Goal: Task Accomplishment & Management: Complete application form

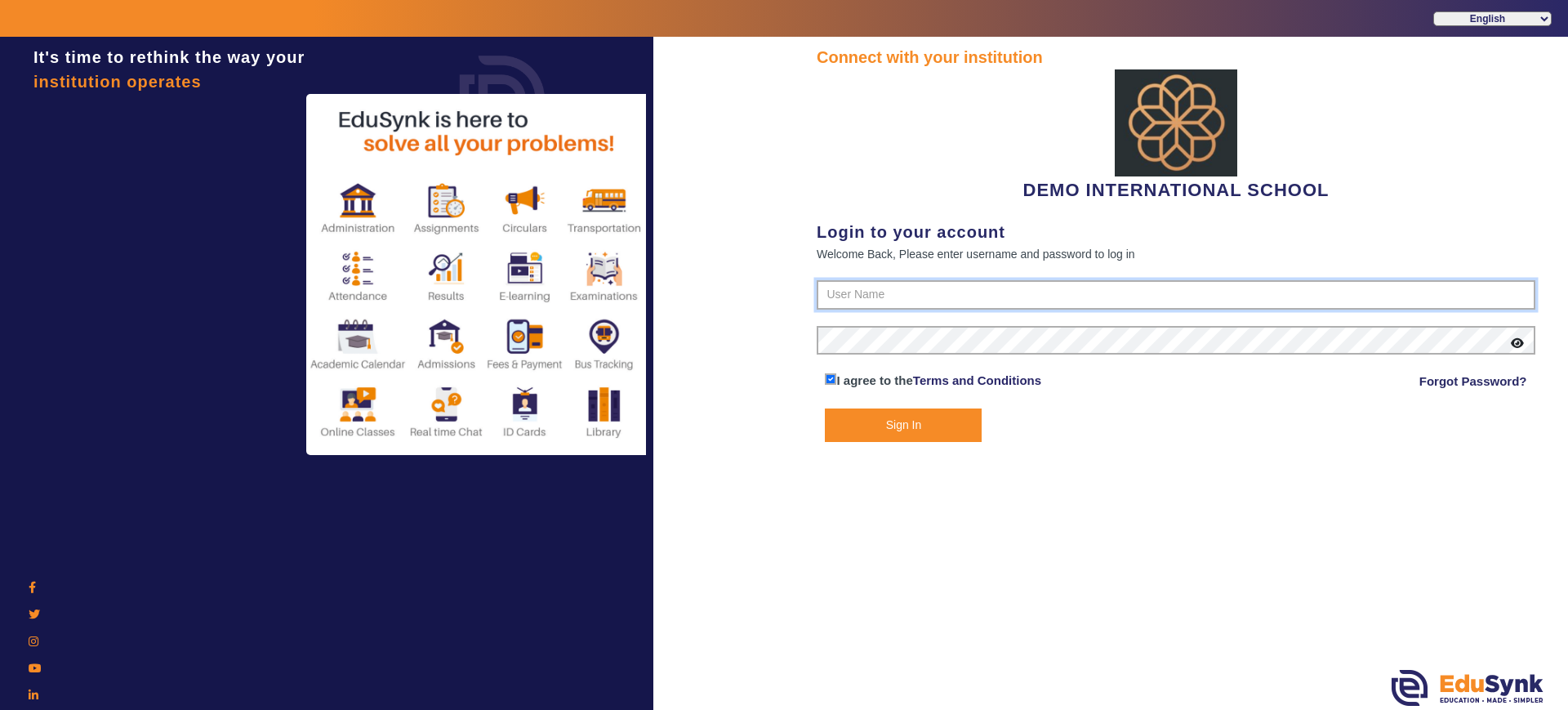
type input "2143224344"
click at [893, 428] on button "Sign In" at bounding box center [903, 425] width 156 height 33
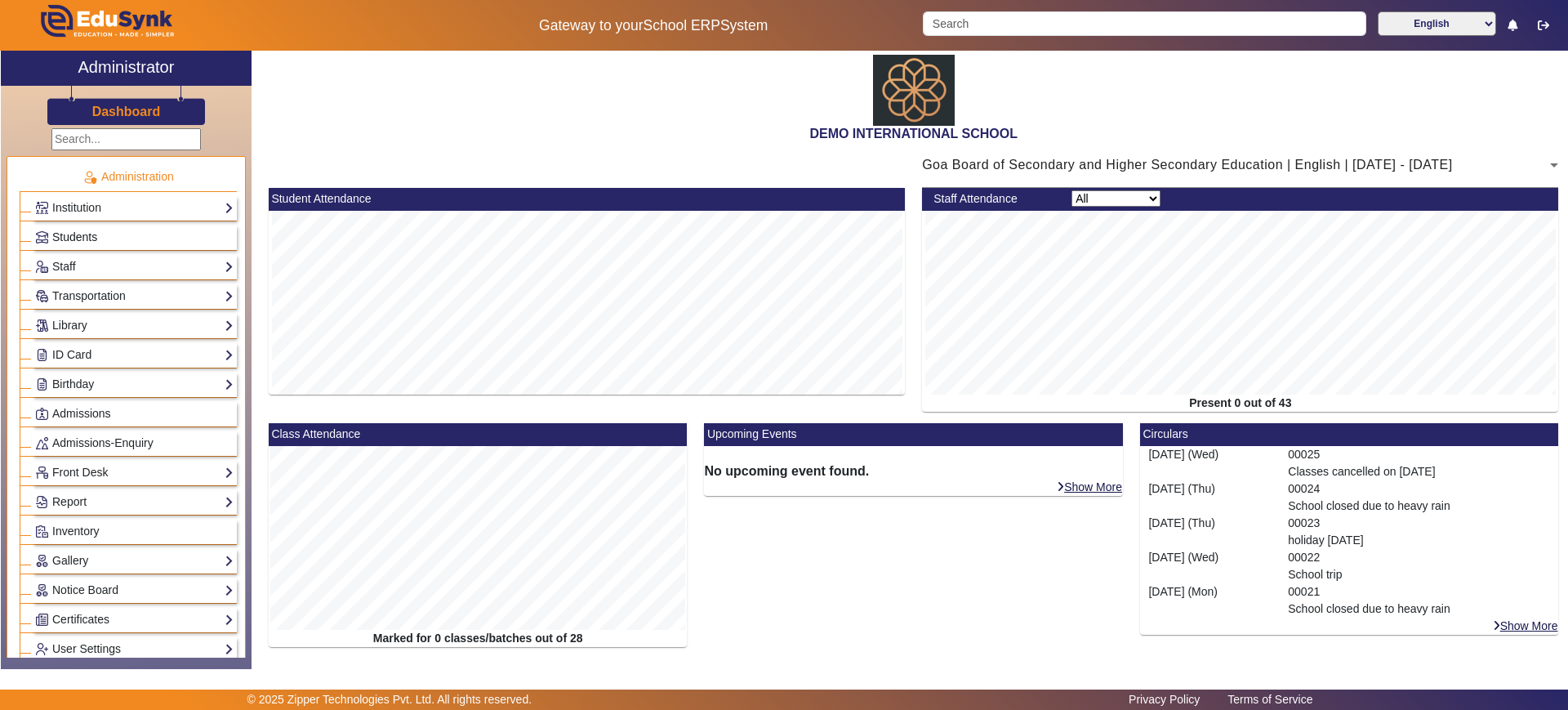
click at [84, 239] on span "Students" at bounding box center [75, 237] width 45 height 13
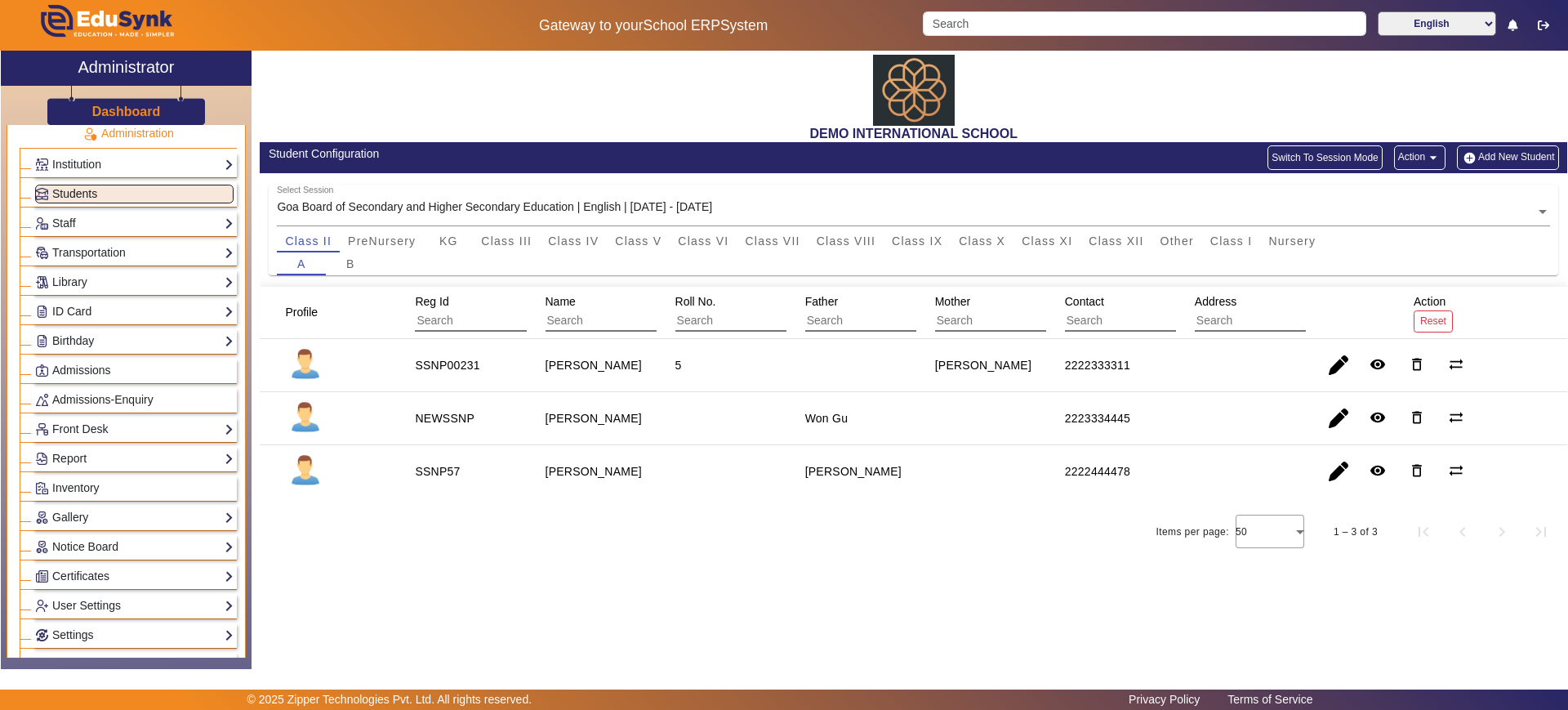
scroll to position [44, 0]
click at [111, 375] on link "Admissions" at bounding box center [134, 370] width 199 height 19
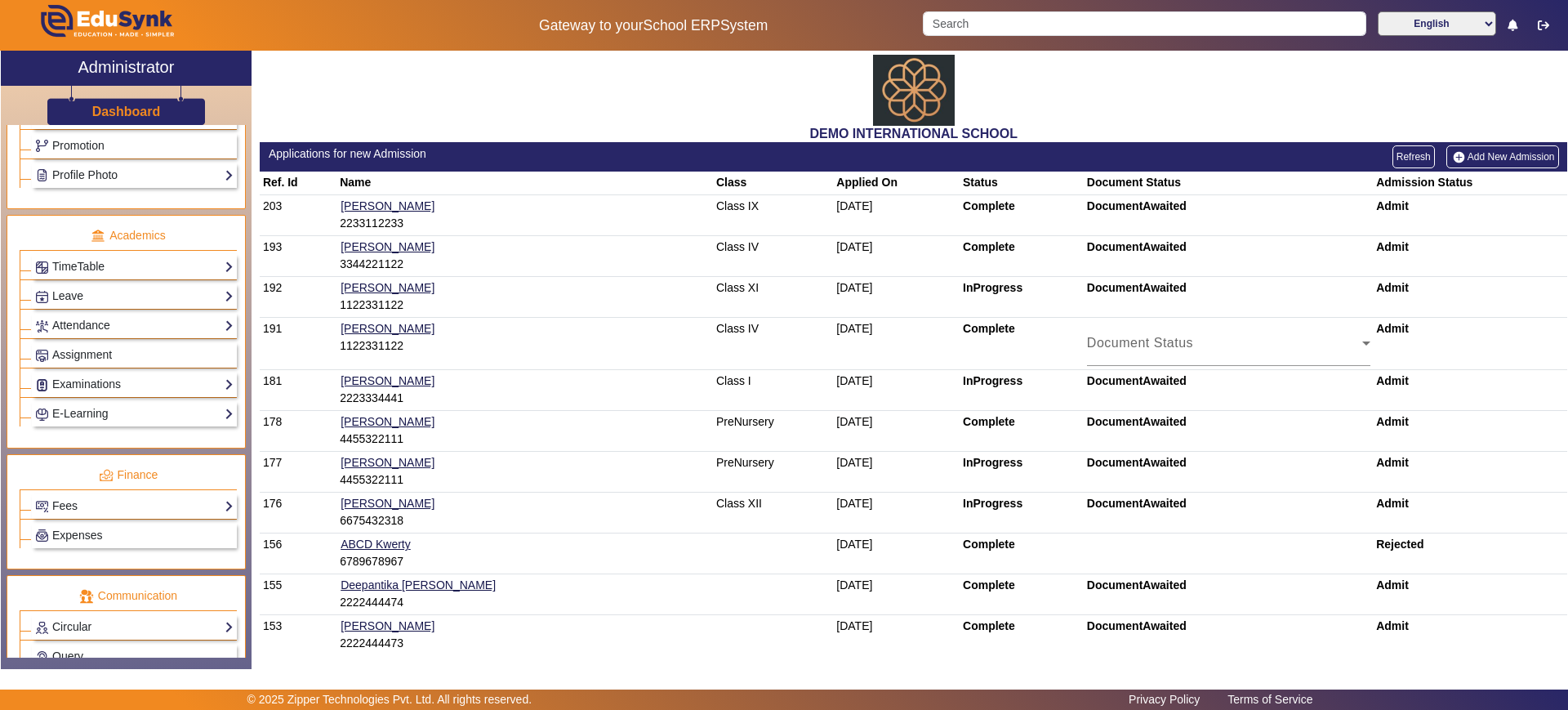
scroll to position [588, 0]
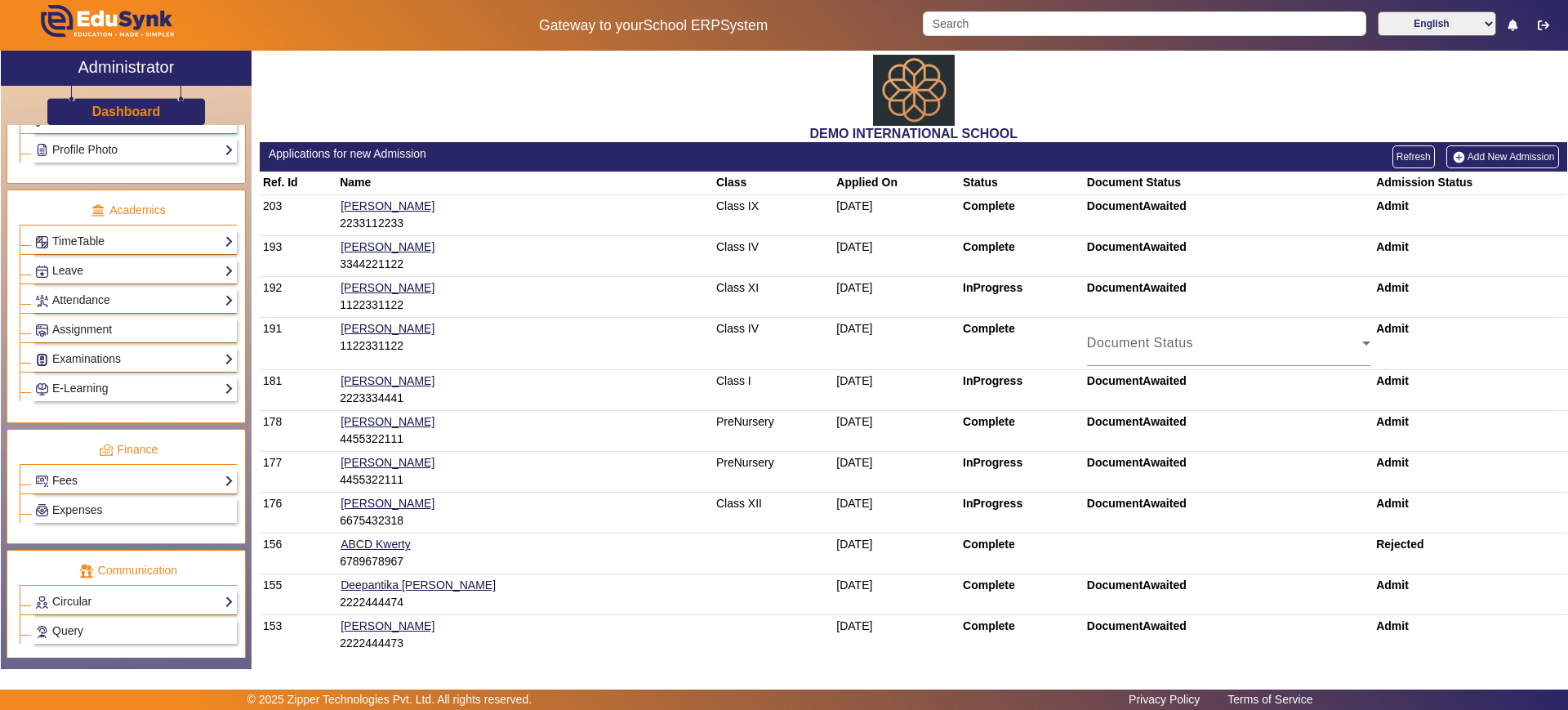
click at [101, 473] on link "Fees" at bounding box center [134, 480] width 199 height 19
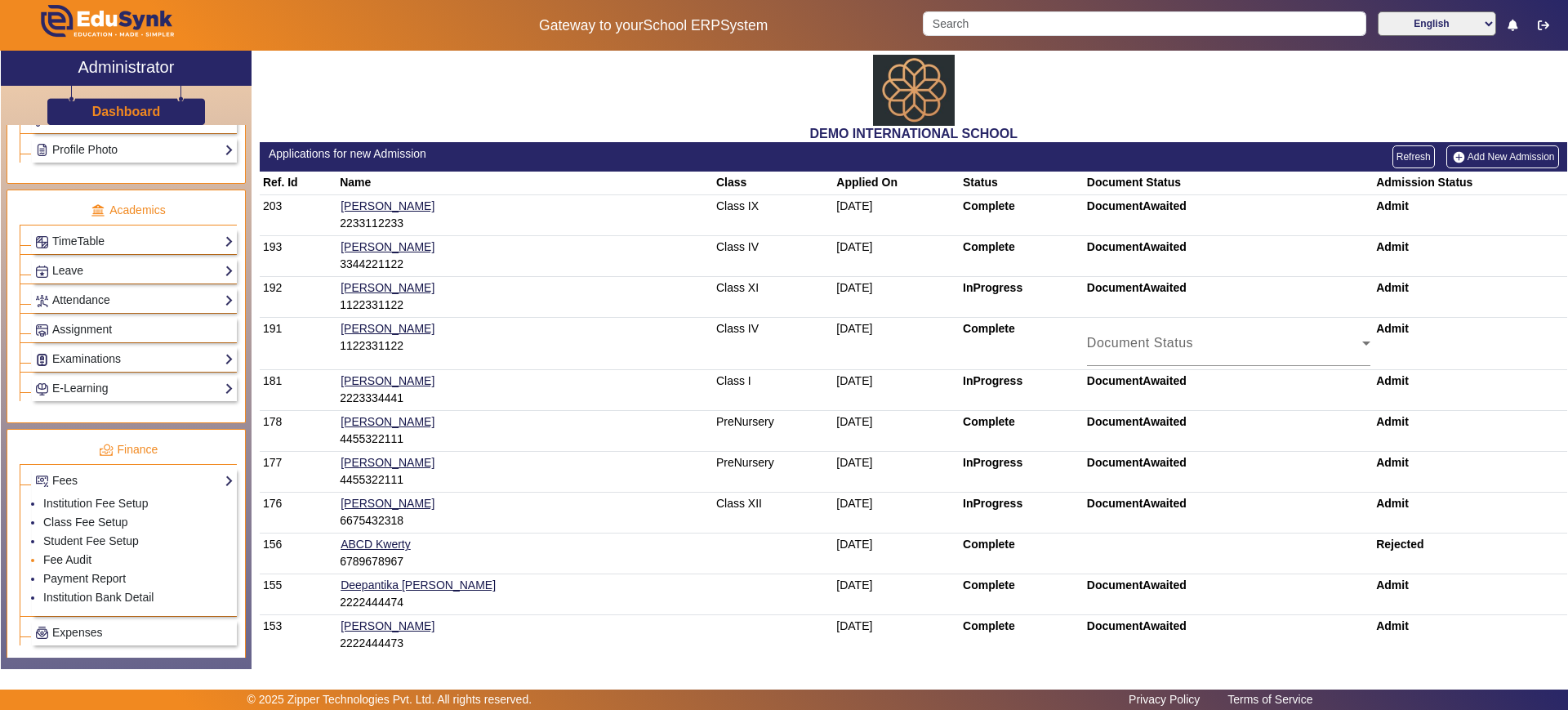
click at [75, 562] on link "Fee Audit" at bounding box center [67, 560] width 48 height 13
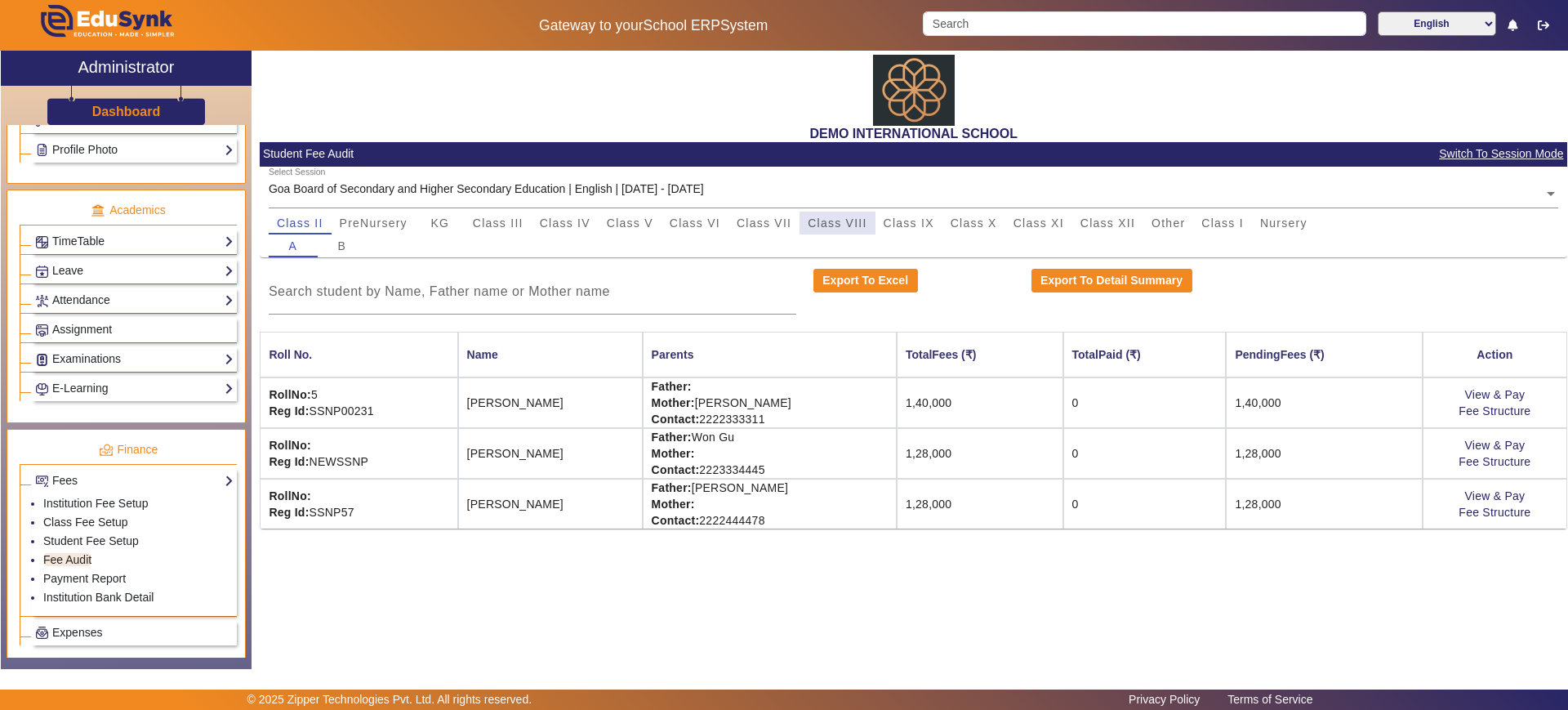
click at [838, 213] on span "Class VIII" at bounding box center [837, 222] width 59 height 22
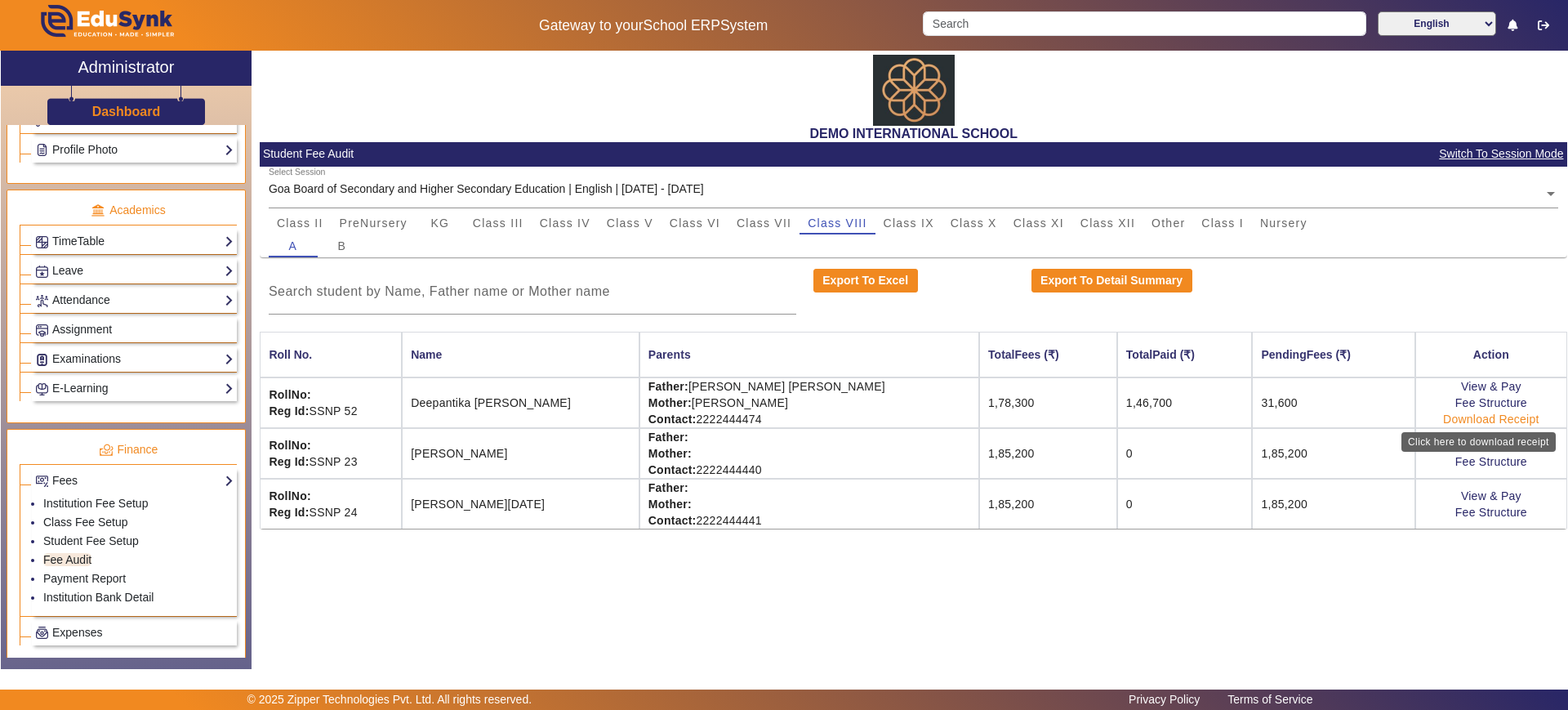
click at [1490, 416] on link "Download Receipt" at bounding box center [1491, 420] width 96 height 13
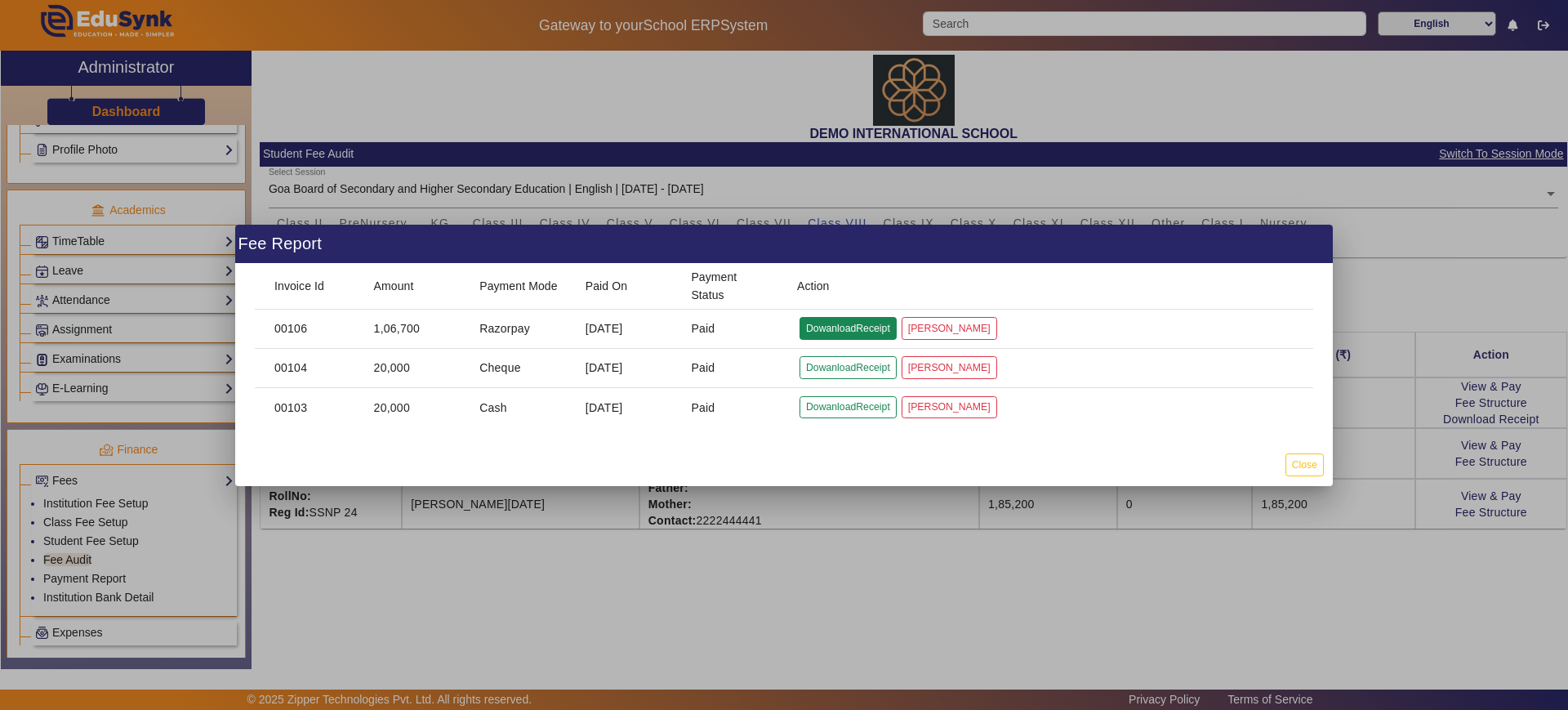
click at [843, 327] on button "DowanloadReceipt" at bounding box center [848, 328] width 97 height 22
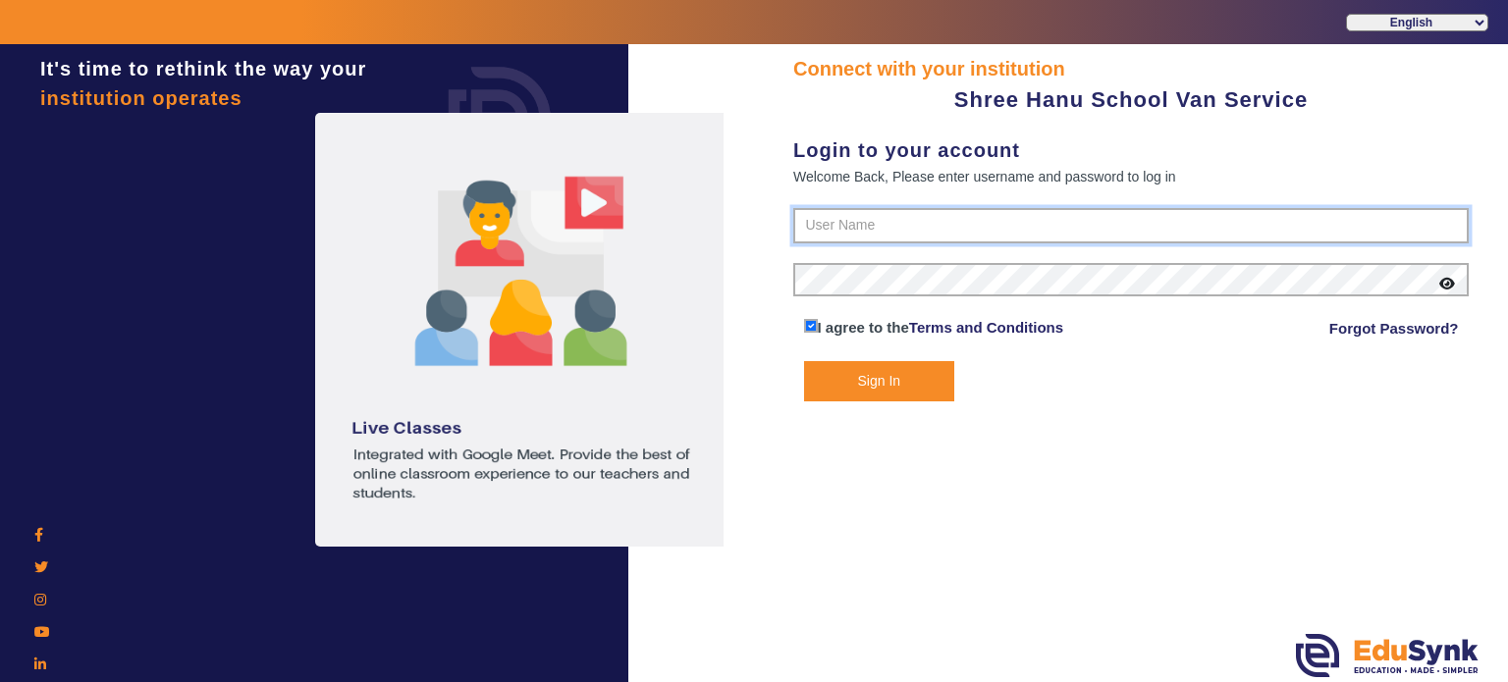
click at [950, 222] on input "text" at bounding box center [1130, 225] width 675 height 35
paste input "971342992"
click at [931, 229] on input "971342992" at bounding box center [1130, 225] width 675 height 35
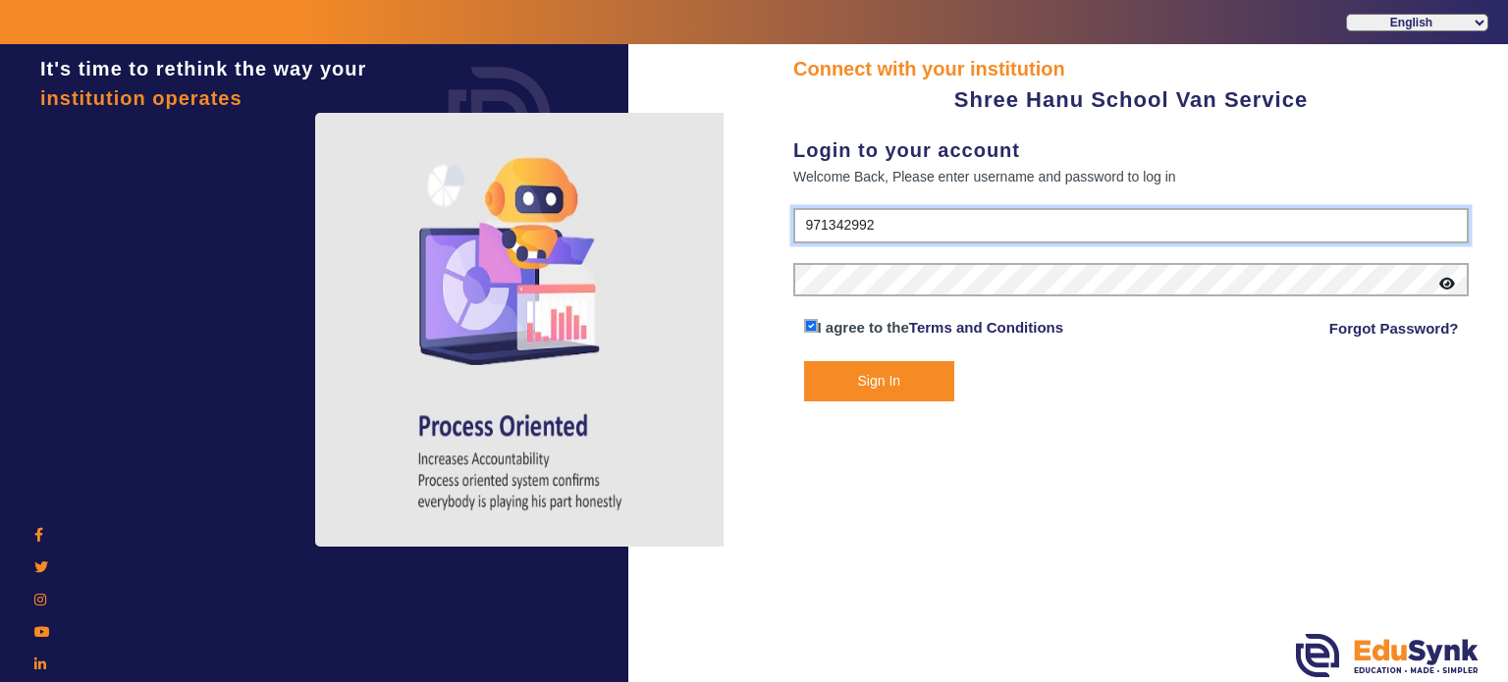
click at [808, 227] on input "971342992" at bounding box center [1130, 225] width 675 height 35
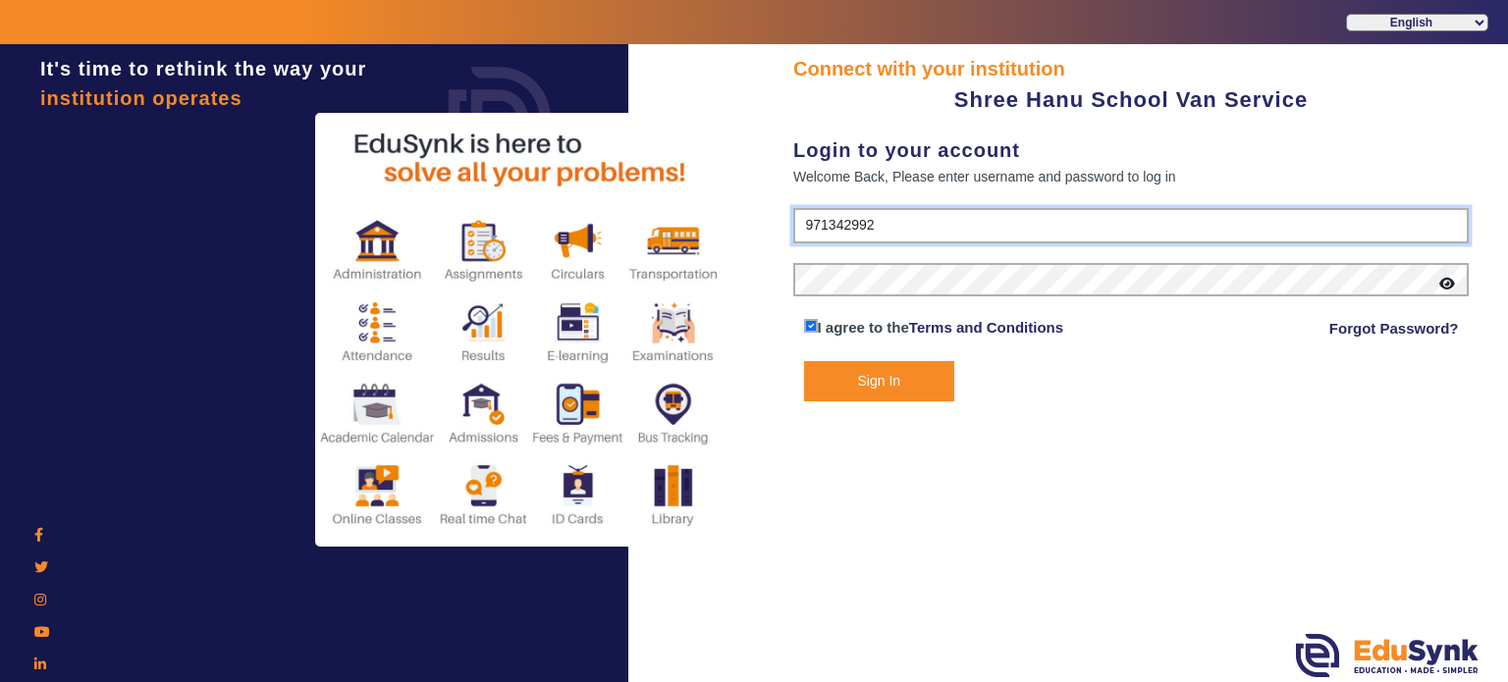
click at [942, 227] on input "971342992" at bounding box center [1130, 225] width 675 height 35
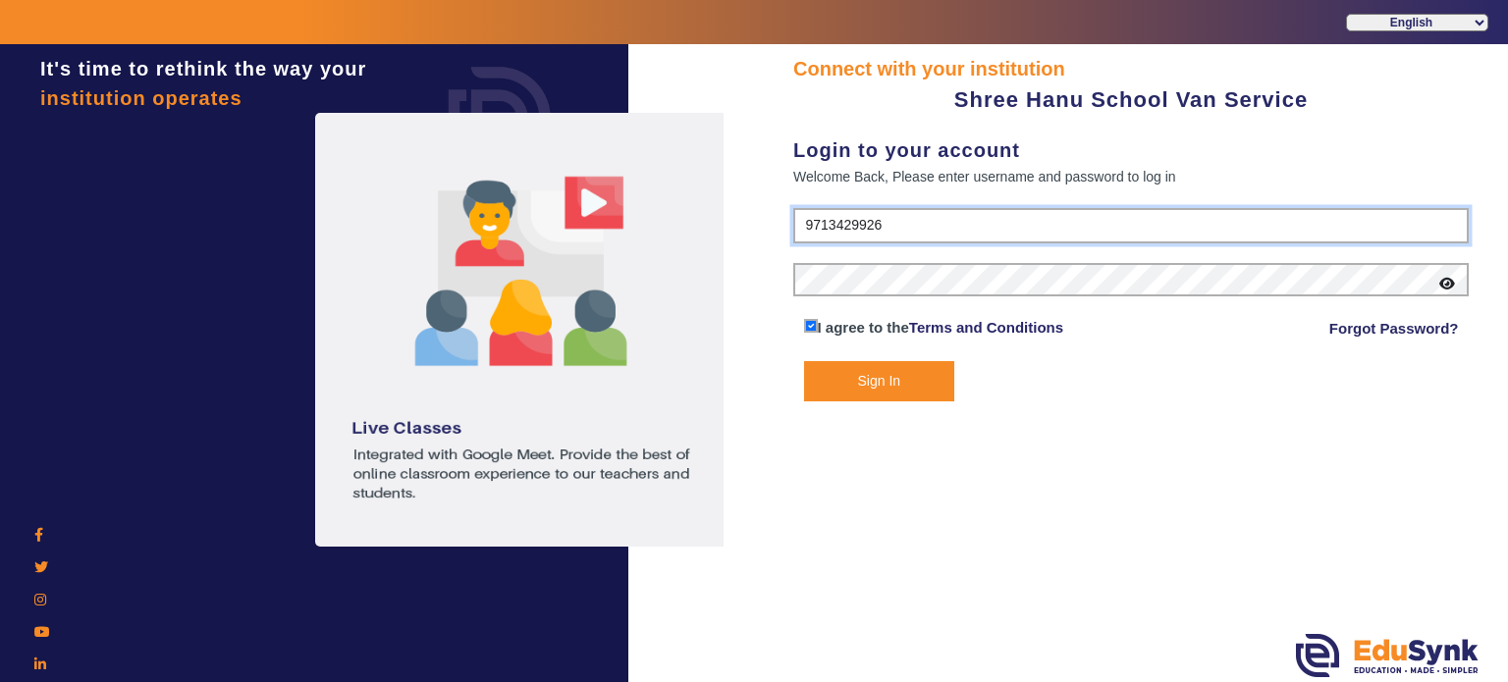
type input "9713429926"
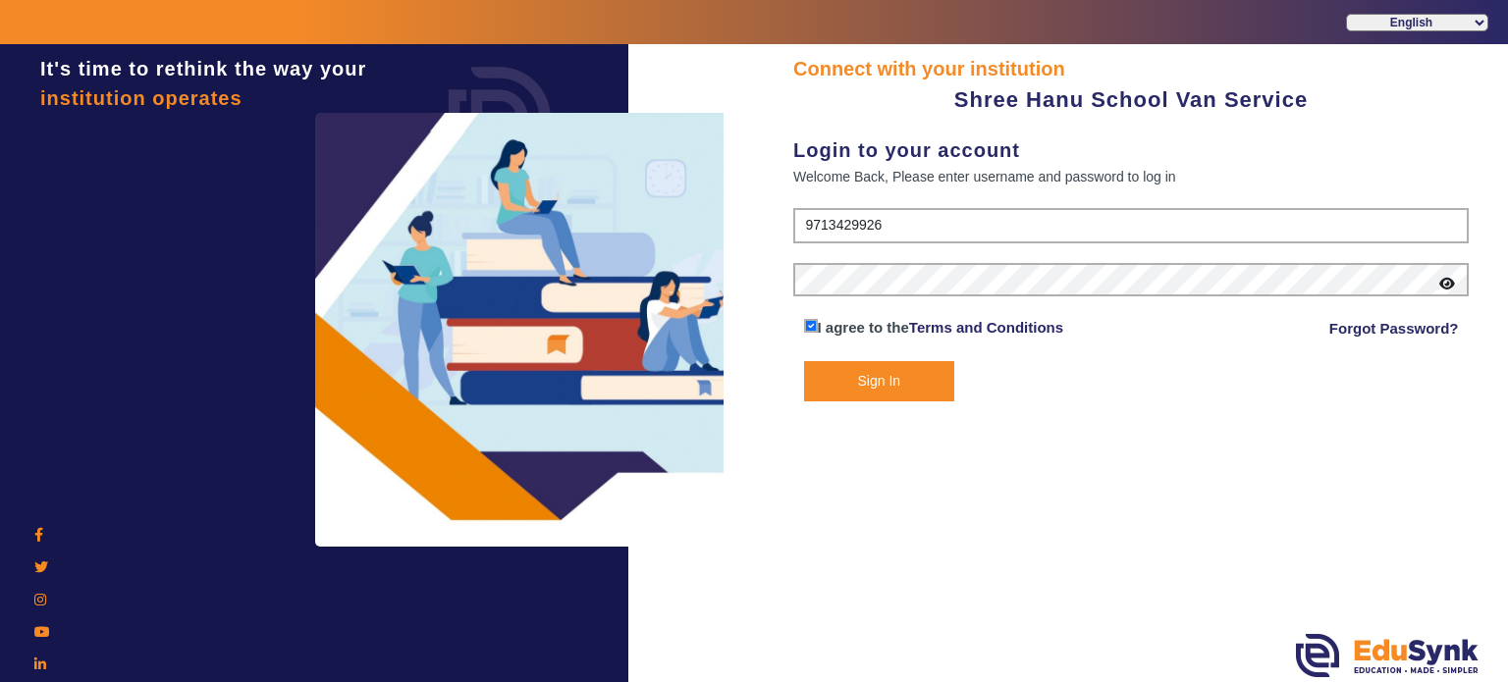
click at [938, 368] on button "Sign In" at bounding box center [879, 381] width 151 height 40
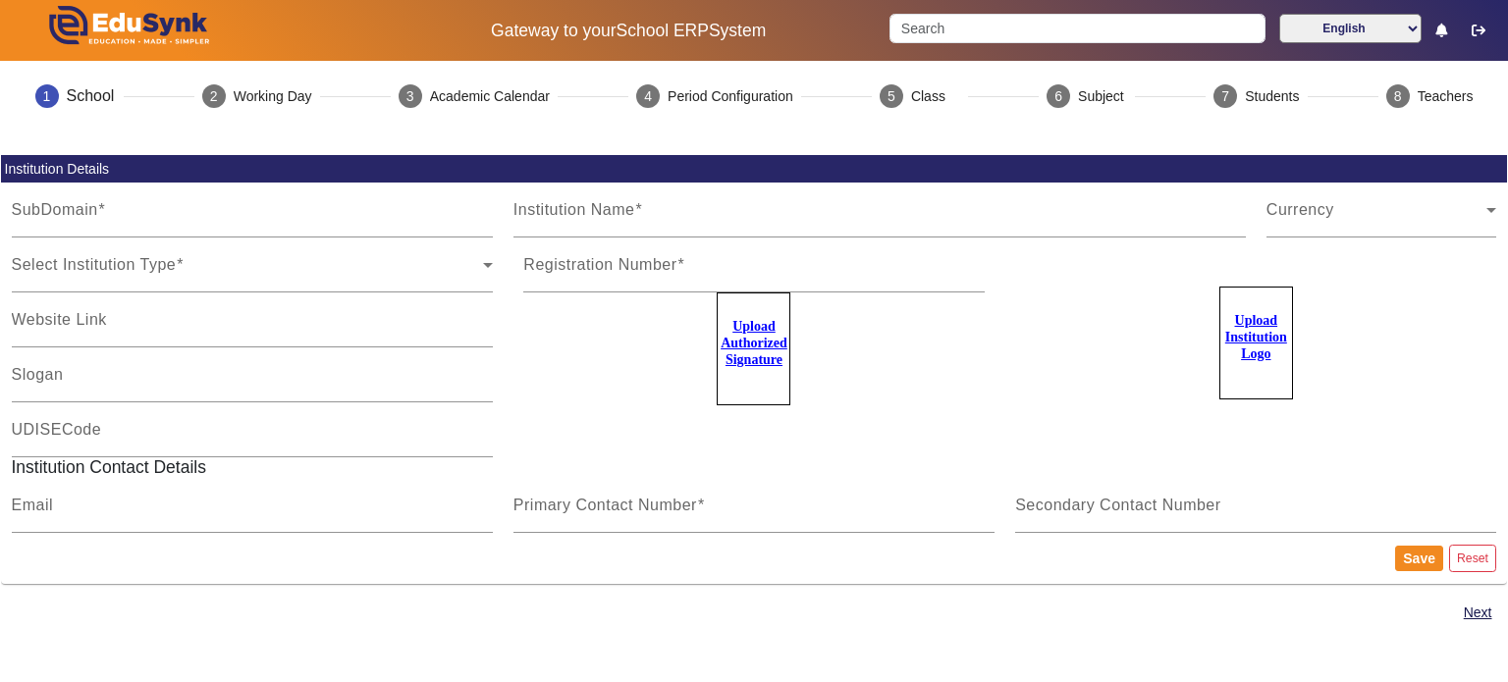
type input "shreehanu"
type input "Shree Hanu School Van Service"
type input "na"
type input "[EMAIL_ADDRESS][DOMAIN_NAME]"
type input "9713429926"
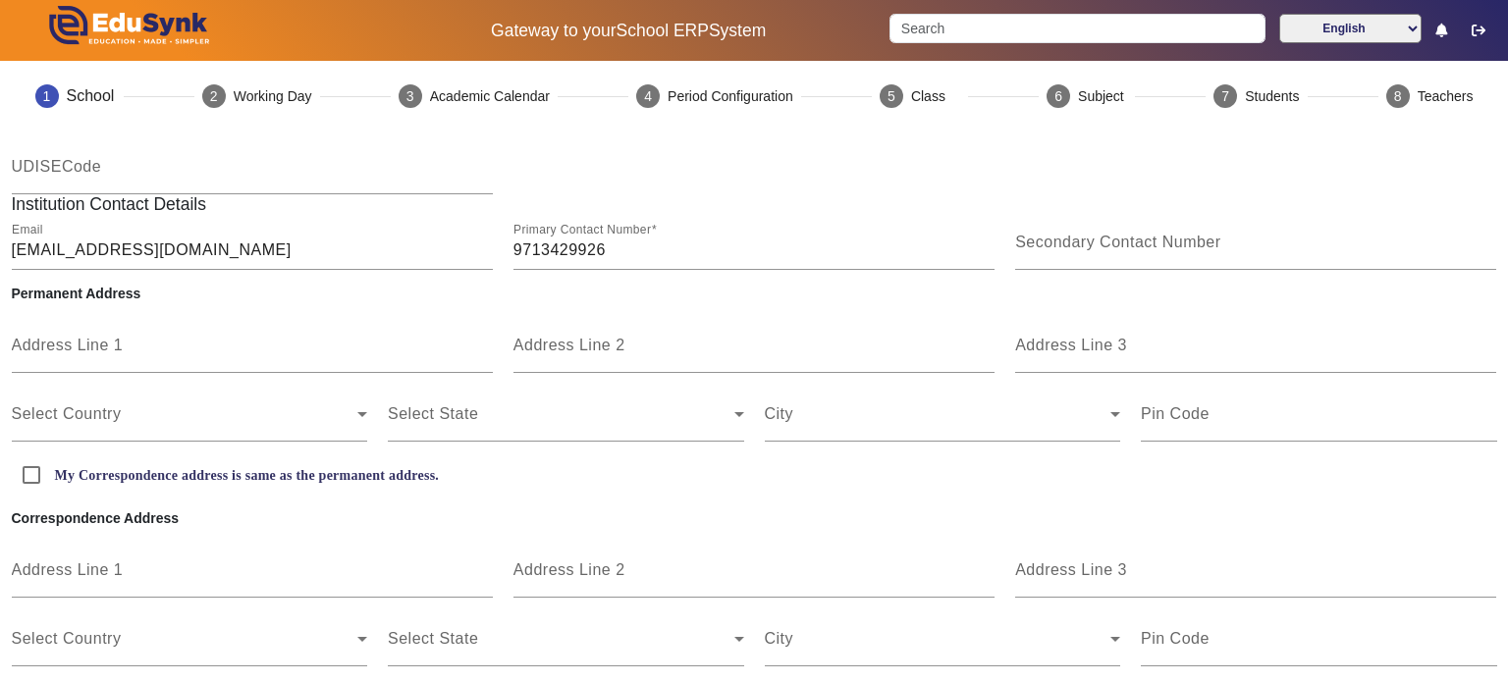
scroll to position [261, 0]
click at [134, 348] on input "Address Line 1" at bounding box center [252, 356] width 481 height 24
click at [149, 349] on input "Address Line 1" at bounding box center [252, 356] width 481 height 24
type input "0"
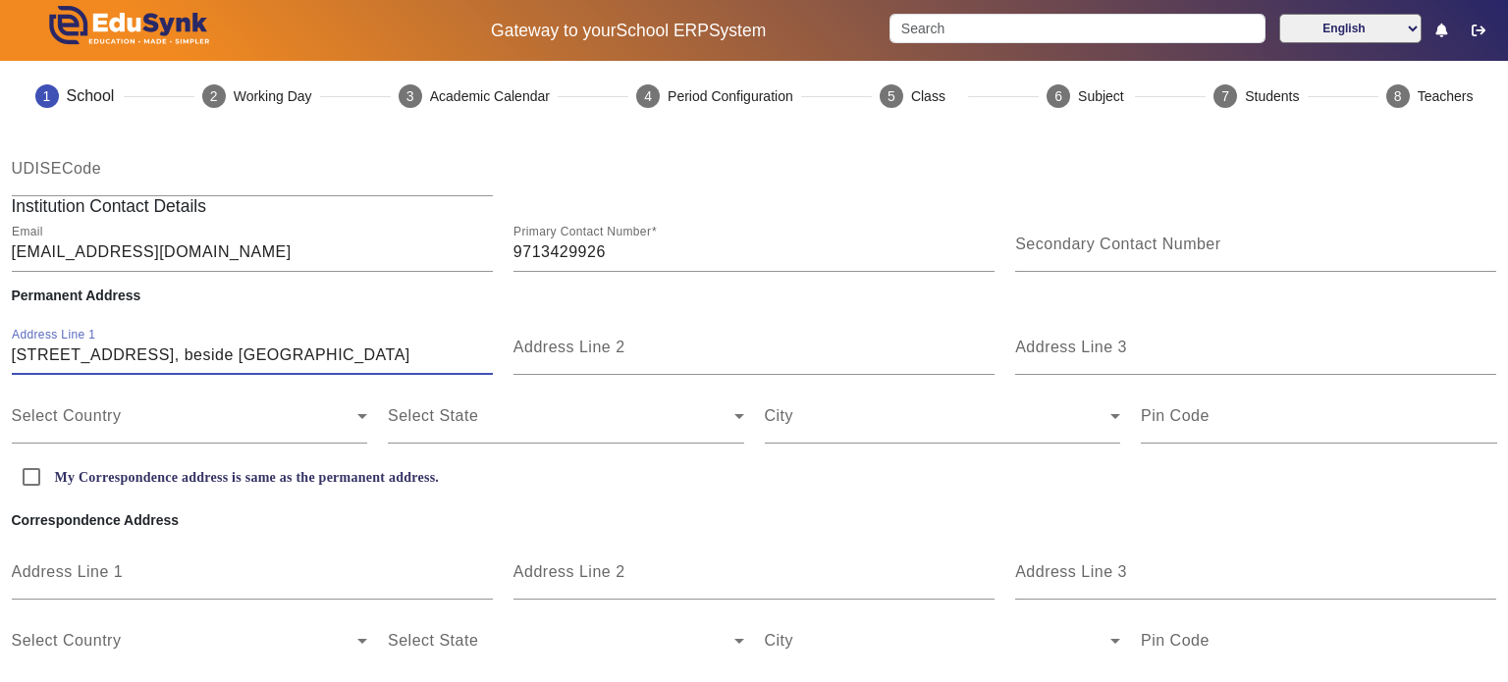
click at [222, 351] on input "203/2, Hanu Plaza, beside bank of Baroda" at bounding box center [252, 356] width 481 height 24
type input "[STREET_ADDRESS], beside [GEOGRAPHIC_DATA]"
click at [538, 336] on div "Address Line 2" at bounding box center [753, 347] width 481 height 55
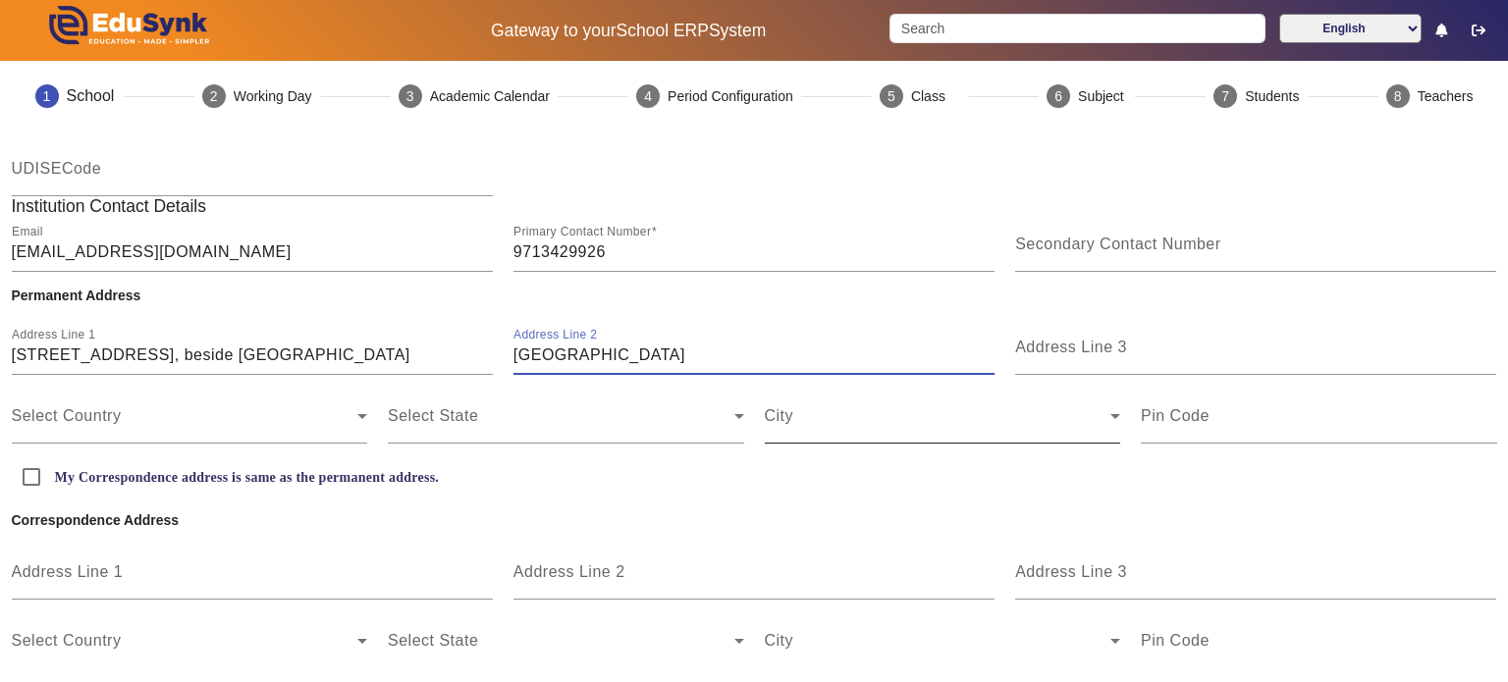
type input "[GEOGRAPHIC_DATA]"
click at [799, 426] on span at bounding box center [938, 424] width 347 height 24
click at [784, 409] on mat-label "City" at bounding box center [779, 415] width 29 height 17
click at [581, 427] on span at bounding box center [561, 424] width 347 height 24
click at [299, 422] on span at bounding box center [185, 424] width 347 height 24
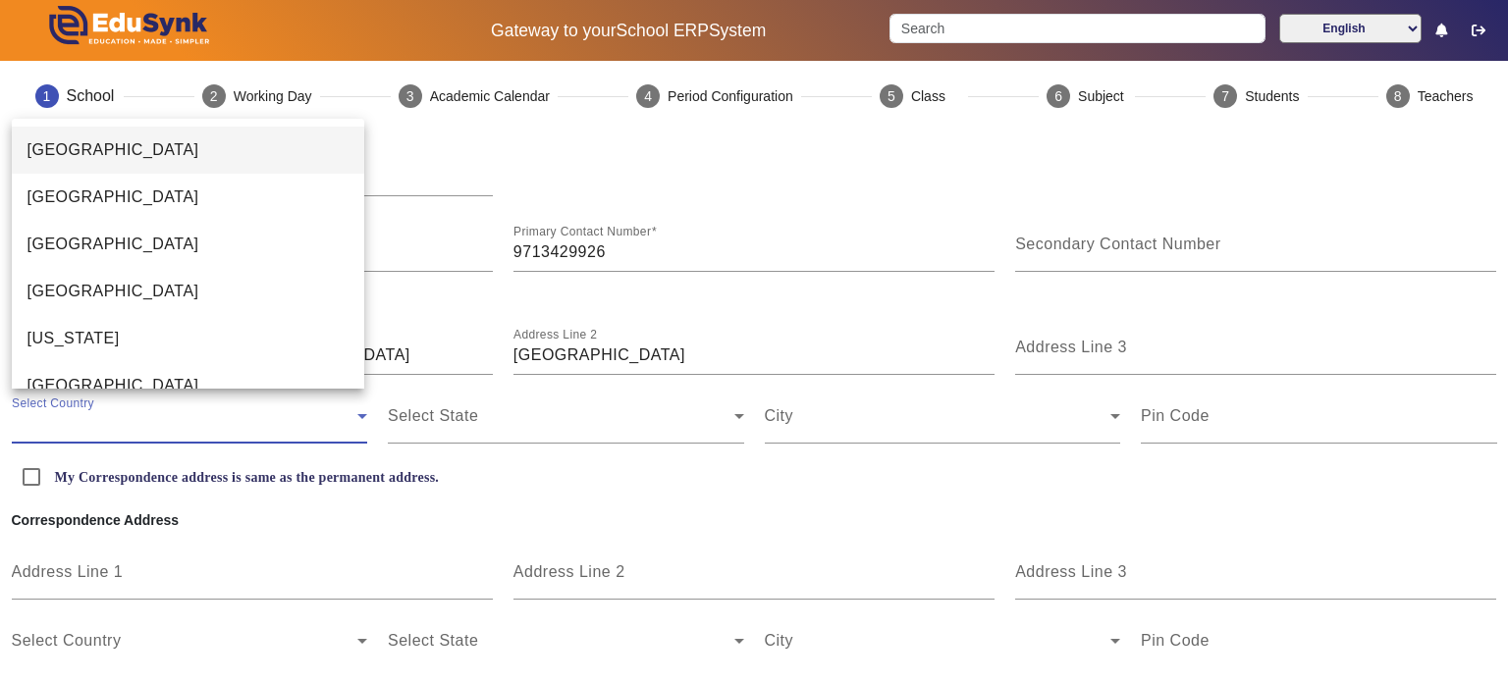
scroll to position [4496, 0]
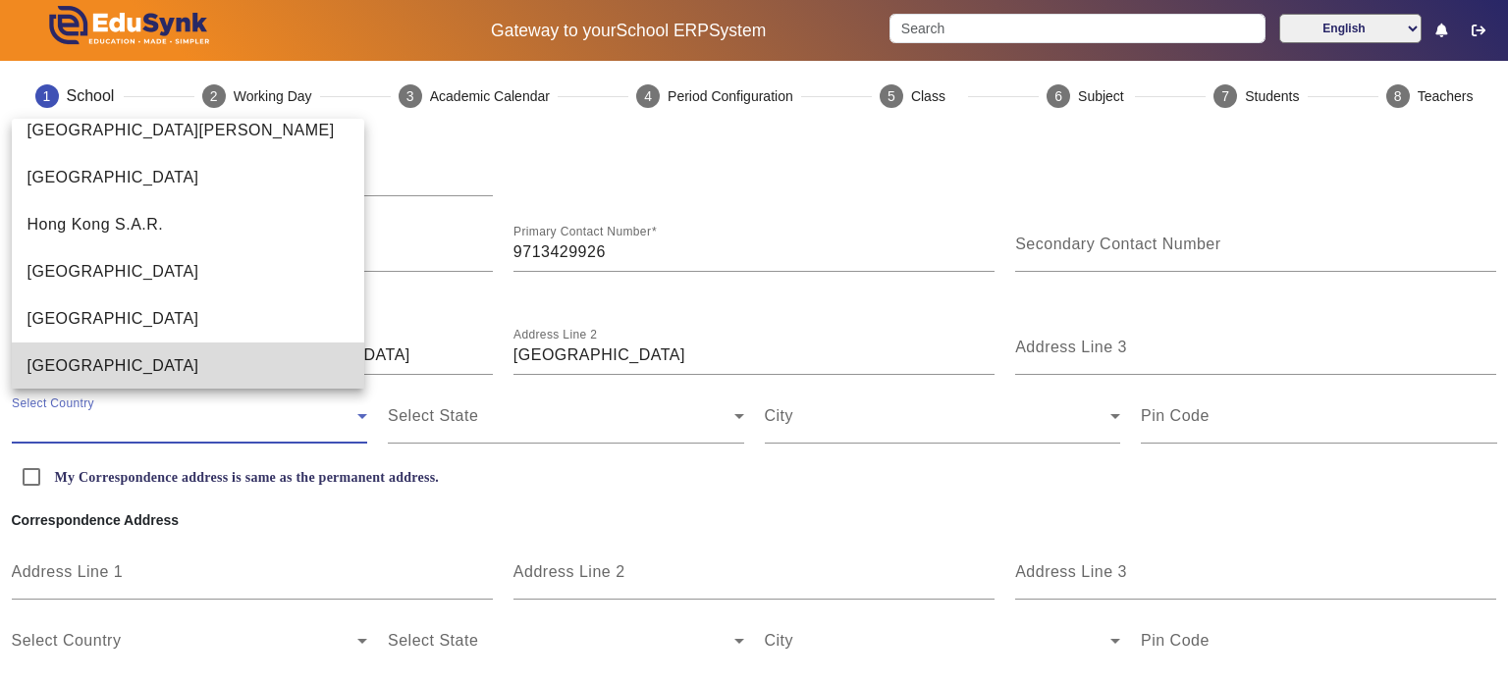
click at [255, 373] on mat-option "[GEOGRAPHIC_DATA]" at bounding box center [188, 366] width 353 height 47
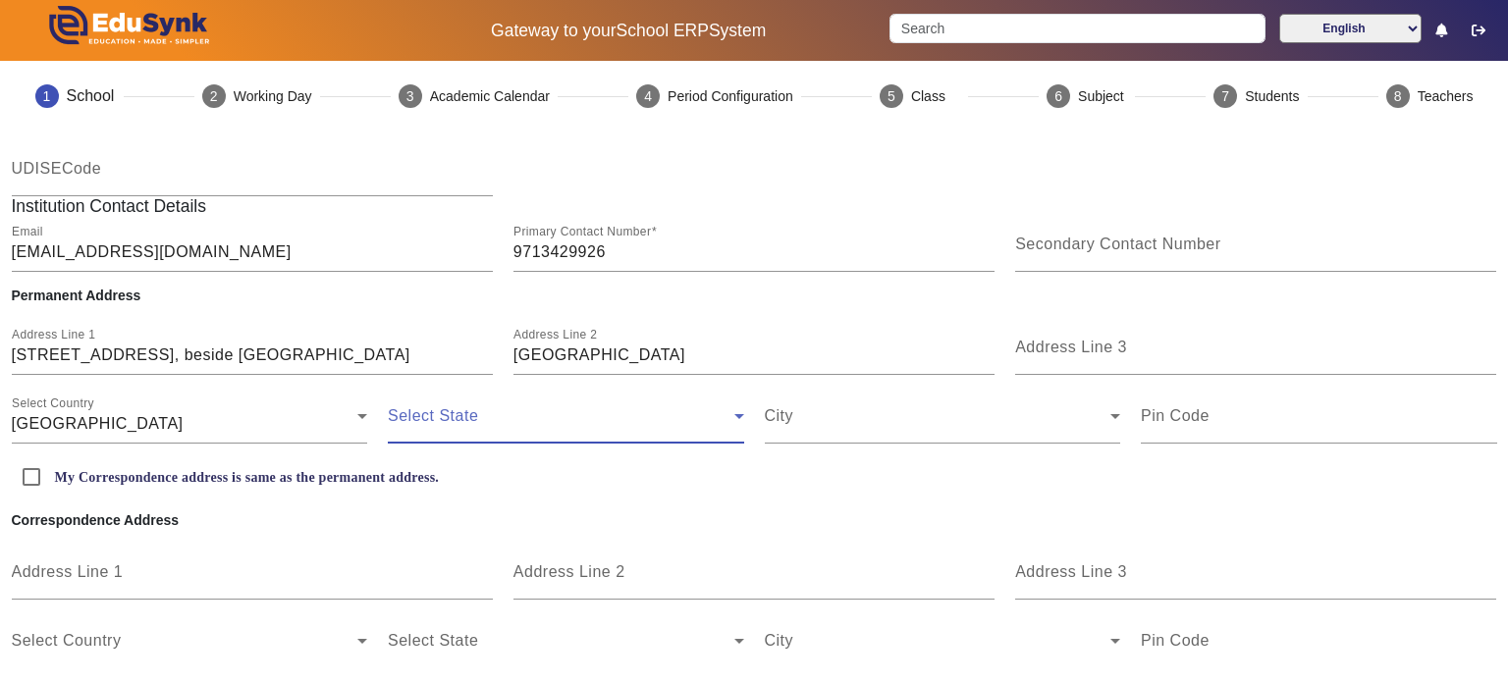
click at [502, 415] on span at bounding box center [561, 424] width 347 height 24
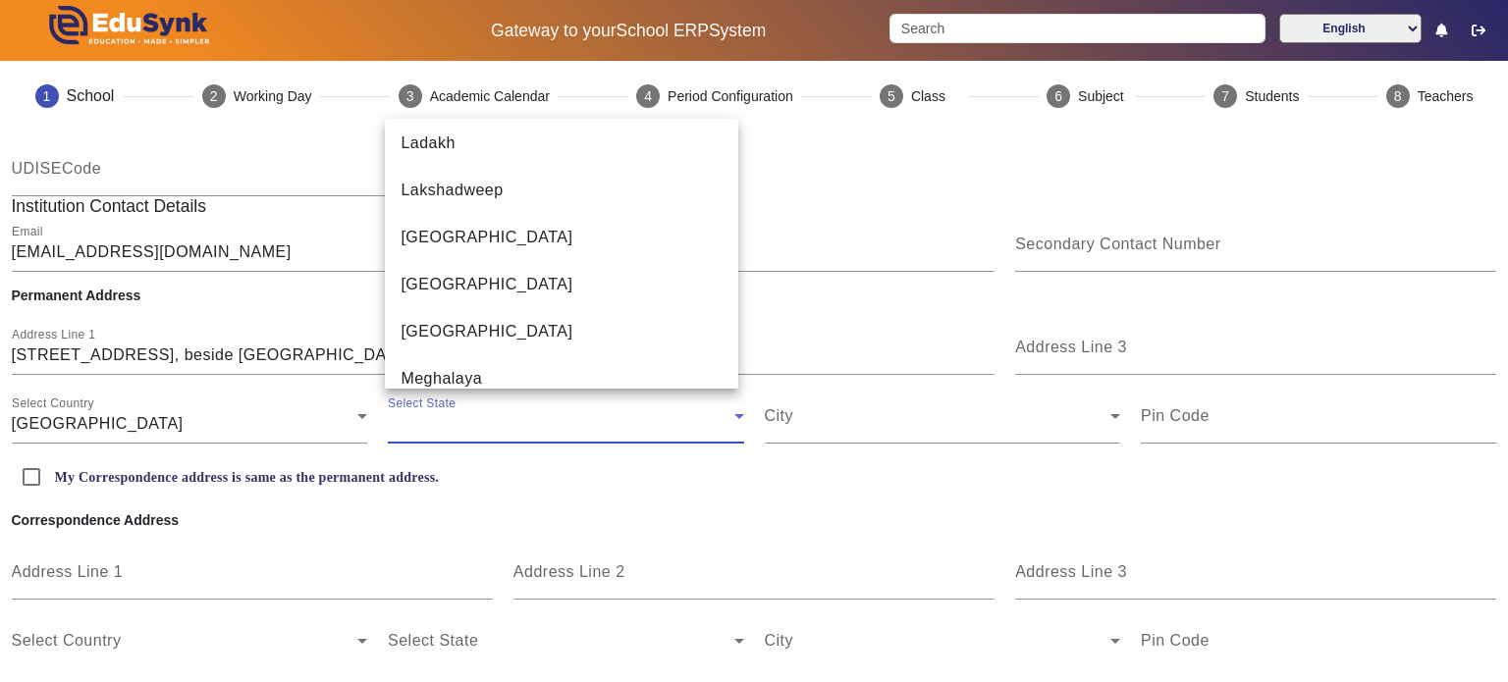
scroll to position [809, 0]
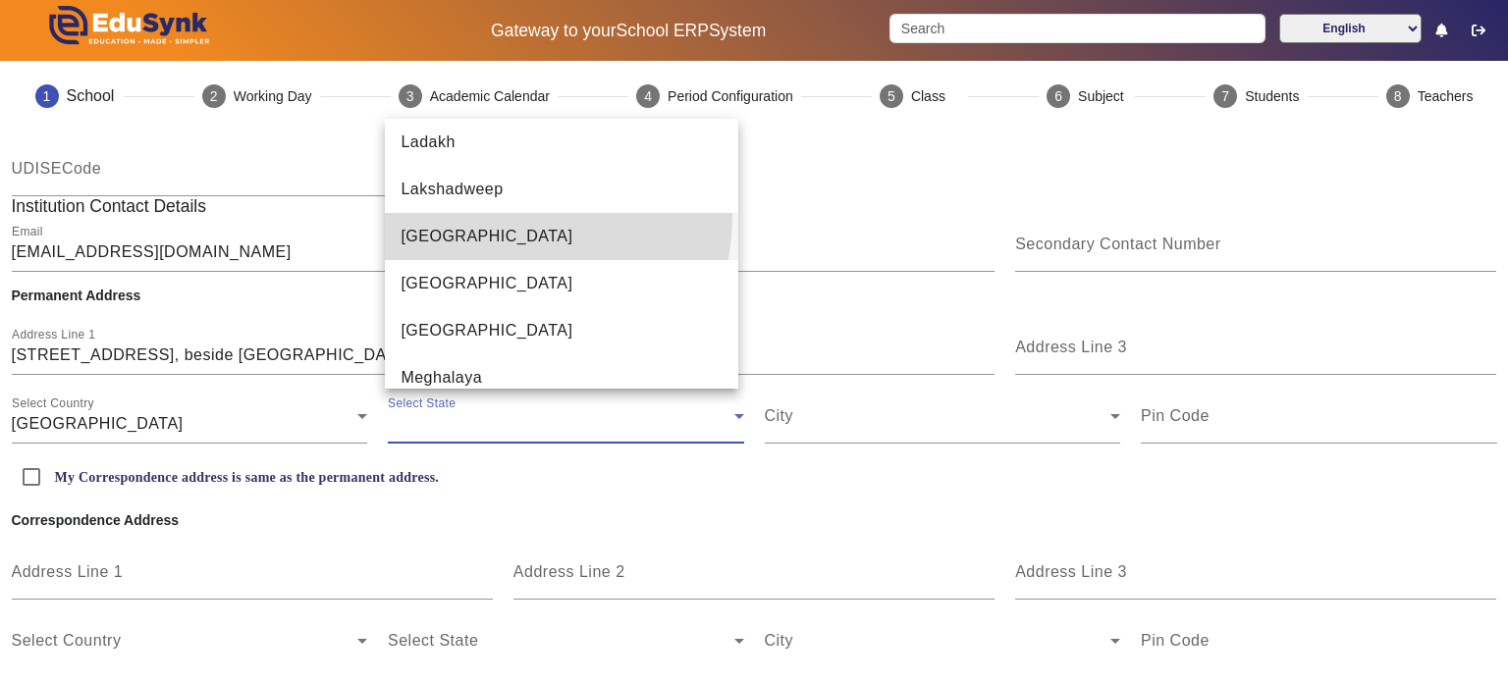
click at [490, 215] on mat-option "[GEOGRAPHIC_DATA]" at bounding box center [561, 236] width 353 height 47
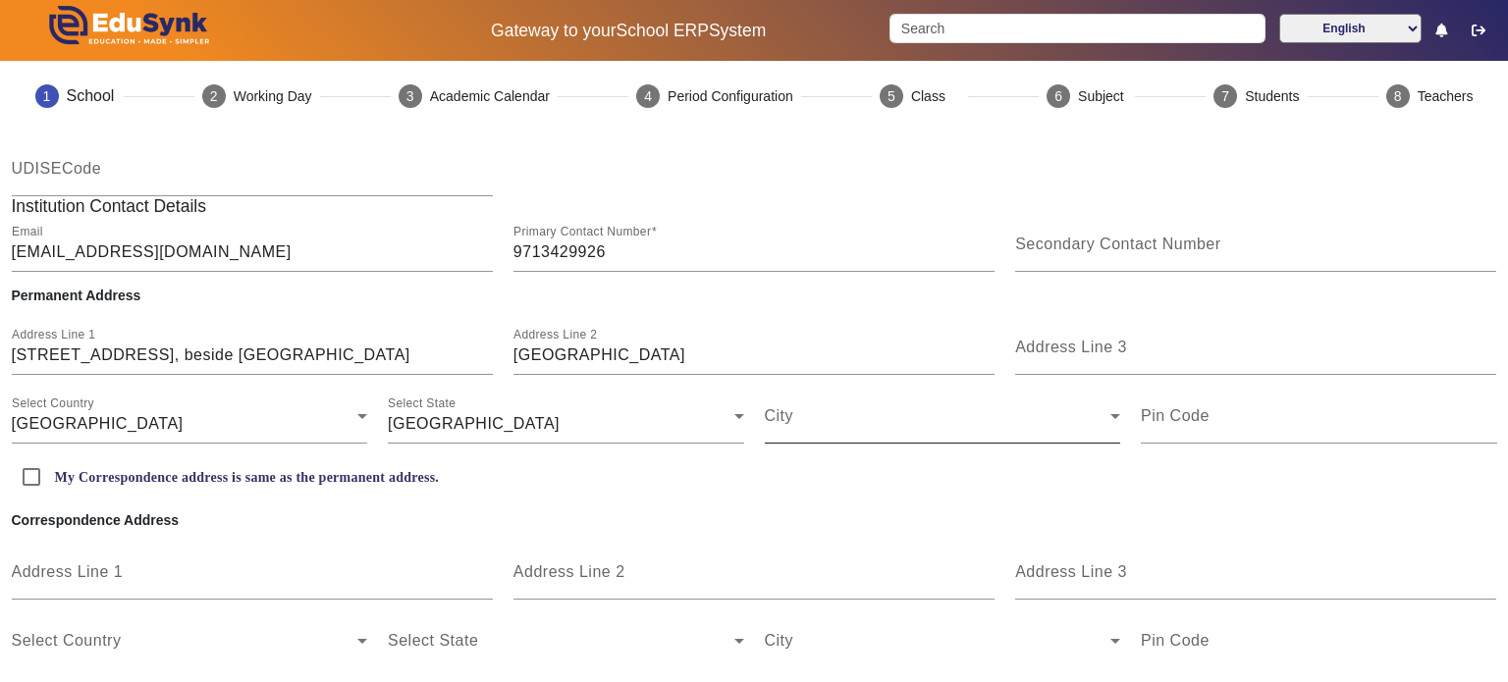
click at [836, 408] on div "City" at bounding box center [943, 416] width 356 height 55
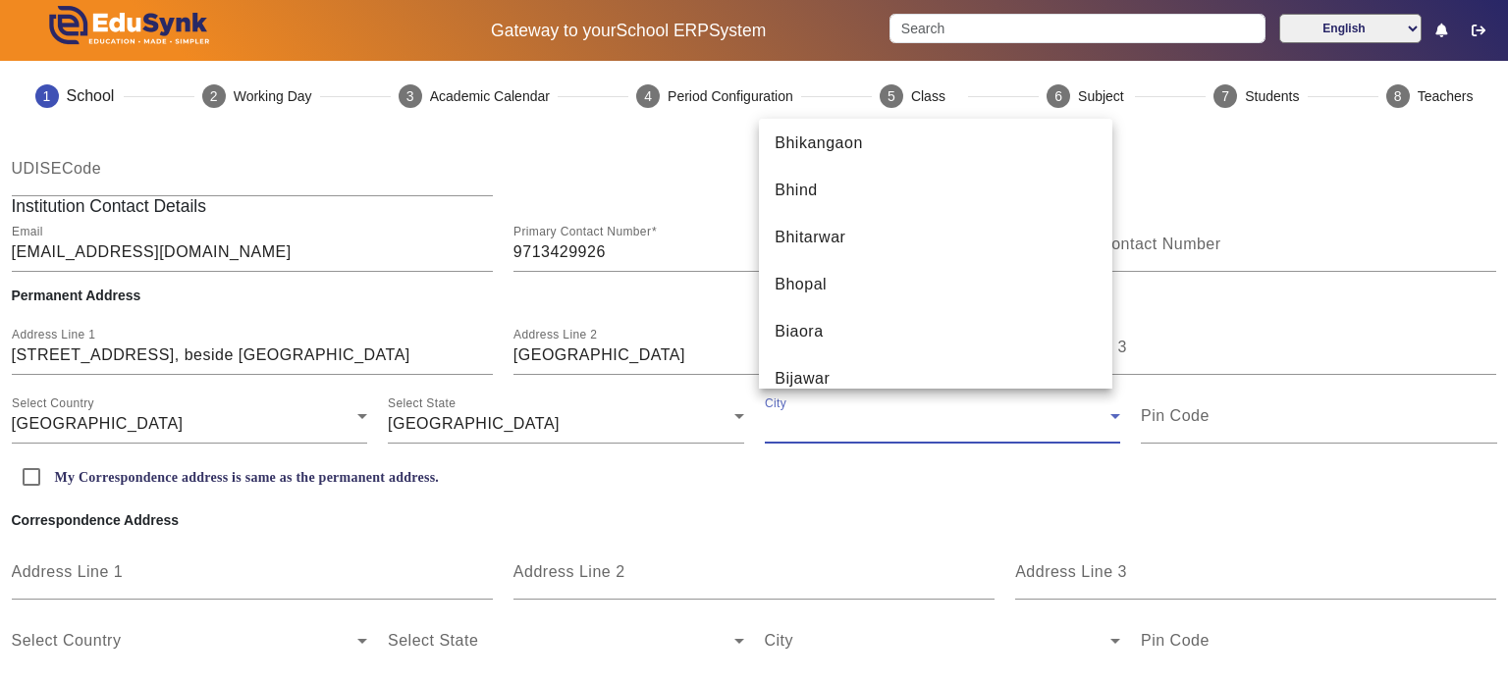
scroll to position [2332, 0]
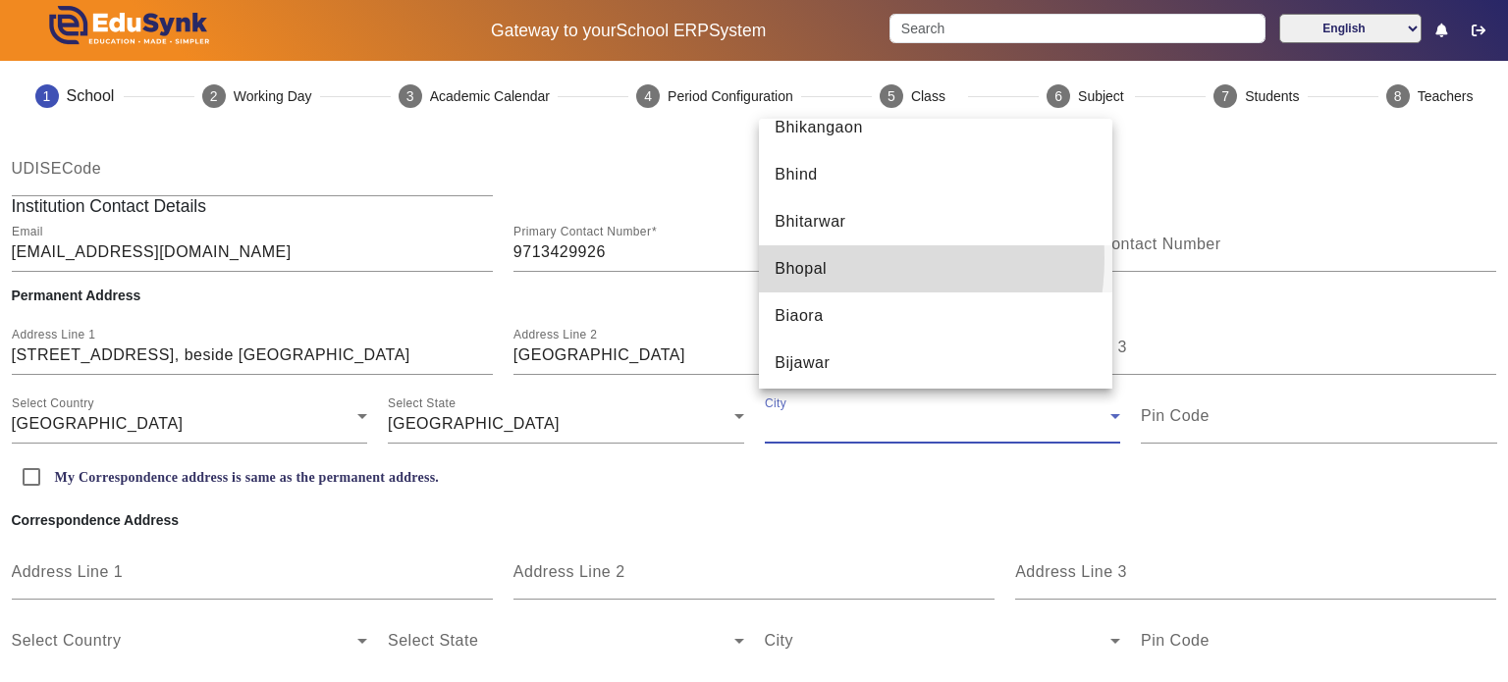
click at [832, 258] on mat-option "Bhopal" at bounding box center [935, 268] width 353 height 47
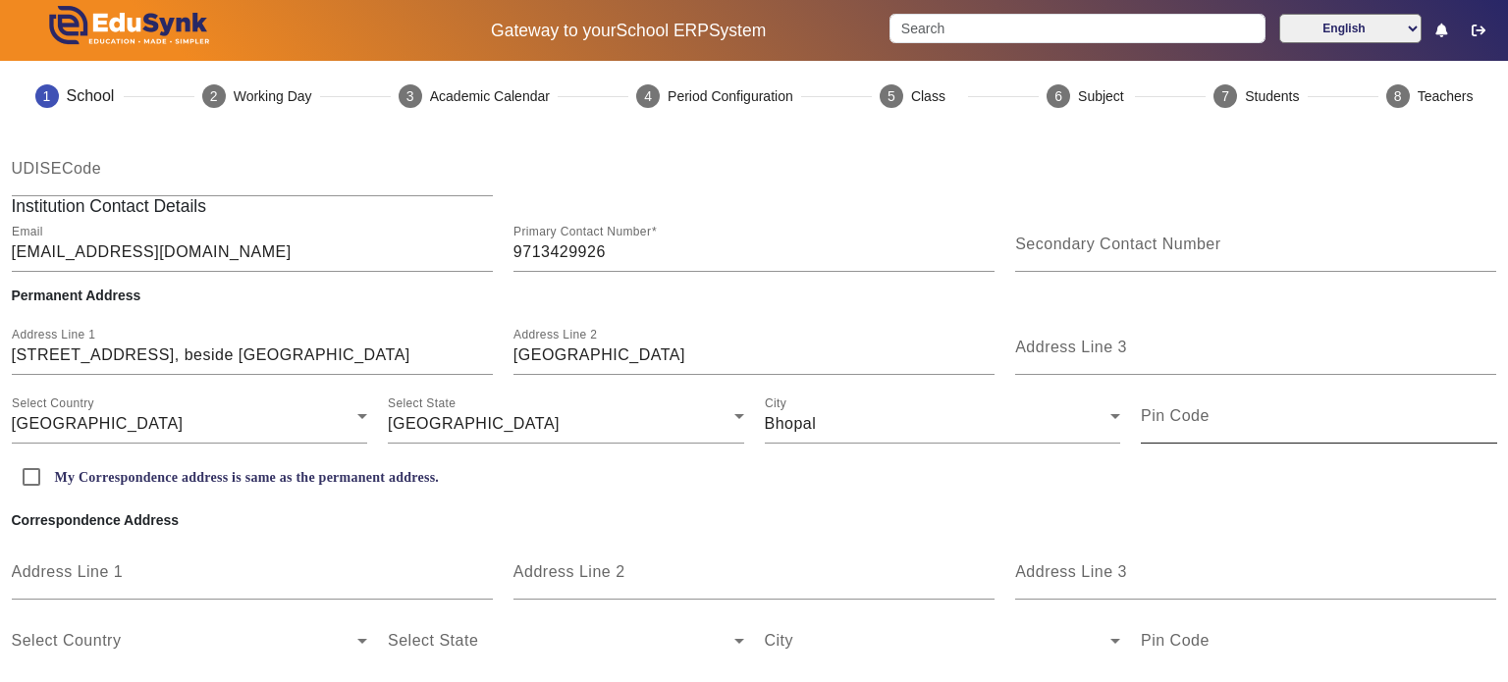
click at [1174, 420] on mat-label "Pin Code" at bounding box center [1175, 415] width 69 height 17
click at [1174, 420] on input "Pin Code" at bounding box center [1319, 424] width 356 height 24
type input "462044"
click at [29, 476] on input "My Correspondence address is same as the permanent address." at bounding box center [31, 476] width 39 height 39
checkbox input "true"
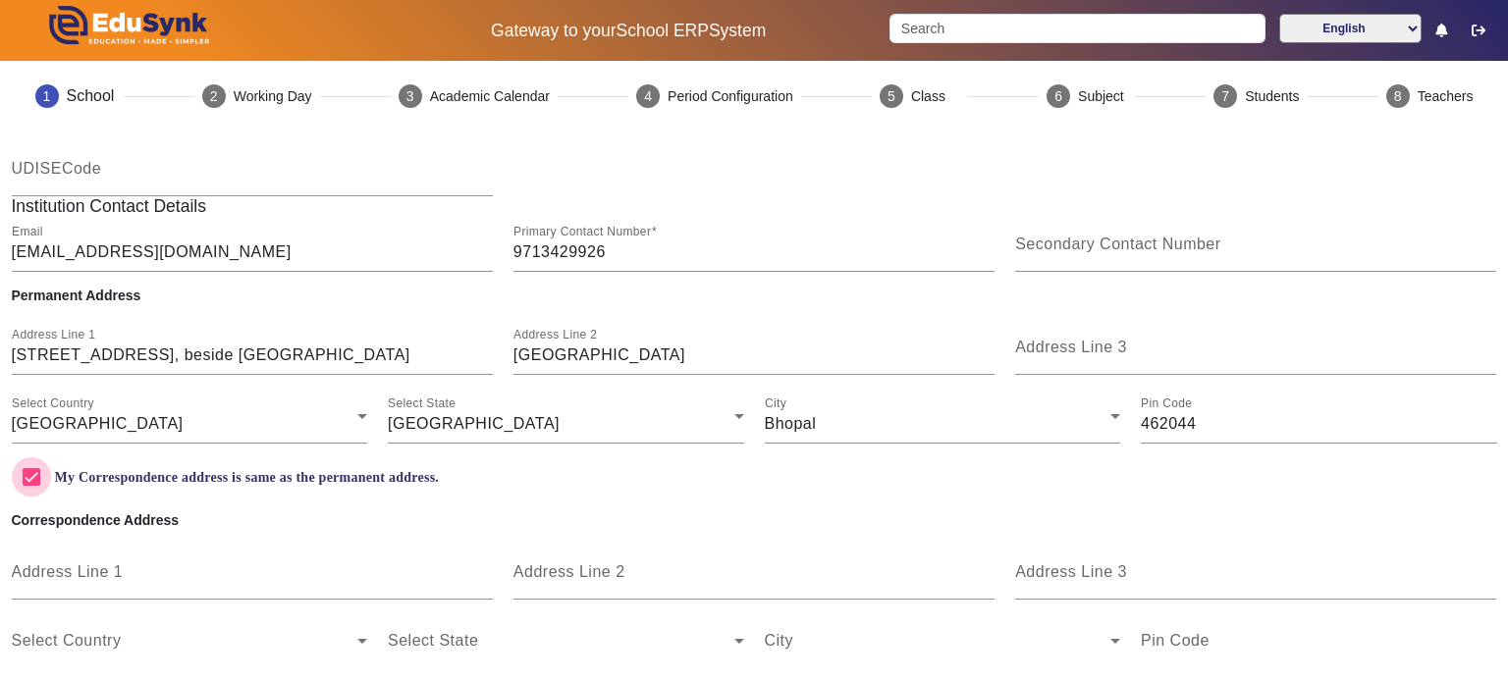
scroll to position [204, 0]
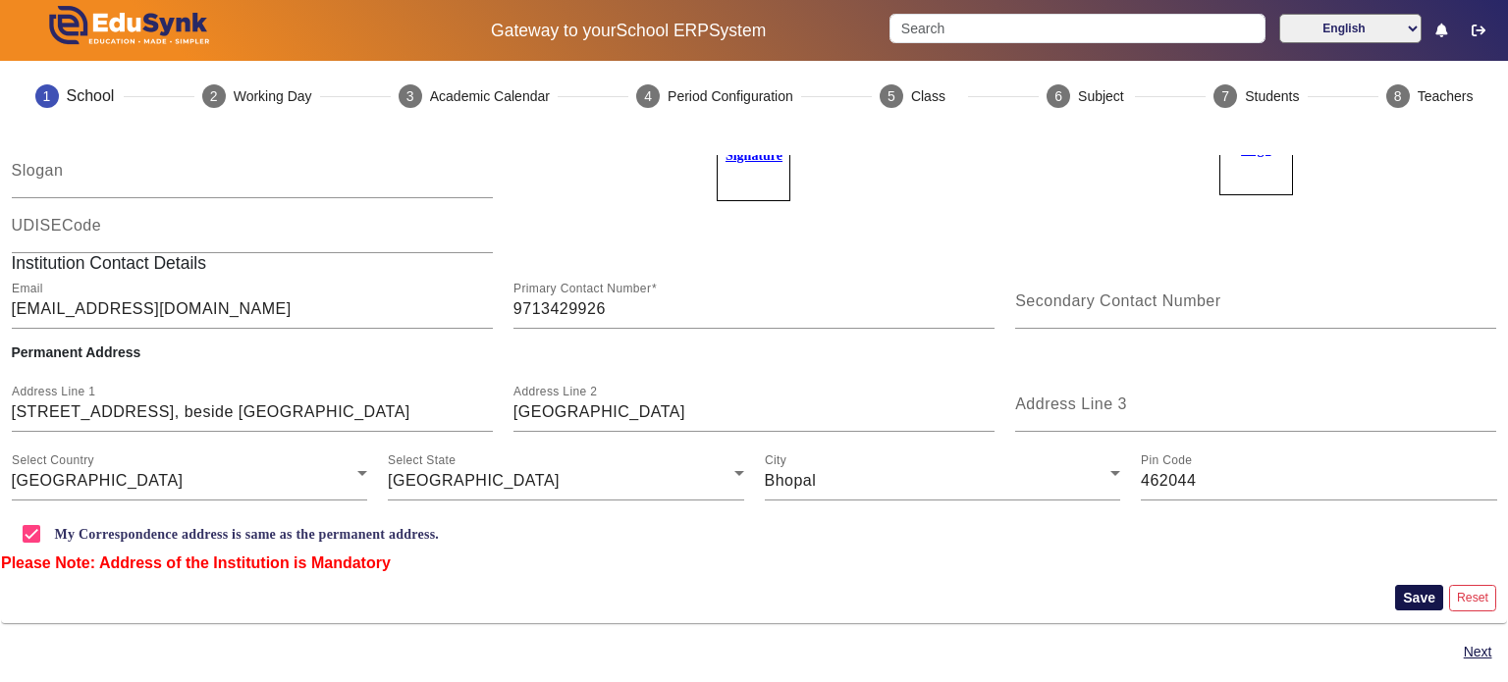
click at [1414, 593] on button "Save" at bounding box center [1419, 598] width 48 height 26
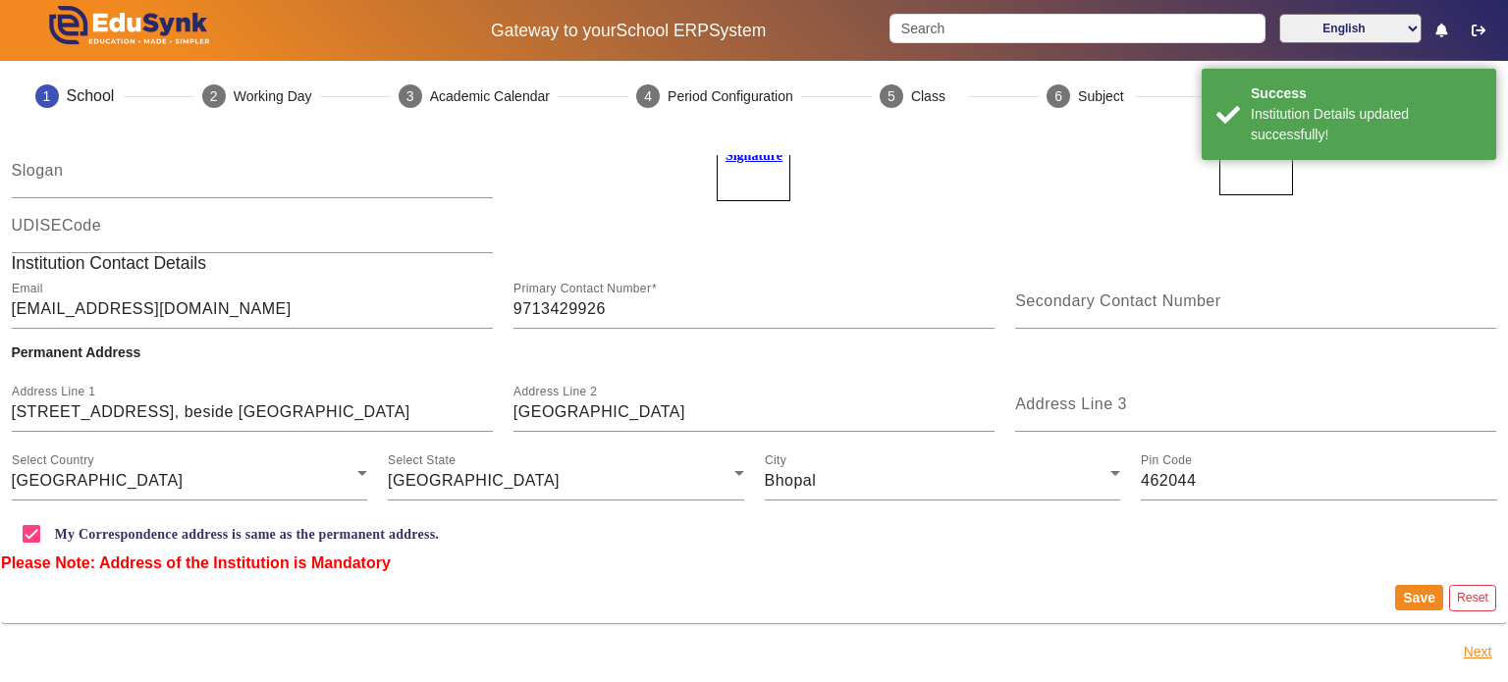
click at [1469, 655] on button "Next" at bounding box center [1478, 652] width 32 height 25
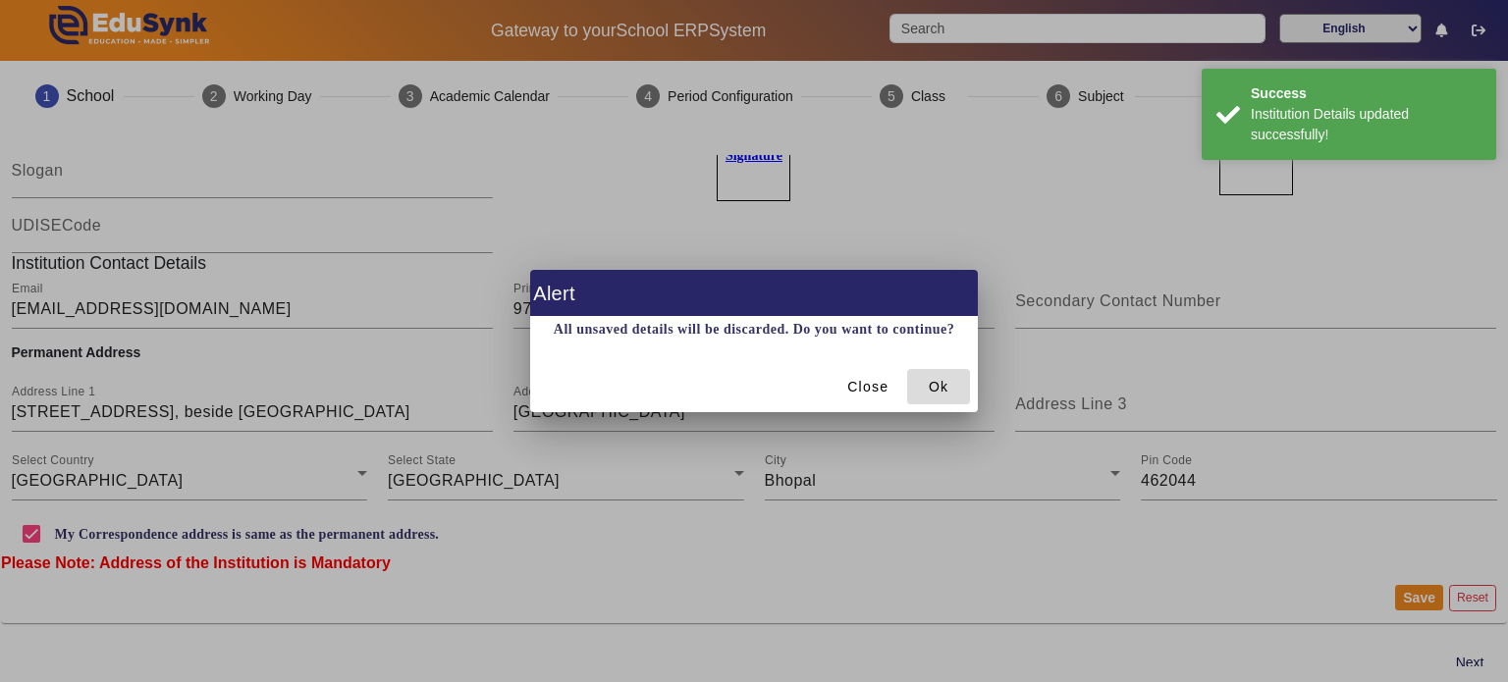
click at [939, 381] on span "Ok" at bounding box center [939, 387] width 20 height 21
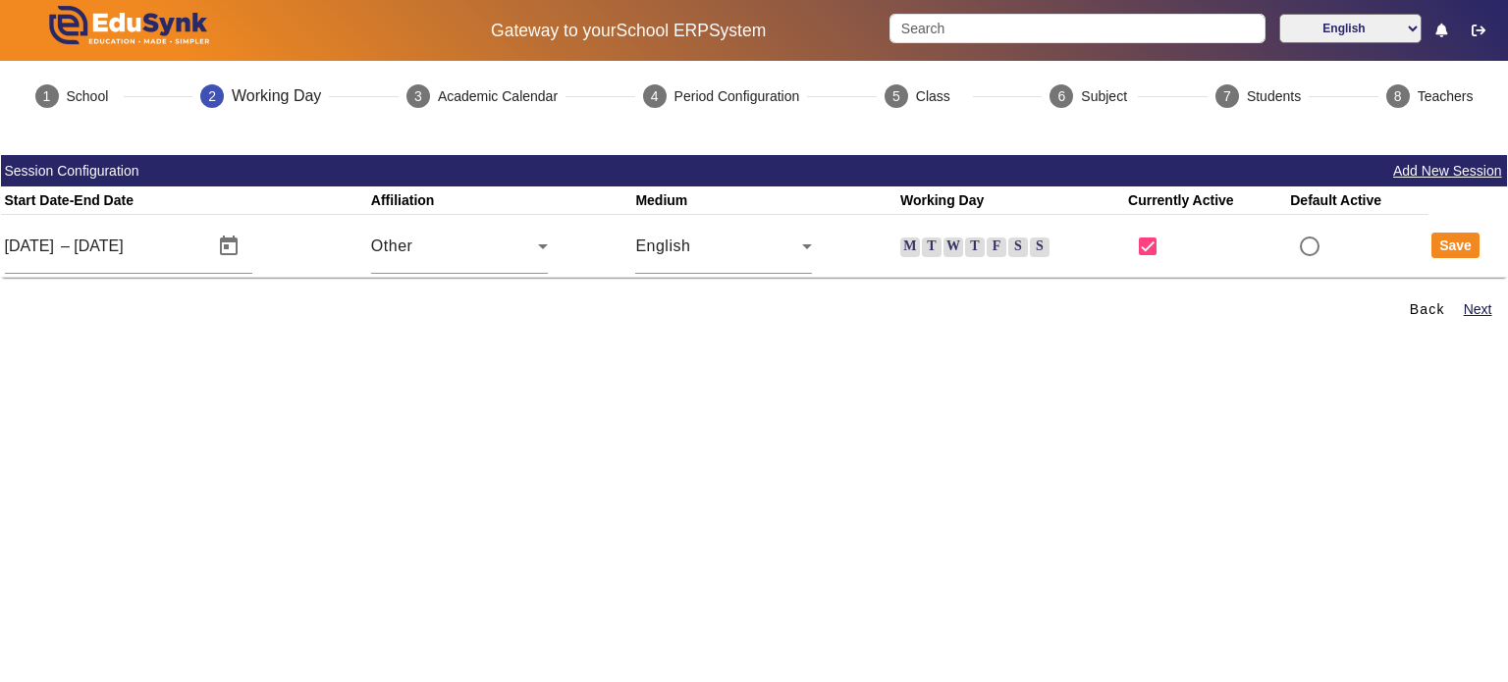
click at [900, 238] on label "M" at bounding box center [910, 248] width 20 height 20
click at [0, 0] on input "M" at bounding box center [0, 0] width 0 height 0
click at [935, 251] on div "M T W T F S S" at bounding box center [1010, 247] width 221 height 22
click at [931, 245] on label "T" at bounding box center [932, 248] width 20 height 20
click at [0, 0] on input "T" at bounding box center [0, 0] width 0 height 0
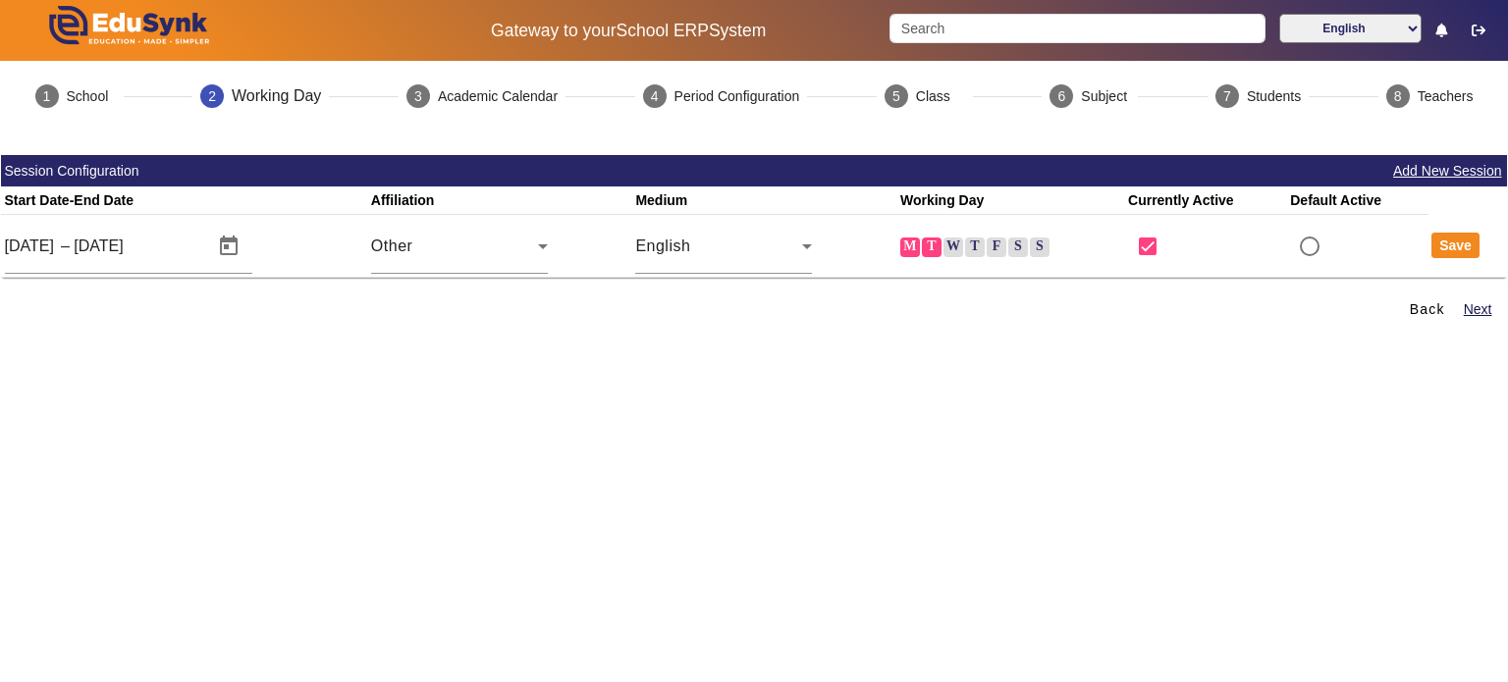
click at [950, 245] on label "W" at bounding box center [953, 248] width 20 height 20
click at [0, 0] on input "W" at bounding box center [0, 0] width 0 height 0
click at [965, 248] on label "T" at bounding box center [975, 248] width 20 height 20
click at [0, 0] on input "T" at bounding box center [0, 0] width 0 height 0
click at [987, 248] on label "F" at bounding box center [997, 248] width 20 height 20
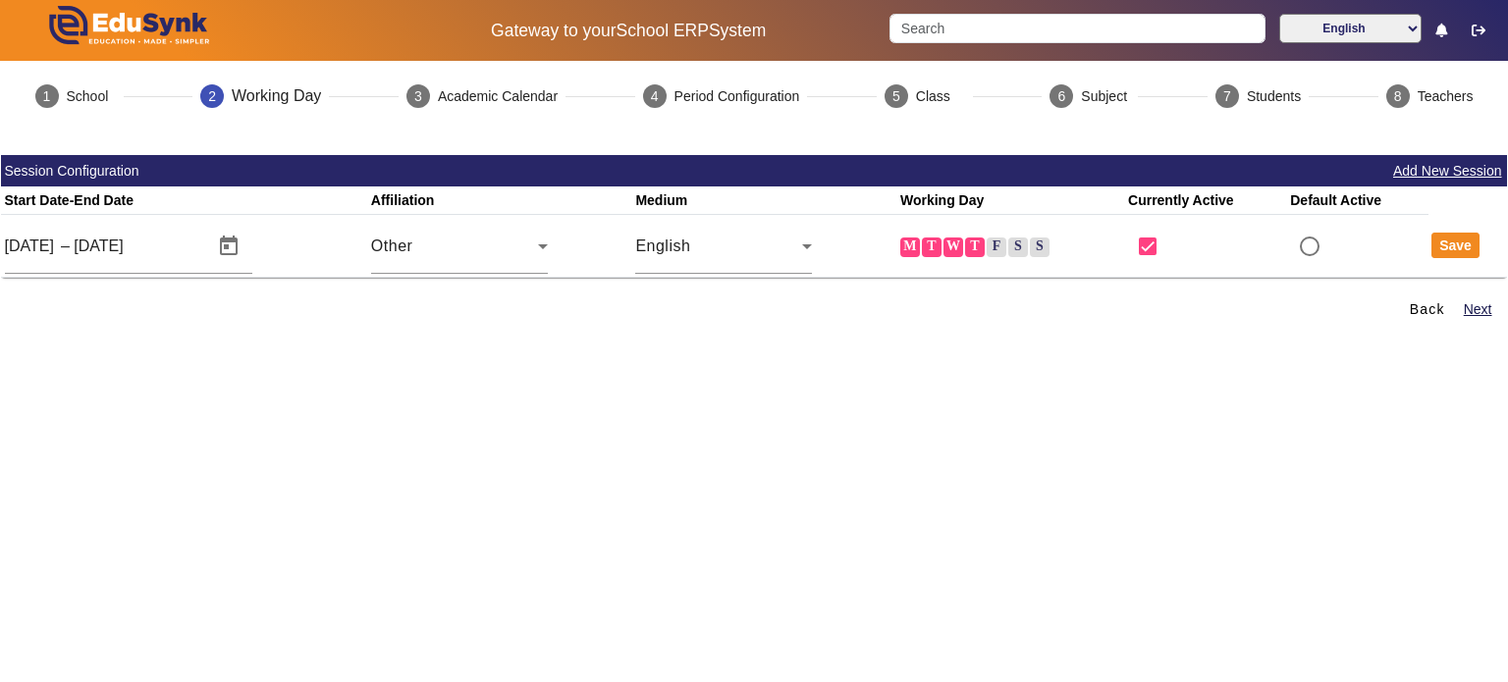
click at [0, 0] on input "F" at bounding box center [0, 0] width 0 height 0
click at [1012, 247] on label "S" at bounding box center [1018, 248] width 20 height 20
click at [0, 0] on input "S" at bounding box center [0, 0] width 0 height 0
click at [1294, 236] on input "radio" at bounding box center [1309, 246] width 39 height 39
radio input "true"
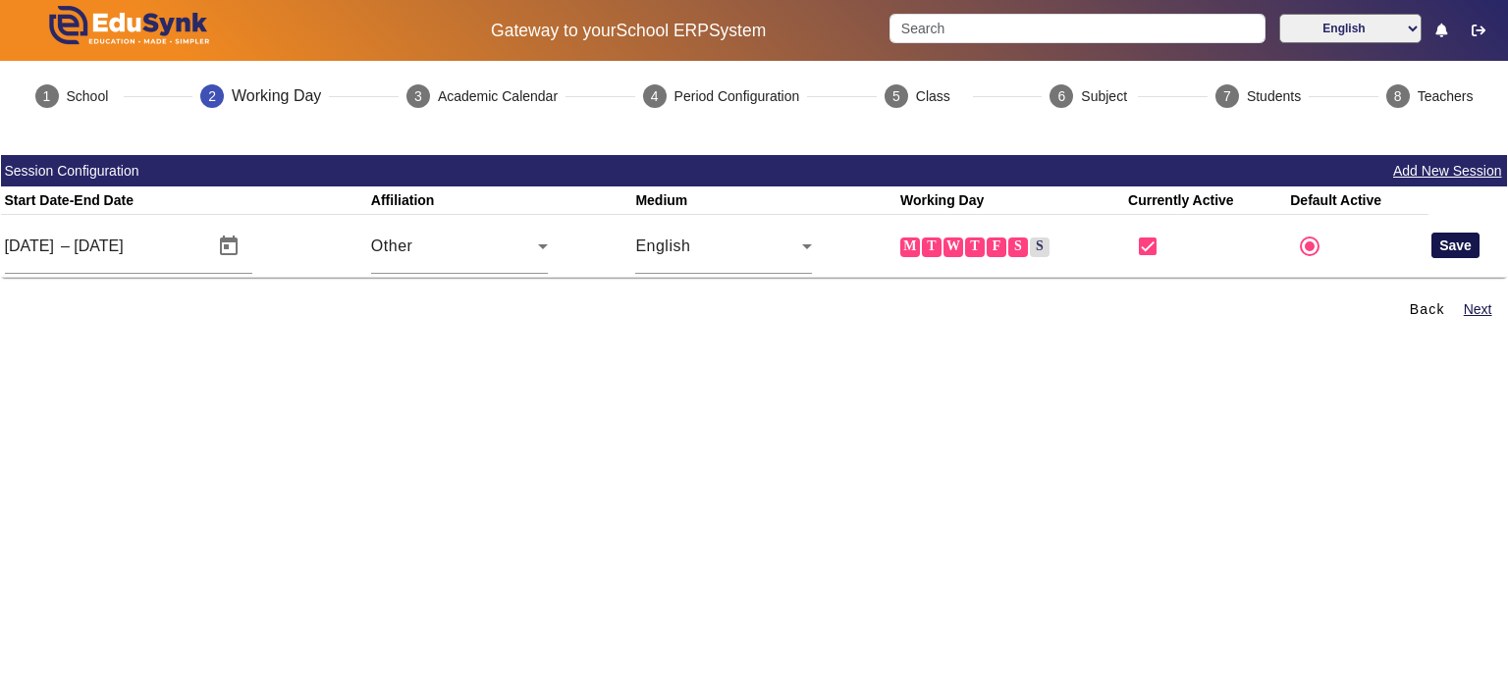
click at [1453, 238] on button "Save" at bounding box center [1455, 246] width 48 height 26
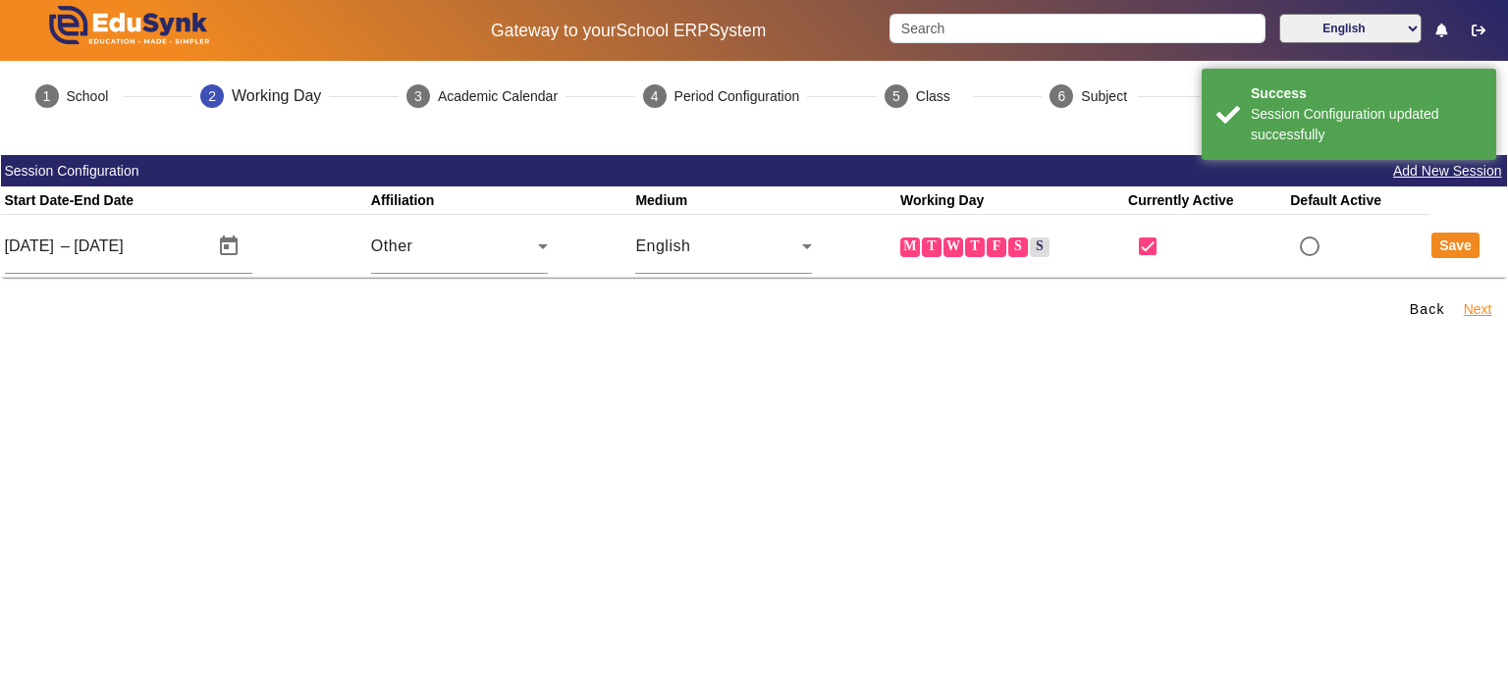
click at [1462, 313] on button "Next" at bounding box center [1478, 309] width 32 height 25
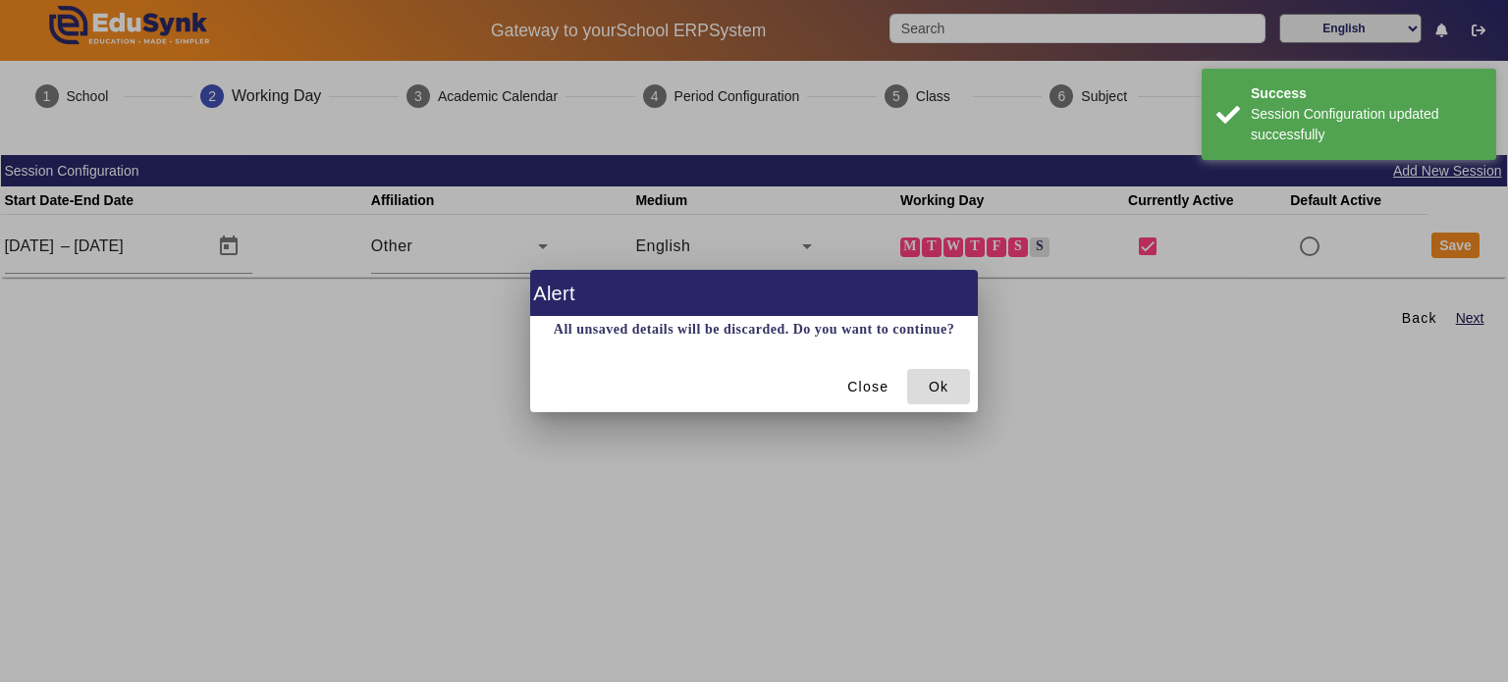
click at [950, 392] on span at bounding box center [938, 386] width 63 height 47
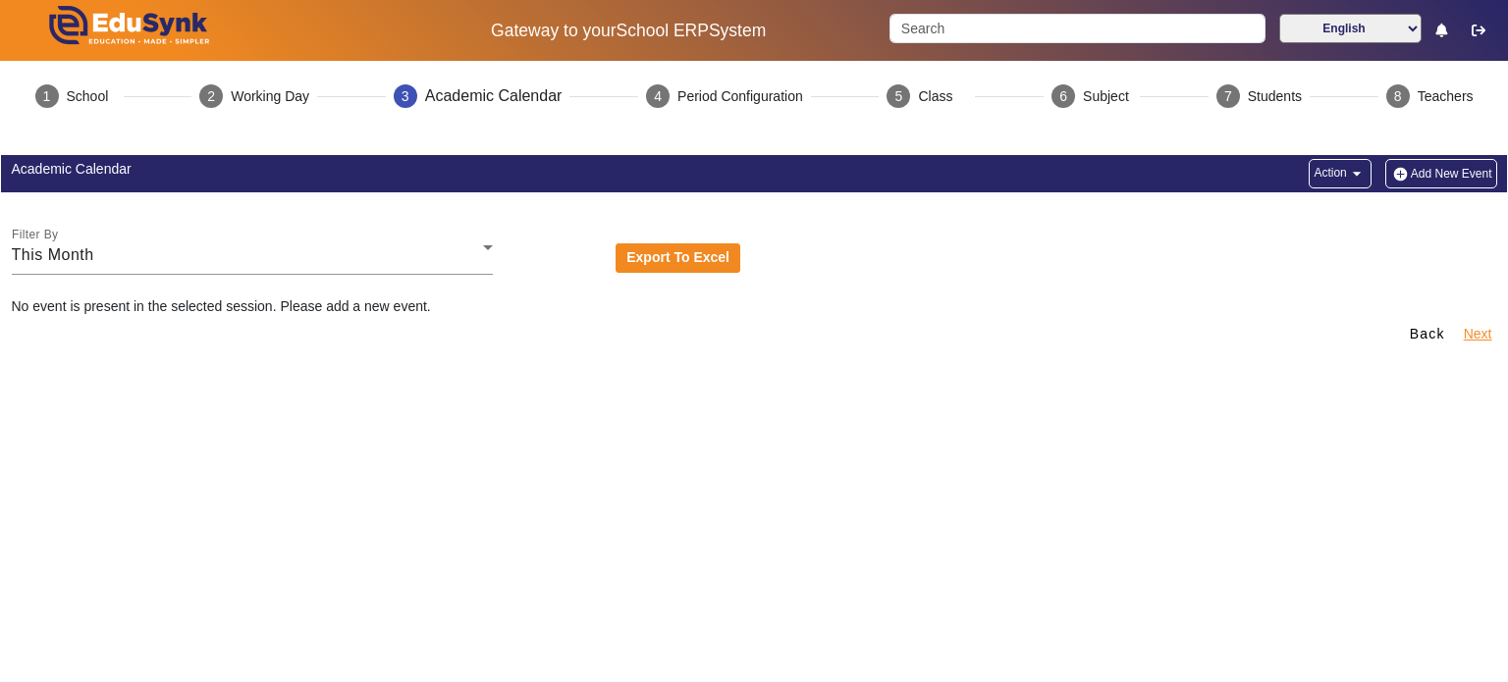
click at [1470, 332] on button "Next" at bounding box center [1478, 334] width 32 height 25
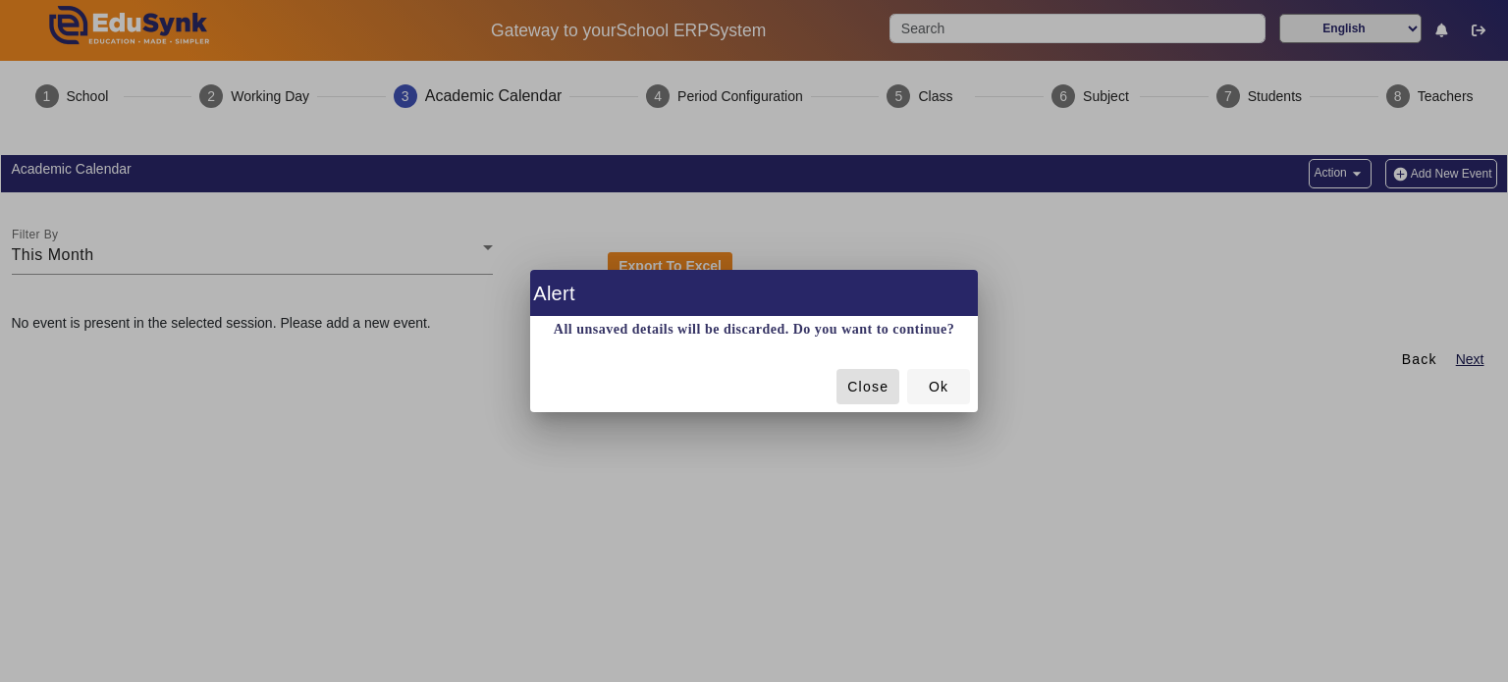
click at [940, 393] on span "Ok" at bounding box center [939, 387] width 20 height 21
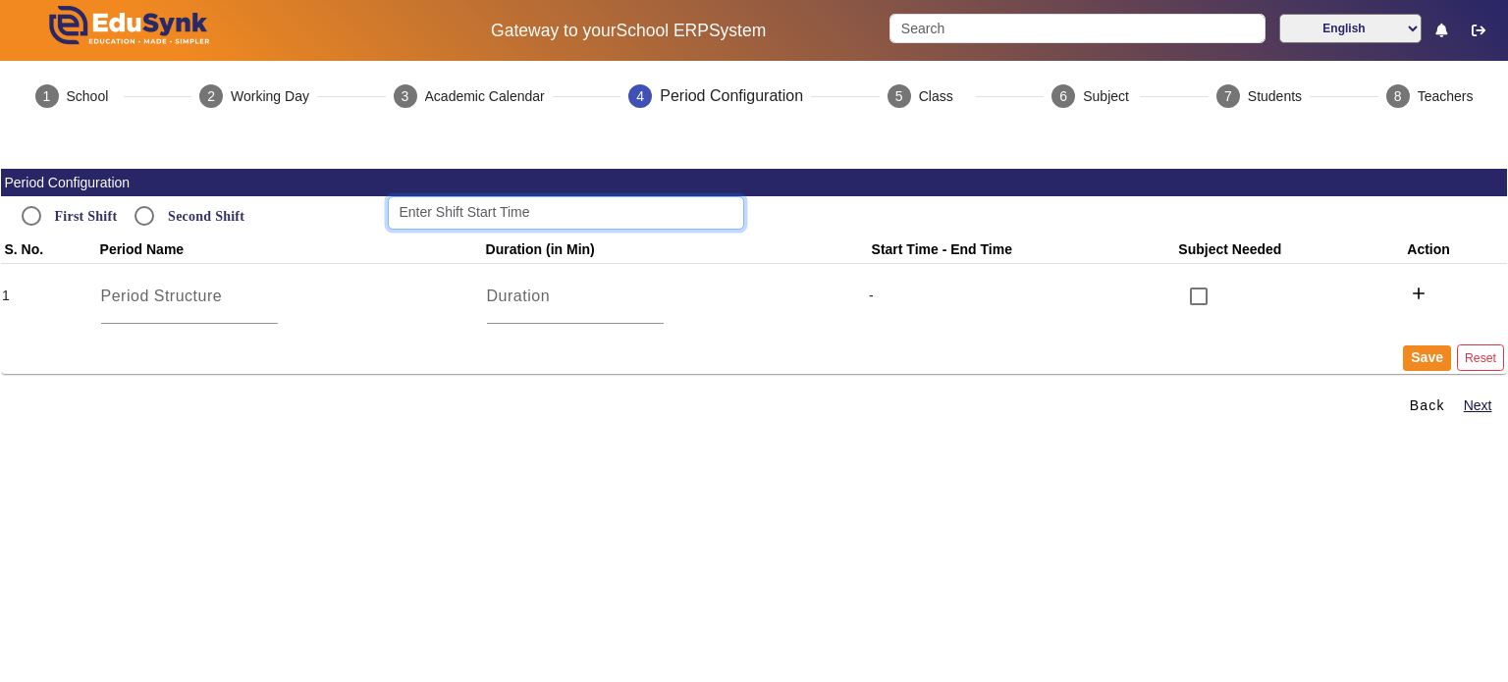
click at [459, 208] on input at bounding box center [566, 212] width 356 height 33
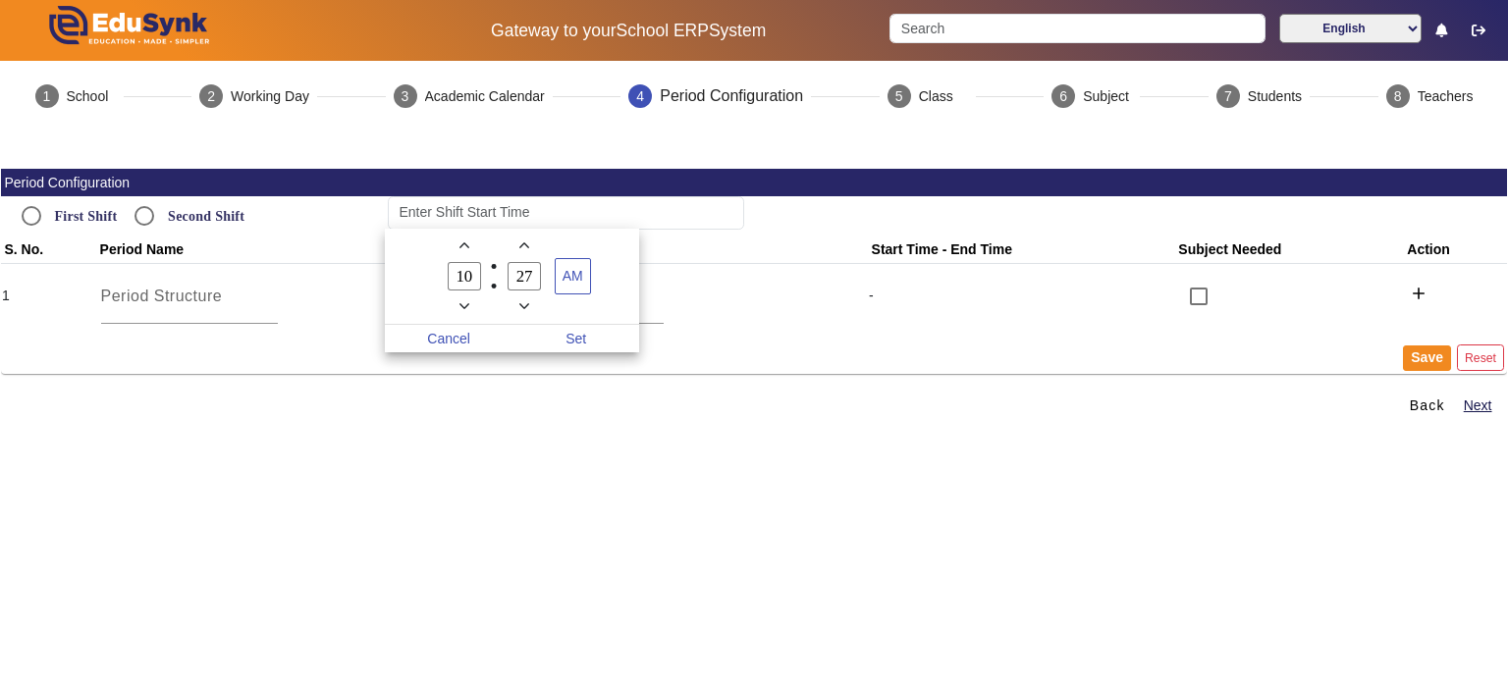
drag, startPoint x: 472, startPoint y: 282, endPoint x: 451, endPoint y: 279, distance: 21.8
click at [451, 279] on input "10" at bounding box center [464, 276] width 33 height 28
type input "06"
drag, startPoint x: 538, startPoint y: 286, endPoint x: 472, endPoint y: 271, distance: 67.4
click at [472, 271] on owl-date-time-timer "06 Hour 27 Minute AM" at bounding box center [512, 277] width 254 height 96
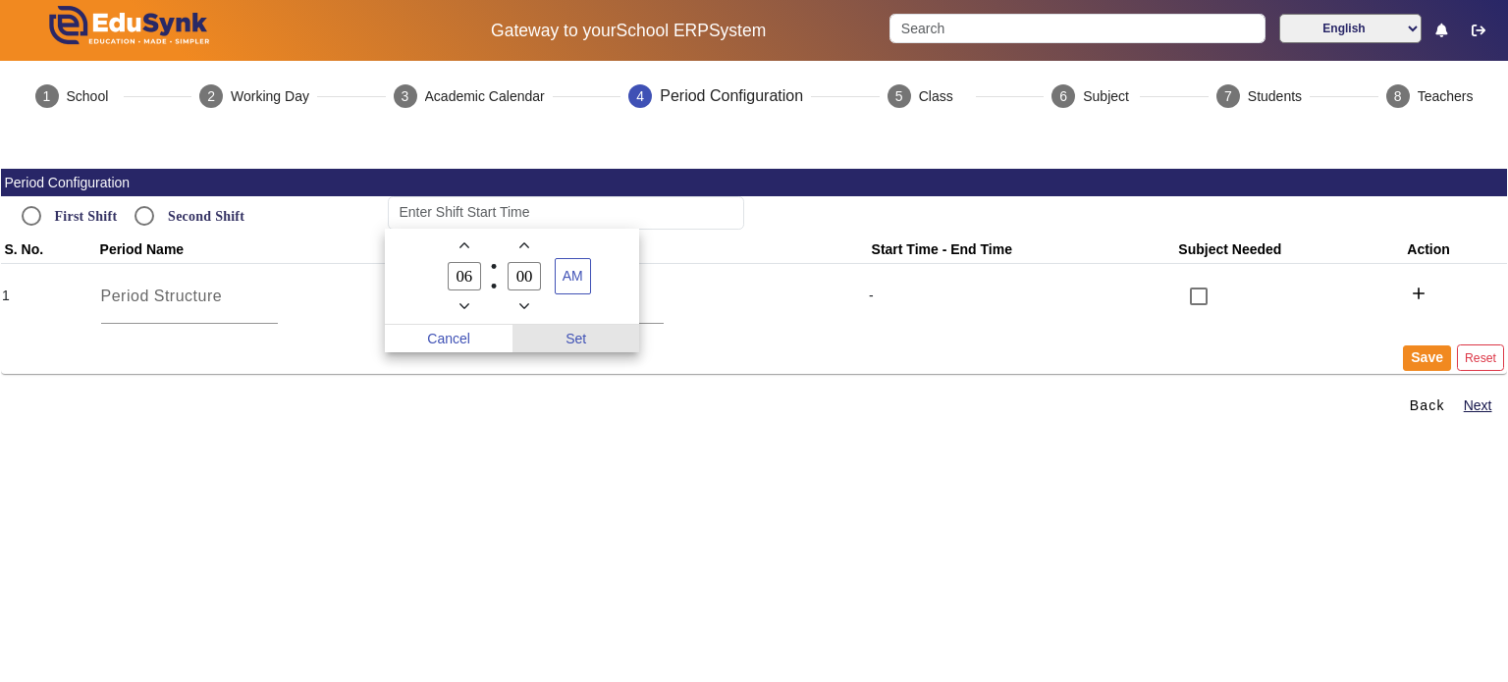
type input "00"
click at [563, 334] on span "Set" at bounding box center [576, 338] width 128 height 27
type input "6:00 AM"
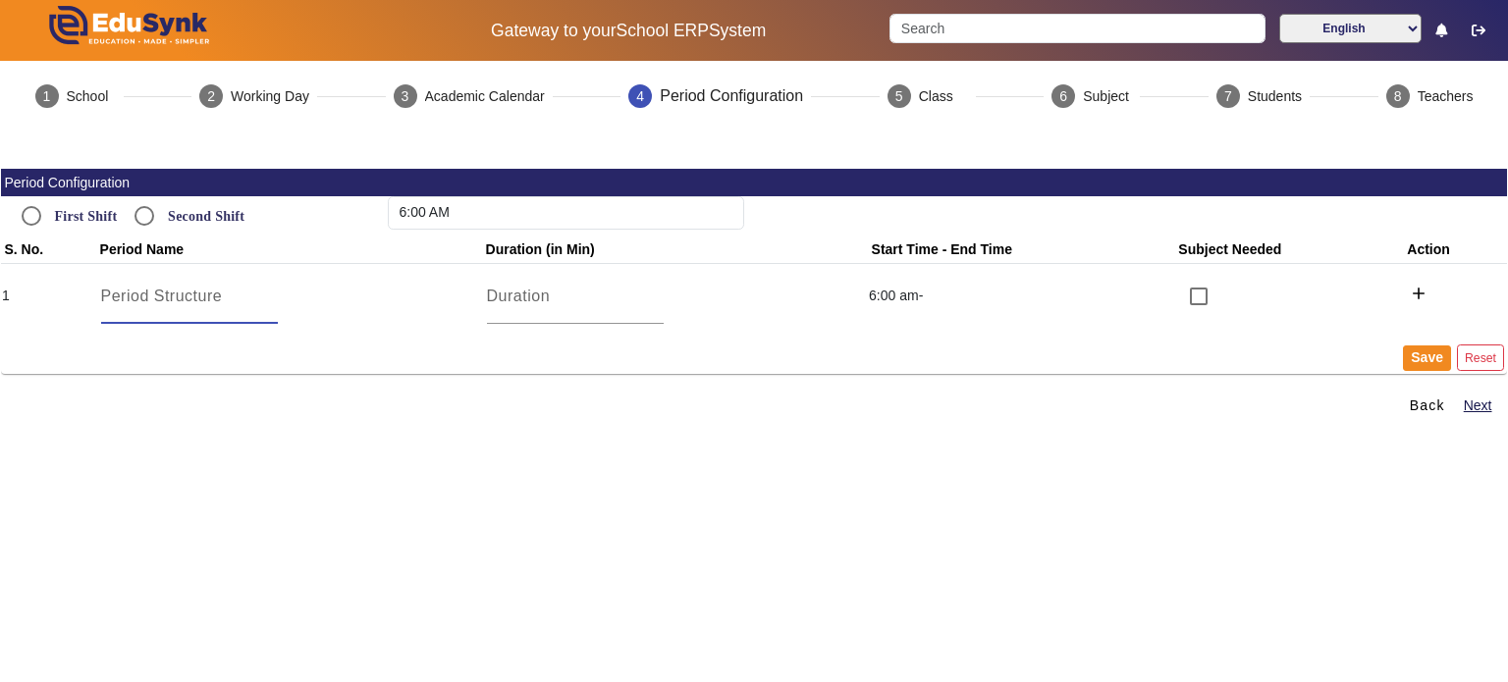
click at [144, 304] on input at bounding box center [189, 297] width 177 height 24
click at [1420, 360] on button "Save" at bounding box center [1427, 359] width 48 height 26
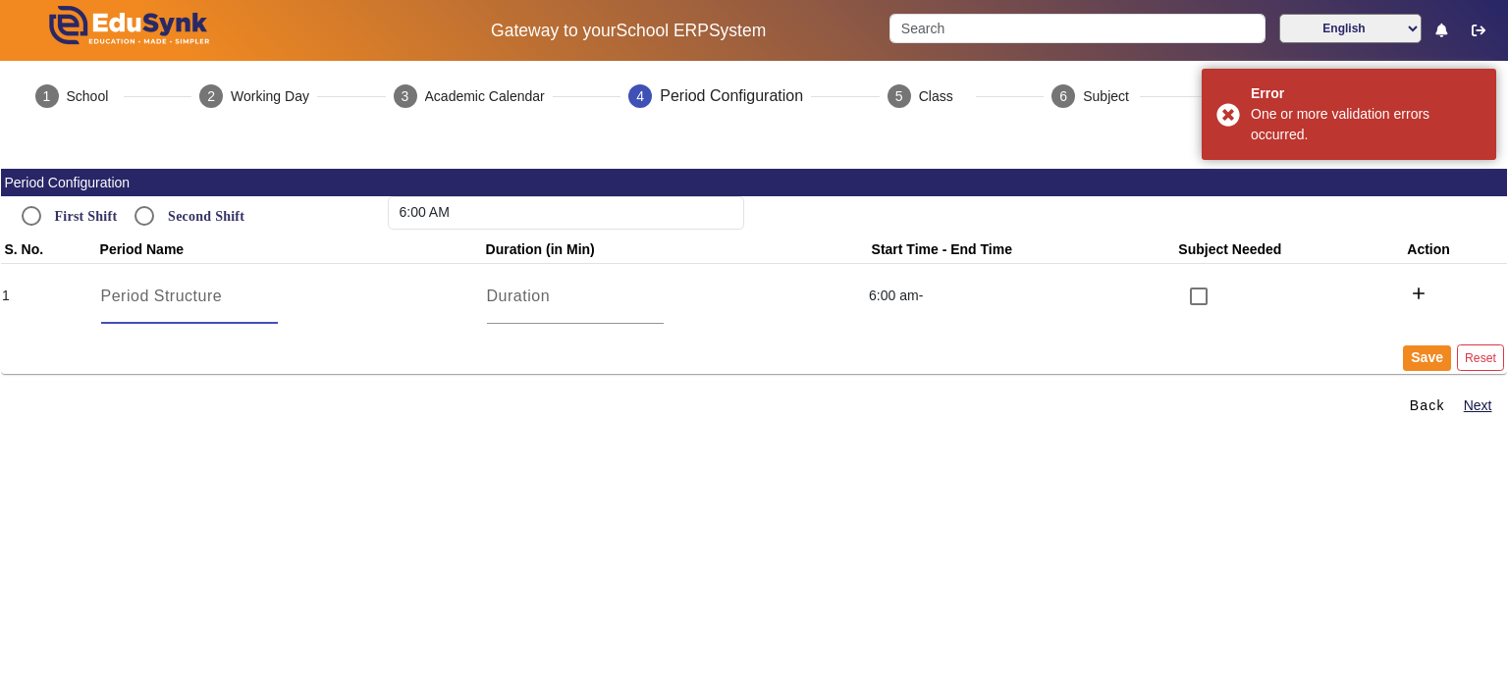
click at [145, 294] on input at bounding box center [189, 297] width 177 height 24
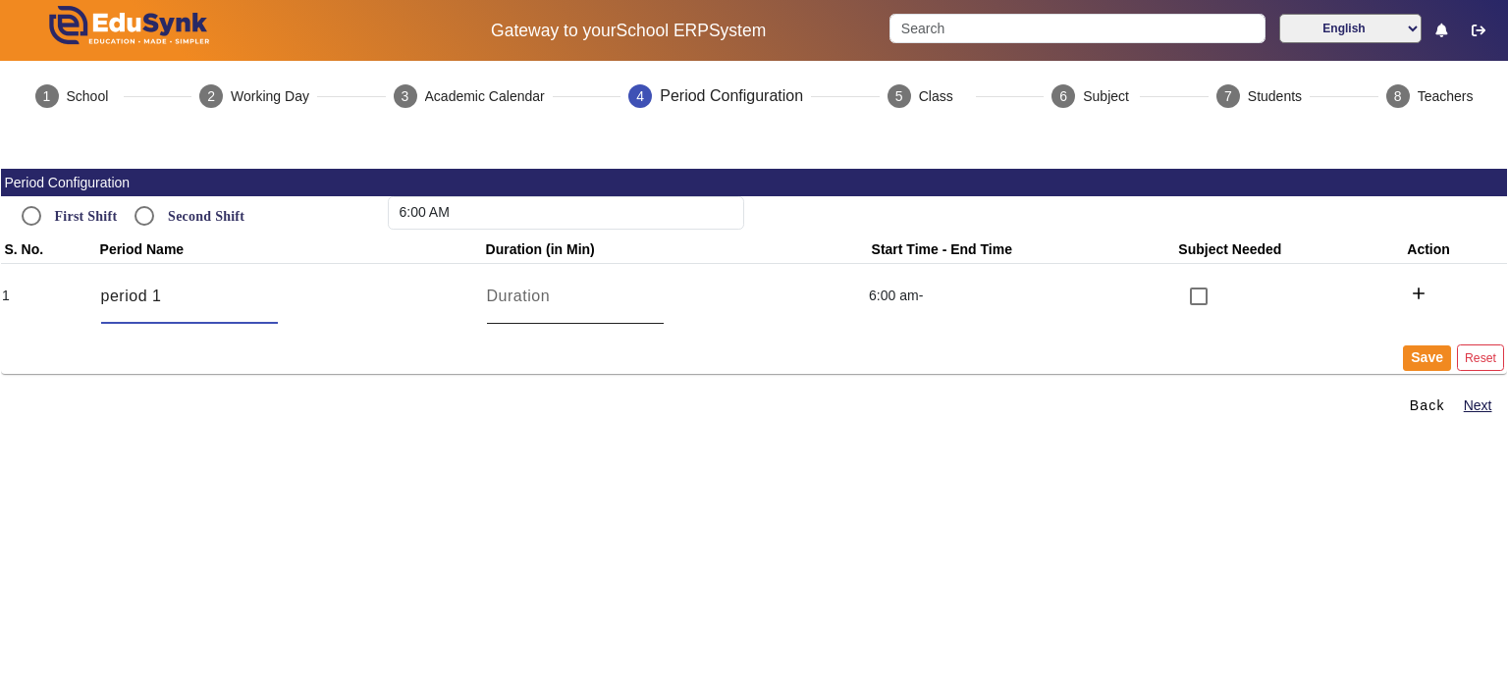
type input "period 1"
click at [503, 294] on input "number" at bounding box center [575, 297] width 177 height 24
type input "8"
type input "60"
click at [1409, 294] on mat-icon "add" at bounding box center [1419, 294] width 20 height 20
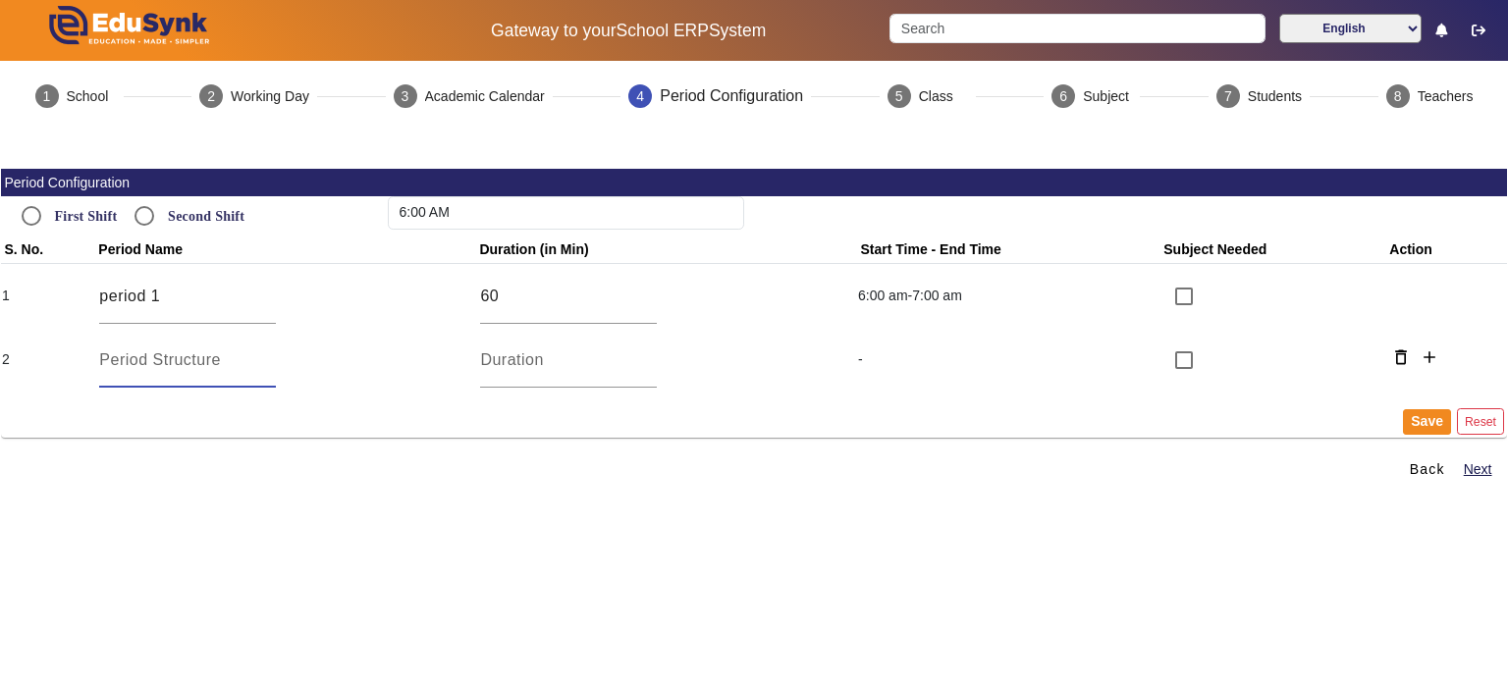
click at [206, 352] on input at bounding box center [187, 361] width 177 height 24
type input "PEROID 2"
click at [518, 356] on input "number" at bounding box center [568, 361] width 177 height 24
type input "60"
click at [1409, 414] on button "Save" at bounding box center [1427, 422] width 48 height 26
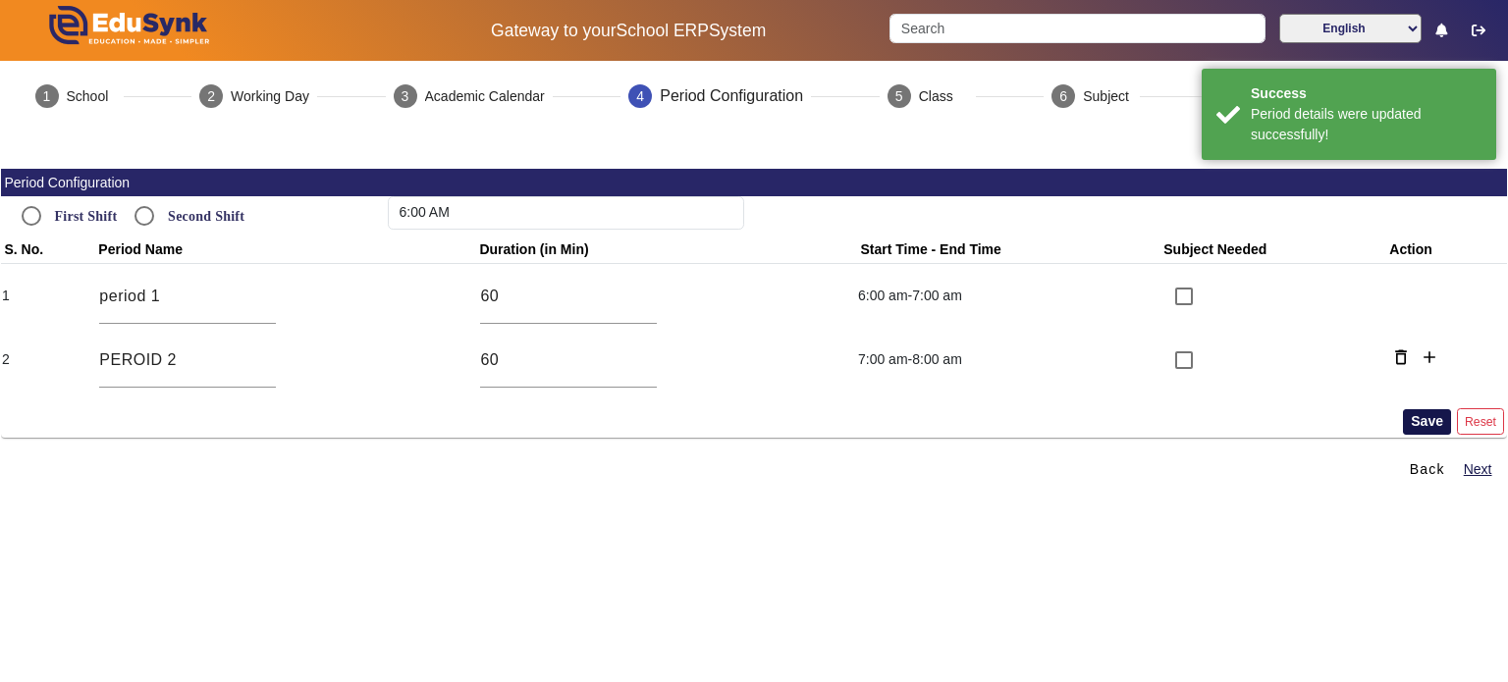
type input "12:00 AM"
click at [1465, 474] on button "Next" at bounding box center [1478, 469] width 32 height 25
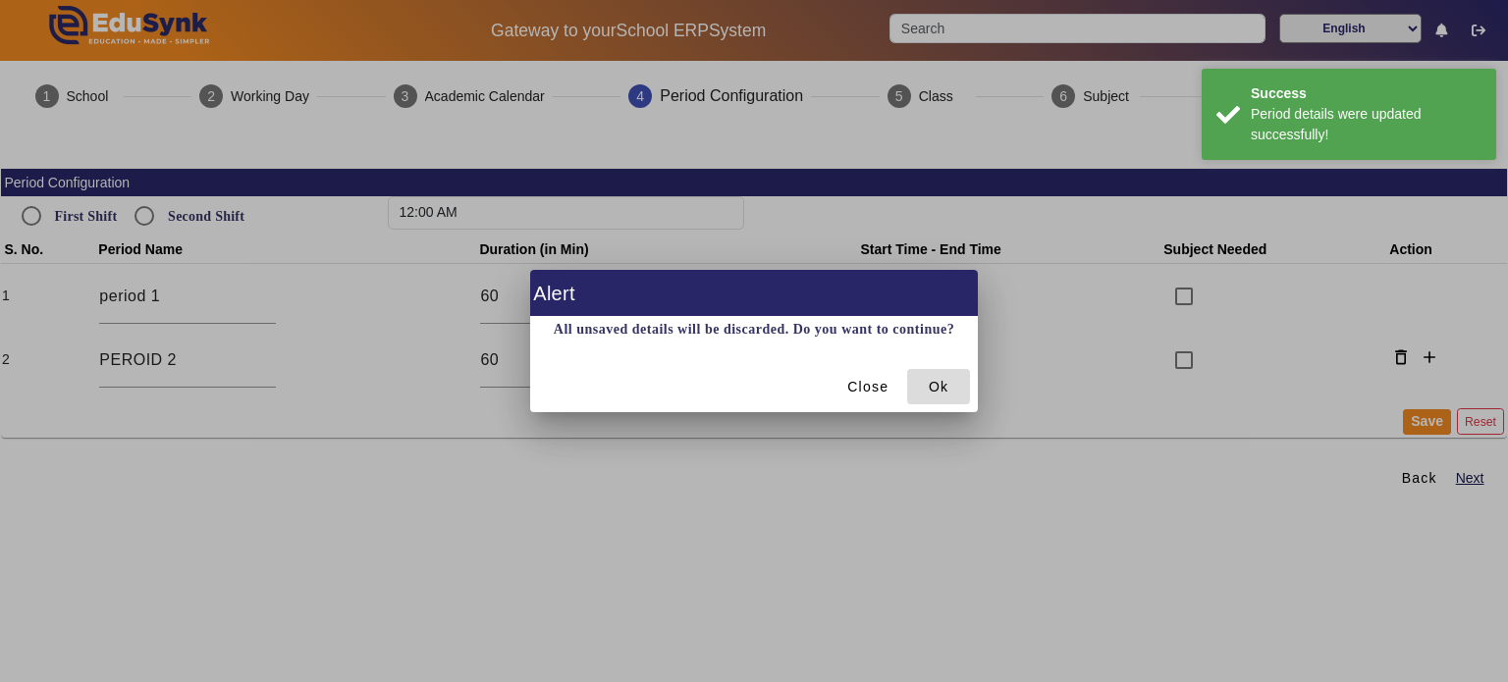
click at [949, 385] on span at bounding box center [938, 386] width 63 height 47
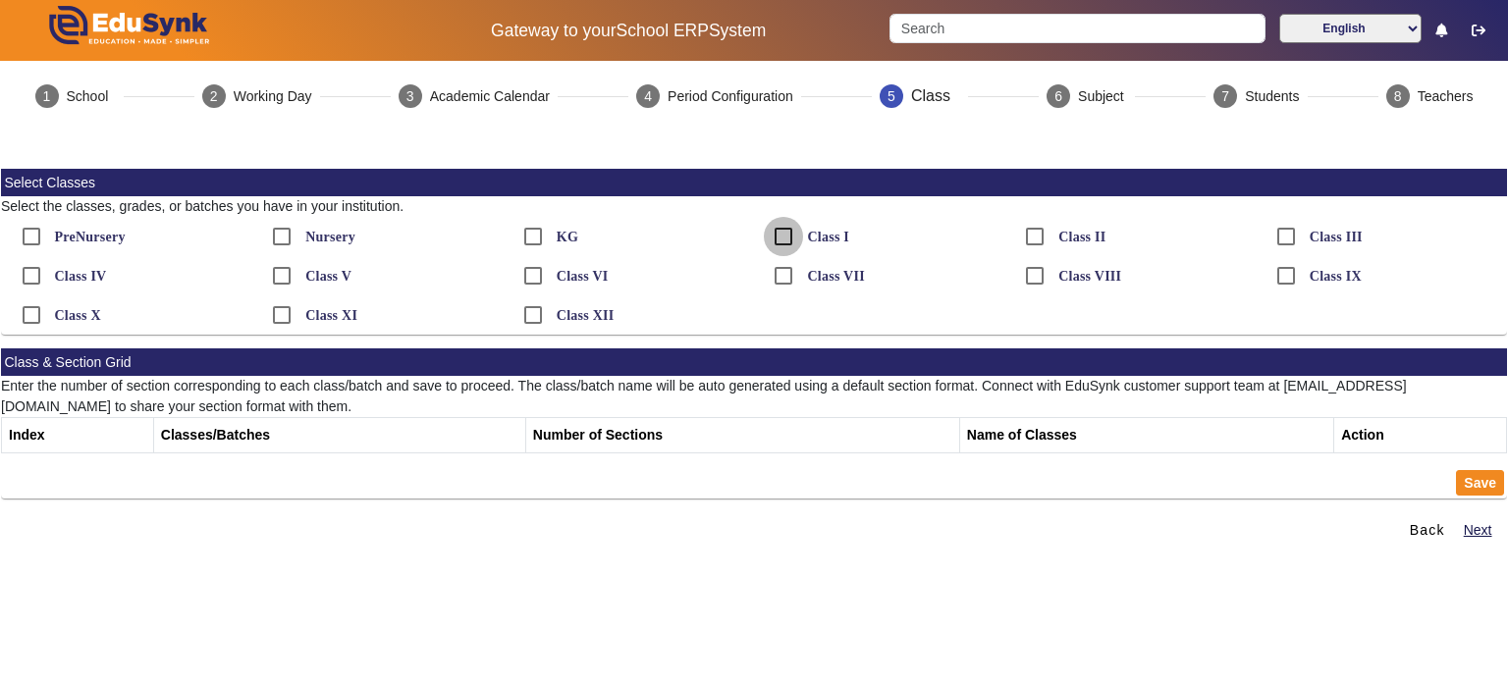
click at [778, 226] on input "Class I" at bounding box center [783, 236] width 39 height 39
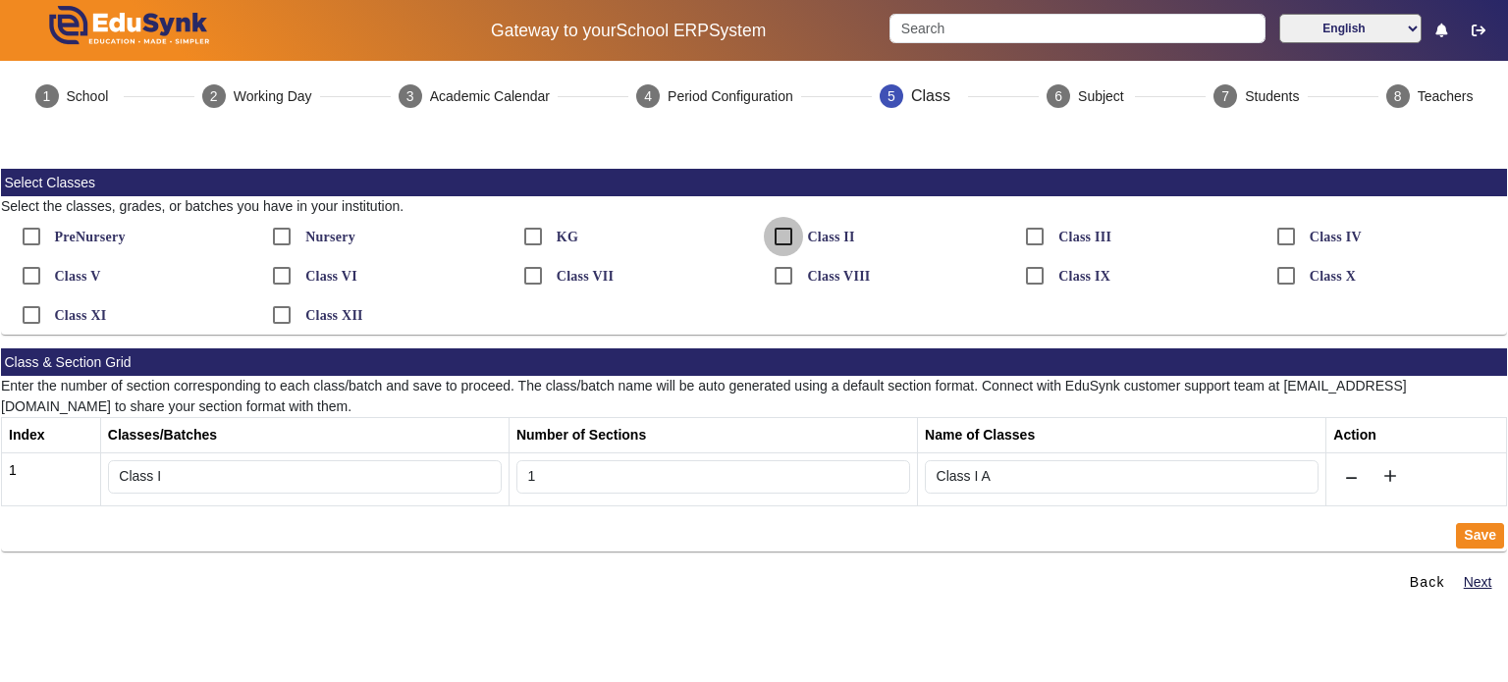
click at [778, 231] on input "Class II" at bounding box center [783, 236] width 39 height 39
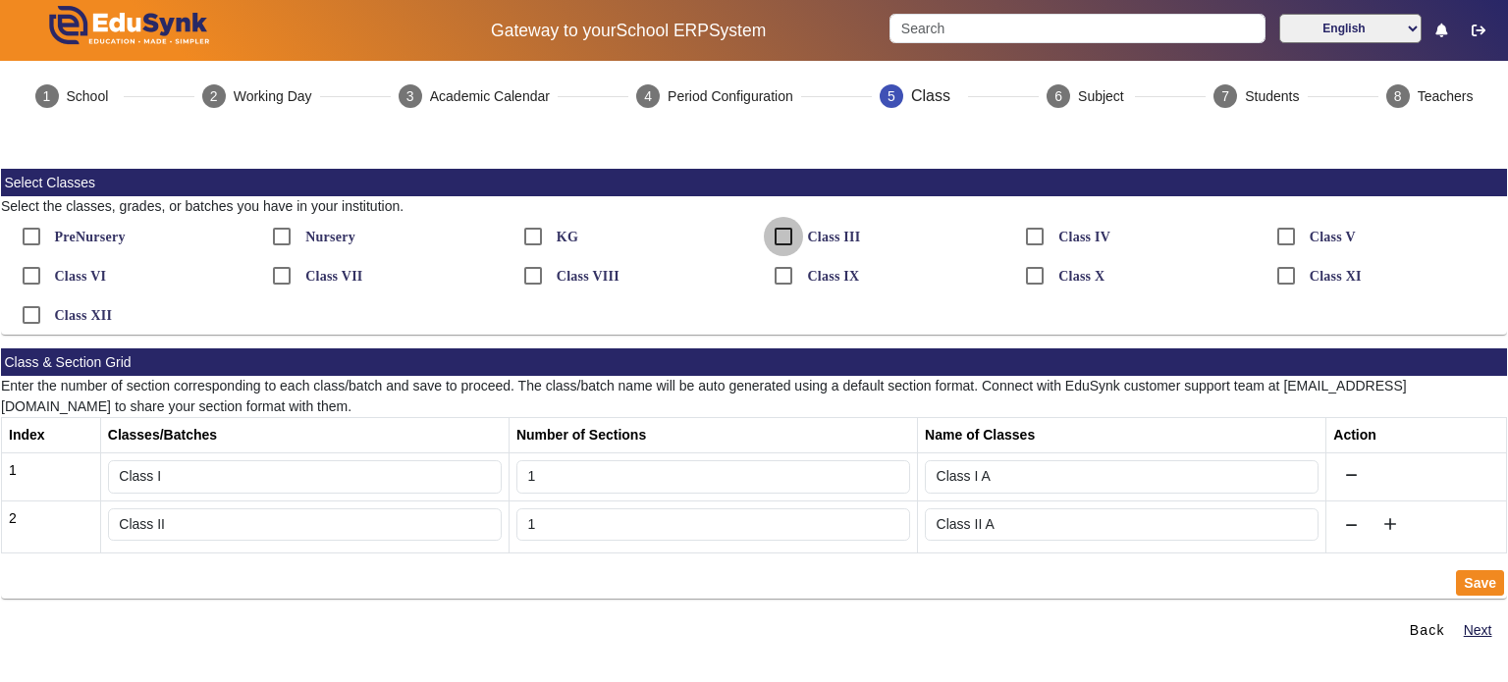
click at [778, 231] on input "Class III" at bounding box center [783, 236] width 39 height 39
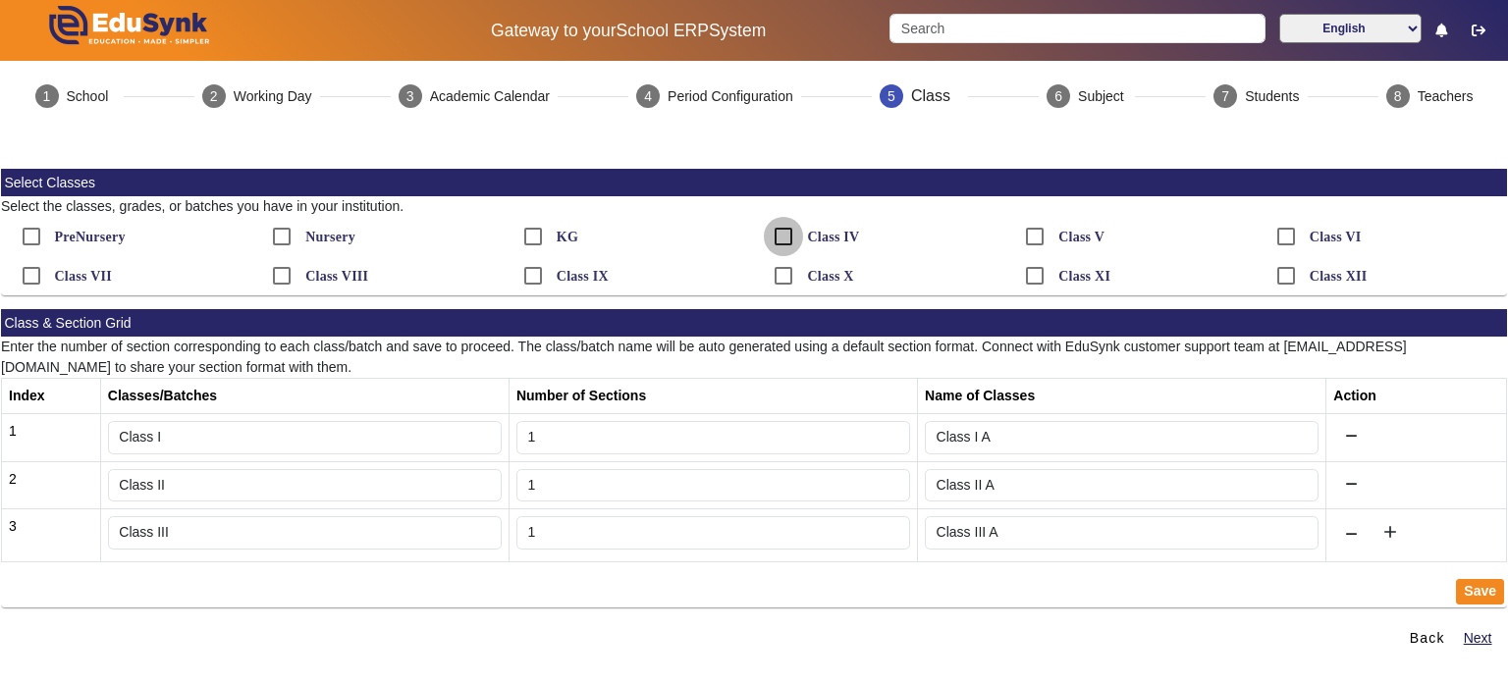
click at [778, 231] on input "Class IV" at bounding box center [783, 236] width 39 height 39
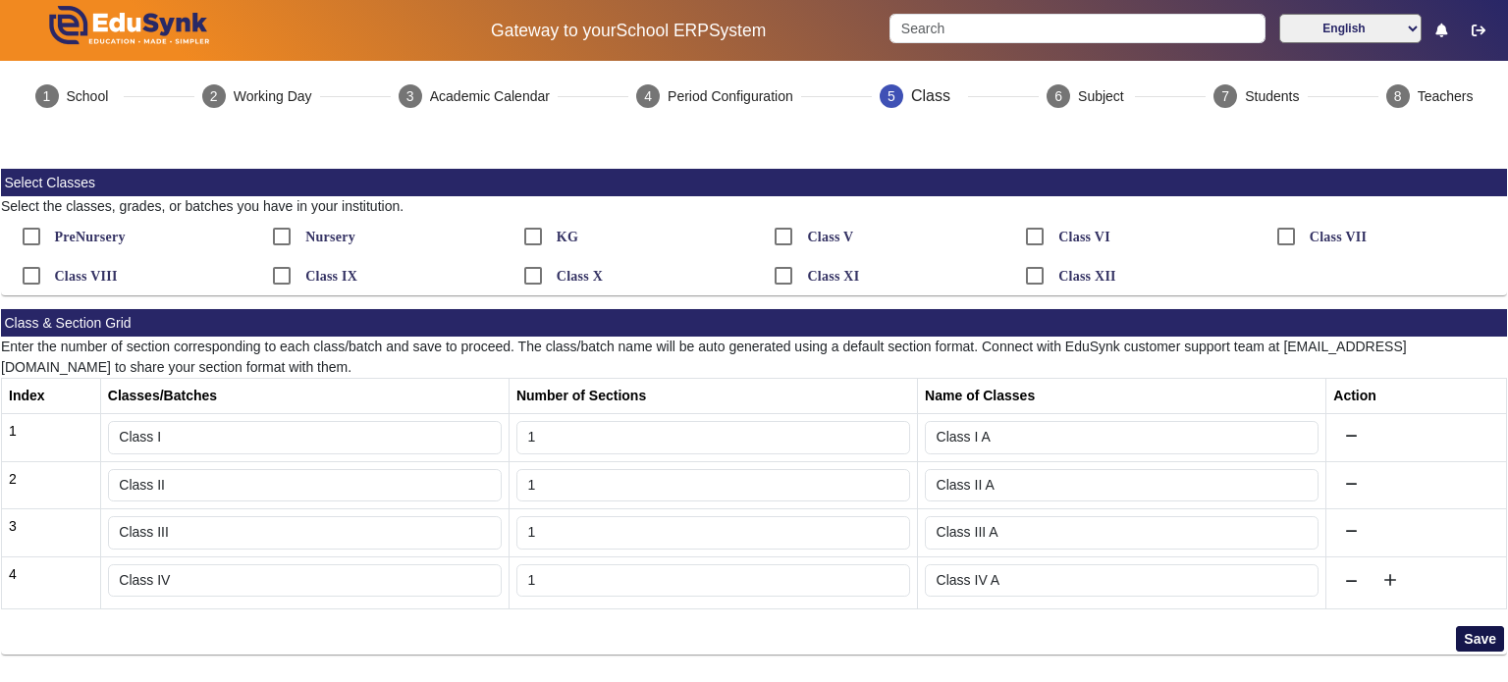
click at [1465, 632] on button "Save" at bounding box center [1480, 639] width 48 height 26
click at [1465, 633] on button "Save" at bounding box center [1480, 639] width 48 height 26
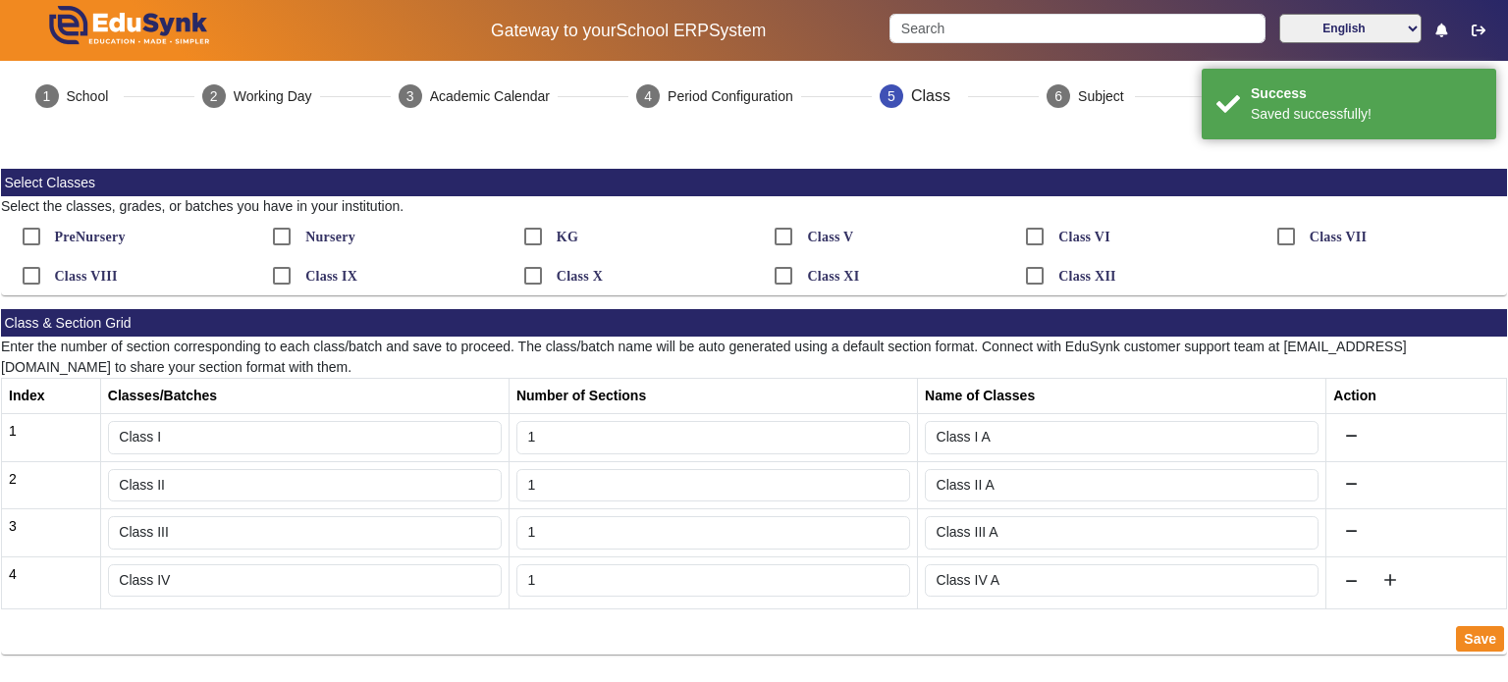
scroll to position [39, 0]
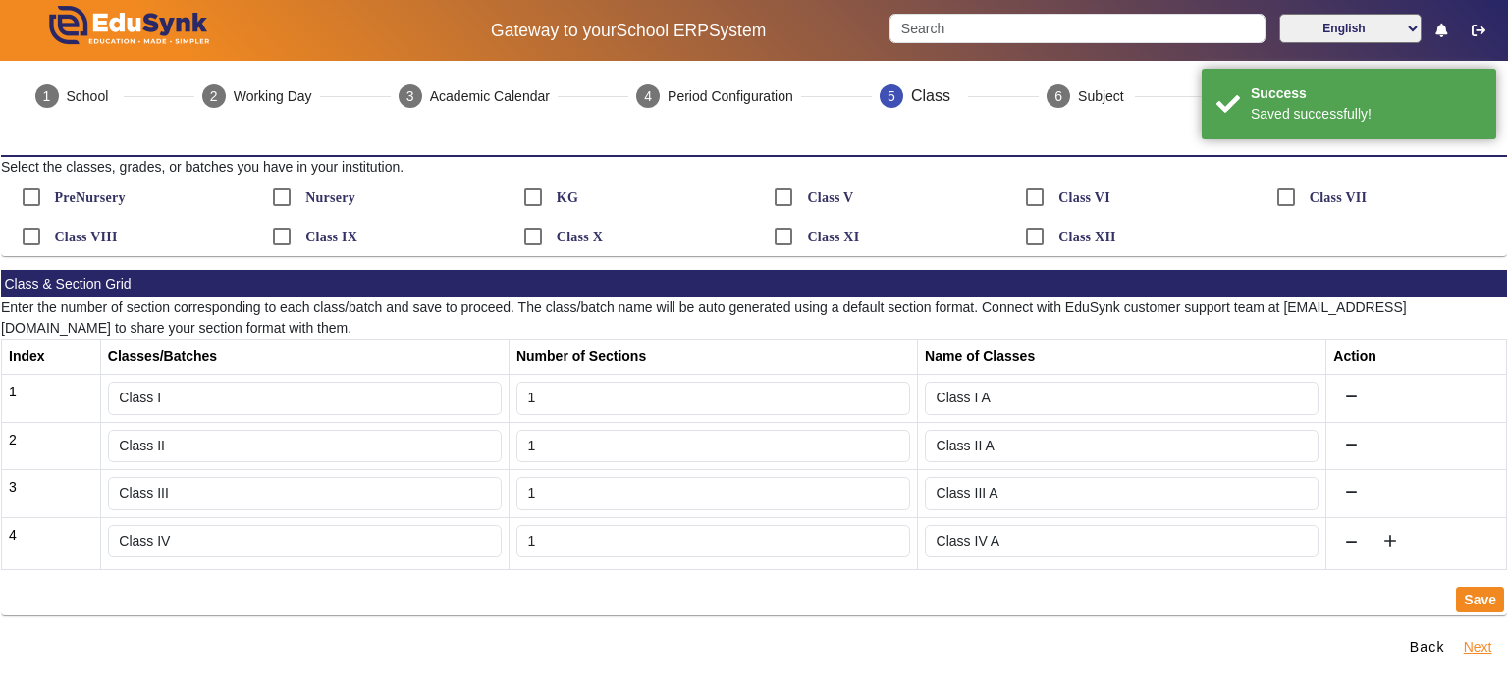
click at [1467, 646] on button "Next" at bounding box center [1478, 647] width 32 height 25
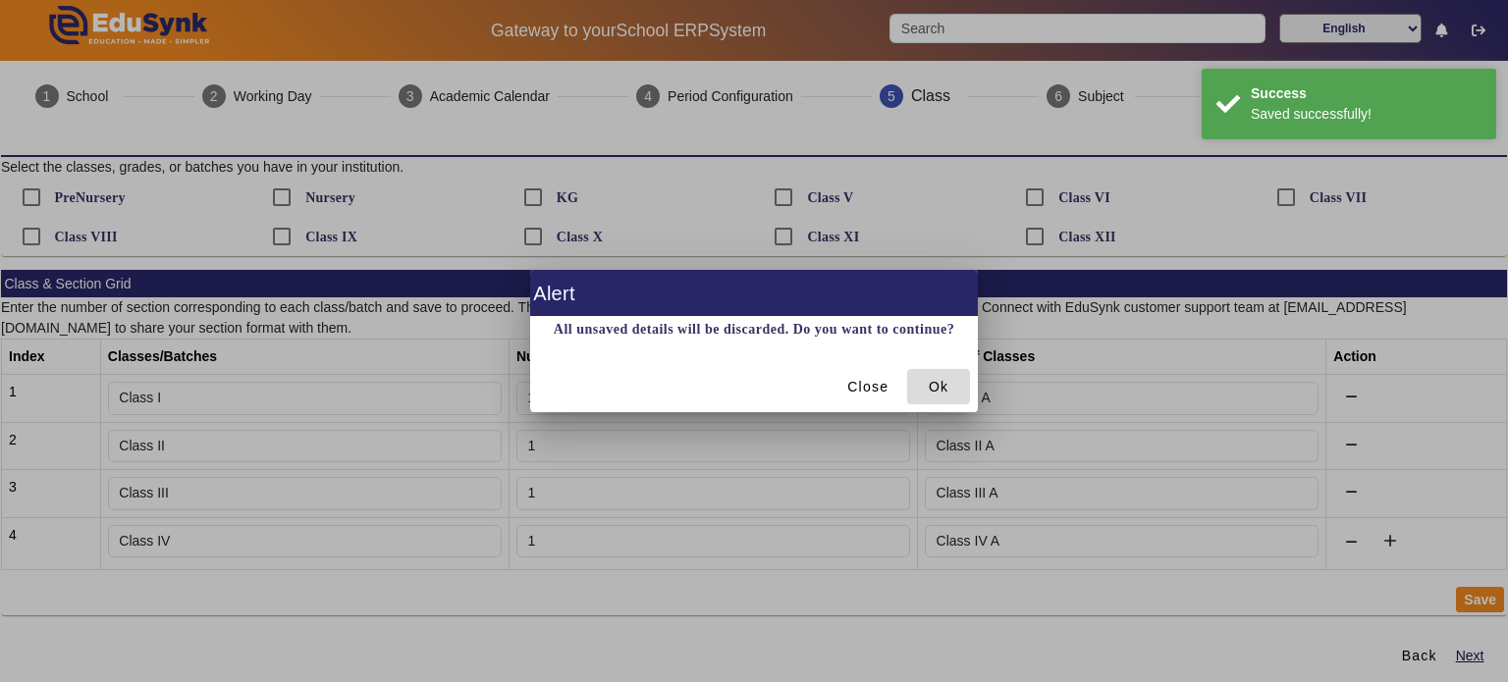
click at [946, 379] on span "Ok" at bounding box center [939, 387] width 20 height 21
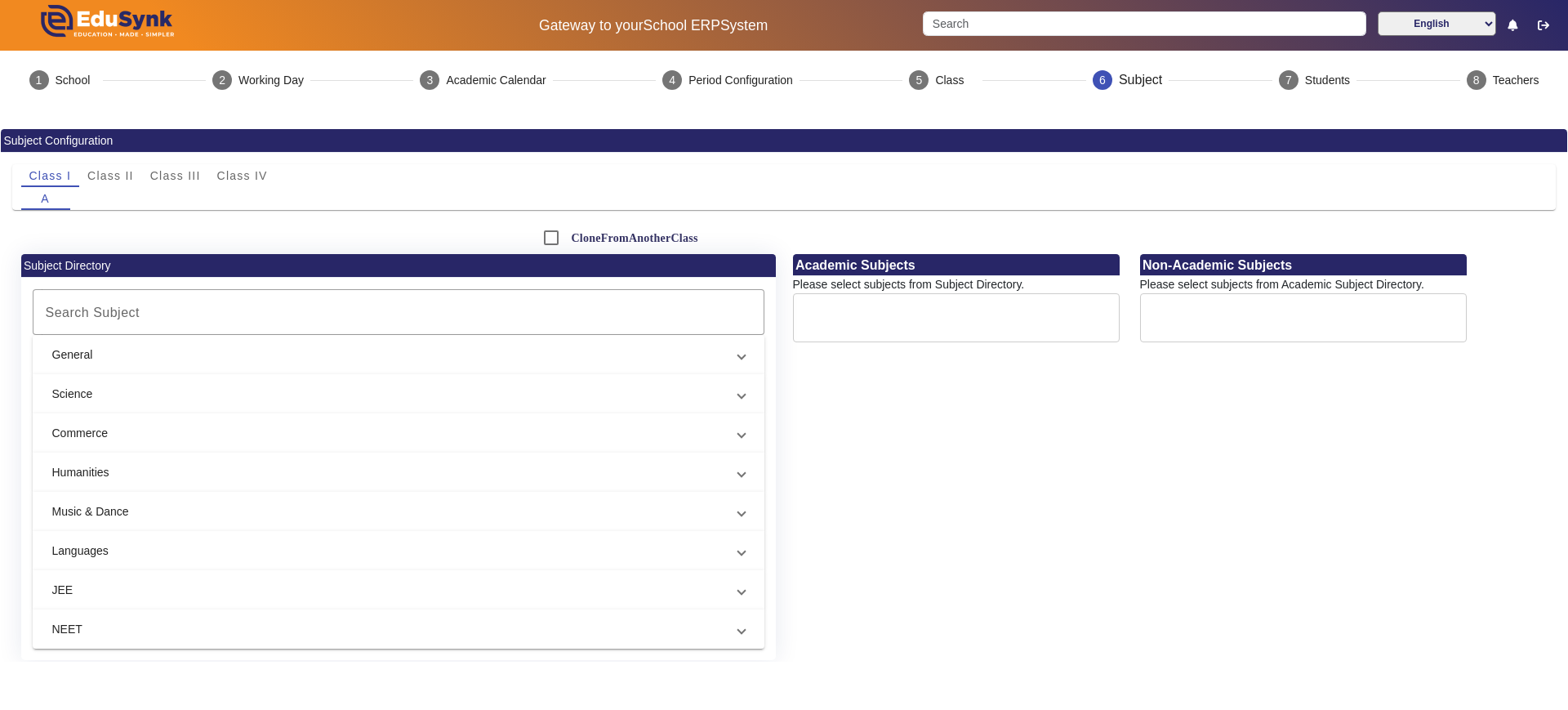
drag, startPoint x: 1199, startPoint y: 0, endPoint x: 1047, endPoint y: 506, distance: 528.3
click at [1047, 506] on div "Academic Subjects Please select subjects from Subject Directory. Non-Academic S…" at bounding box center [1170, 463] width 772 height 418
click at [215, 349] on mat-panel-title "General" at bounding box center [388, 355] width 673 height 17
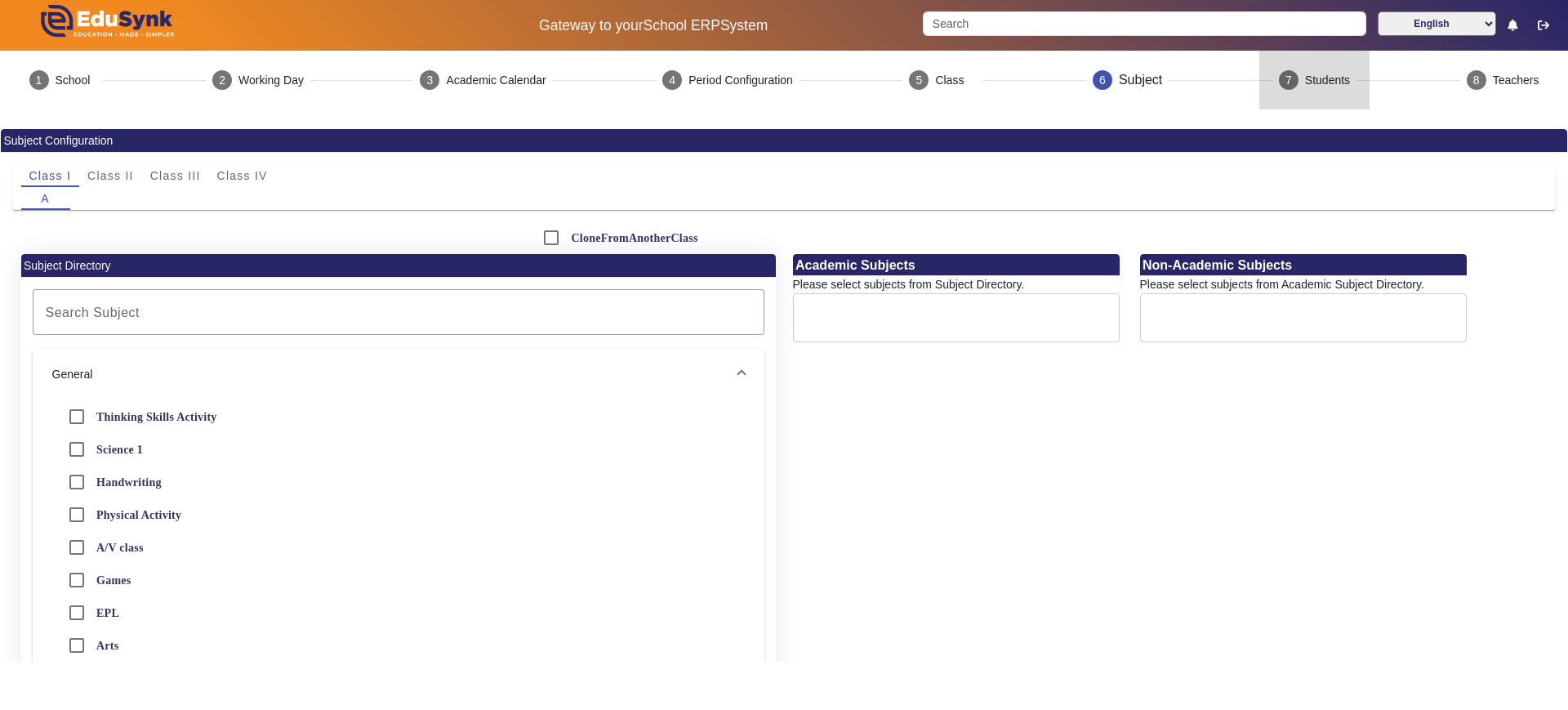
click at [1254, 76] on div "Students" at bounding box center [1328, 80] width 45 height 17
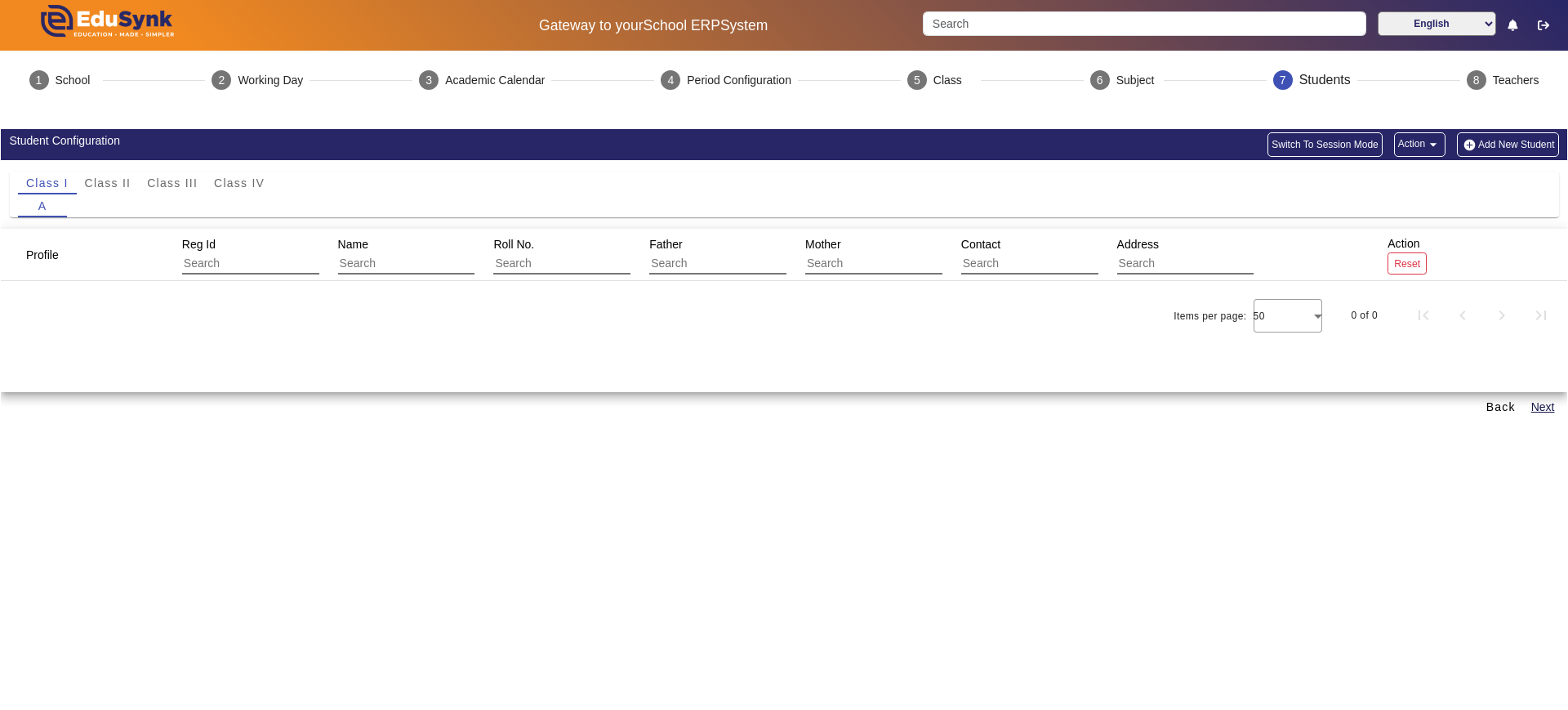
click at [1254, 146] on img "button" at bounding box center [1469, 145] width 17 height 14
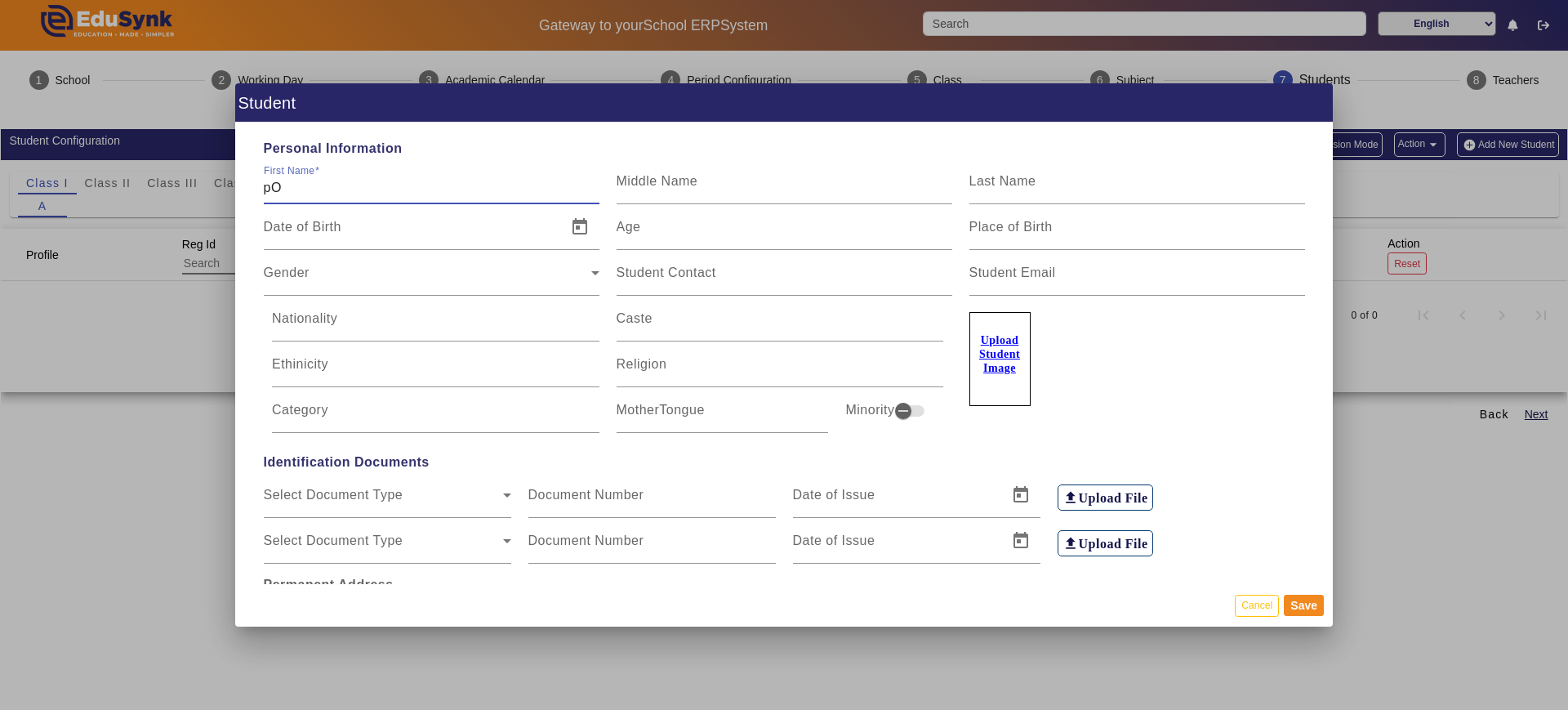
type input "p"
type input "Purnima"
click at [988, 186] on input "Viswakarrma" at bounding box center [1136, 188] width 335 height 20
click at [1012, 186] on input "Visvakarrma" at bounding box center [1136, 188] width 335 height 20
type input "Visvakarma"
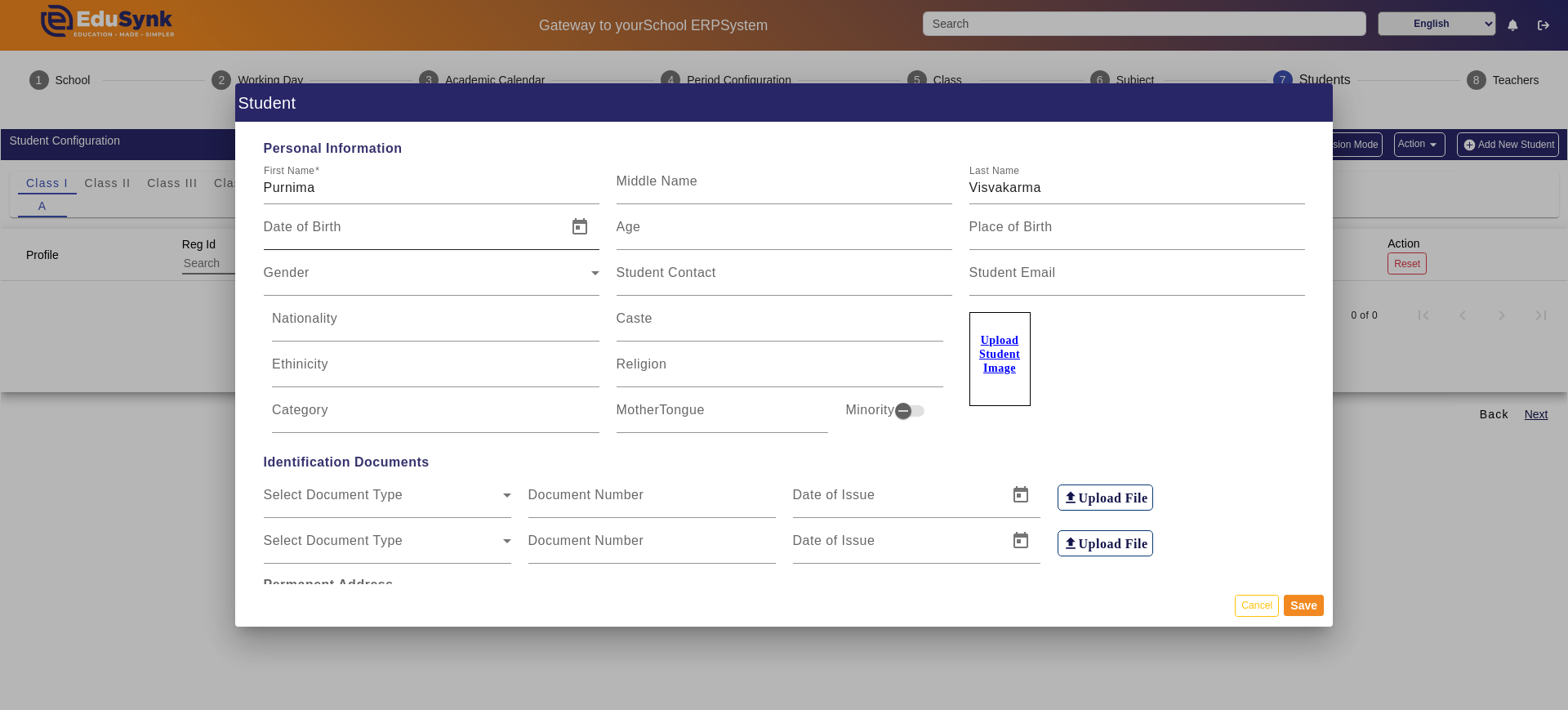
click at [416, 245] on div "Date of Birth" at bounding box center [410, 226] width 293 height 46
click at [639, 231] on input "Age" at bounding box center [784, 234] width 335 height 20
type input "16"
click at [1038, 226] on mat-label "Place of Birth" at bounding box center [1011, 226] width 83 height 14
click at [1038, 226] on input "Place of Birth" at bounding box center [1136, 234] width 335 height 20
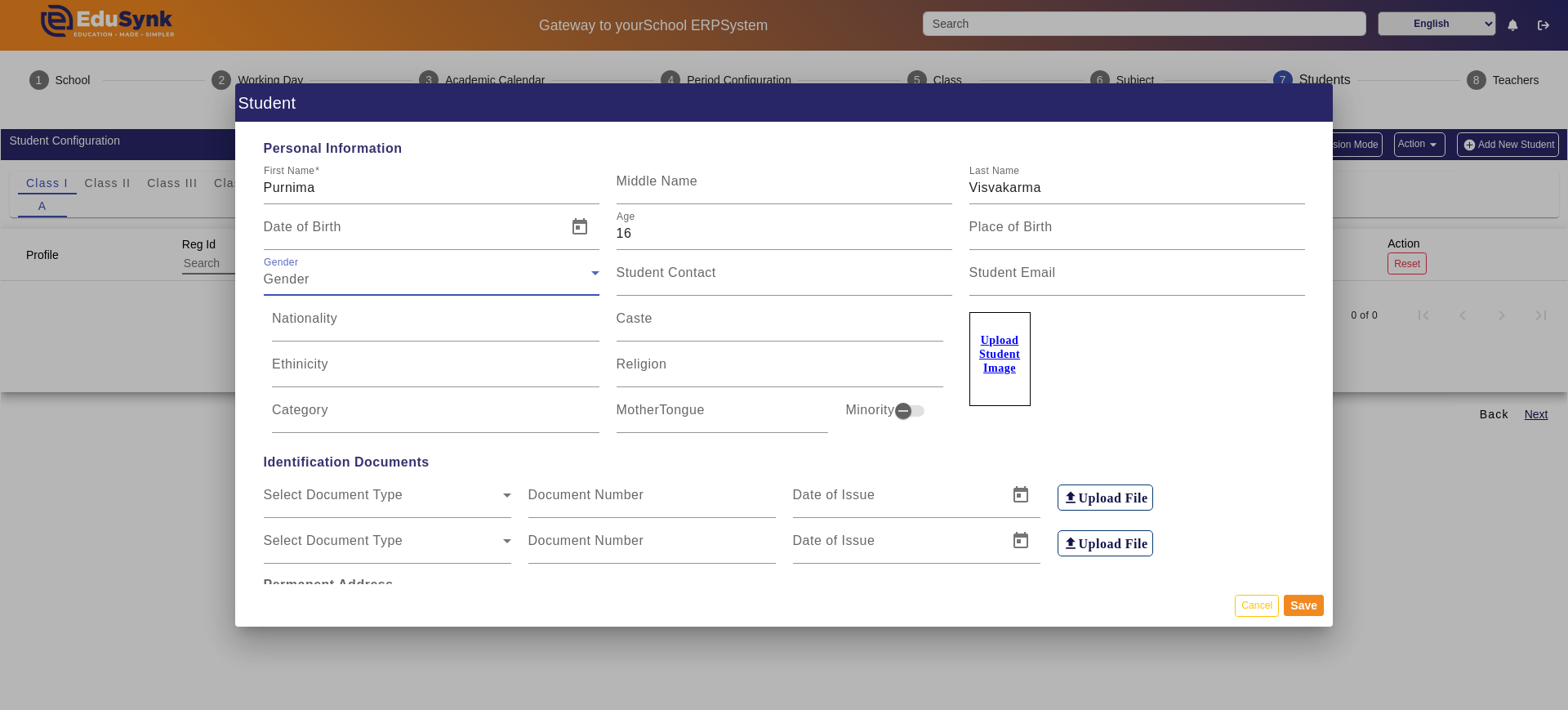
click at [344, 271] on div "Gender" at bounding box center [428, 280] width 328 height 20
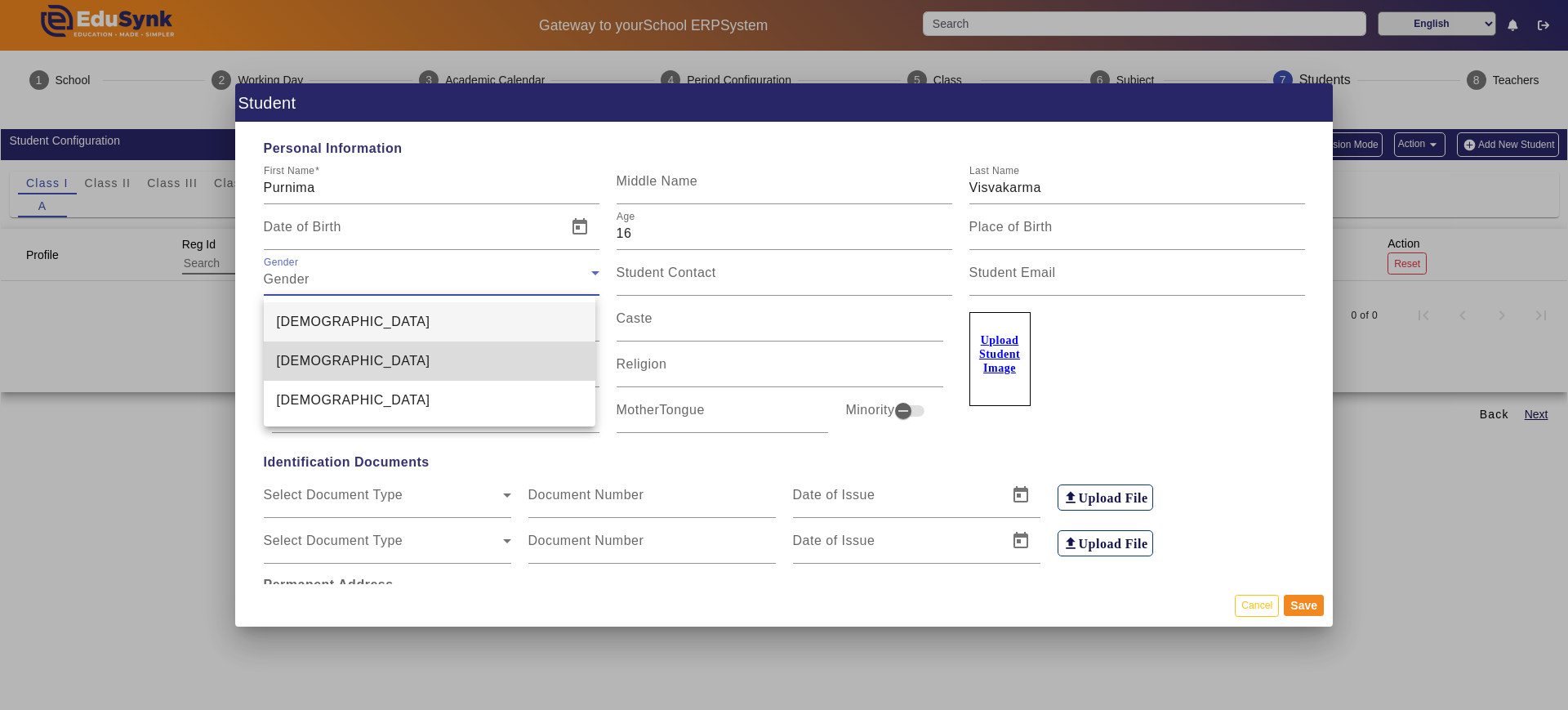
click at [304, 358] on span "Female" at bounding box center [354, 361] width 154 height 20
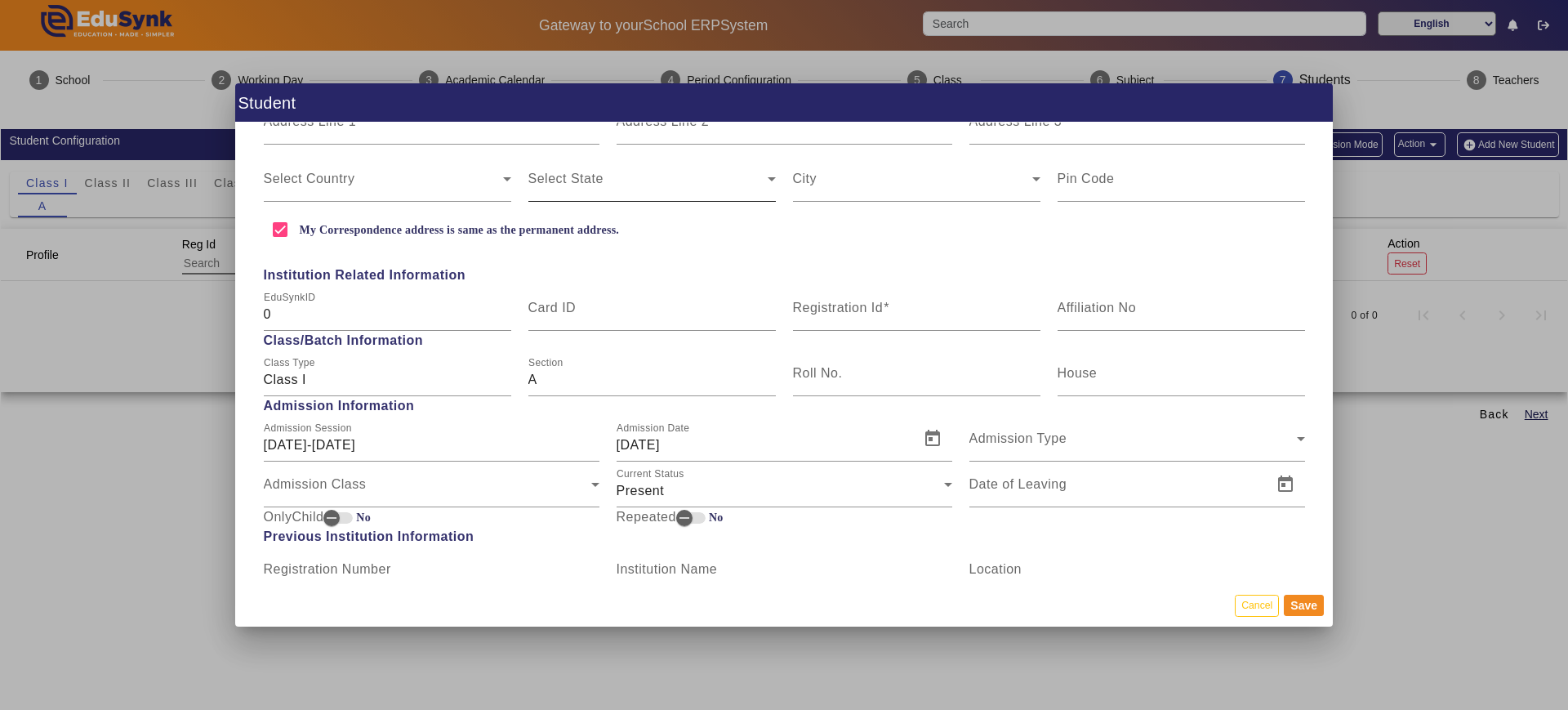
scroll to position [514, 0]
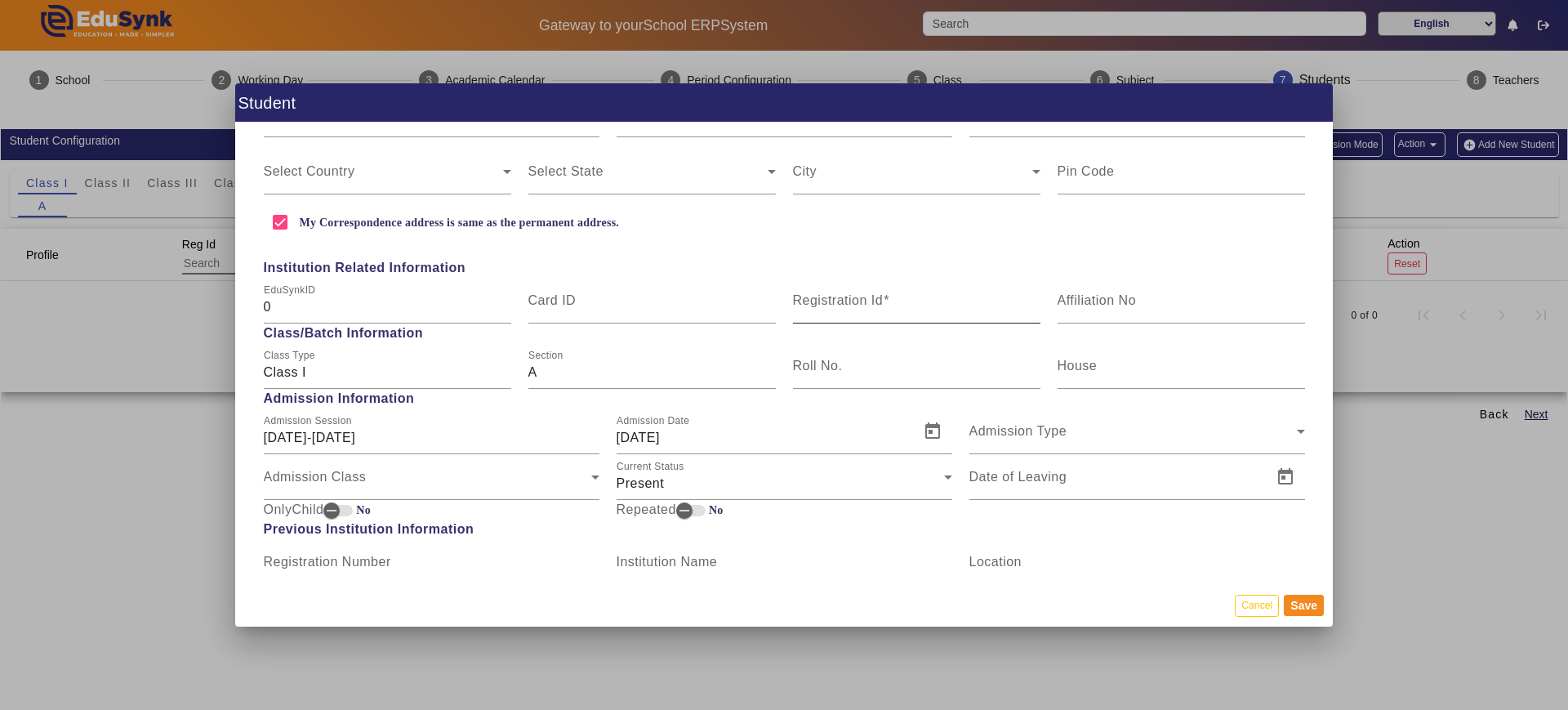
click at [826, 289] on div "Registration Id" at bounding box center [916, 300] width 247 height 46
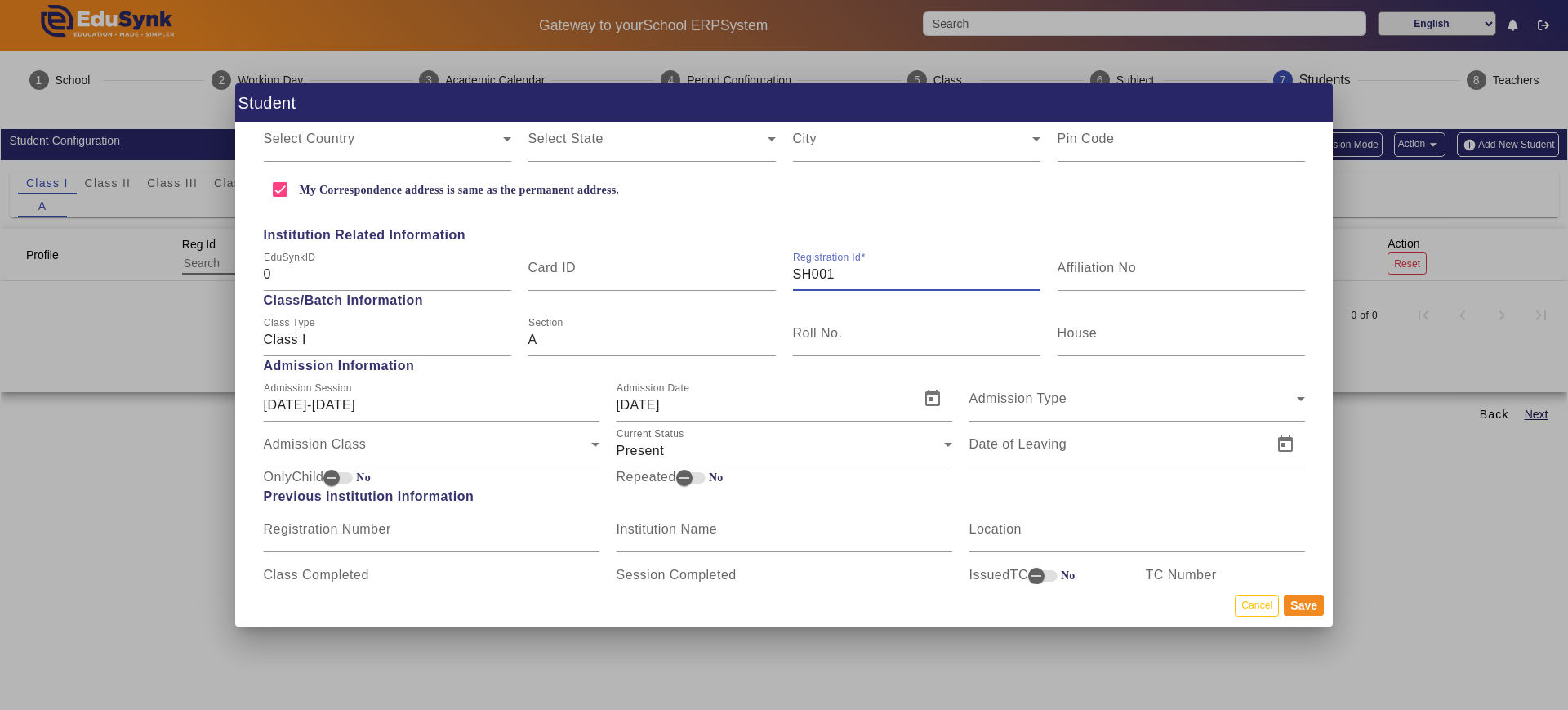
scroll to position [549, 0]
type input "SH001"
click at [390, 340] on input "Class I" at bounding box center [387, 340] width 247 height 20
drag, startPoint x: 326, startPoint y: 340, endPoint x: 195, endPoint y: 351, distance: 131.5
click at [195, 351] on div "Student Personal Information First Name Purnima Middle Name Last Name Visvakarm…" at bounding box center [784, 355] width 1568 height 710
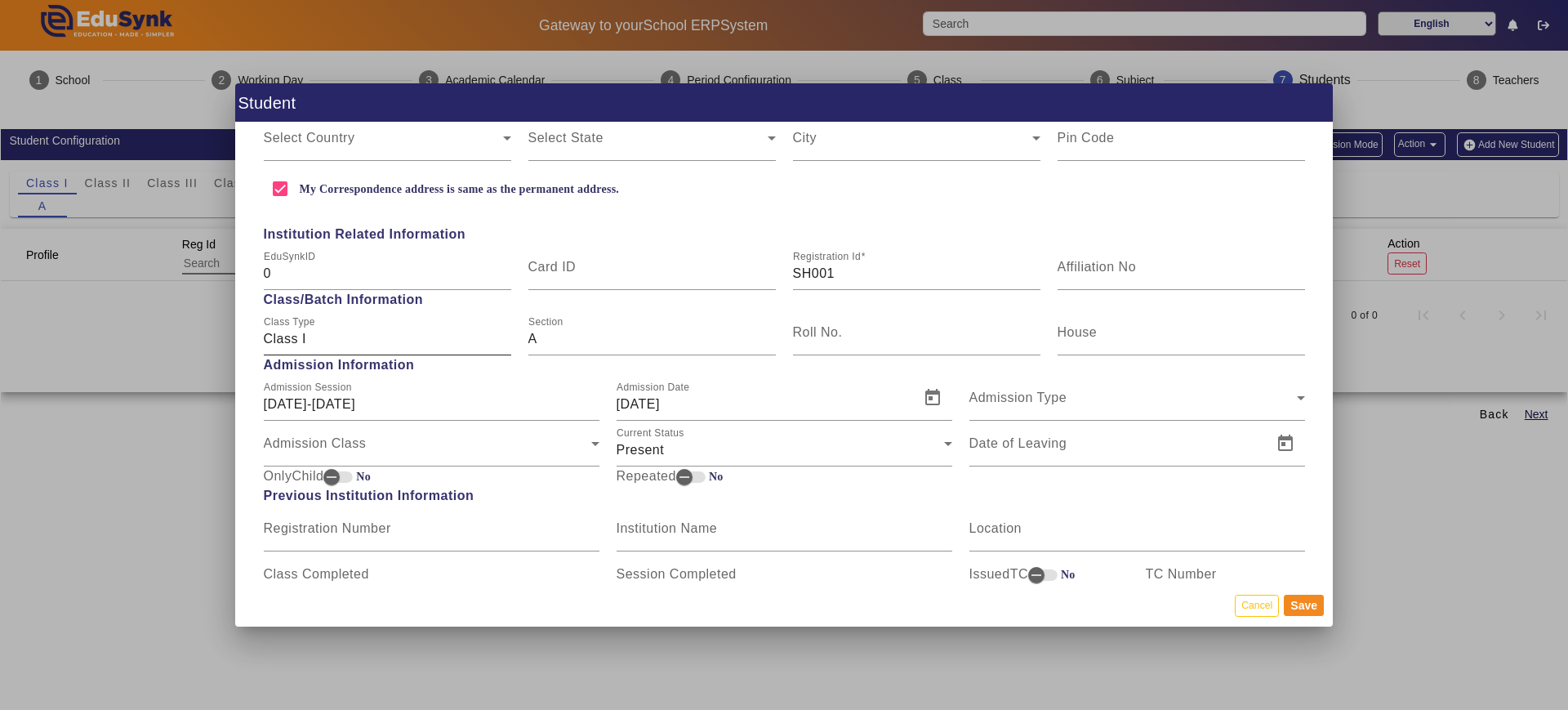
click at [417, 320] on div "Class Type Class I" at bounding box center [387, 332] width 247 height 46
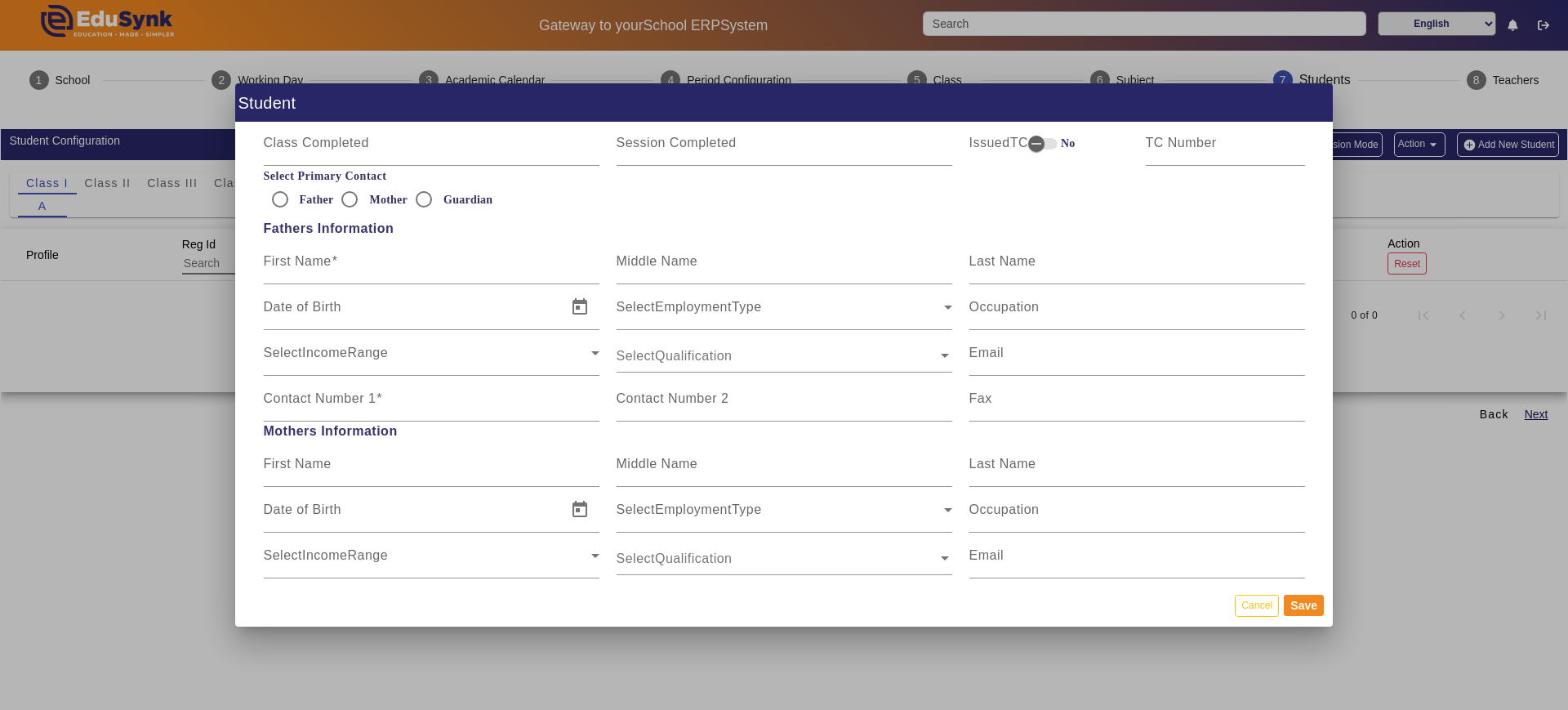
scroll to position [986, 0]
click at [385, 251] on div "First Name" at bounding box center [431, 256] width 335 height 46
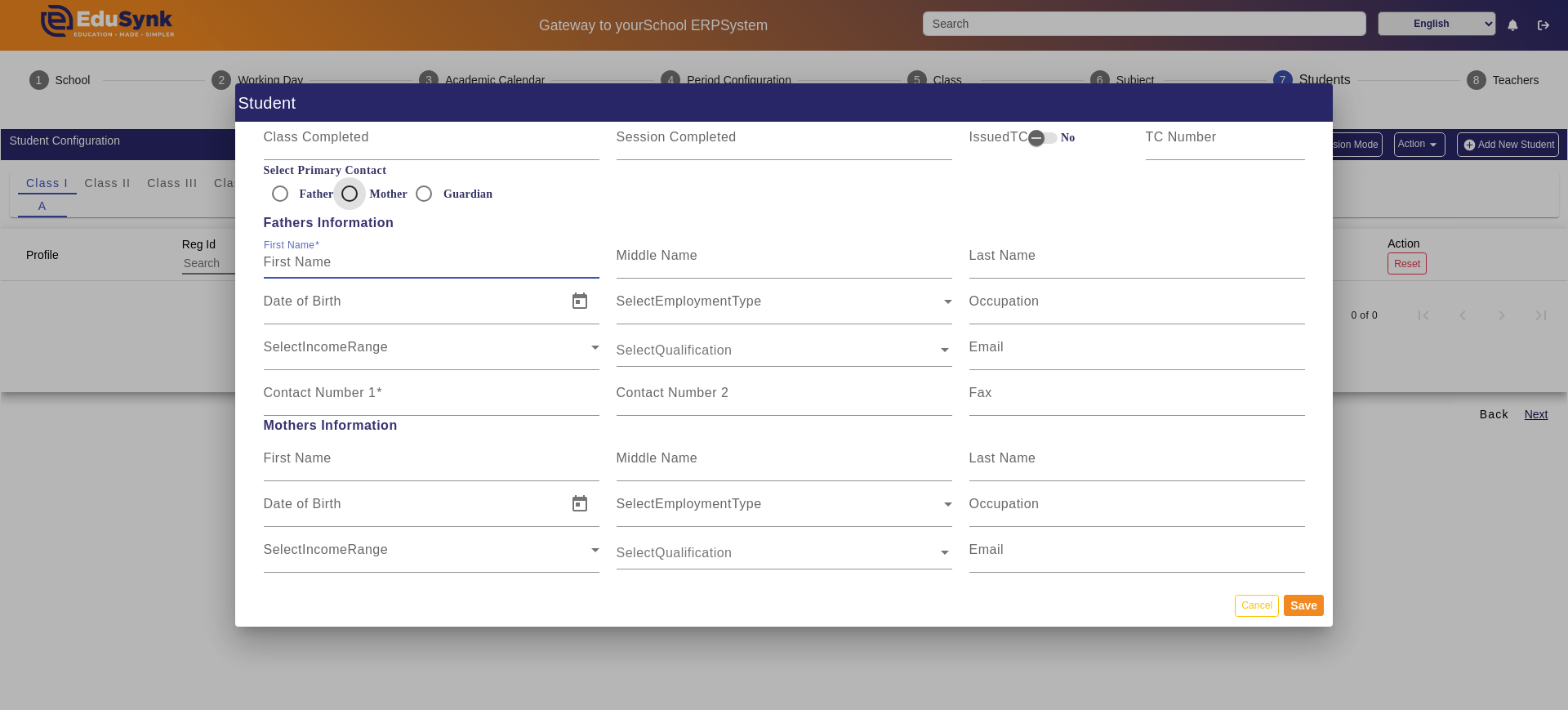
click at [351, 196] on input "Mother" at bounding box center [349, 193] width 32 height 32
radio input "true"
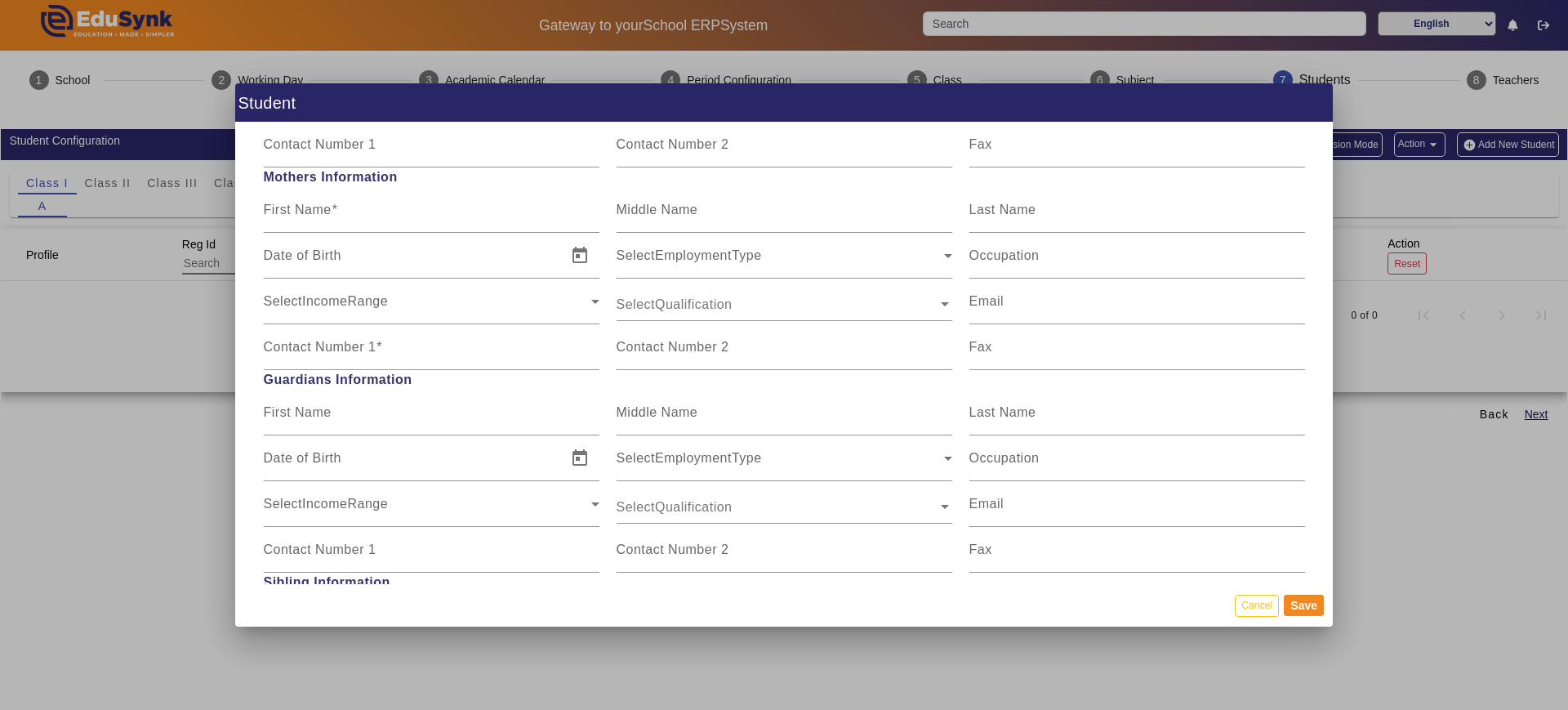
scroll to position [1234, 0]
click at [321, 212] on mat-label "First Name" at bounding box center [297, 208] width 67 height 14
click at [321, 212] on input "First Name" at bounding box center [431, 216] width 335 height 20
type input "Hemlata"
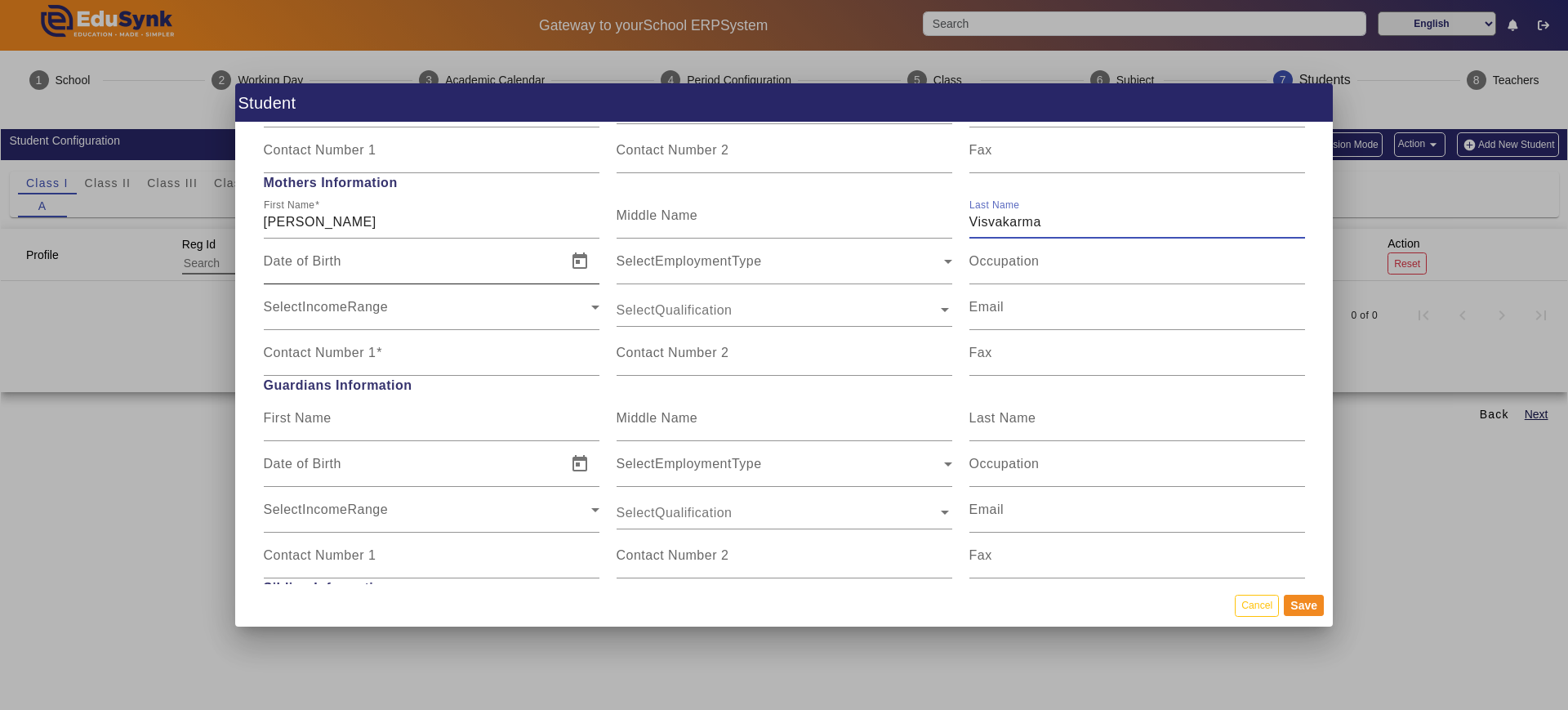
scroll to position [1229, 0]
type input "Visvakarma"
click at [416, 359] on input "Contact Number 1" at bounding box center [431, 359] width 335 height 20
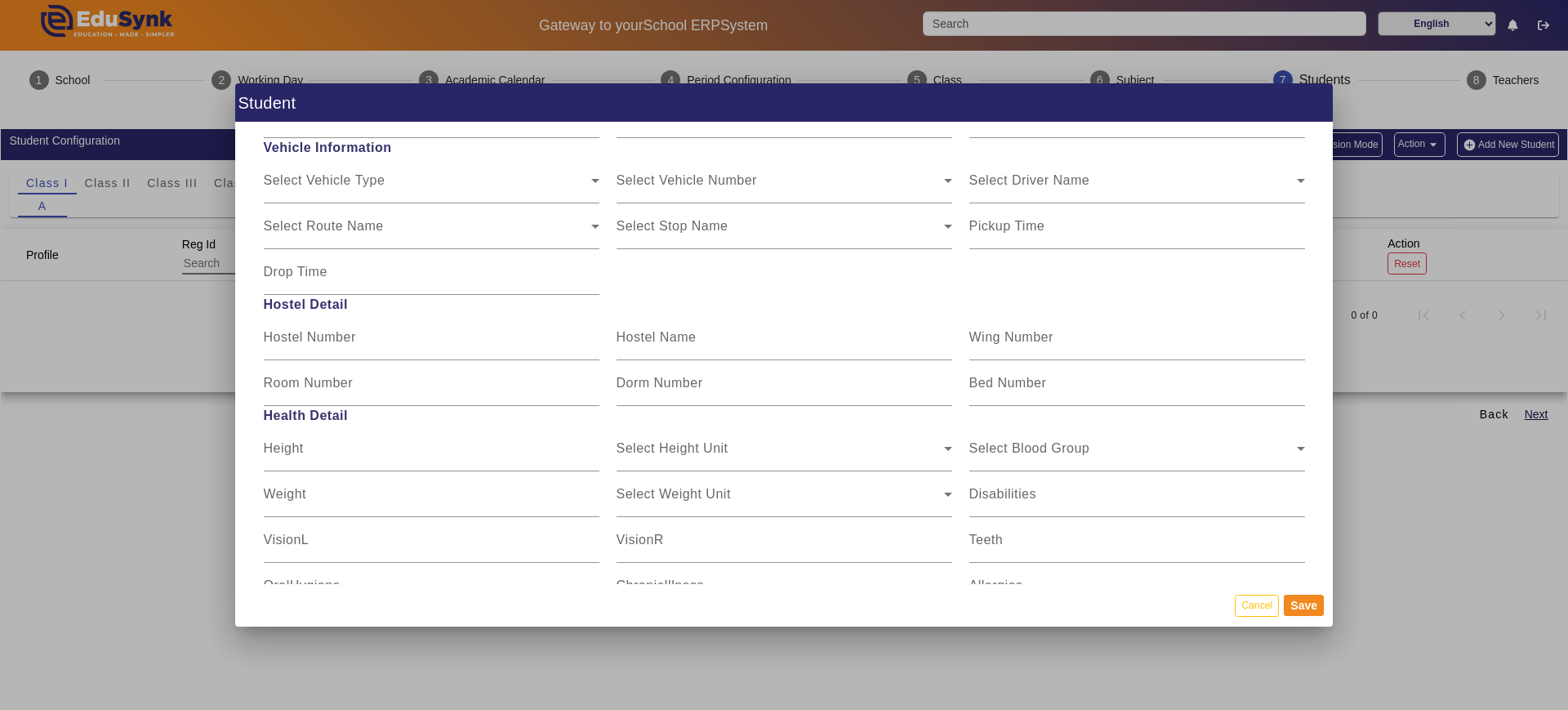
scroll to position [1932, 0]
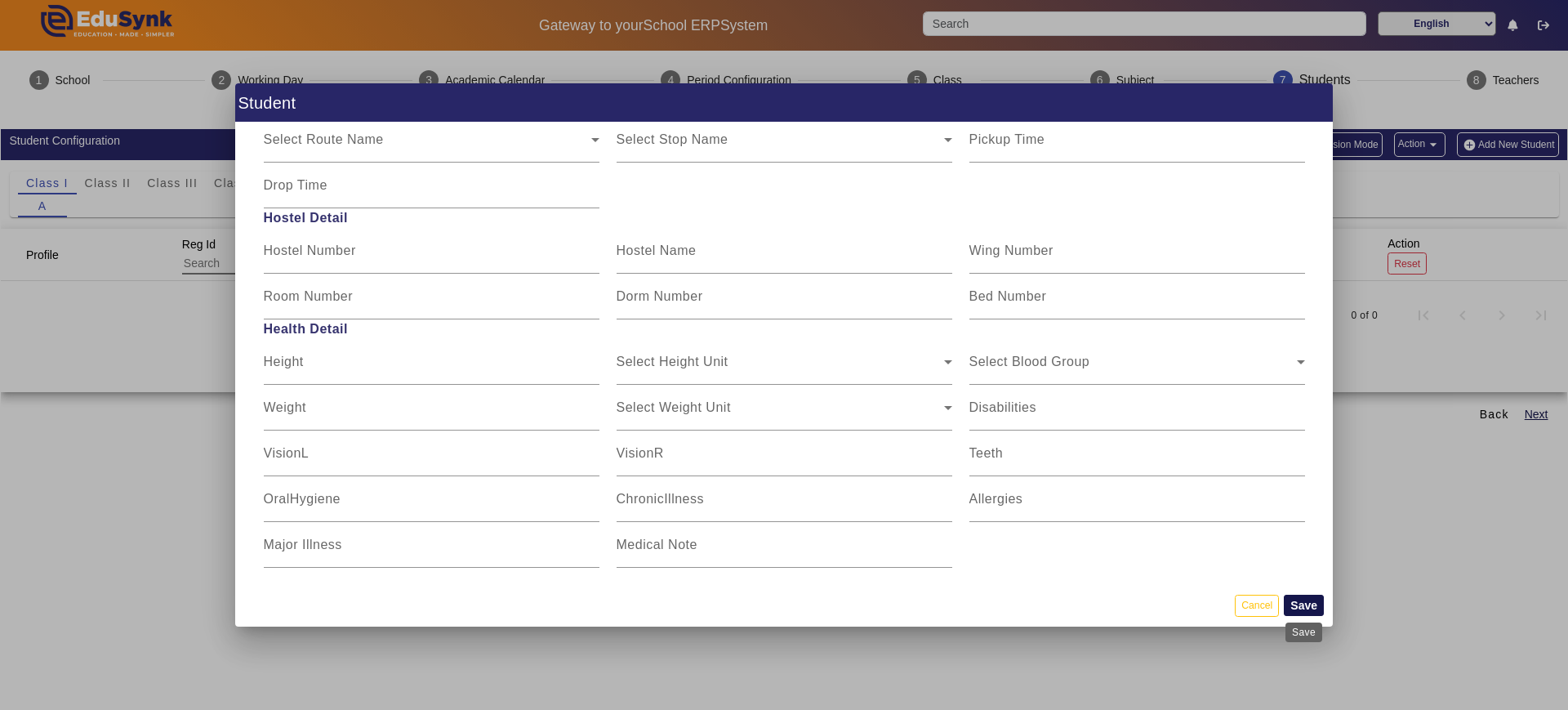
type input "8120162302"
click at [1254, 567] on button "Save" at bounding box center [1303, 606] width 40 height 22
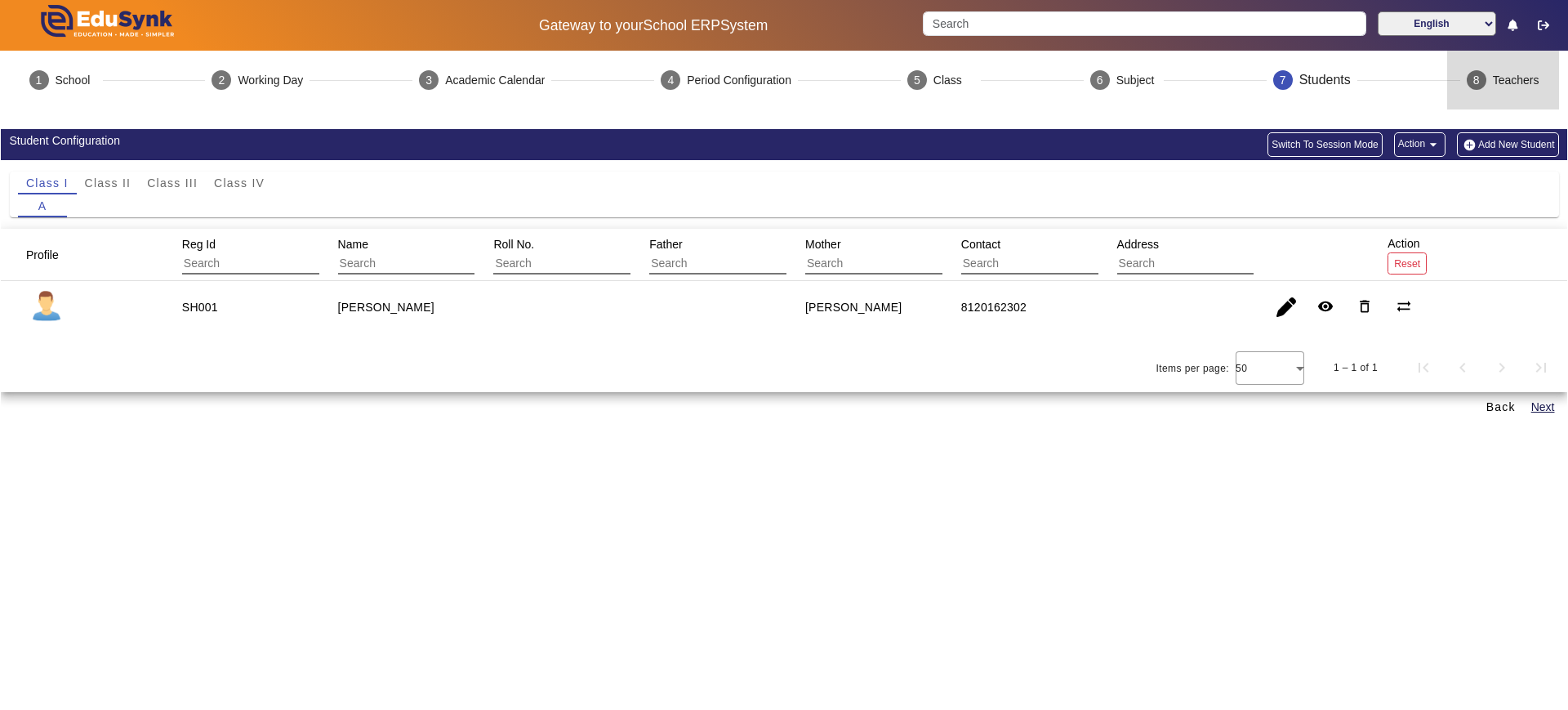
click at [1254, 72] on div "Teachers" at bounding box center [1516, 80] width 47 height 17
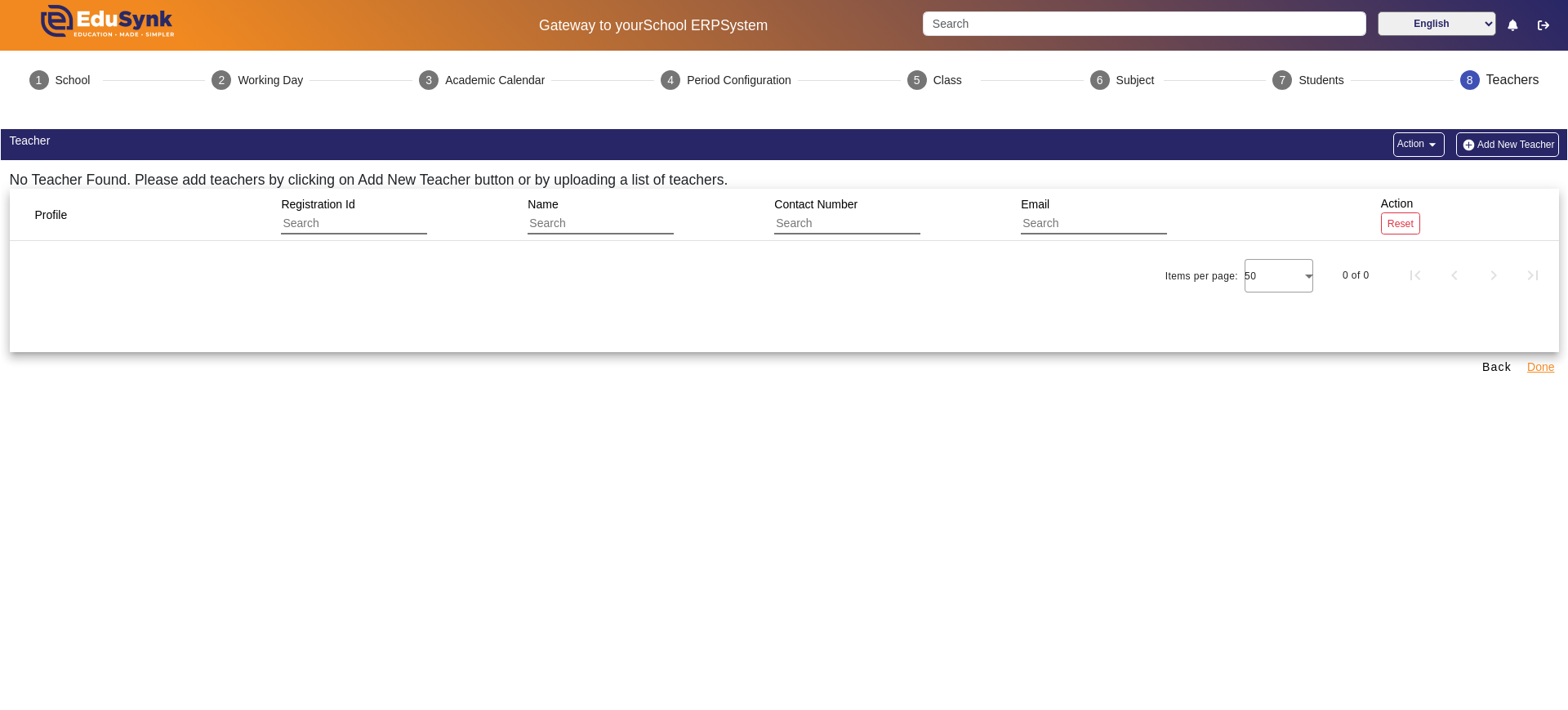
click at [1254, 358] on button "Done" at bounding box center [1541, 367] width 30 height 21
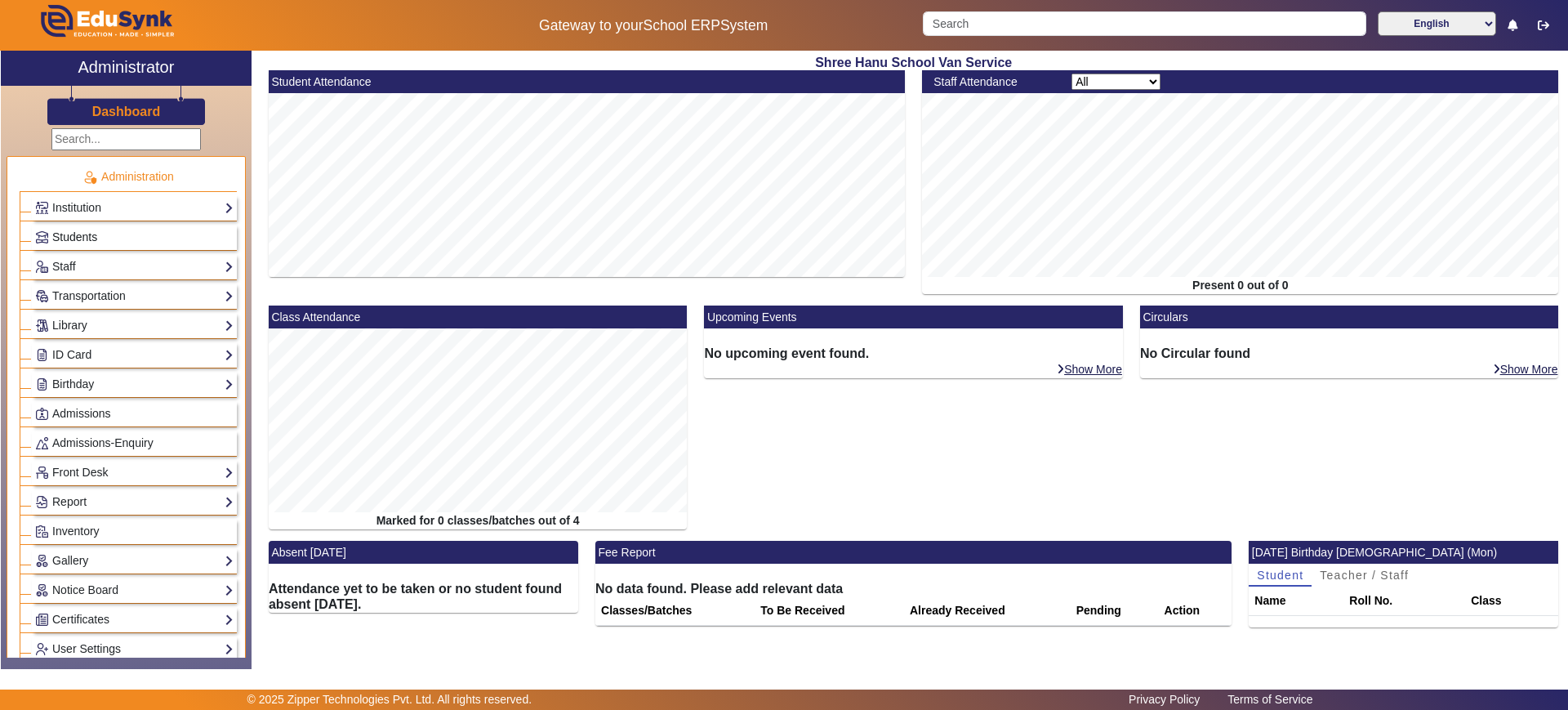
click at [86, 241] on span "Students" at bounding box center [75, 237] width 45 height 13
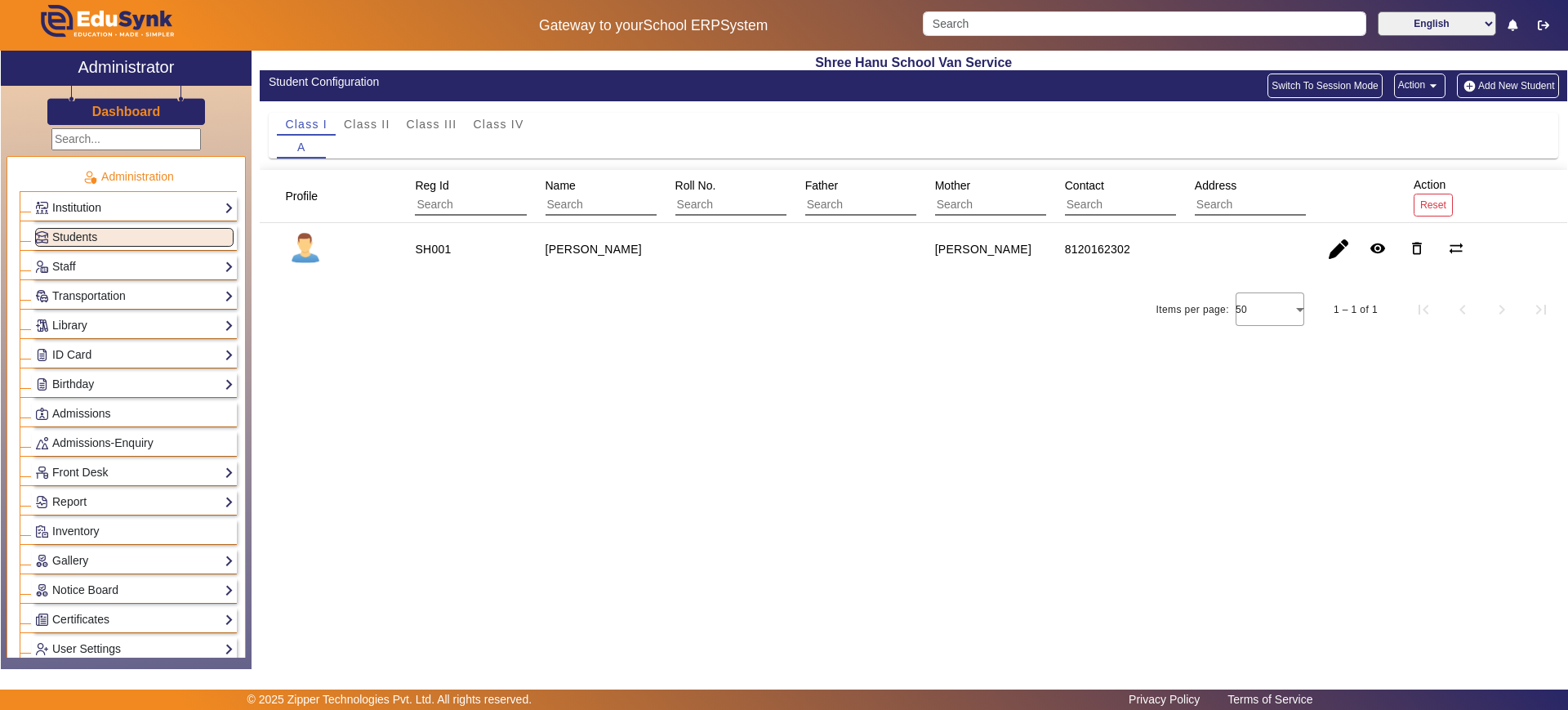
click at [93, 210] on link "Institution" at bounding box center [134, 208] width 199 height 19
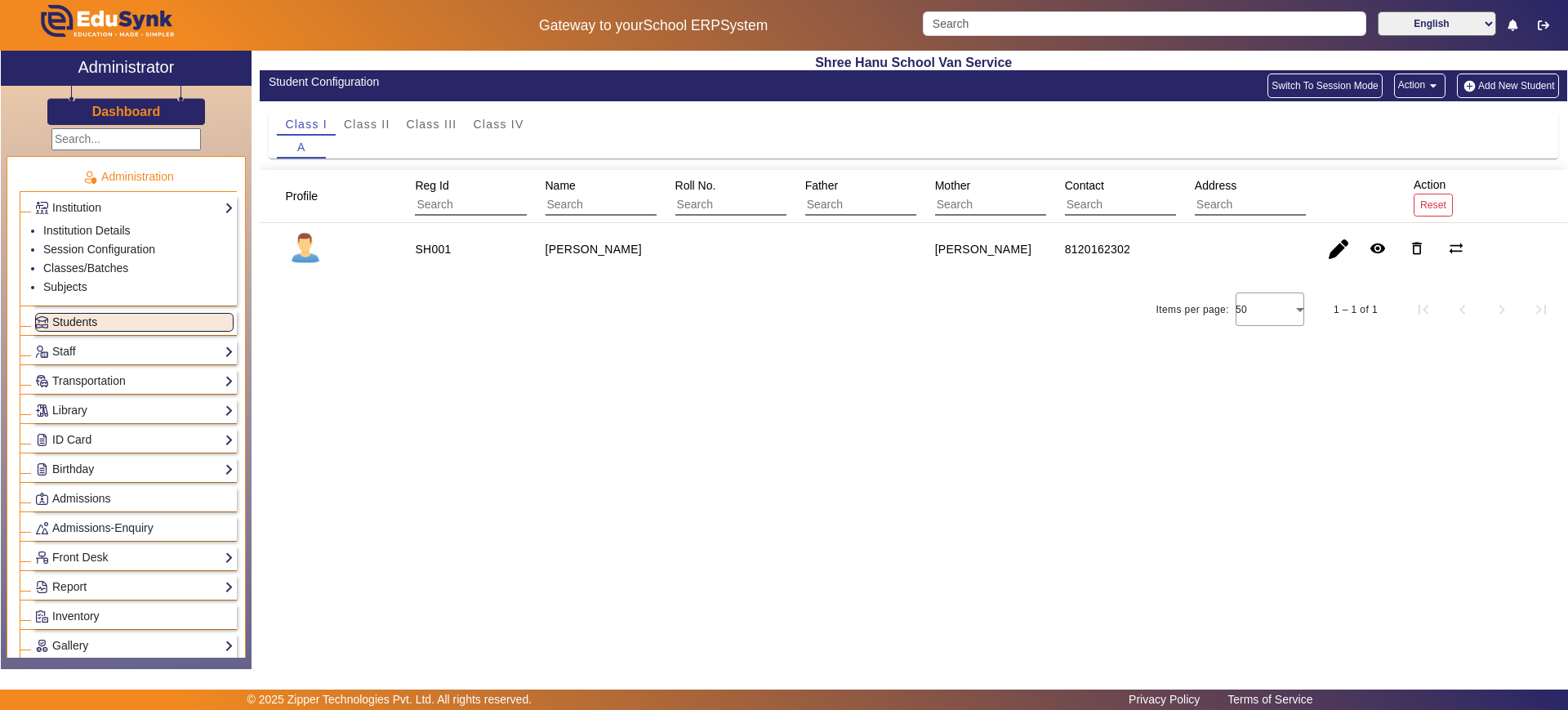
click at [95, 326] on span "Students" at bounding box center [75, 322] width 45 height 13
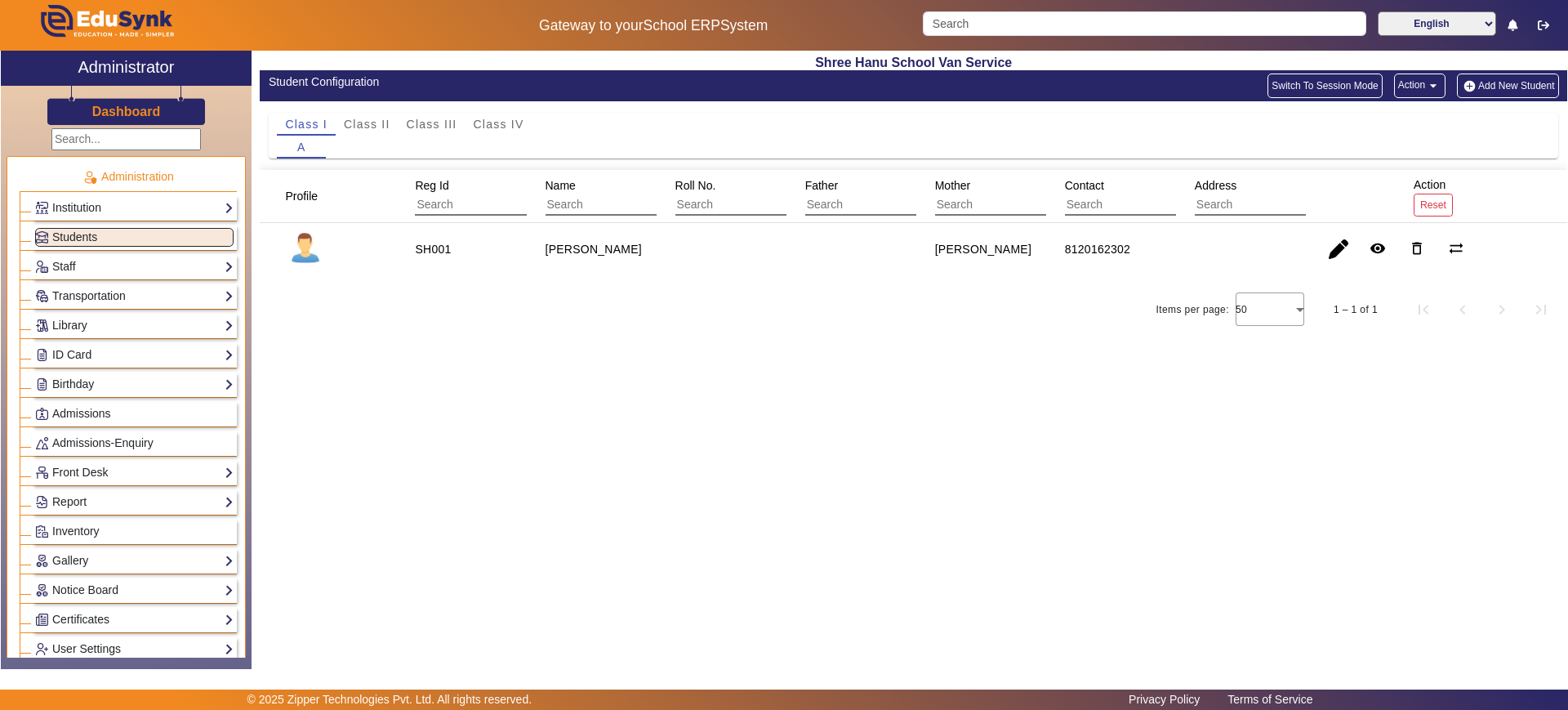
click at [135, 116] on h3 "Dashboard" at bounding box center [126, 112] width 68 height 16
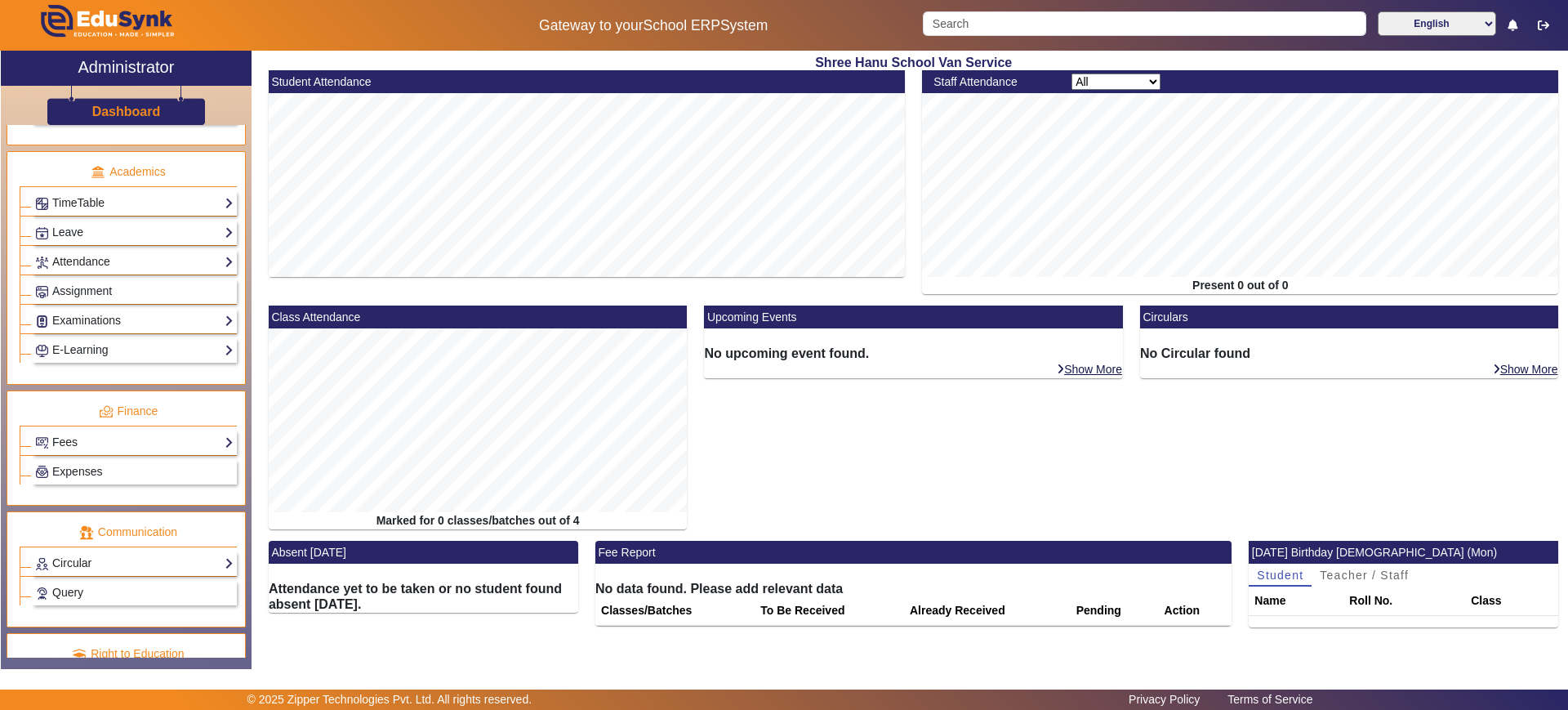
scroll to position [634, 0]
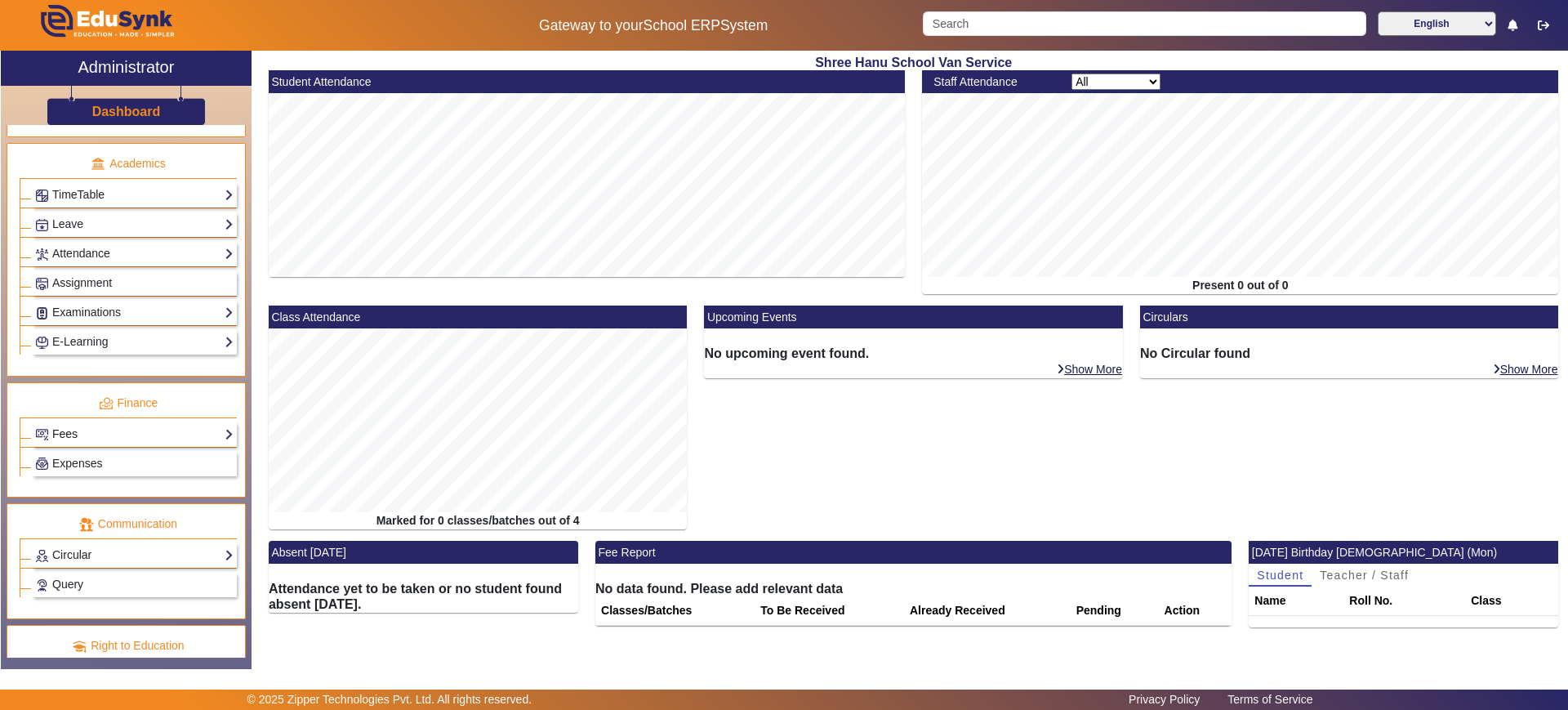
click at [146, 434] on link "Fees" at bounding box center [134, 434] width 199 height 19
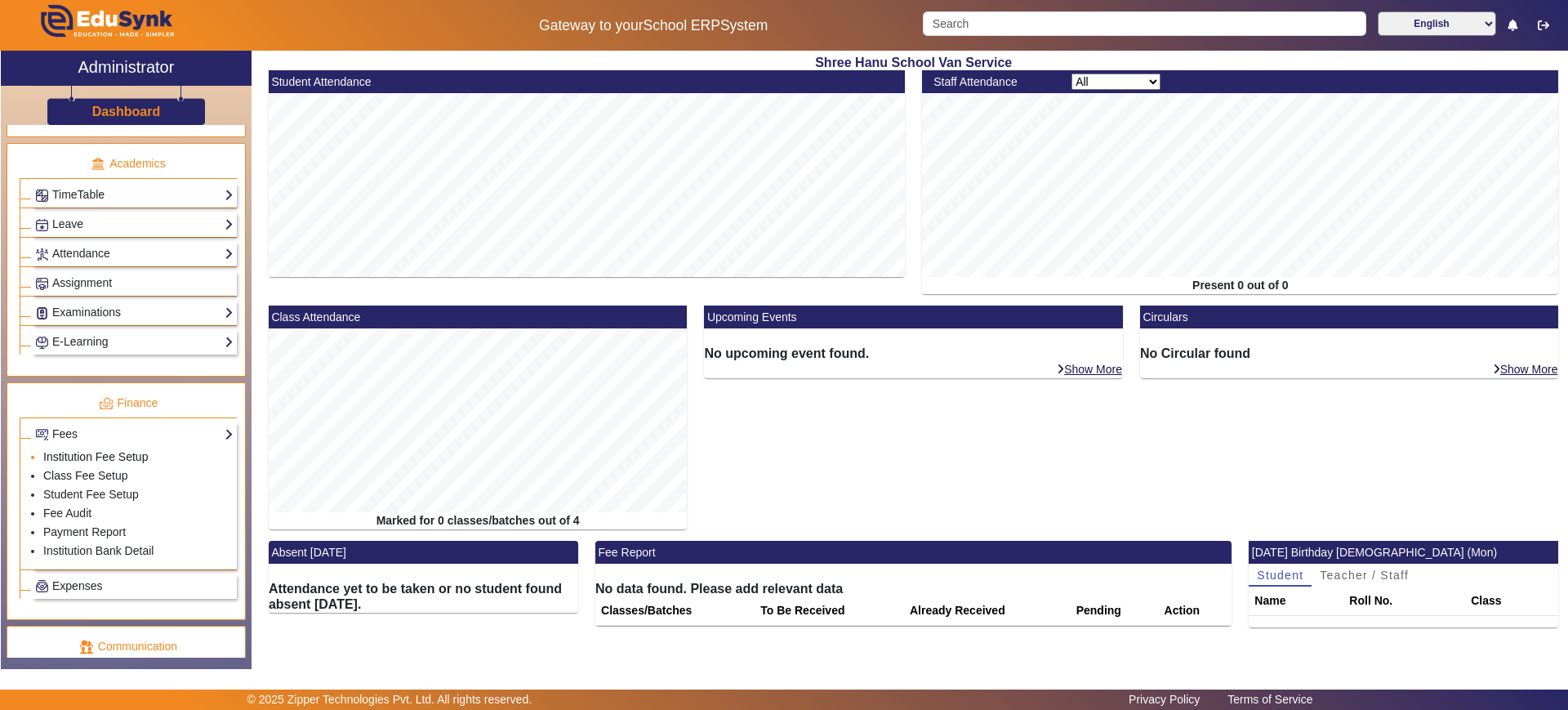
click at [117, 454] on link "Institution Fee Setup" at bounding box center [96, 457] width 105 height 13
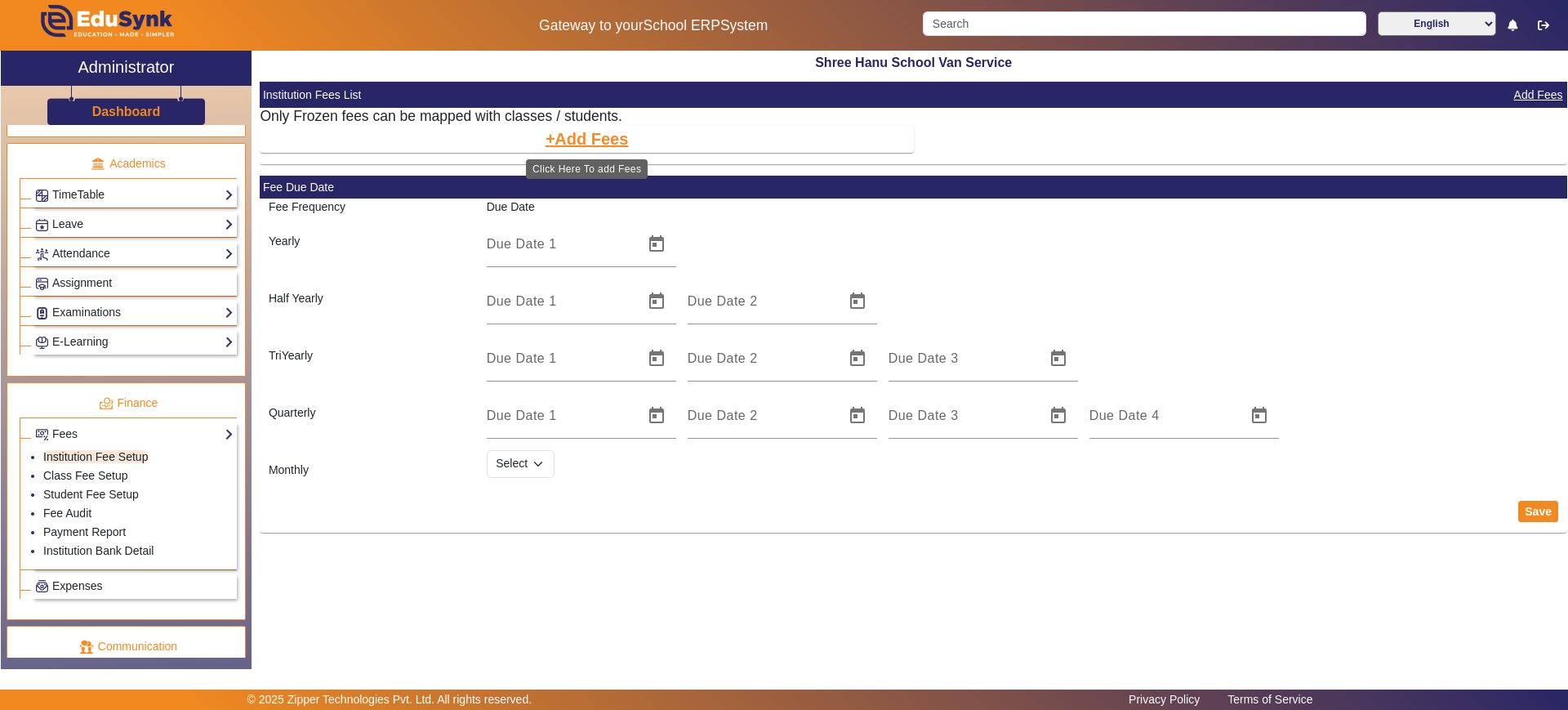
click at [595, 141] on button "Add Fees" at bounding box center [587, 138] width 87 height 27
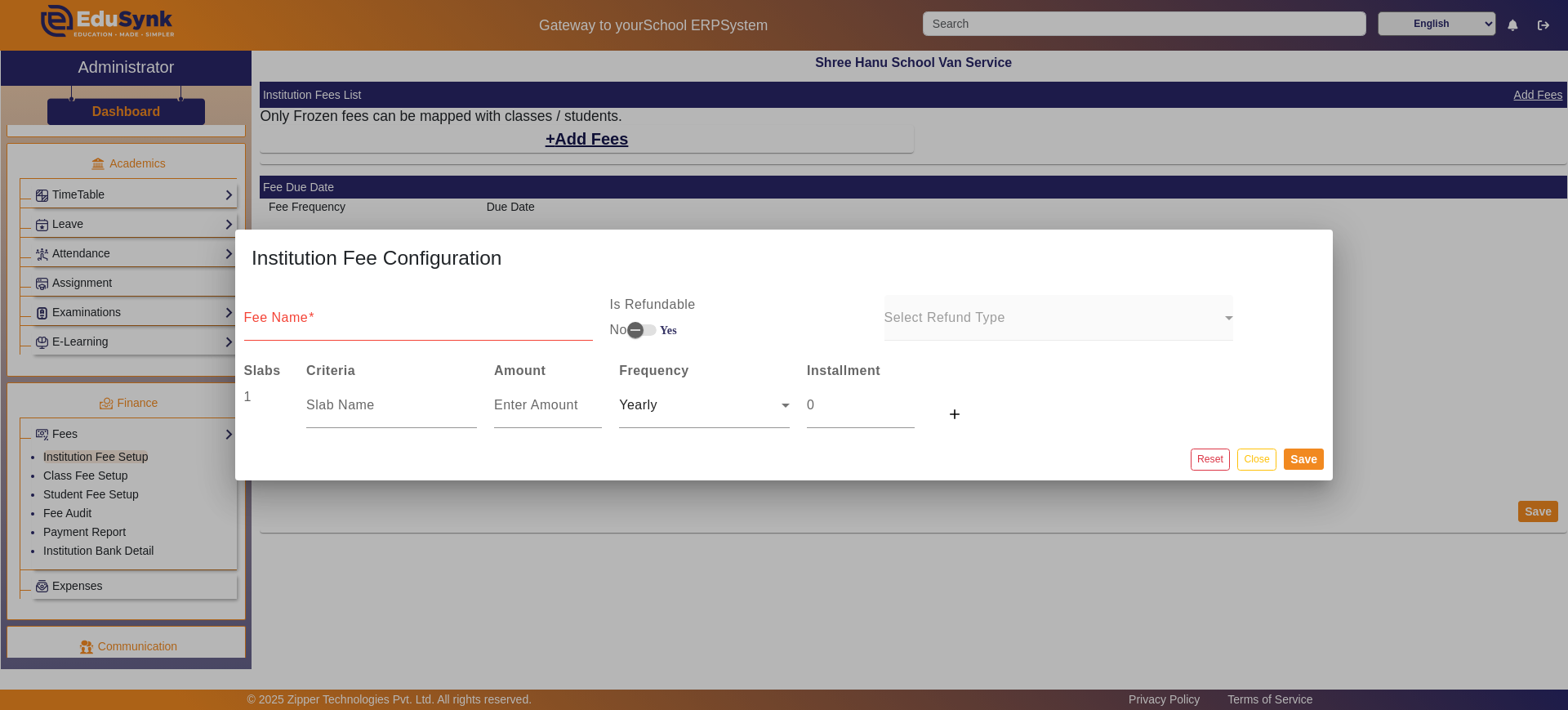
click at [819, 600] on div at bounding box center [784, 355] width 1568 height 710
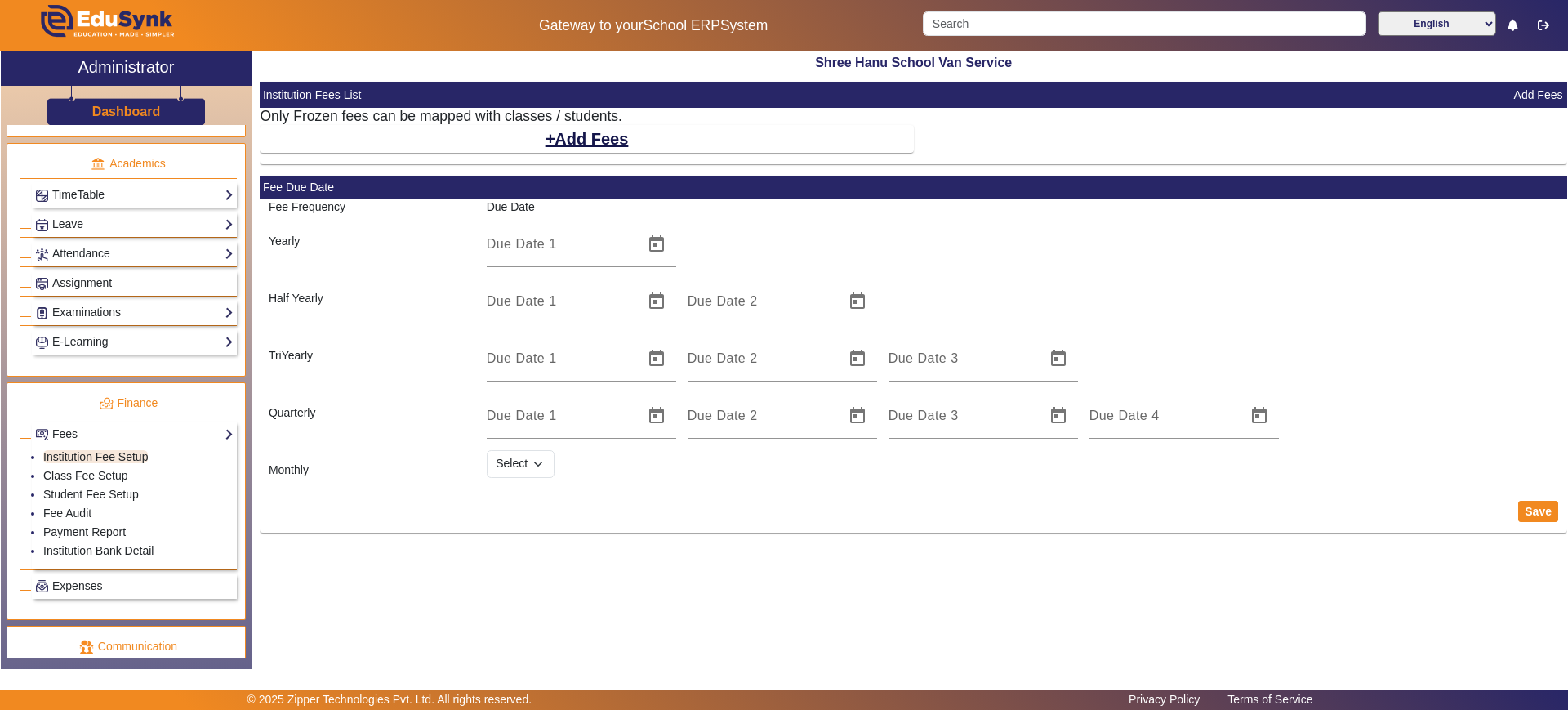
click at [120, 117] on h3 "Dashboard" at bounding box center [126, 112] width 68 height 16
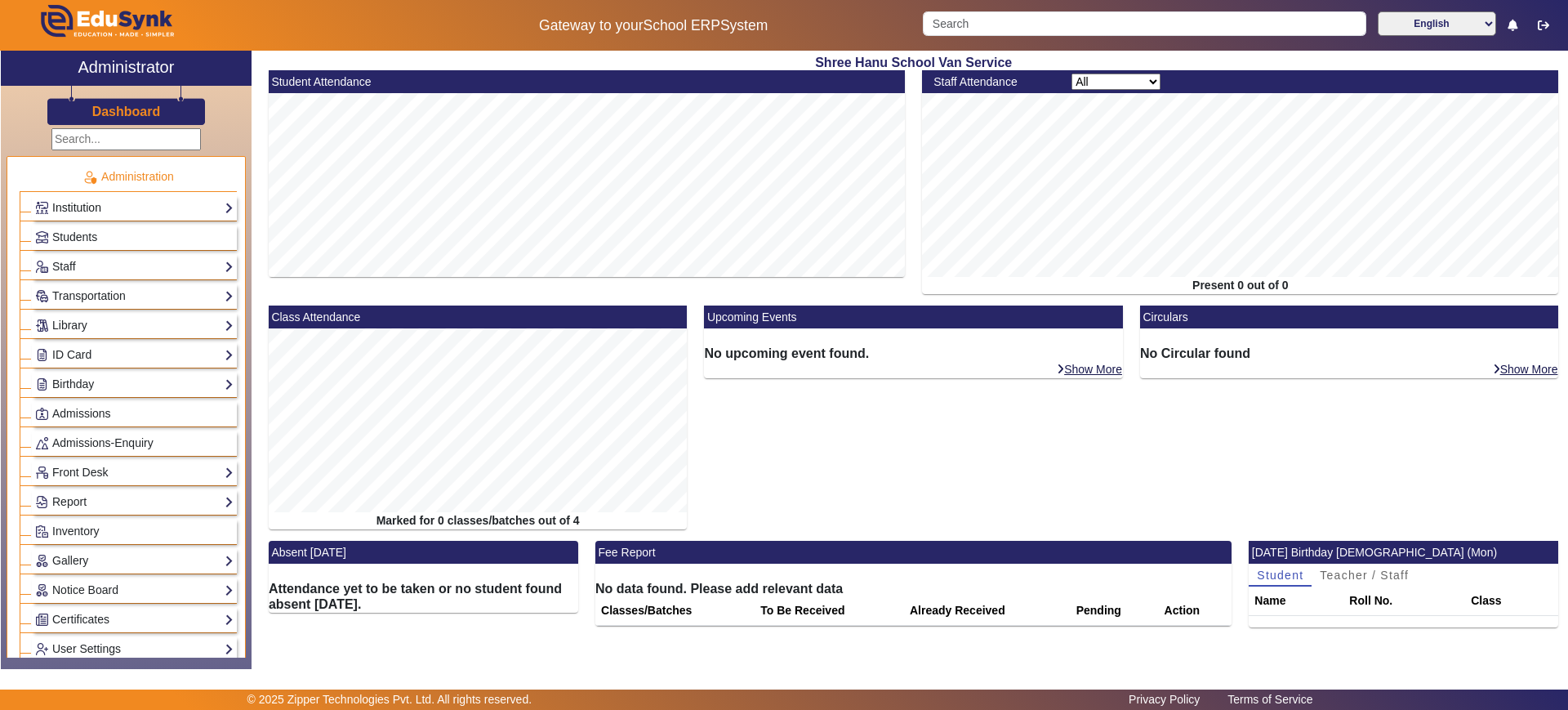
click at [125, 211] on link "Institution" at bounding box center [134, 208] width 199 height 19
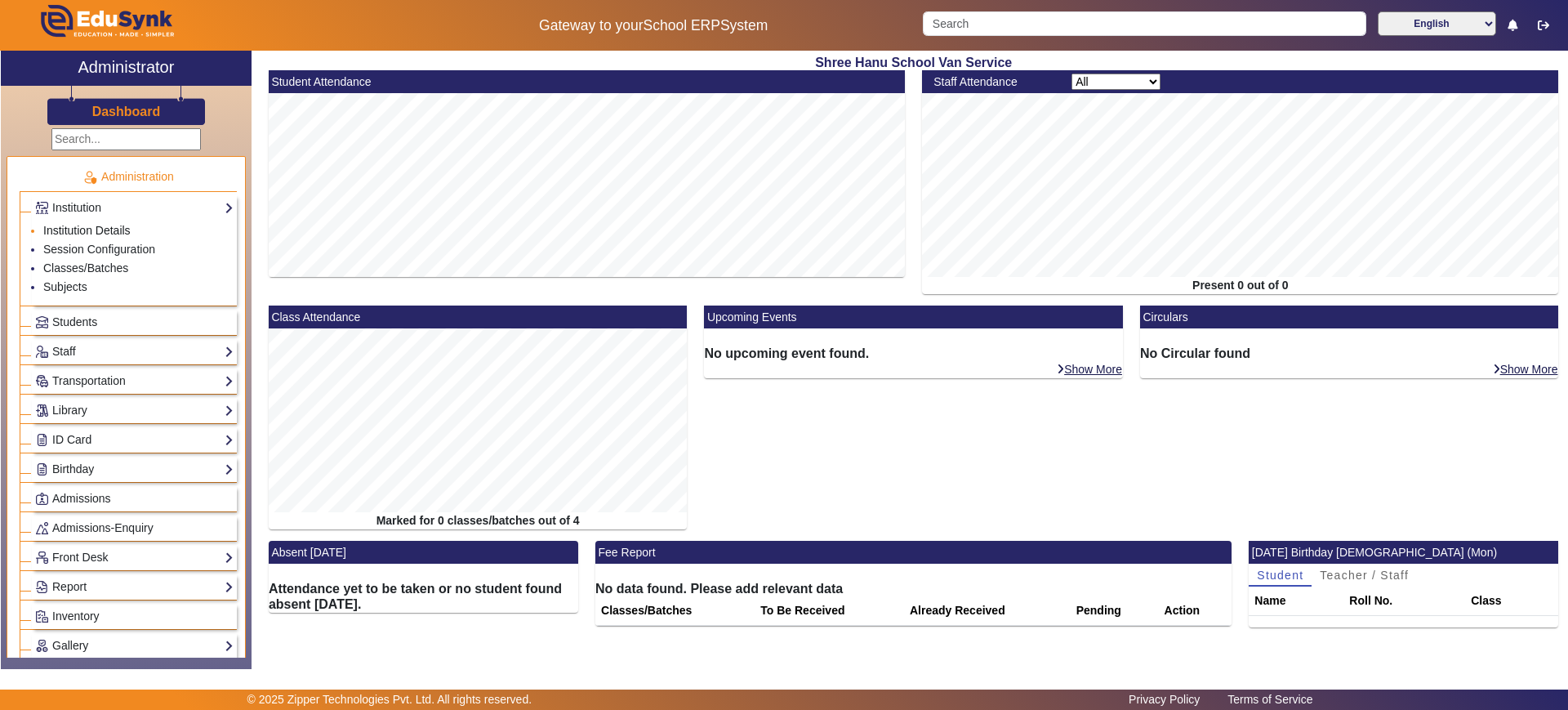
click at [116, 226] on link "Institution Details" at bounding box center [87, 231] width 87 height 13
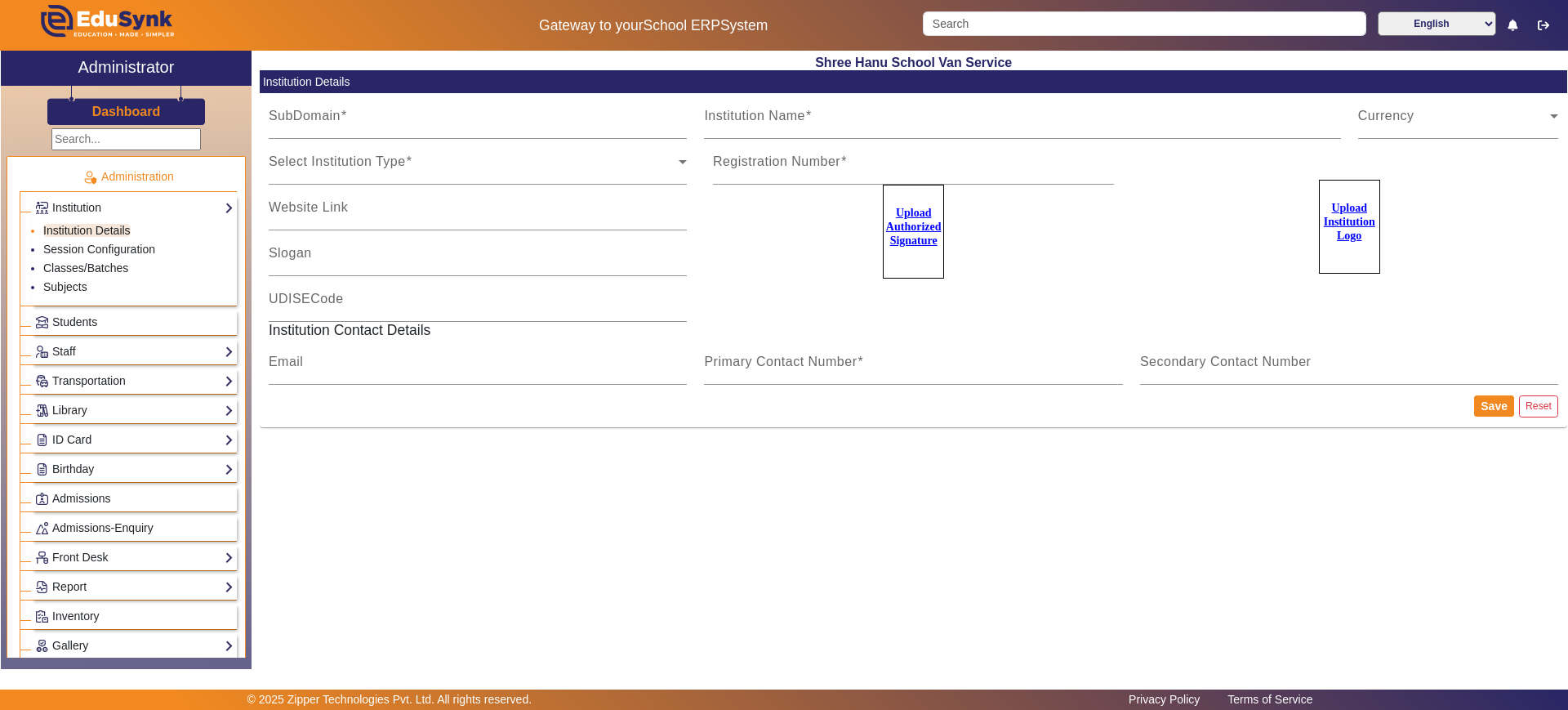
type input "shreehanu"
type input "Shree Hanu School Van Service"
type input "na"
type input "[EMAIL_ADDRESS][DOMAIN_NAME]"
type input "9713429926"
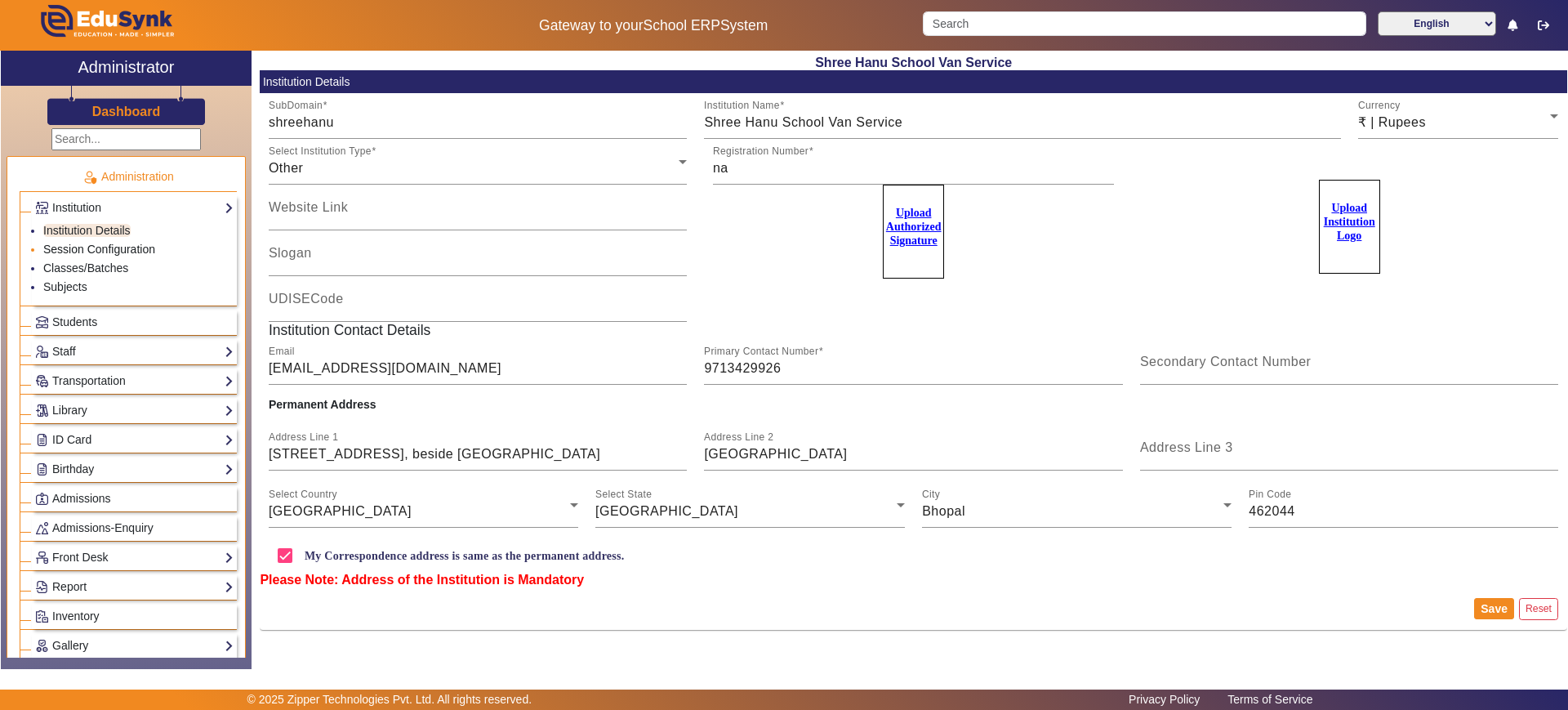
click at [69, 244] on link "Session Configuration" at bounding box center [99, 250] width 111 height 13
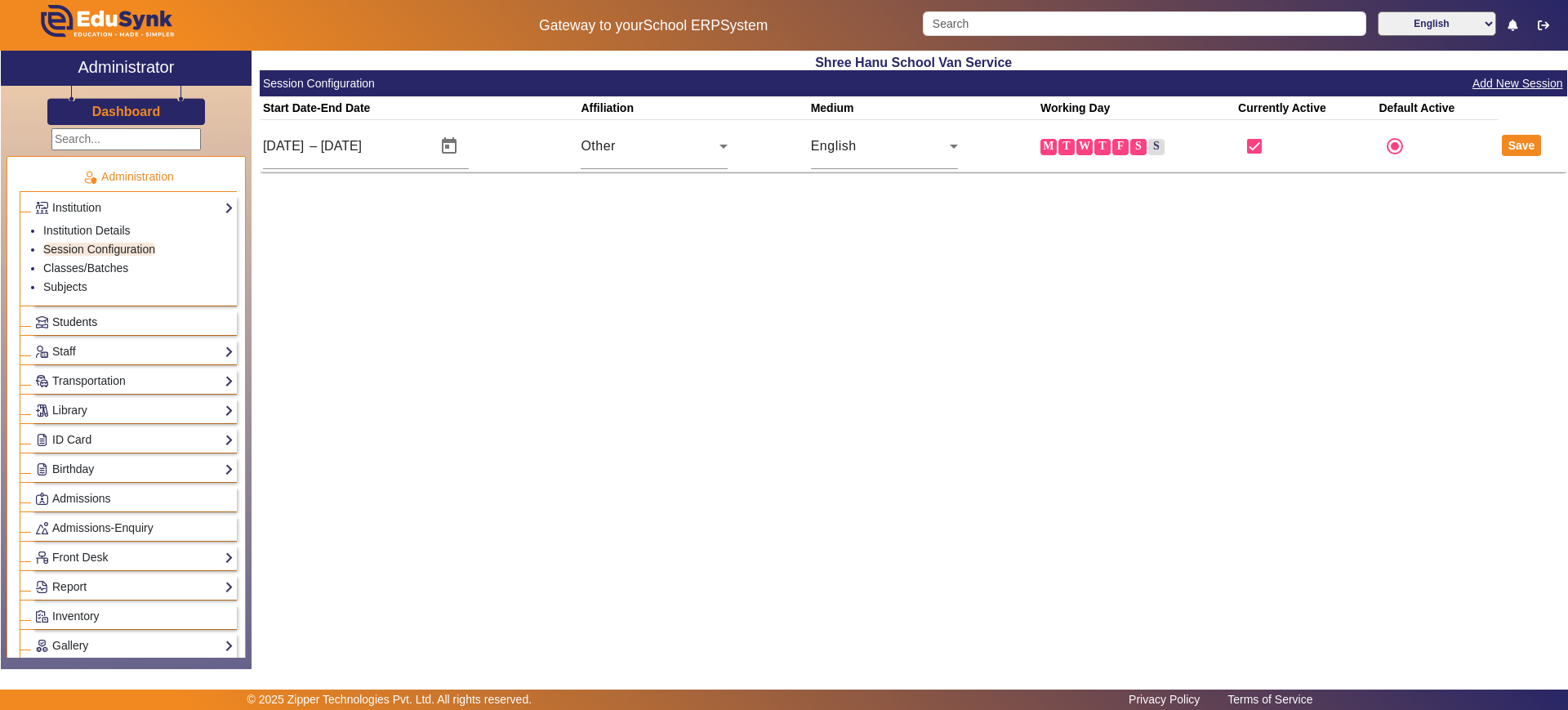
click at [70, 316] on span "Students" at bounding box center [75, 322] width 45 height 13
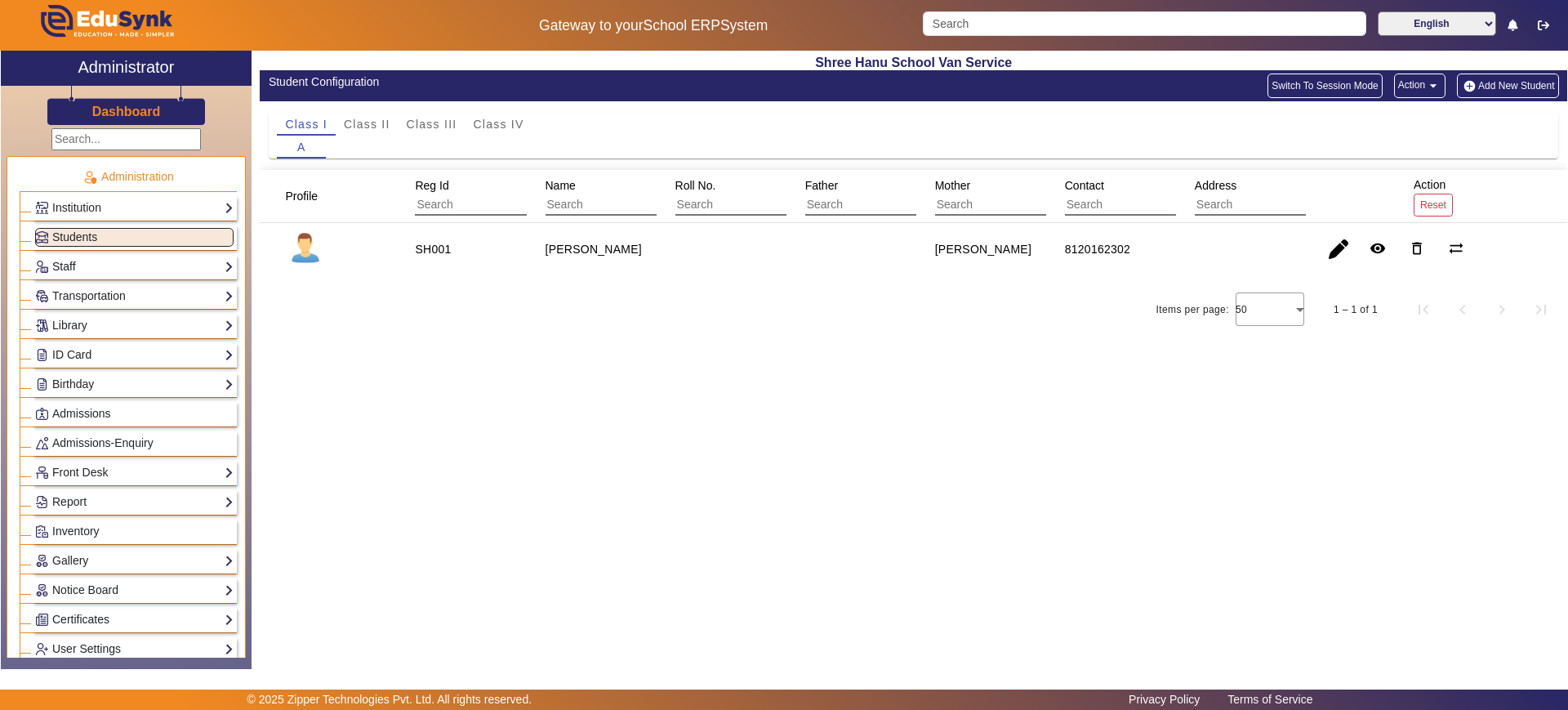
click at [106, 271] on link "Staff" at bounding box center [134, 266] width 199 height 19
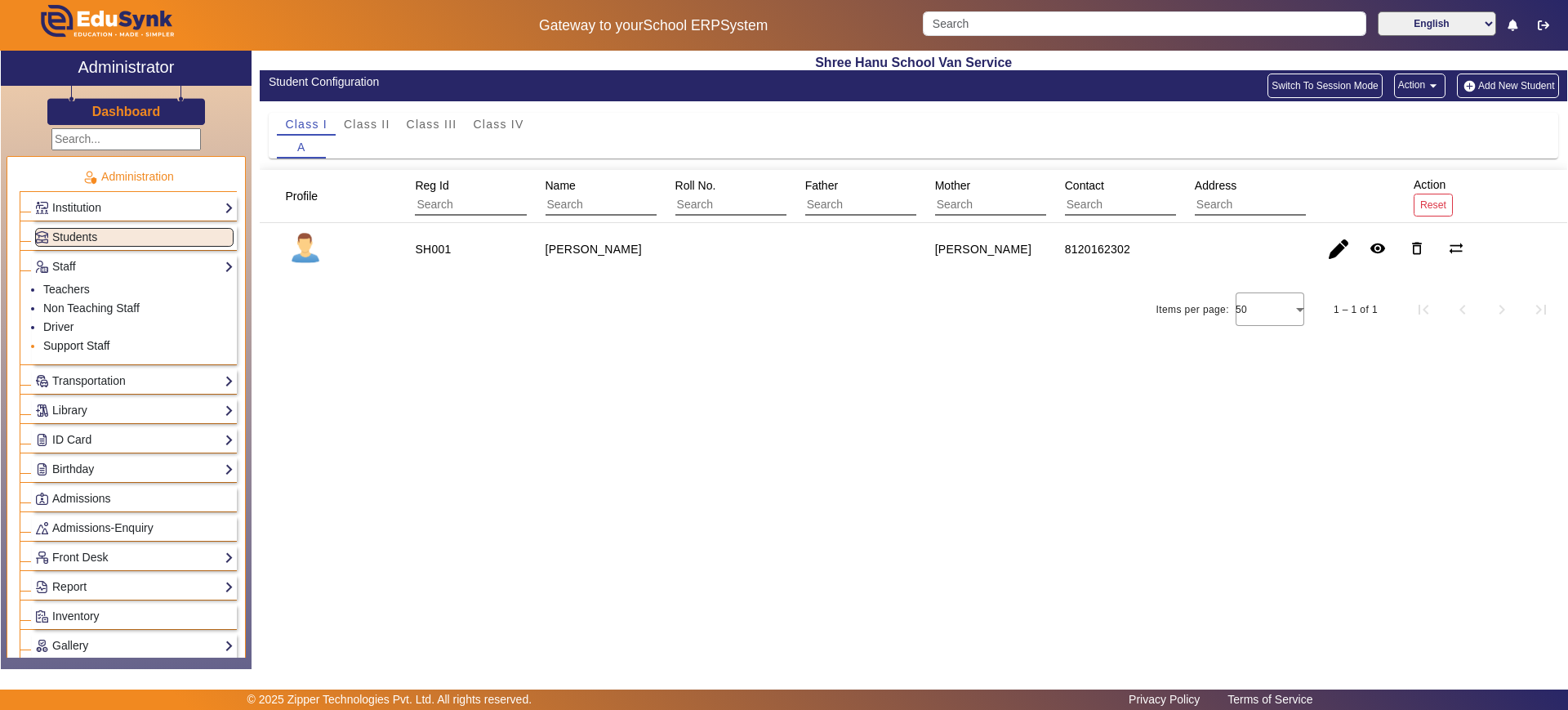
click at [77, 348] on link "Support Staff" at bounding box center [77, 345] width 67 height 13
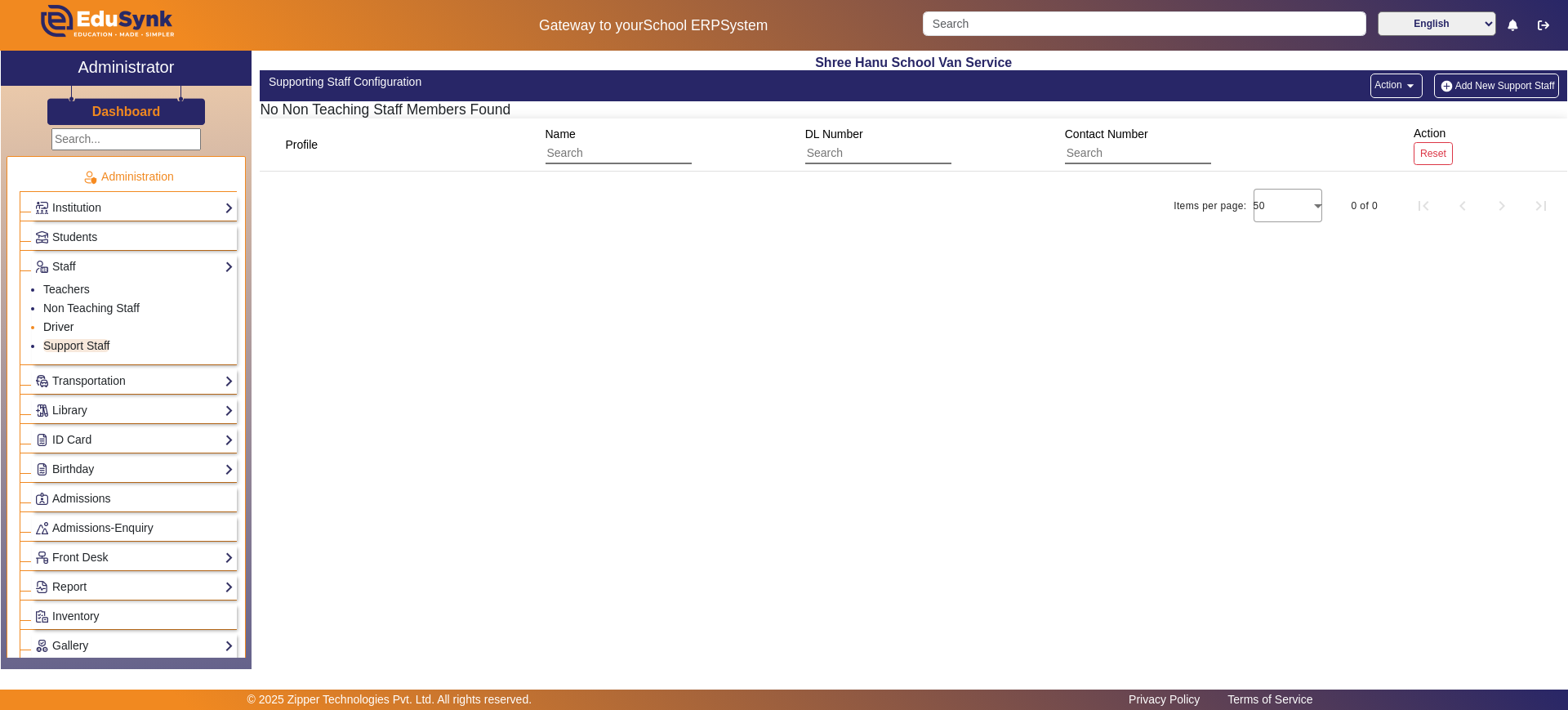
click at [54, 320] on link "Driver" at bounding box center [58, 327] width 30 height 13
click at [63, 339] on link "Support Staff" at bounding box center [77, 345] width 67 height 13
click at [62, 330] on link "Driver" at bounding box center [58, 327] width 30 height 13
click at [1512, 89] on button "Add New Driver" at bounding box center [1511, 85] width 94 height 24
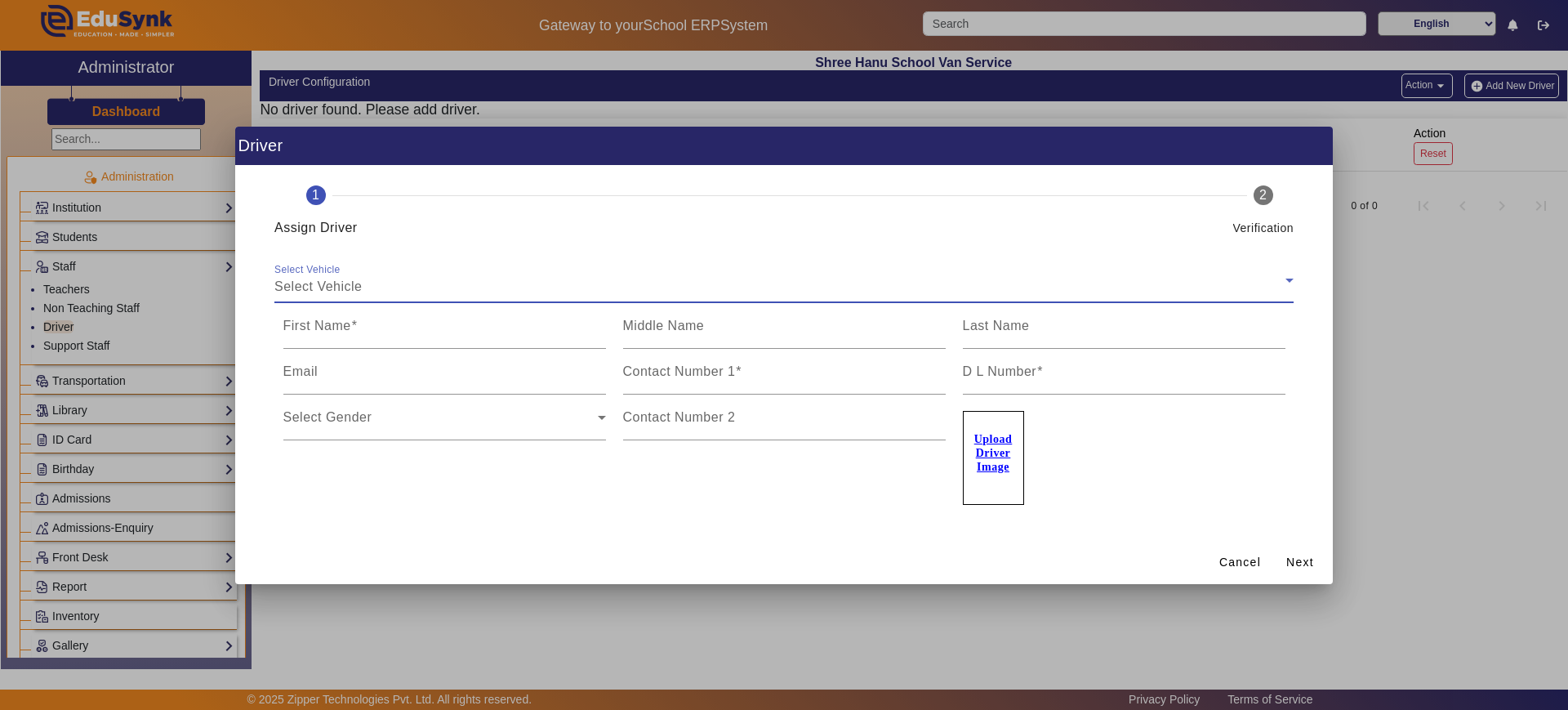
click at [760, 284] on div "Select Vehicle" at bounding box center [779, 287] width 1011 height 20
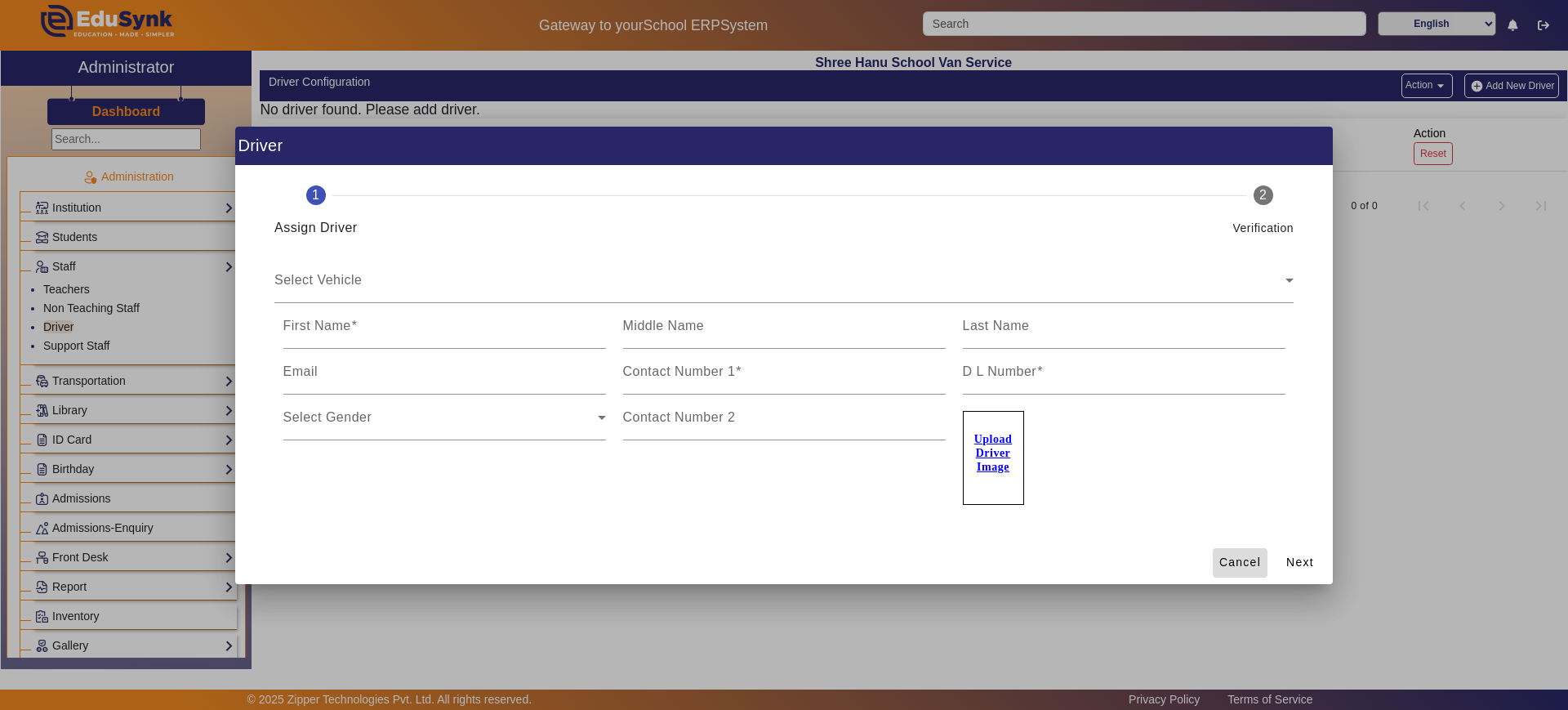
click at [1242, 556] on span "Cancel" at bounding box center [1240, 563] width 42 height 17
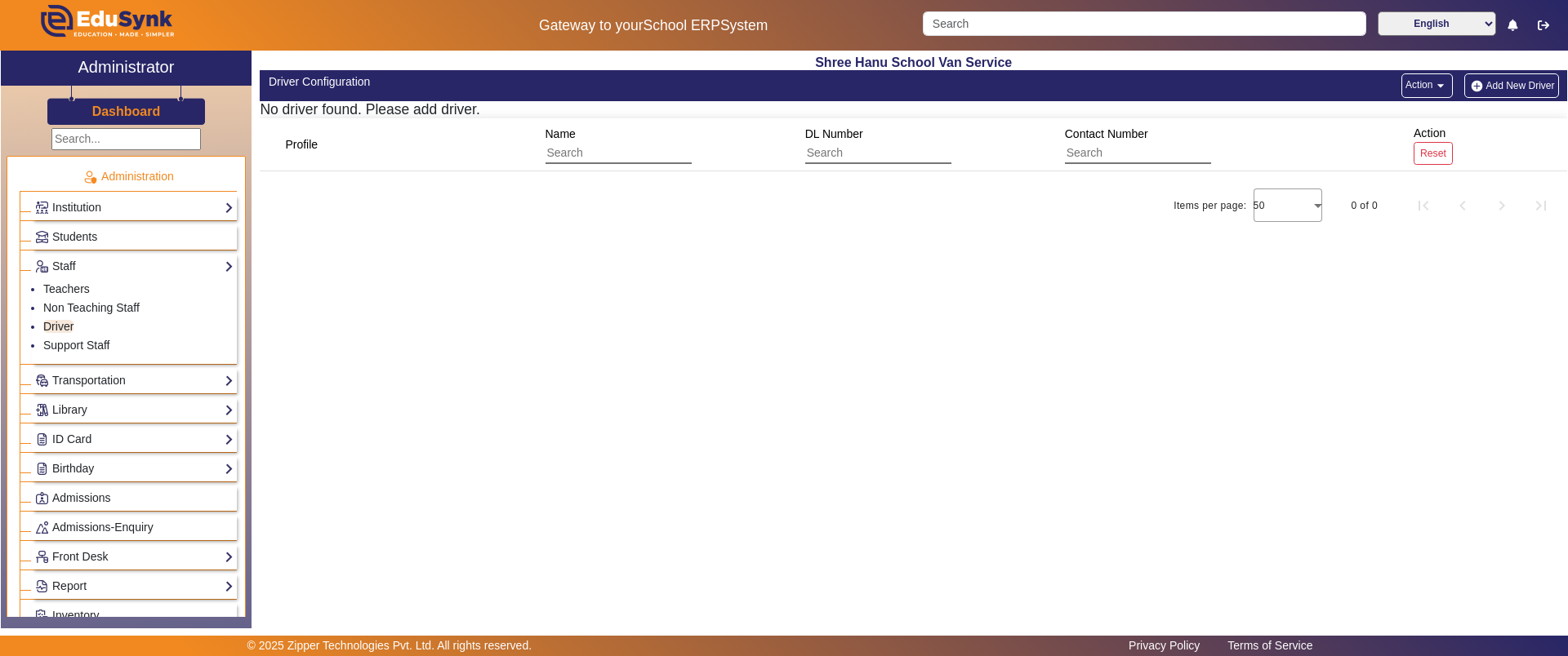
click at [152, 113] on h3 "Dashboard" at bounding box center [126, 111] width 68 height 16
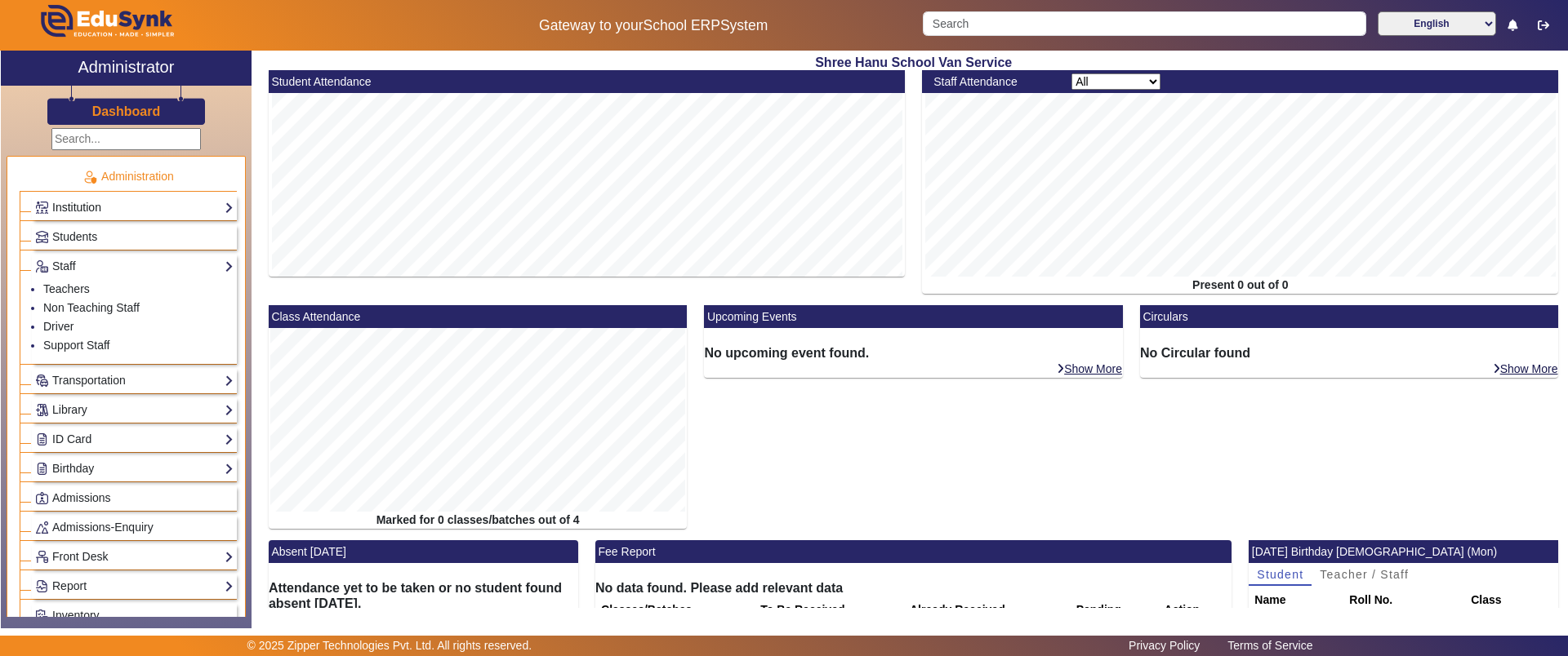
click at [126, 203] on link "Institution" at bounding box center [134, 208] width 199 height 19
click at [111, 228] on link "Institution Details" at bounding box center [87, 230] width 87 height 13
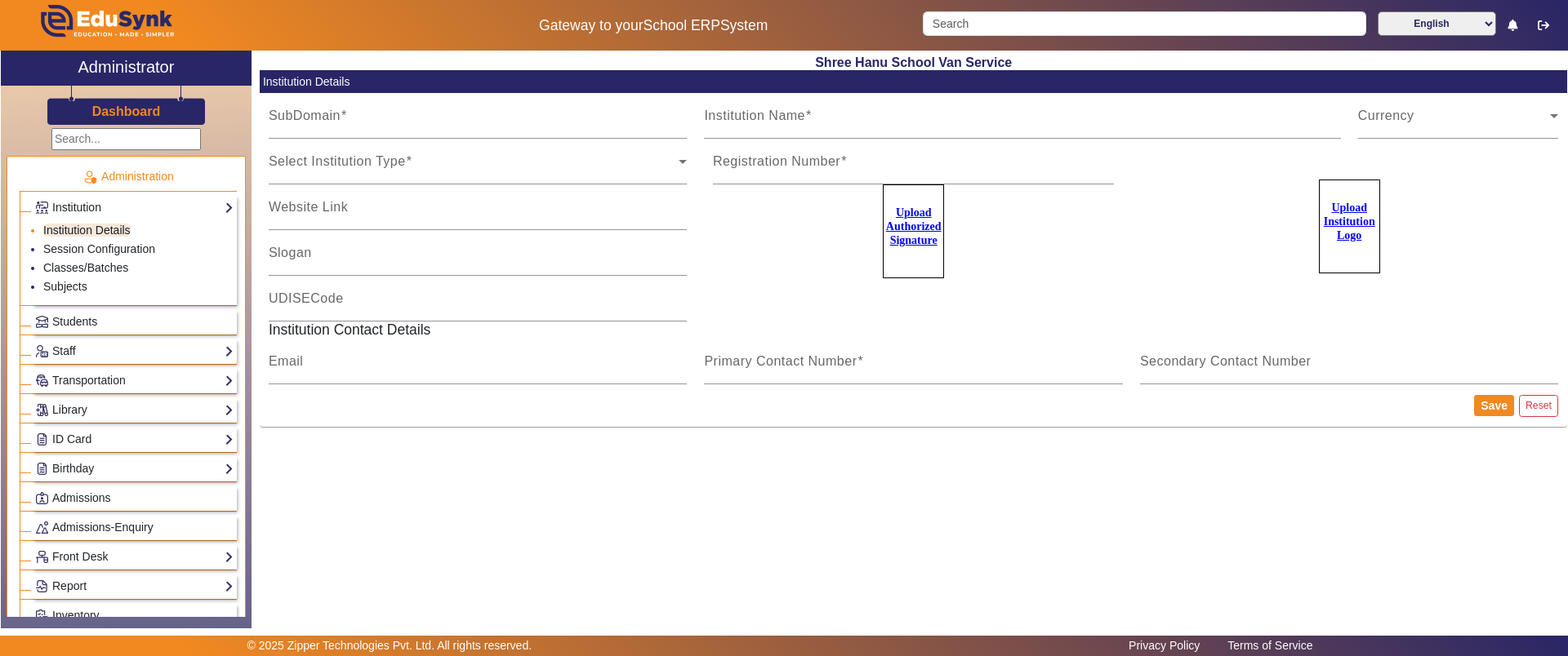
type input "shreehanu"
type input "Shree Hanu School Van Service"
type input "na"
type input "[EMAIL_ADDRESS][DOMAIN_NAME]"
type input "9713429926"
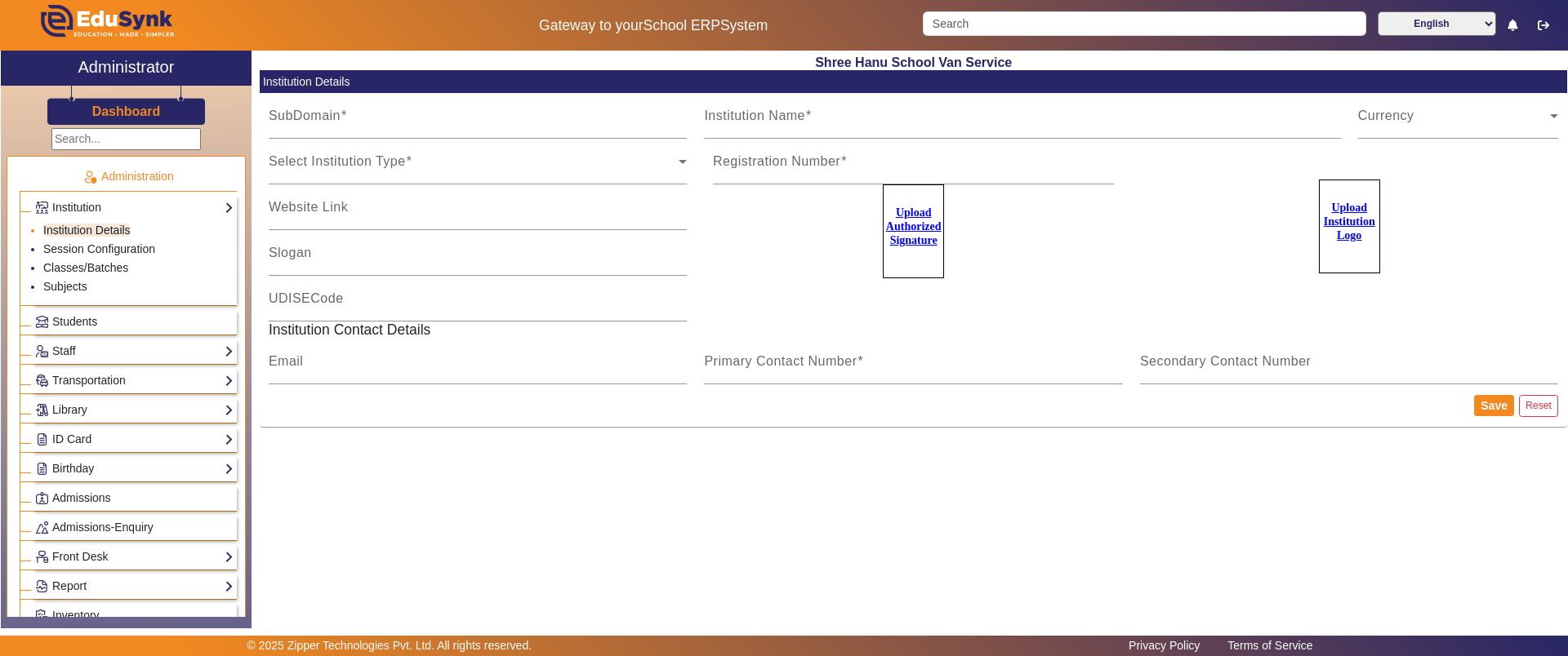
type input "9074935968"
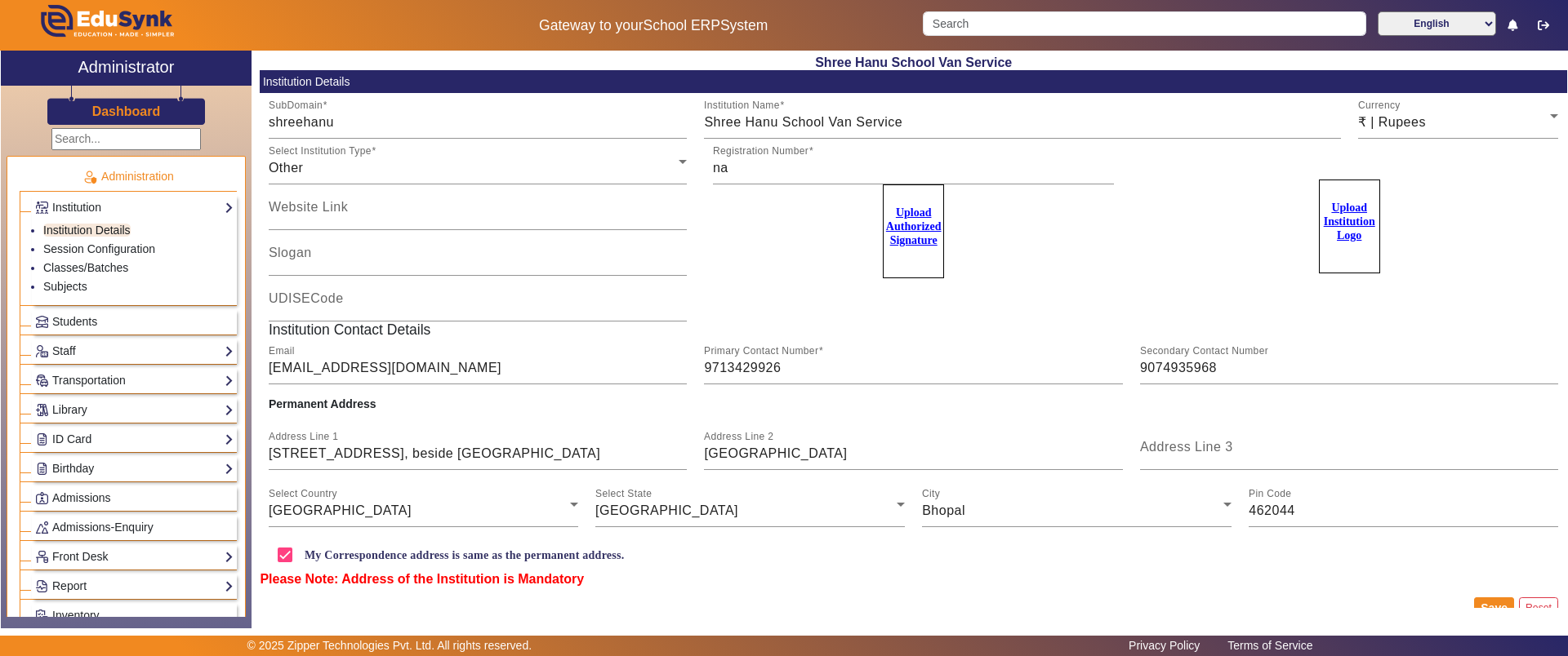
scroll to position [32, 0]
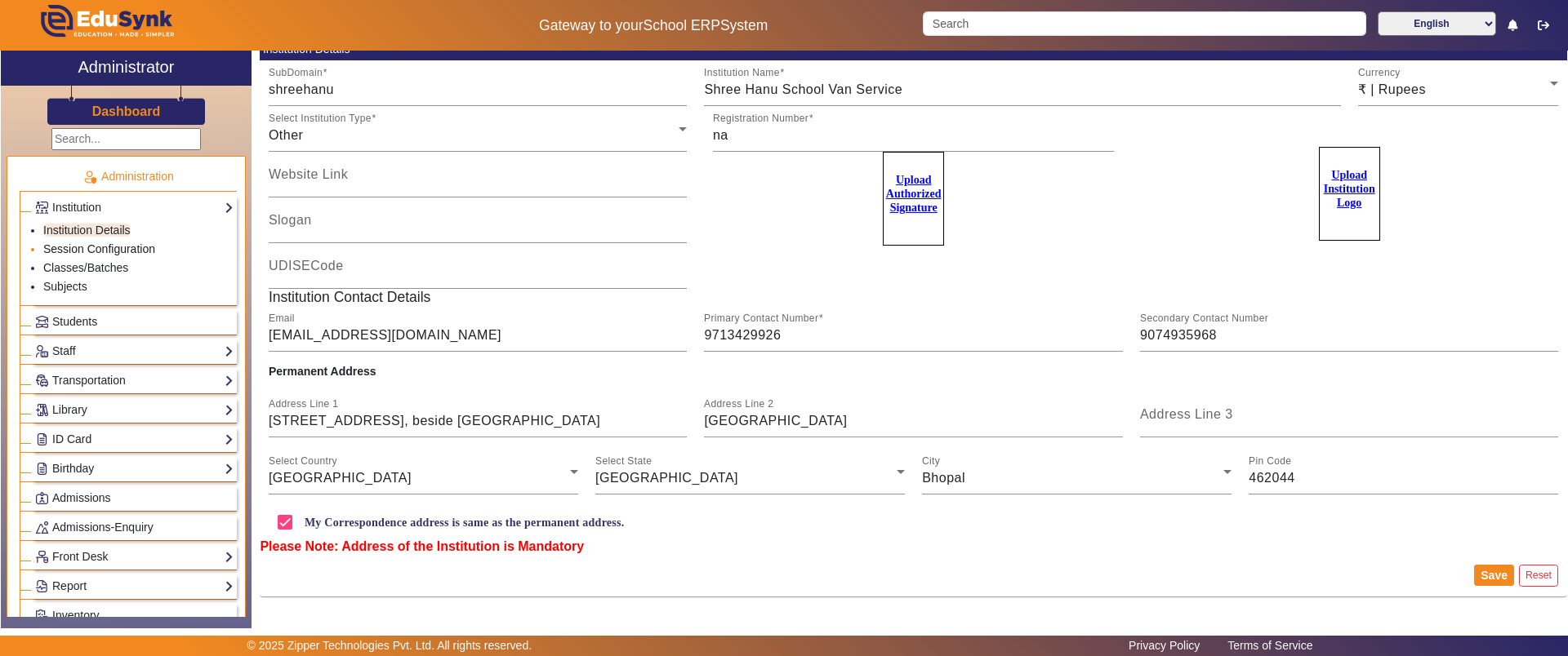
click at [72, 249] on link "Session Configuration" at bounding box center [99, 249] width 111 height 13
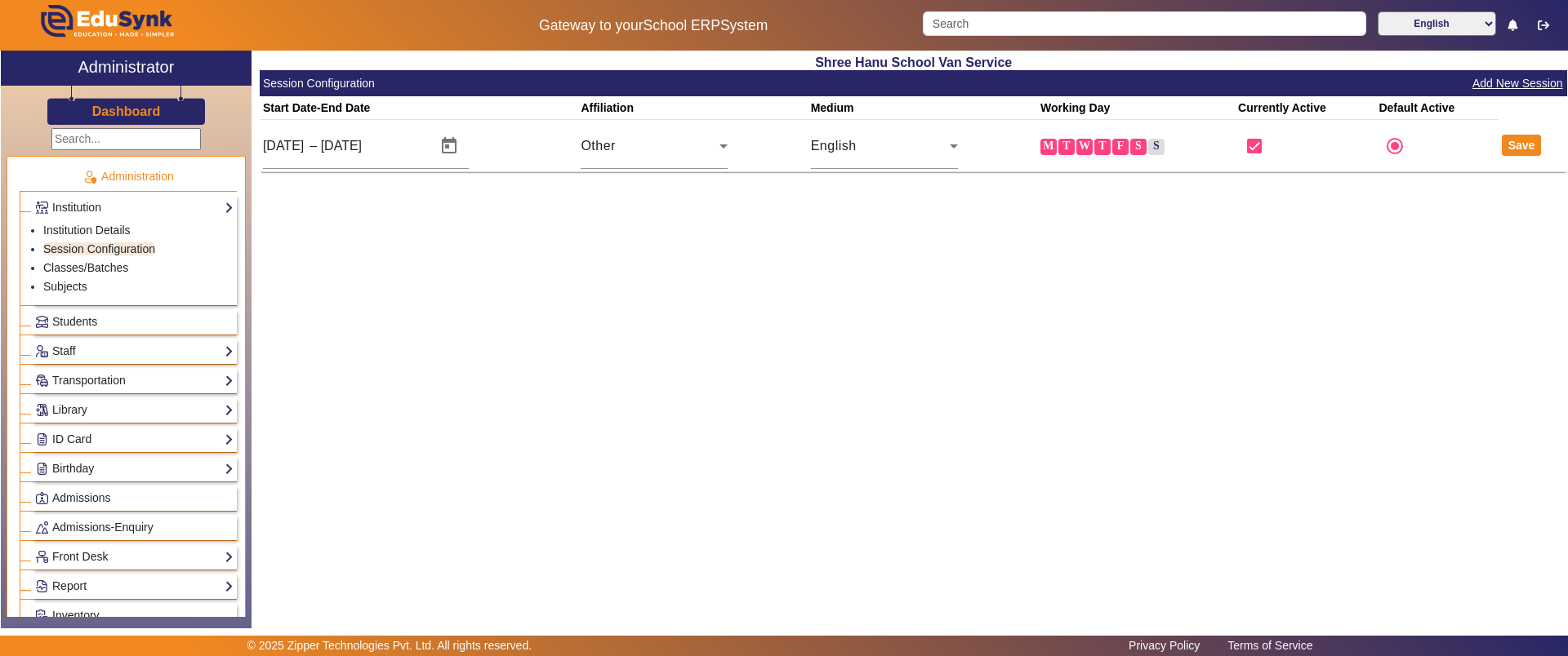
click at [1149, 147] on label "S" at bounding box center [1156, 147] width 17 height 17
click at [0, 0] on input "S" at bounding box center [0, 0] width 0 height 0
click at [1141, 147] on label "S" at bounding box center [1139, 147] width 17 height 17
click at [0, 0] on input "S" at bounding box center [0, 0] width 0 height 0
click at [1158, 148] on label "S" at bounding box center [1156, 147] width 17 height 17
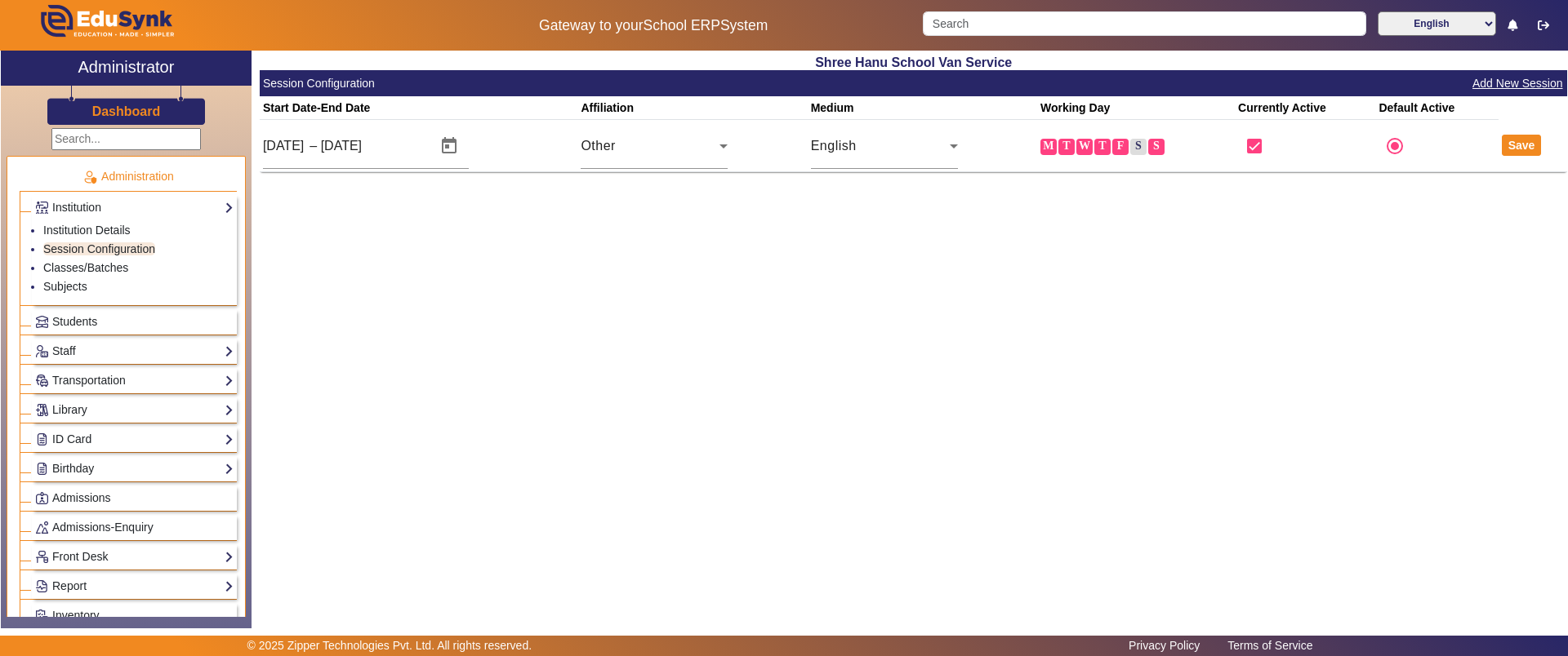
click at [0, 0] on input "S" at bounding box center [0, 0] width 0 height 0
click at [1135, 148] on label "S" at bounding box center [1139, 147] width 17 height 17
click at [0, 0] on input "S" at bounding box center [0, 0] width 0 height 0
click at [1529, 150] on button "Save" at bounding box center [1521, 146] width 40 height 22
click at [69, 266] on link "Classes/Batches" at bounding box center [86, 268] width 85 height 13
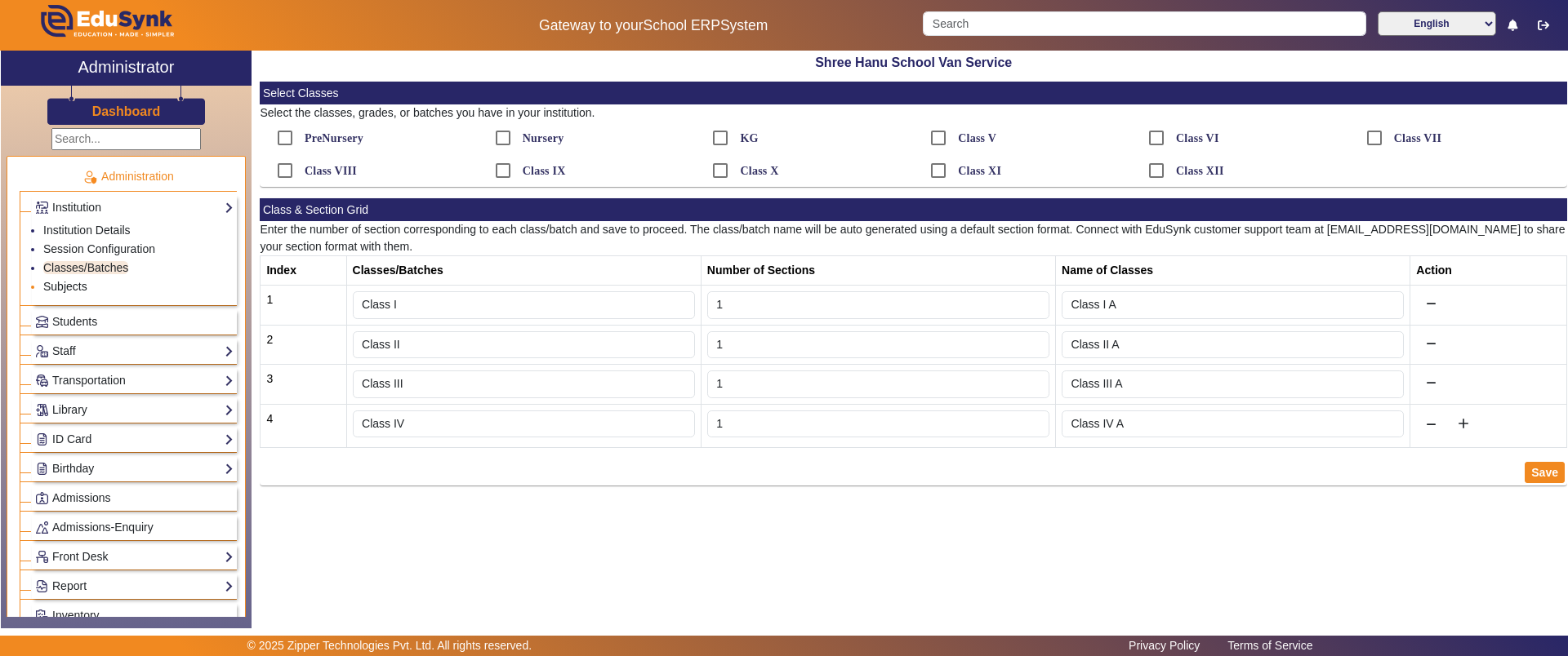
click at [59, 280] on link "Subjects" at bounding box center [65, 287] width 44 height 13
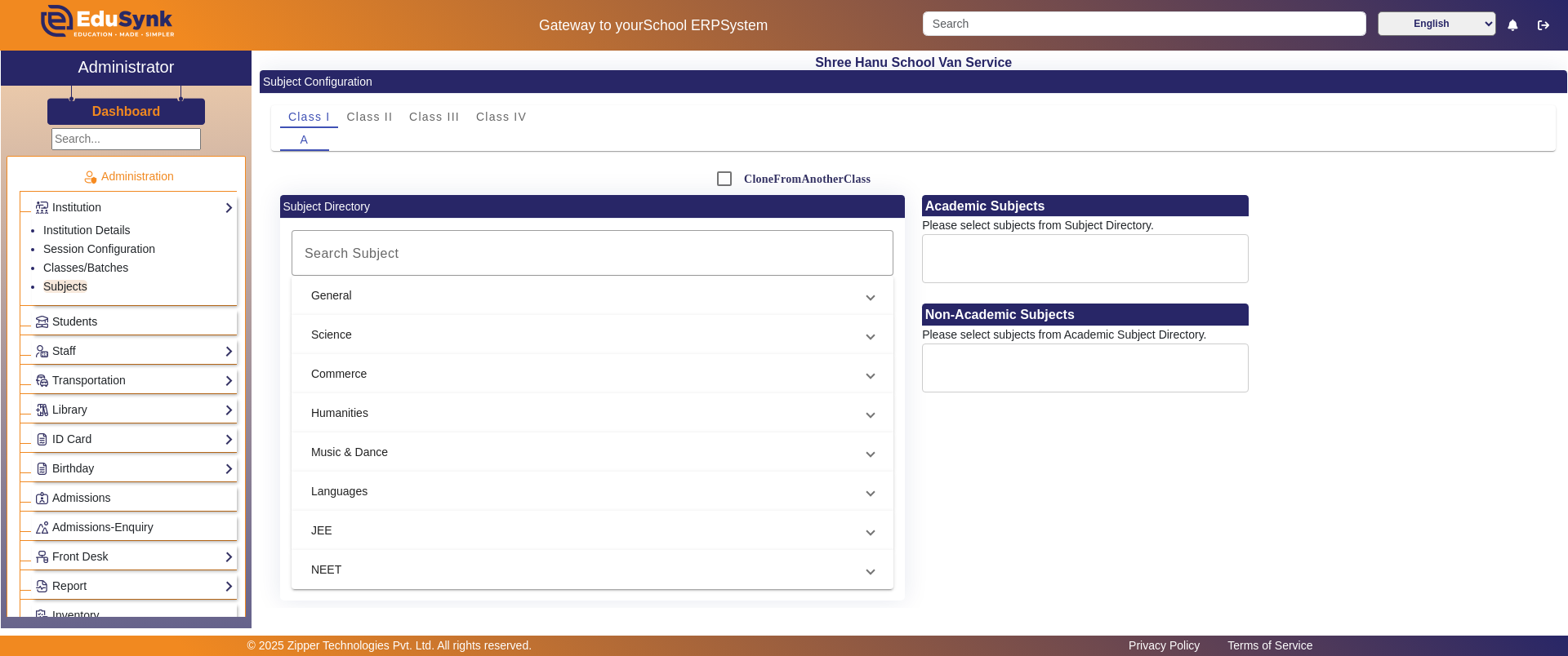
click at [85, 322] on span "Students" at bounding box center [75, 322] width 45 height 13
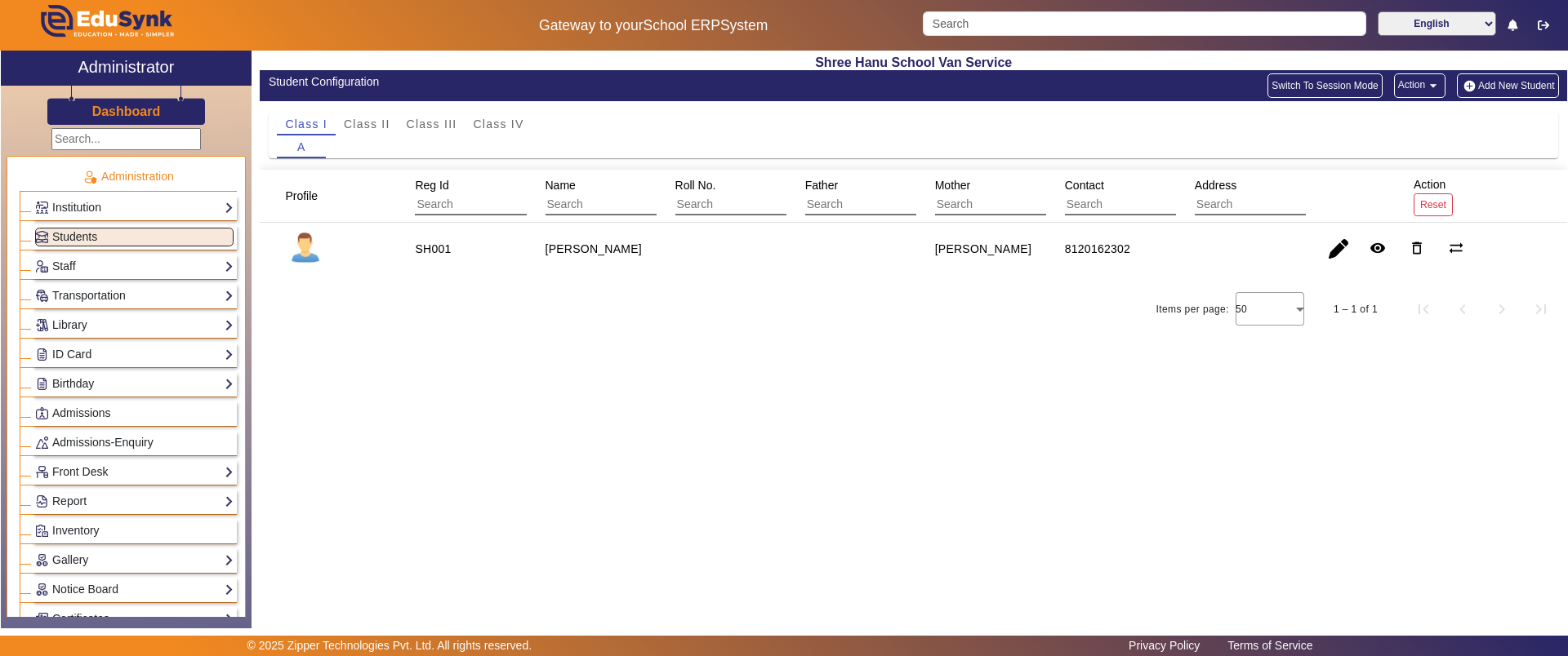
click at [1476, 84] on img "button" at bounding box center [1469, 86] width 17 height 14
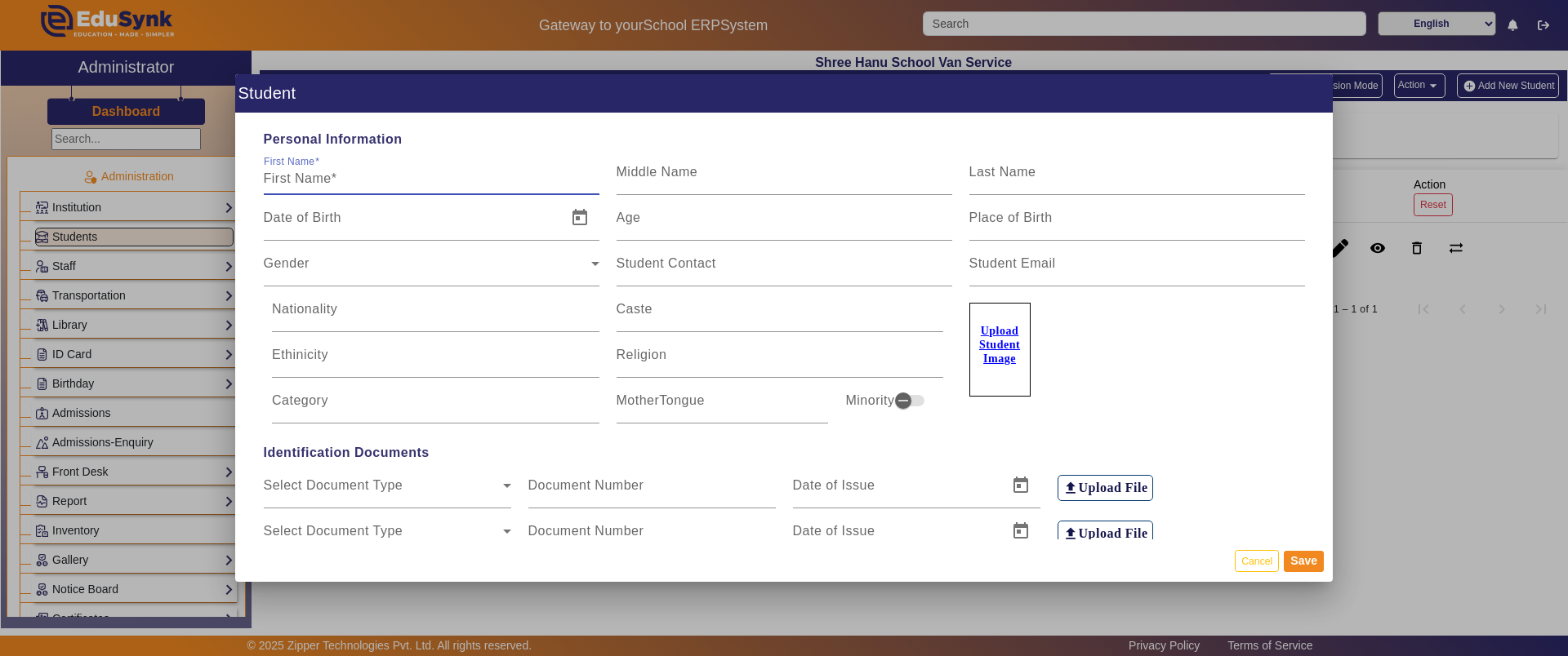
drag, startPoint x: 342, startPoint y: 170, endPoint x: 299, endPoint y: 170, distance: 43.0
click at [299, 170] on input "First Name" at bounding box center [431, 179] width 335 height 20
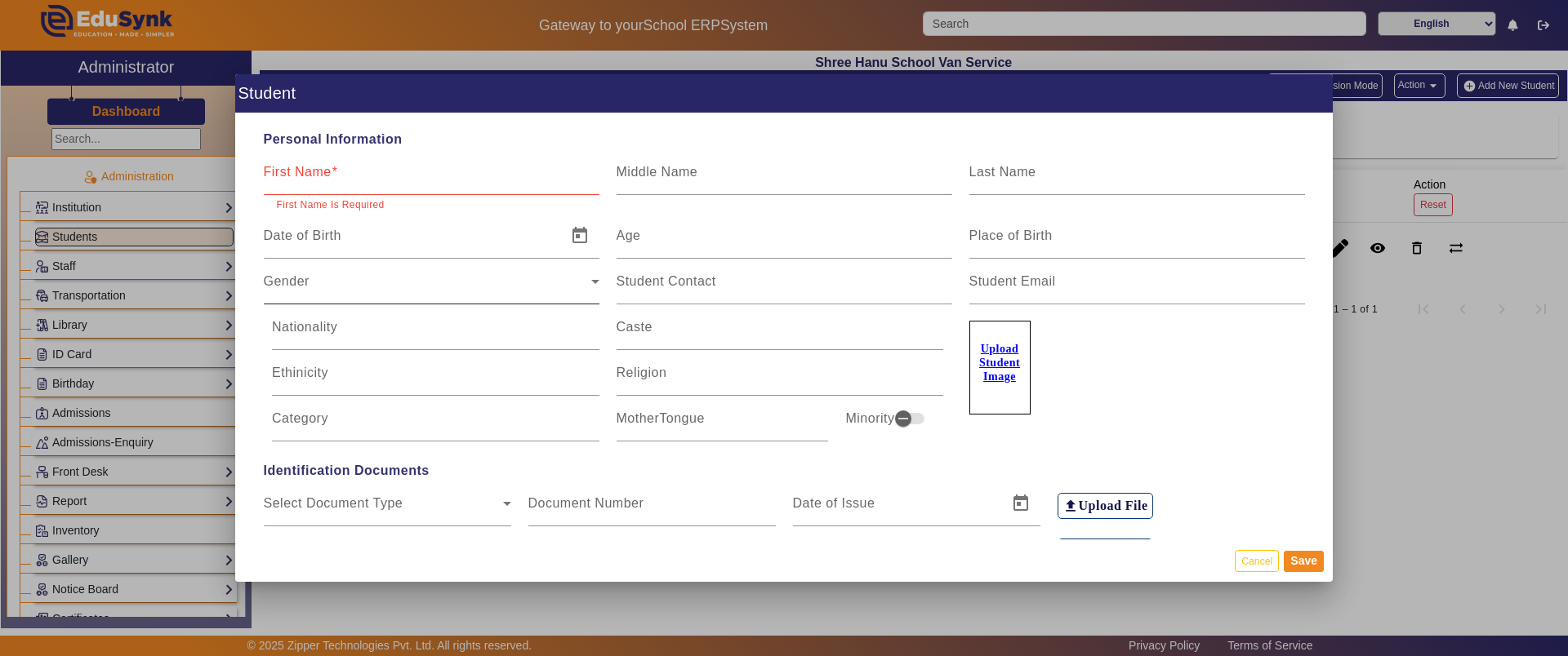
click at [296, 288] on div "Personal Information First Name First Name Is Required Middle Name Last Name Da…" at bounding box center [784, 326] width 1097 height 427
click at [585, 225] on span "Open calendar" at bounding box center [579, 235] width 39 height 39
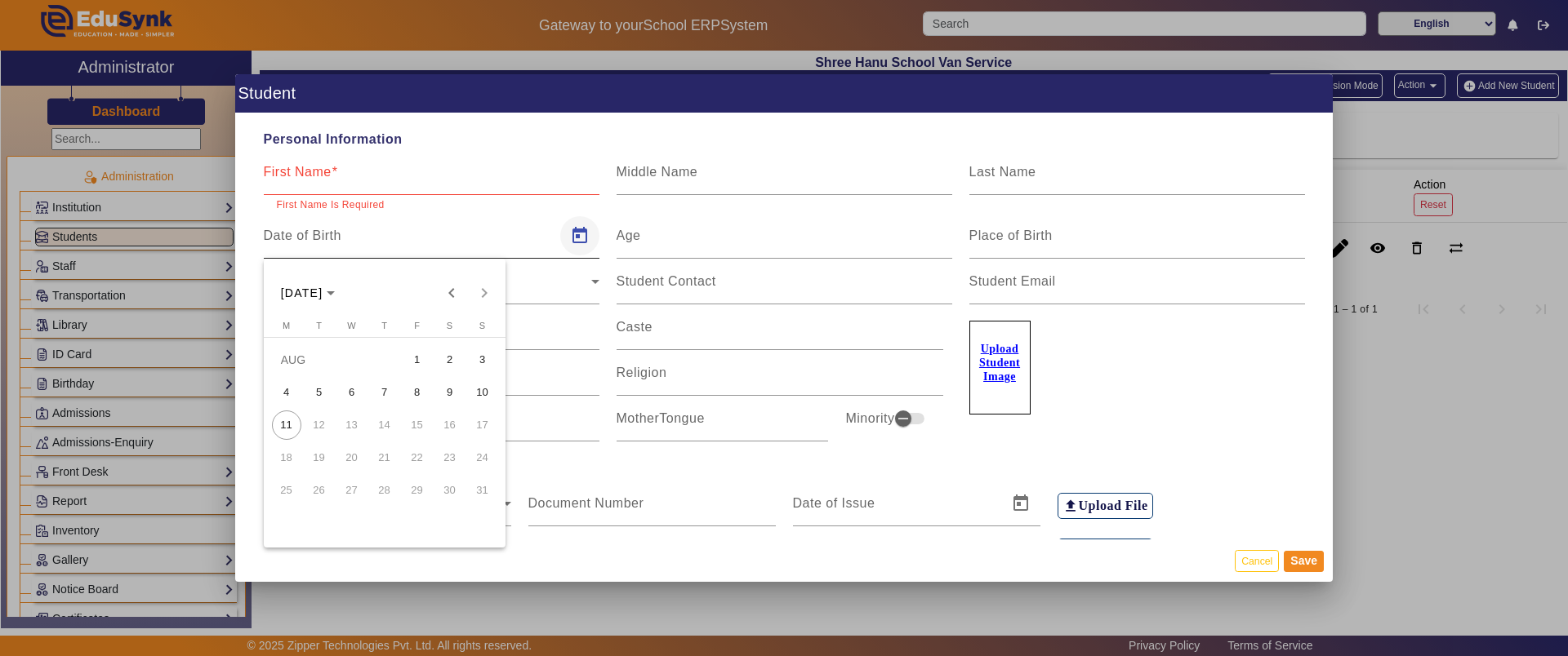
click at [585, 225] on div at bounding box center [784, 328] width 1568 height 656
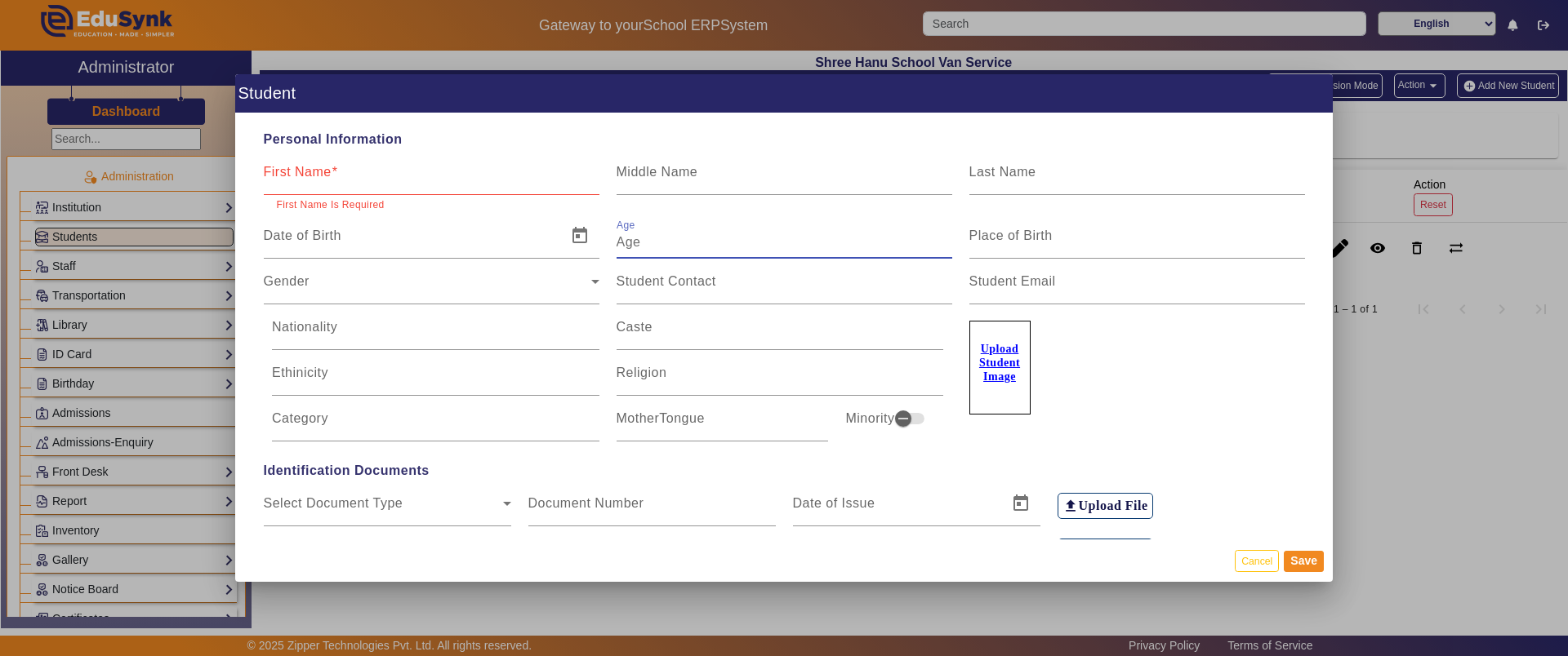
click at [659, 238] on input "Age" at bounding box center [784, 243] width 335 height 20
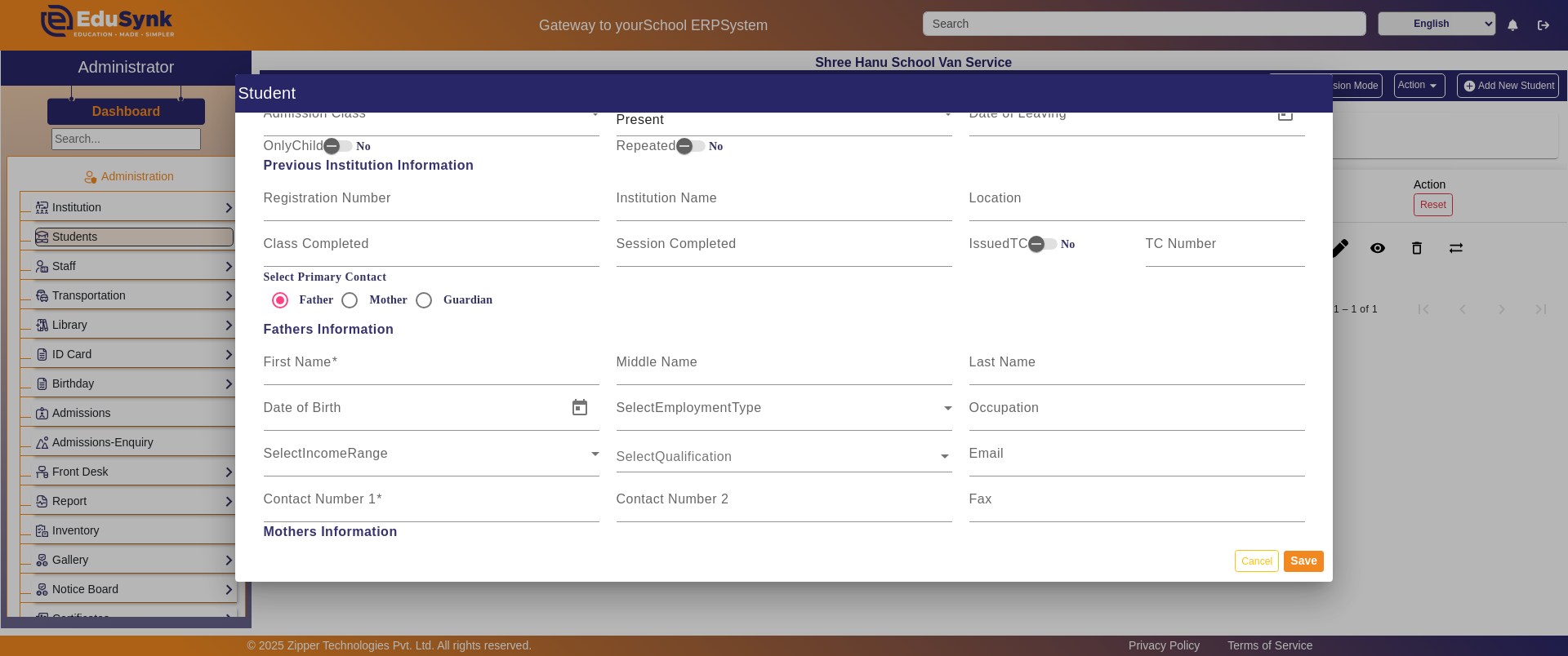
scroll to position [897, 0]
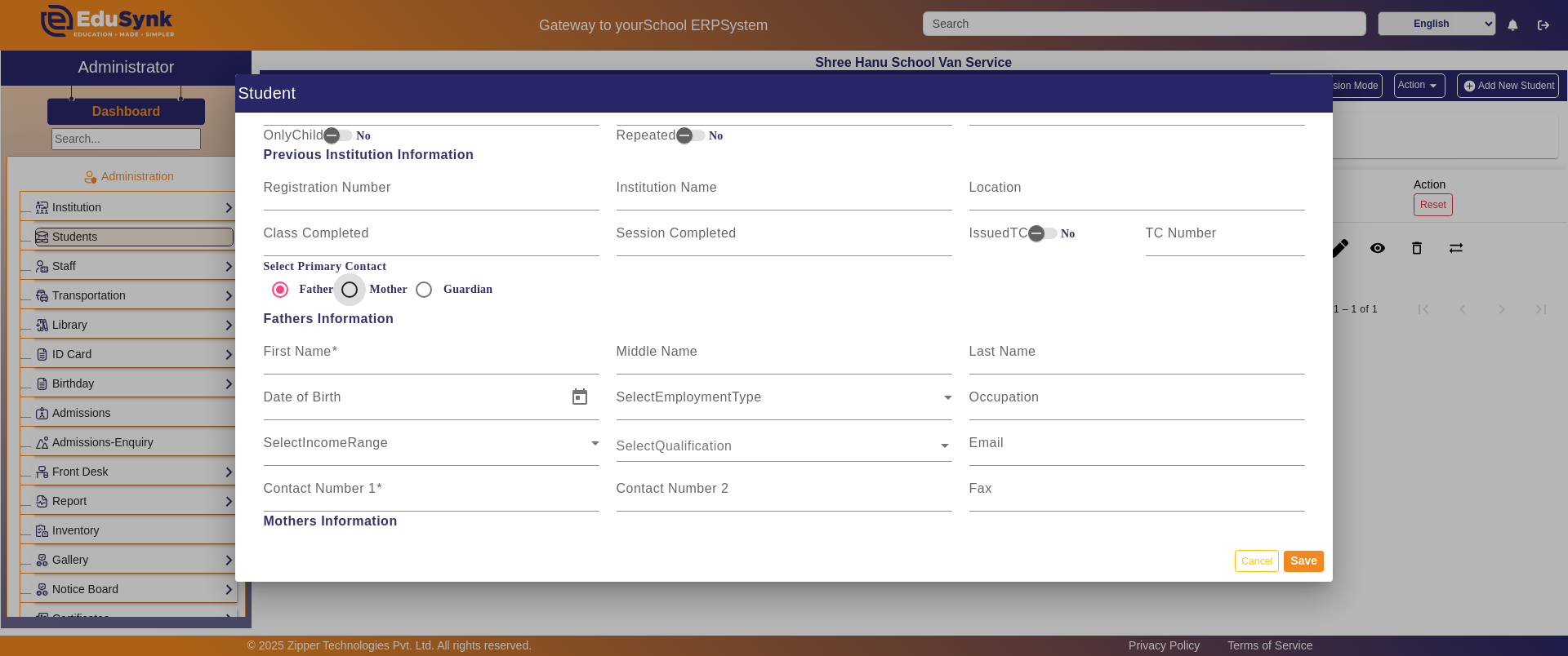
click at [349, 286] on input "Mother" at bounding box center [349, 289] width 32 height 32
radio input "true"
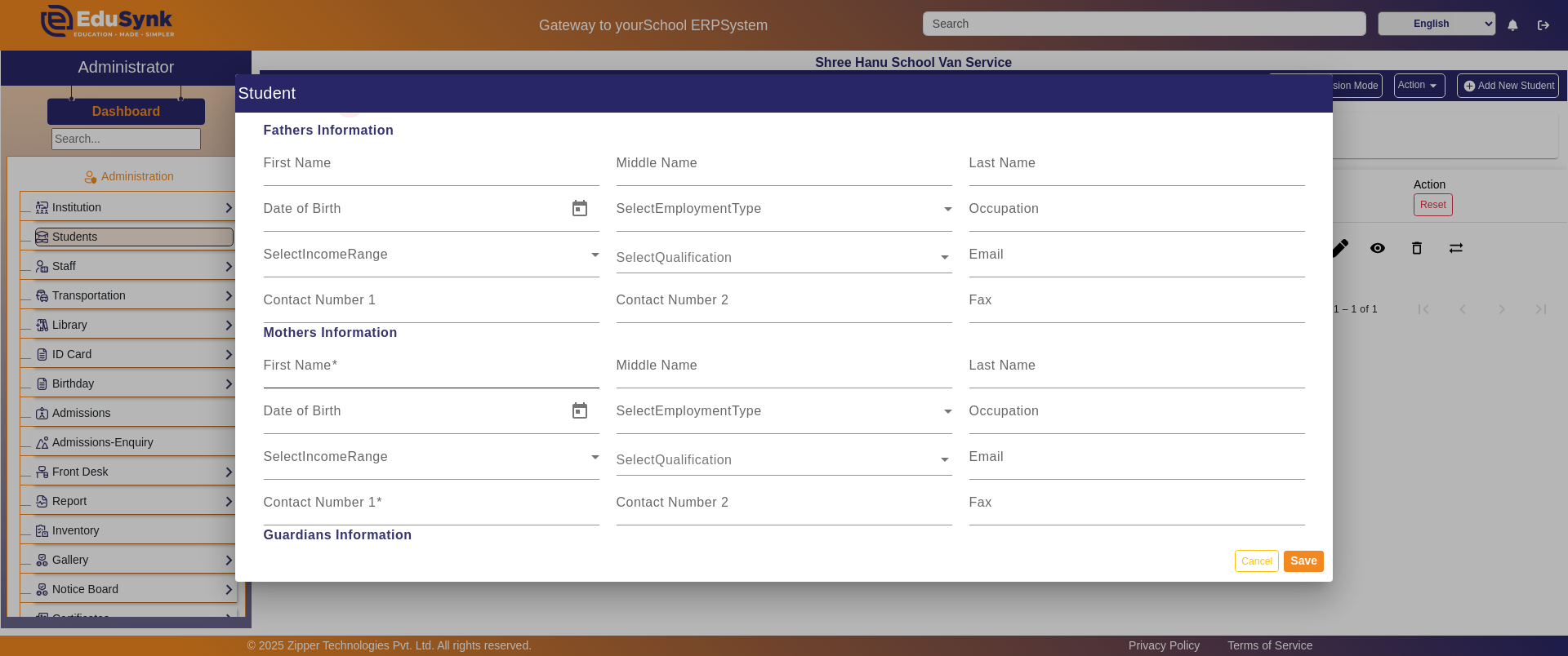
scroll to position [1078, 0]
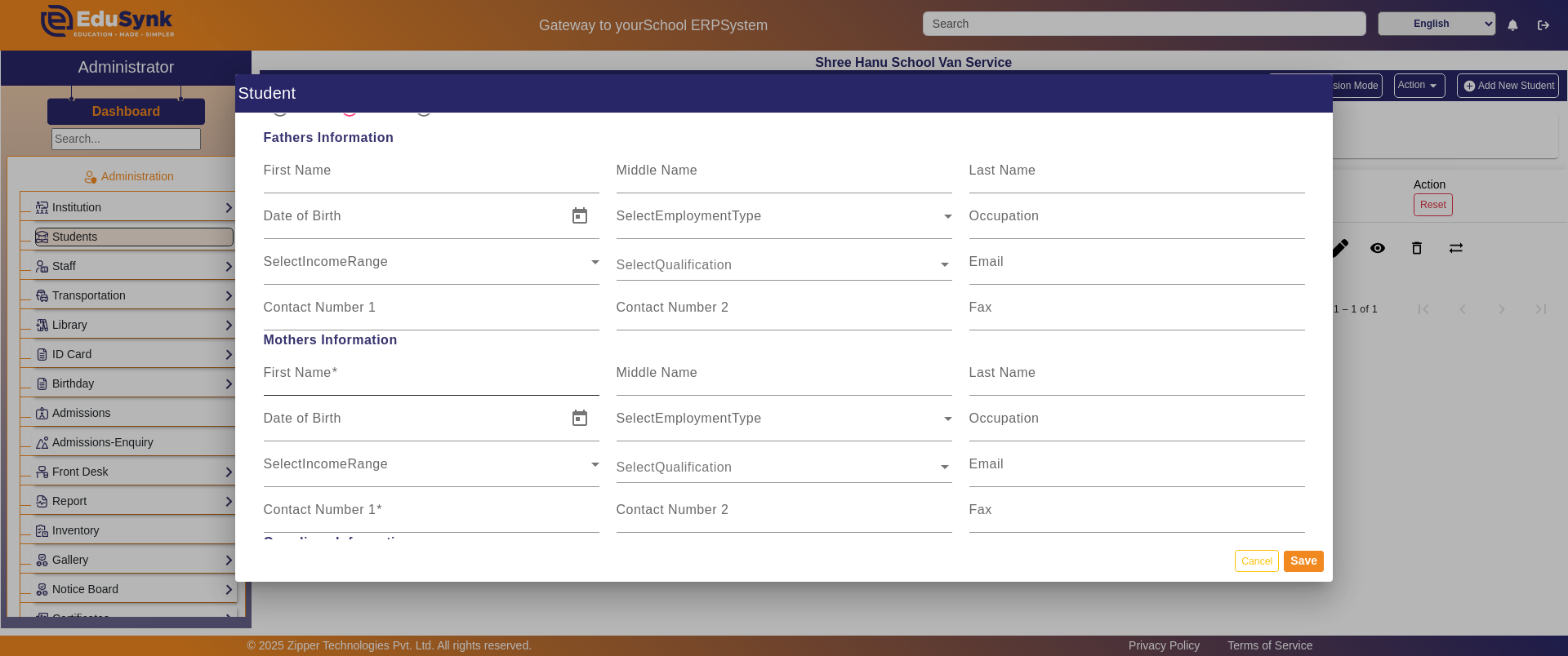
click at [321, 375] on mat-label "First Name" at bounding box center [297, 372] width 67 height 14
click at [321, 375] on input "First Name" at bounding box center [431, 380] width 335 height 20
click at [310, 422] on mat-label "Date of Birth" at bounding box center [302, 418] width 77 height 14
click at [310, 422] on input "Date of Birth" at bounding box center [410, 426] width 293 height 20
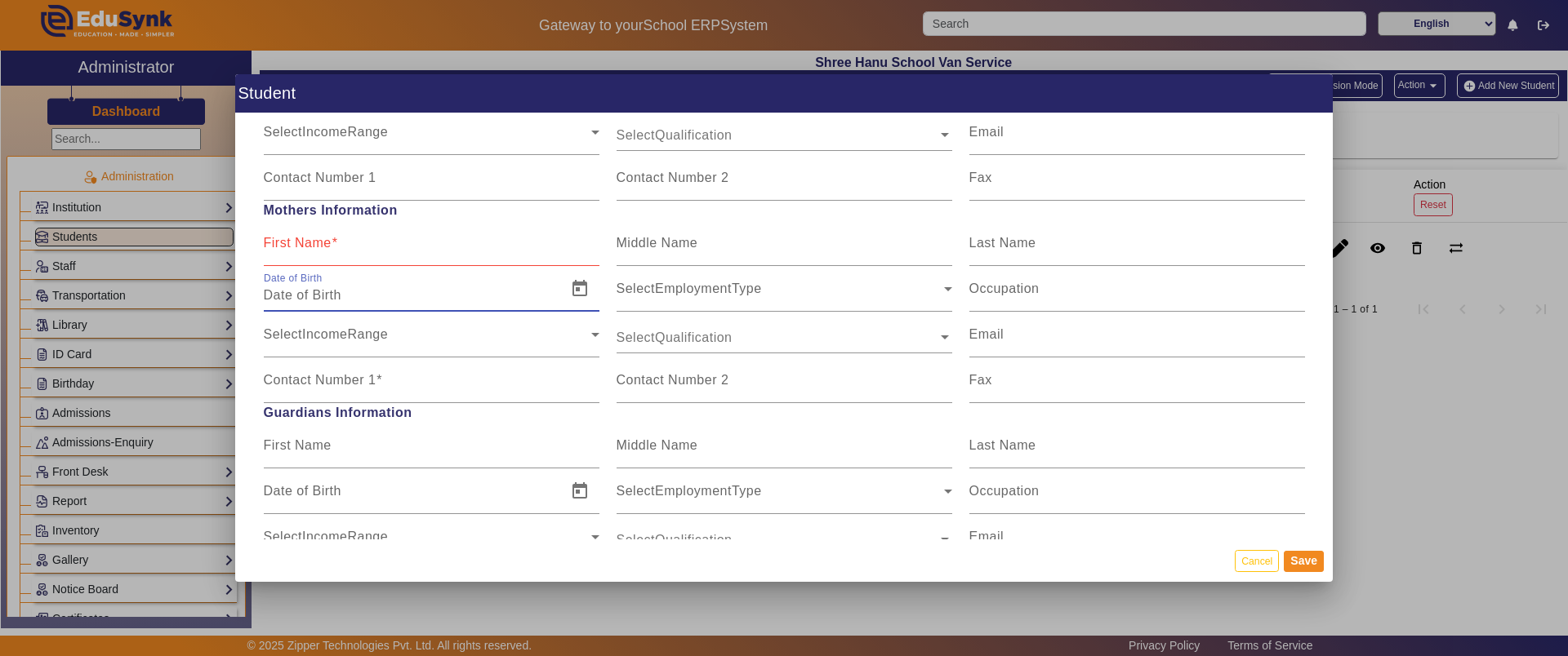
scroll to position [1209, 0]
click at [322, 388] on input "Contact Number 1" at bounding box center [431, 387] width 335 height 20
click at [307, 473] on div "Date of Birth" at bounding box center [410, 491] width 293 height 46
click at [1254, 553] on button "Cancel" at bounding box center [1256, 561] width 44 height 22
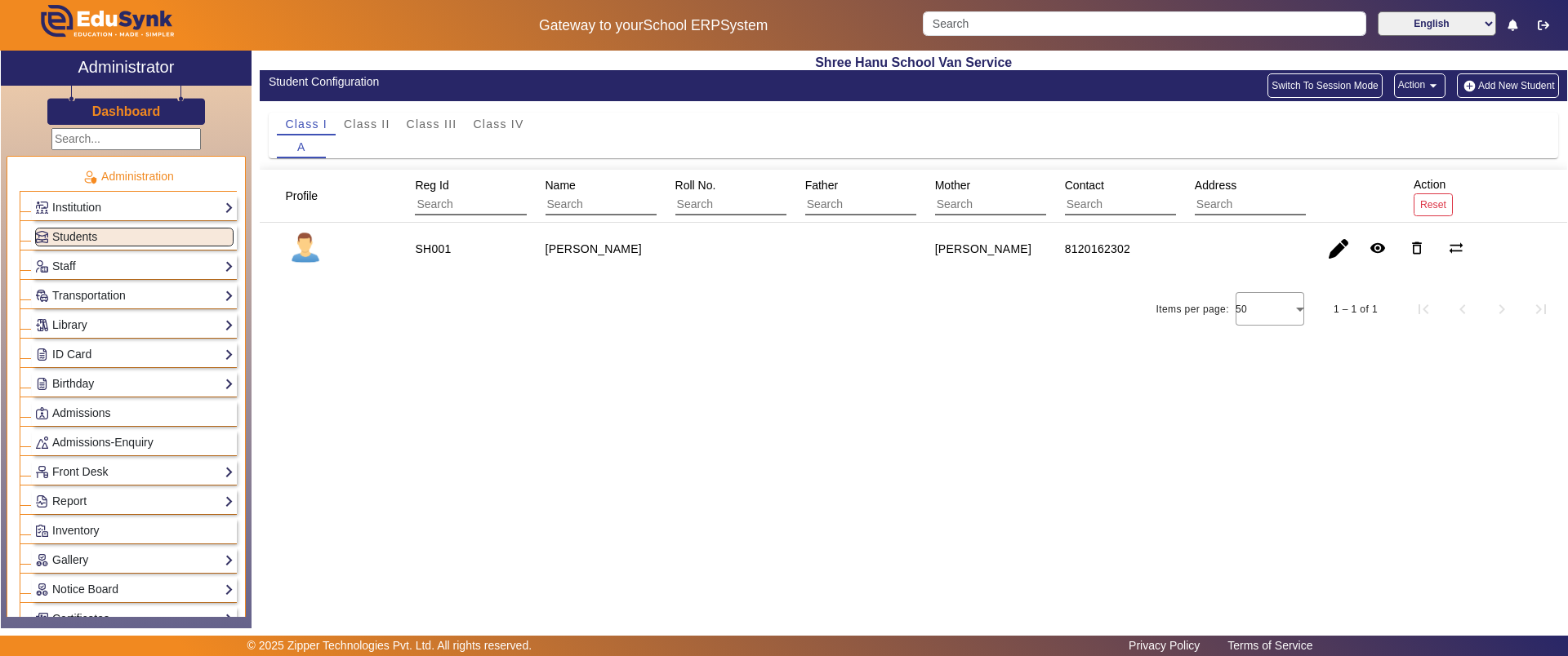
click at [1412, 88] on button "Action arrow_drop_down" at bounding box center [1420, 85] width 52 height 24
click at [1390, 121] on span "Export Sample" at bounding box center [1387, 124] width 91 height 20
click at [1394, 87] on button "Action arrow_drop_down" at bounding box center [1420, 85] width 52 height 24
click at [1174, 577] on div at bounding box center [784, 328] width 1568 height 656
click at [1492, 87] on button "Add New Student" at bounding box center [1507, 85] width 101 height 24
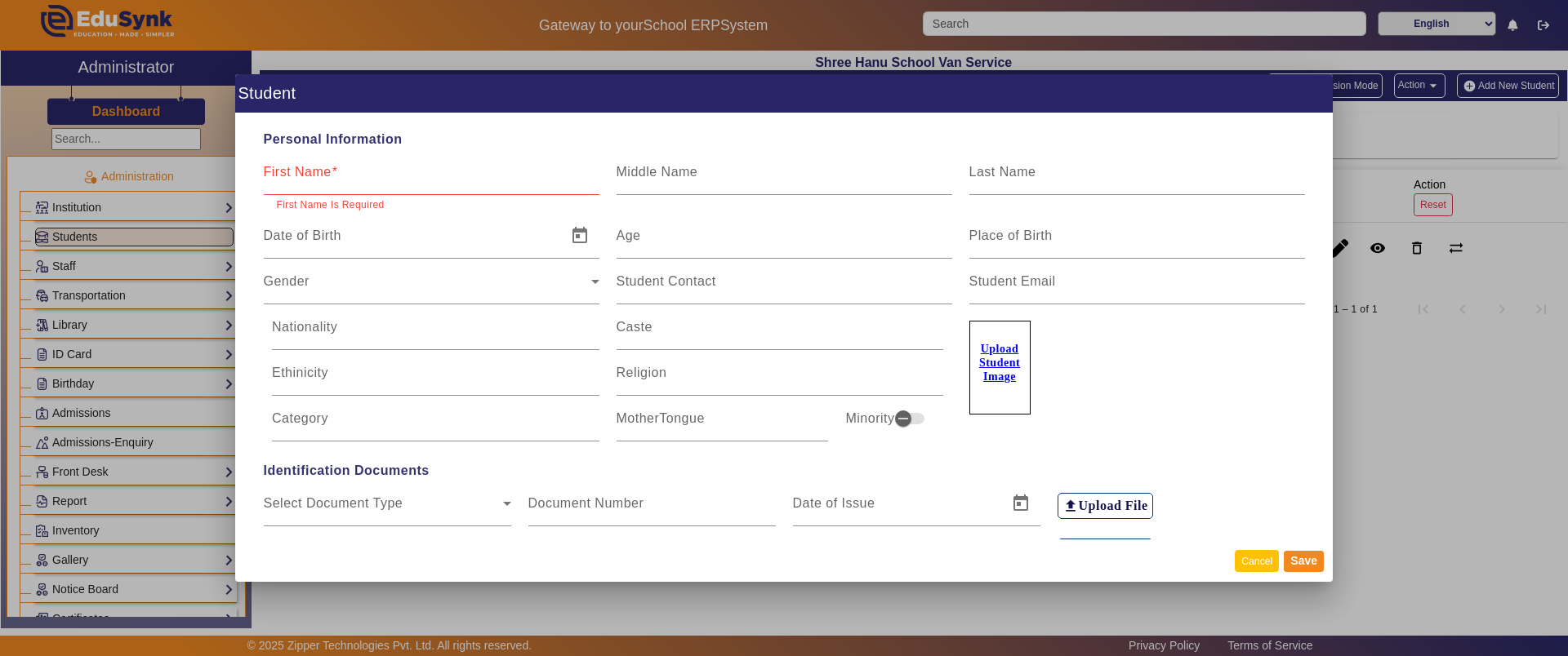
click at [1244, 553] on button "Cancel" at bounding box center [1256, 561] width 44 height 22
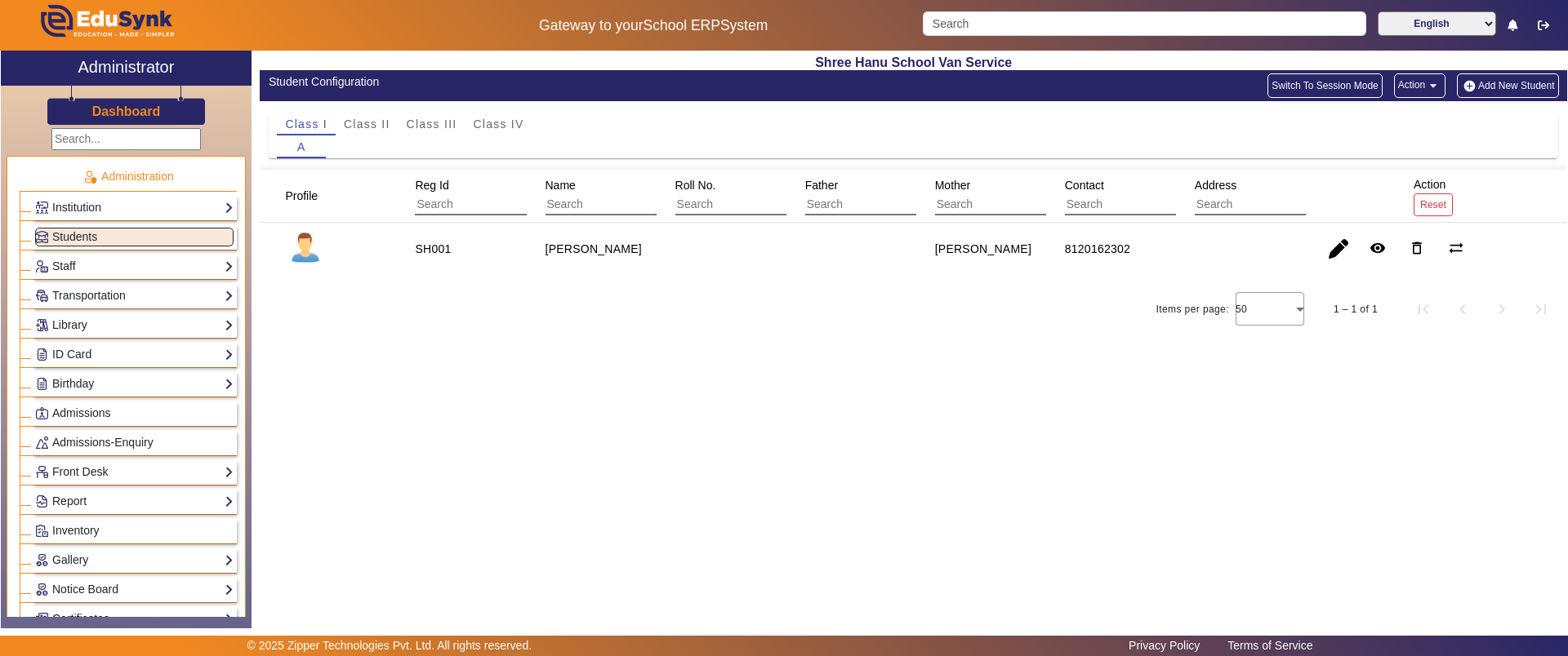
click at [1428, 86] on mat-icon "arrow_drop_down" at bounding box center [1433, 86] width 17 height 17
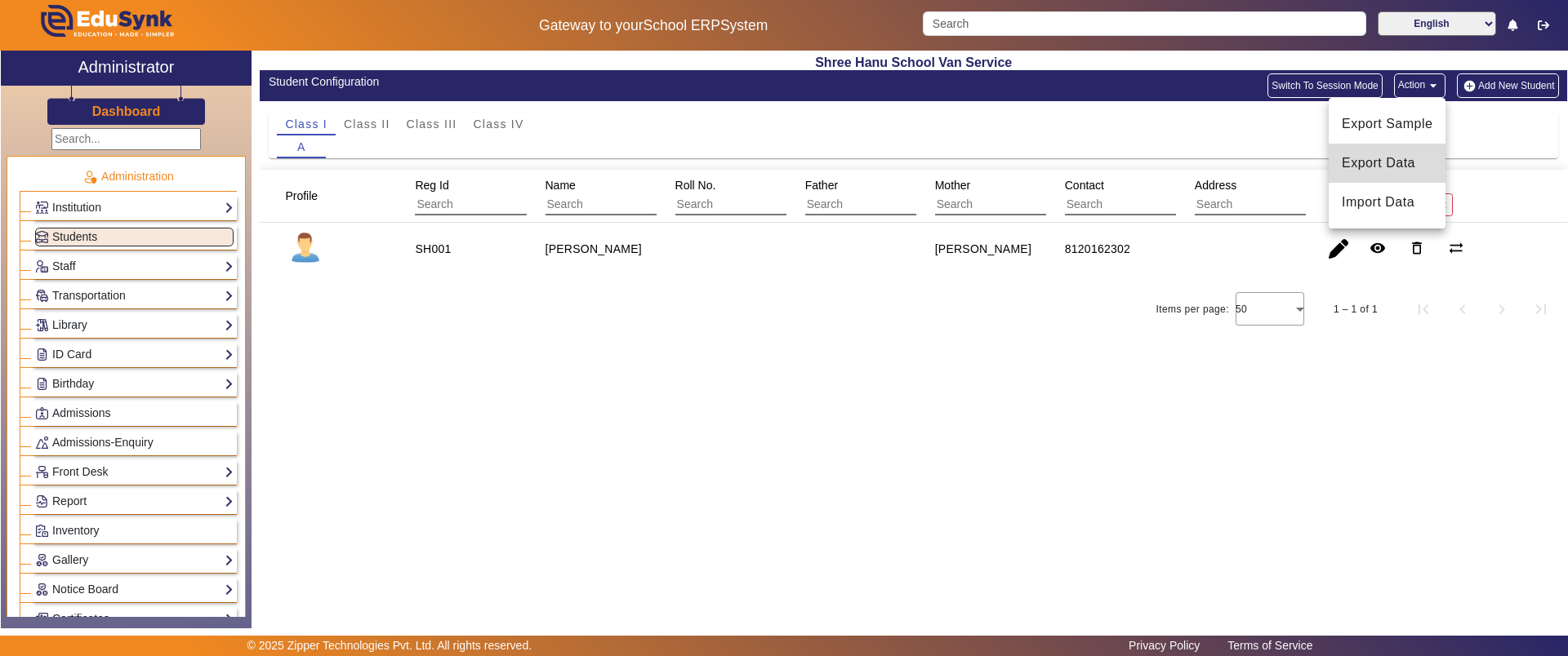
click at [1381, 156] on span "Export Data" at bounding box center [1387, 164] width 91 height 20
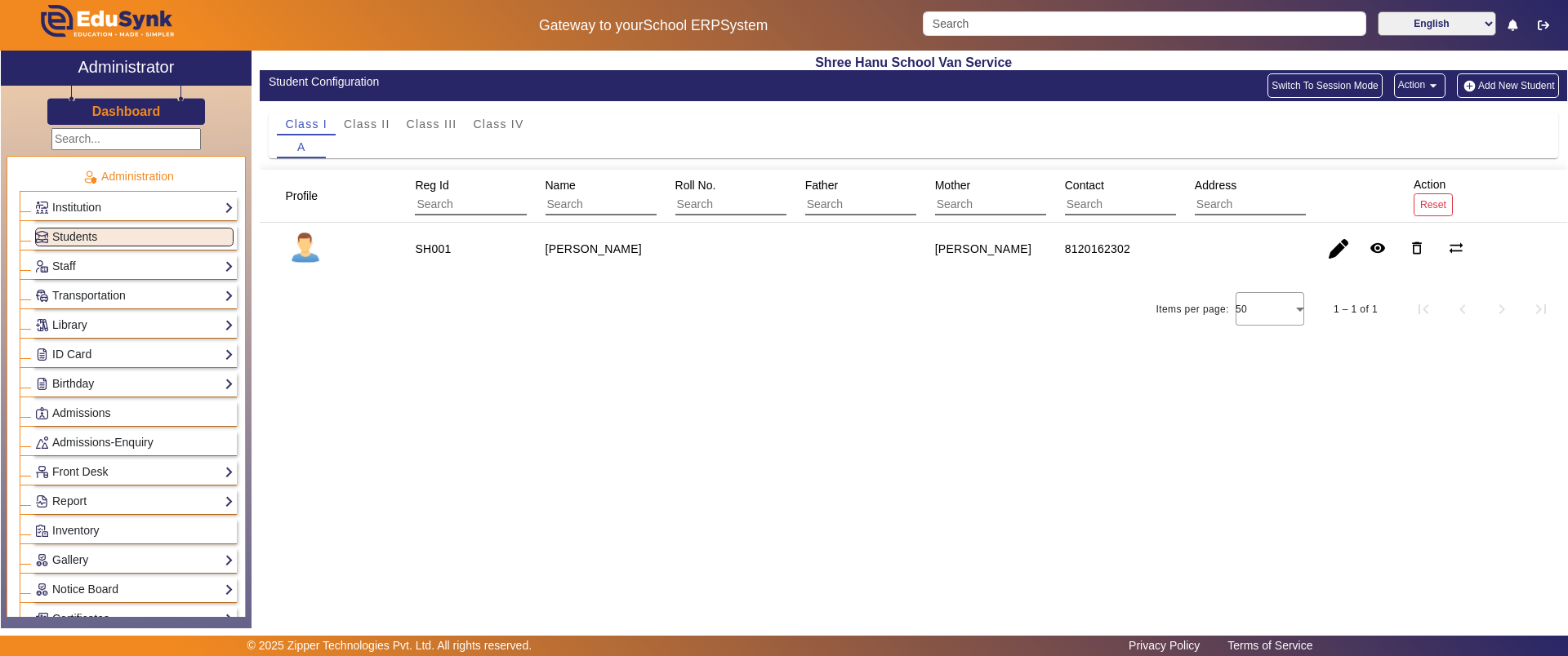
click at [1419, 89] on button "Action arrow_drop_down" at bounding box center [1420, 85] width 52 height 24
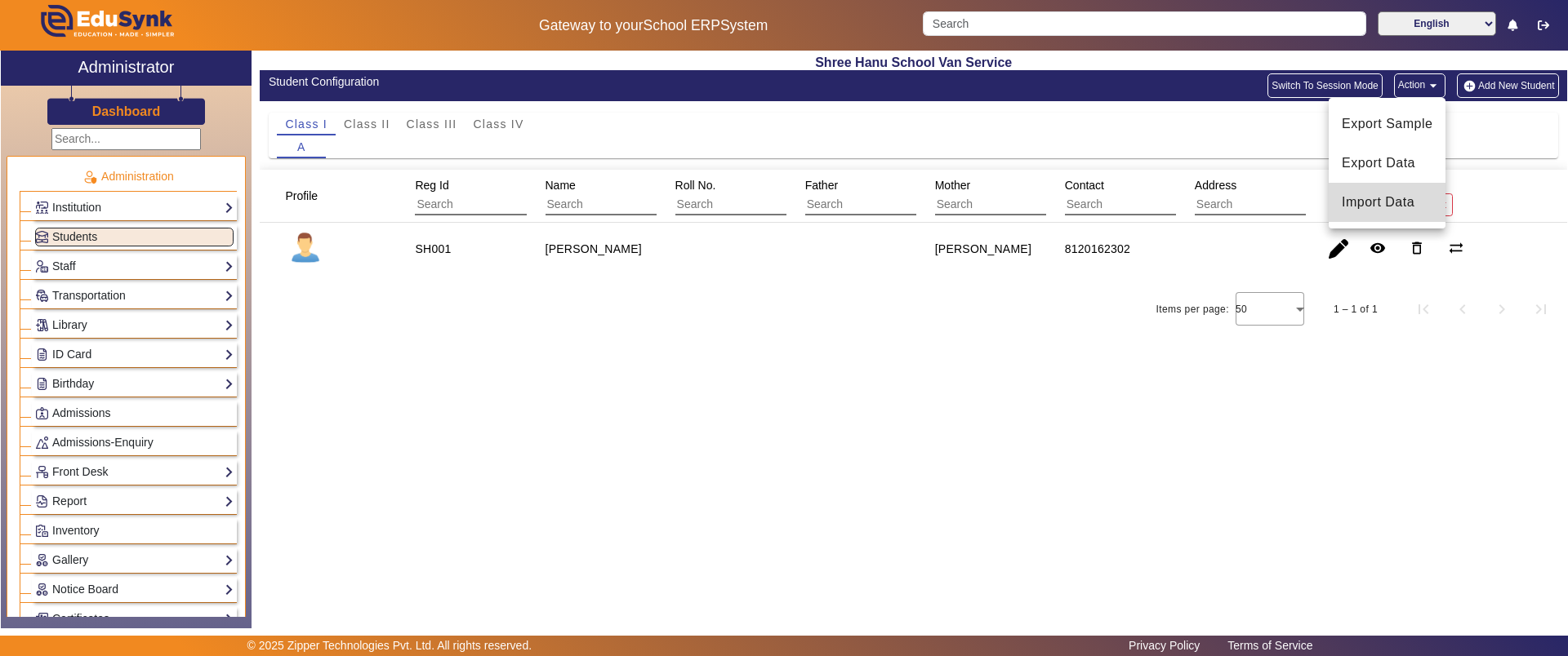
click at [1364, 201] on span "Import Data" at bounding box center [1387, 203] width 91 height 20
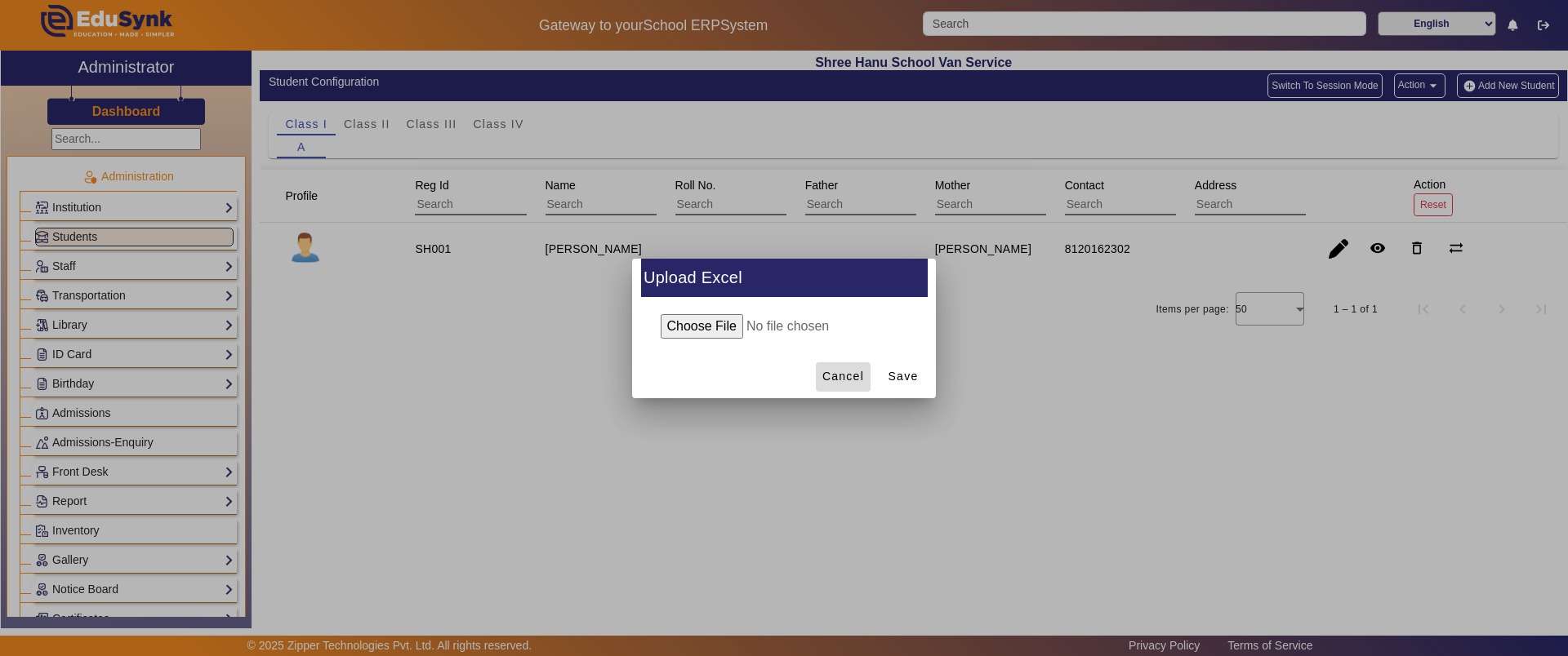
click at [833, 387] on span at bounding box center [843, 377] width 55 height 39
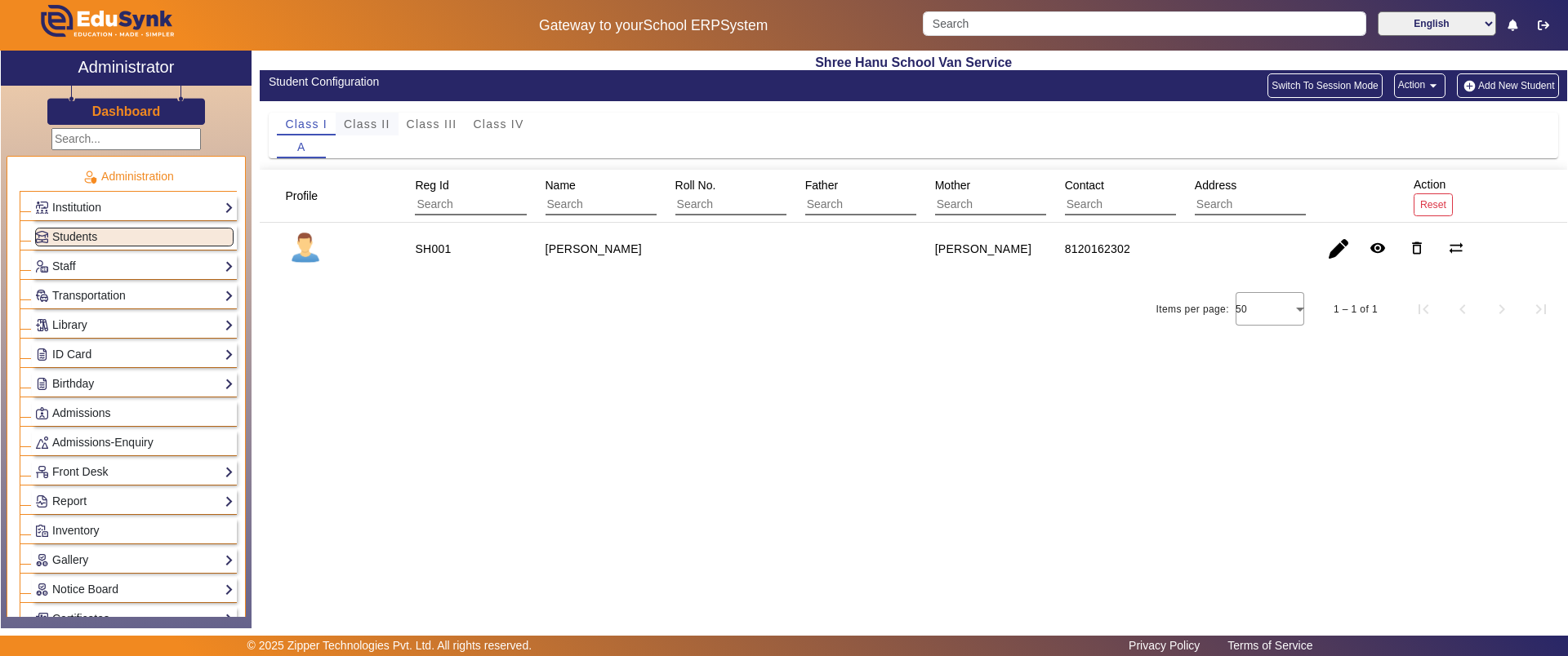
click at [368, 121] on span "Class II" at bounding box center [367, 124] width 47 height 12
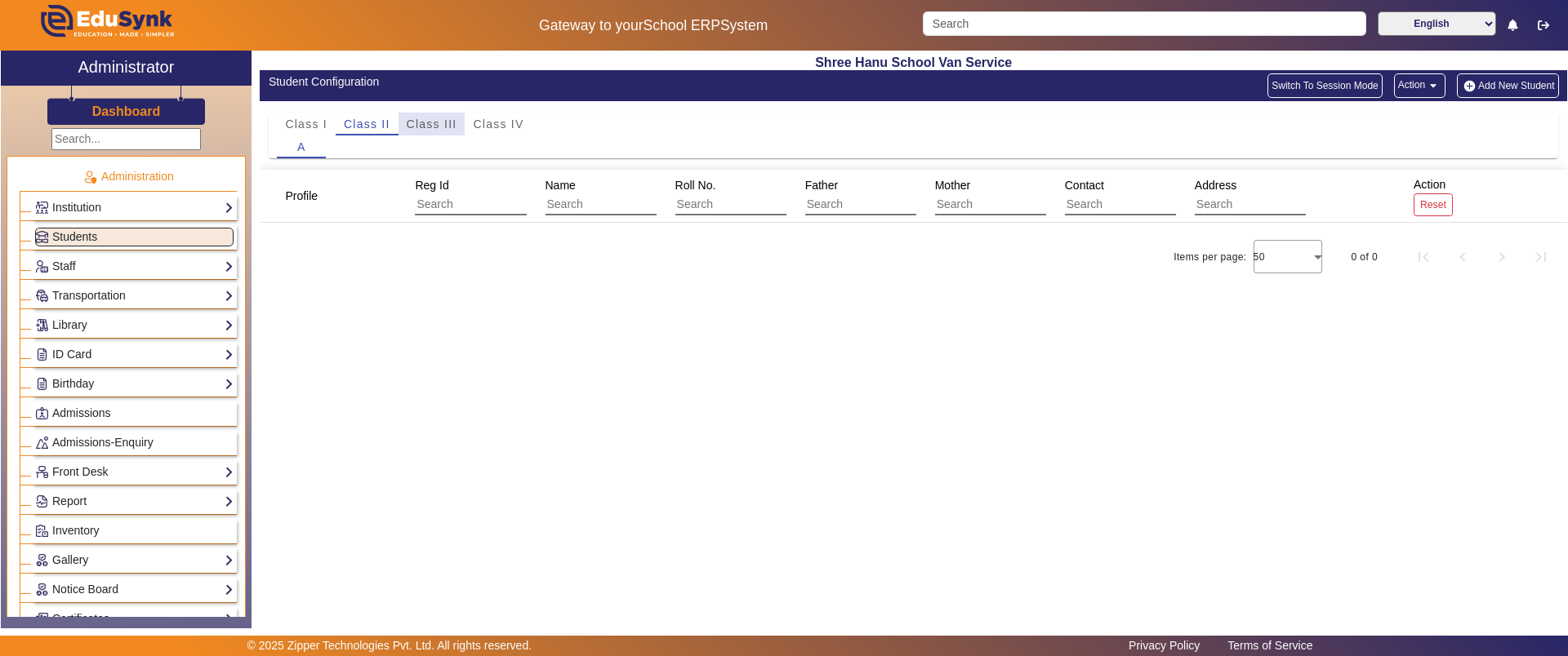
click at [449, 121] on span "Class III" at bounding box center [432, 124] width 51 height 12
click at [297, 121] on span "Class I" at bounding box center [306, 124] width 42 height 12
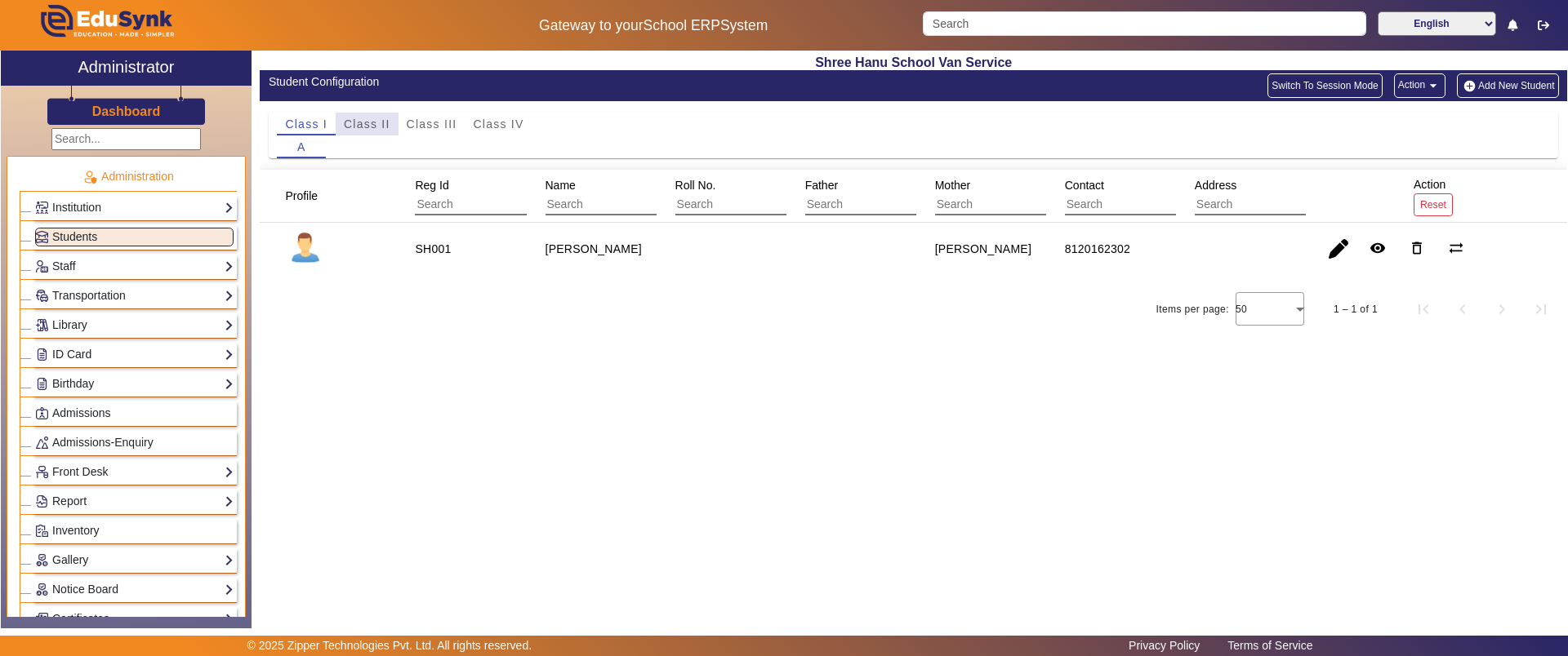
click at [354, 120] on span "Class II" at bounding box center [367, 124] width 47 height 12
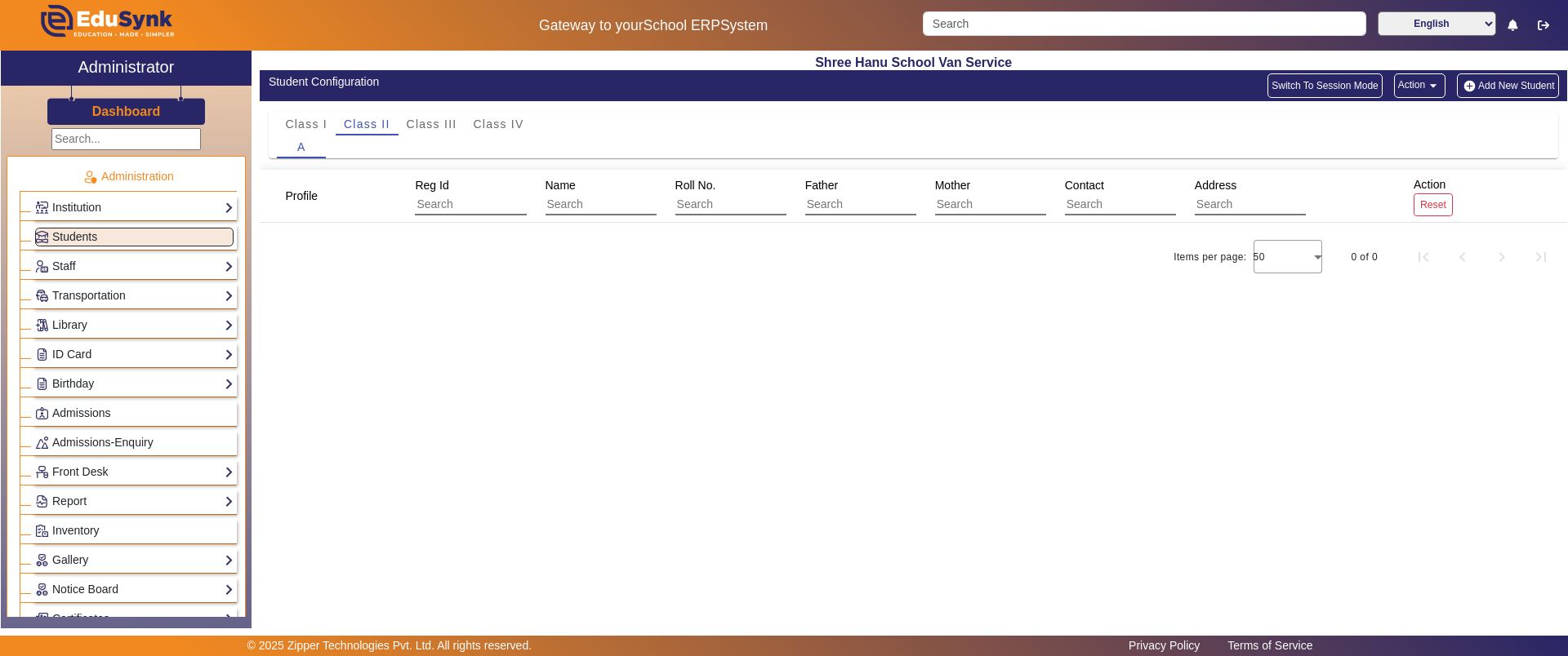
click at [419, 111] on div "Class I Class II Class III Class IV A" at bounding box center [913, 136] width 1308 height 68
click at [425, 118] on span "Class III" at bounding box center [432, 124] width 51 height 12
click at [517, 126] on span "Class IV" at bounding box center [497, 124] width 51 height 12
click at [142, 213] on link "Institution" at bounding box center [134, 208] width 199 height 19
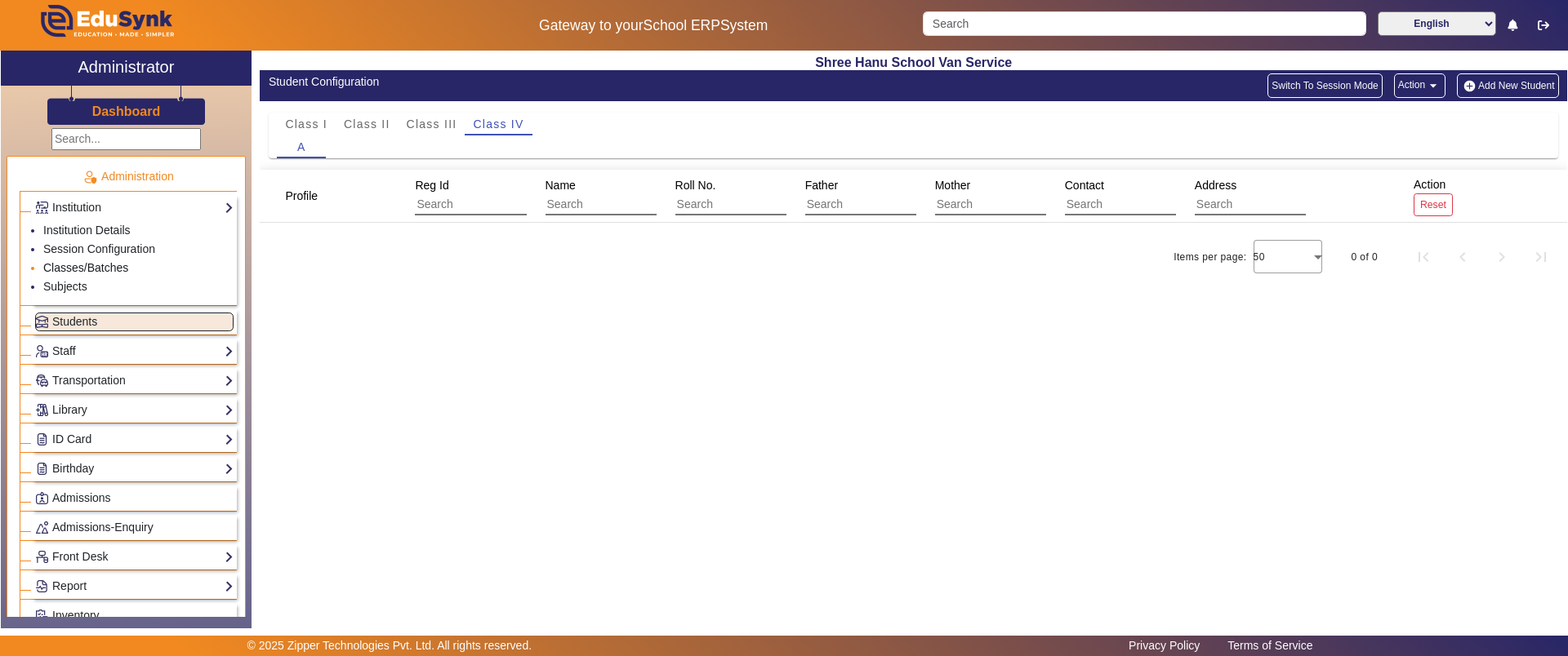
click at [115, 268] on link "Classes/Batches" at bounding box center [86, 268] width 85 height 13
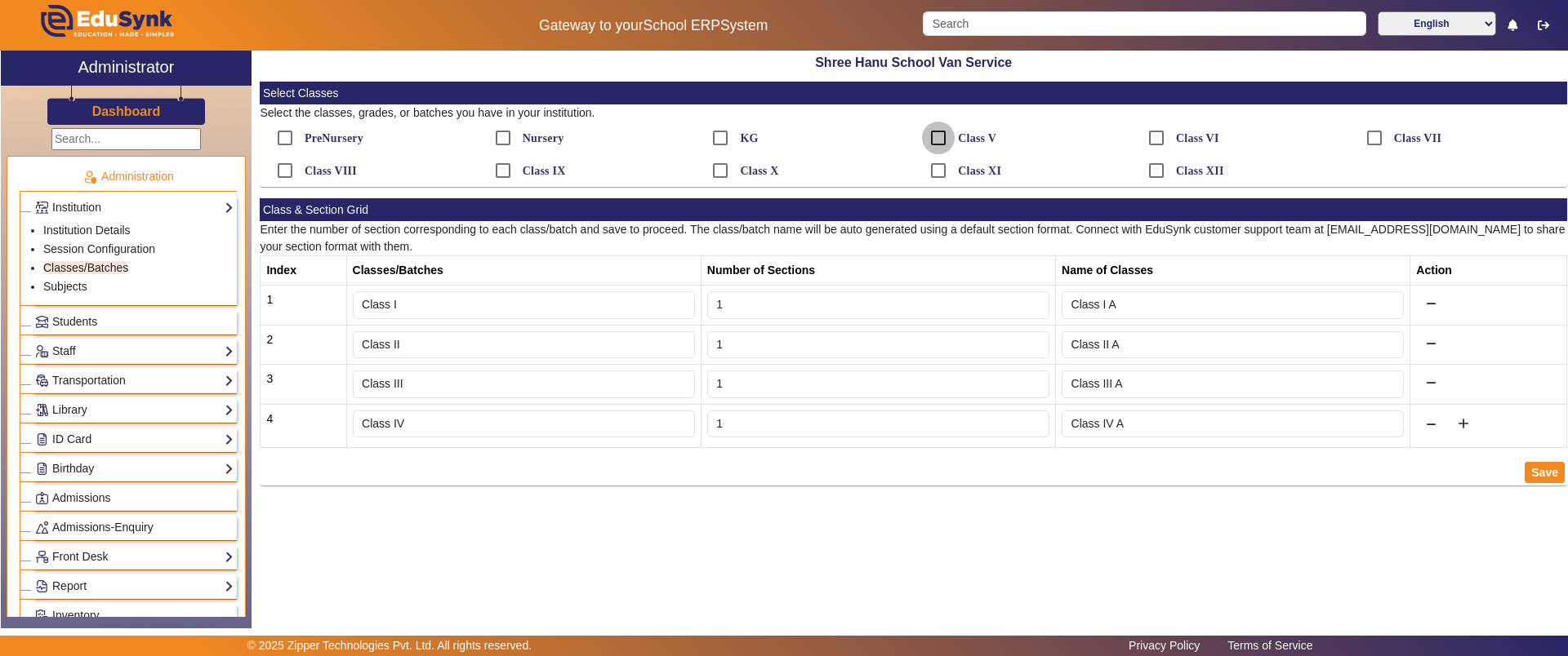
click at [945, 134] on input "Class V" at bounding box center [937, 137] width 32 height 32
click at [939, 136] on input "Class VI" at bounding box center [937, 137] width 32 height 32
click at [939, 136] on input "Class VII" at bounding box center [937, 137] width 32 height 32
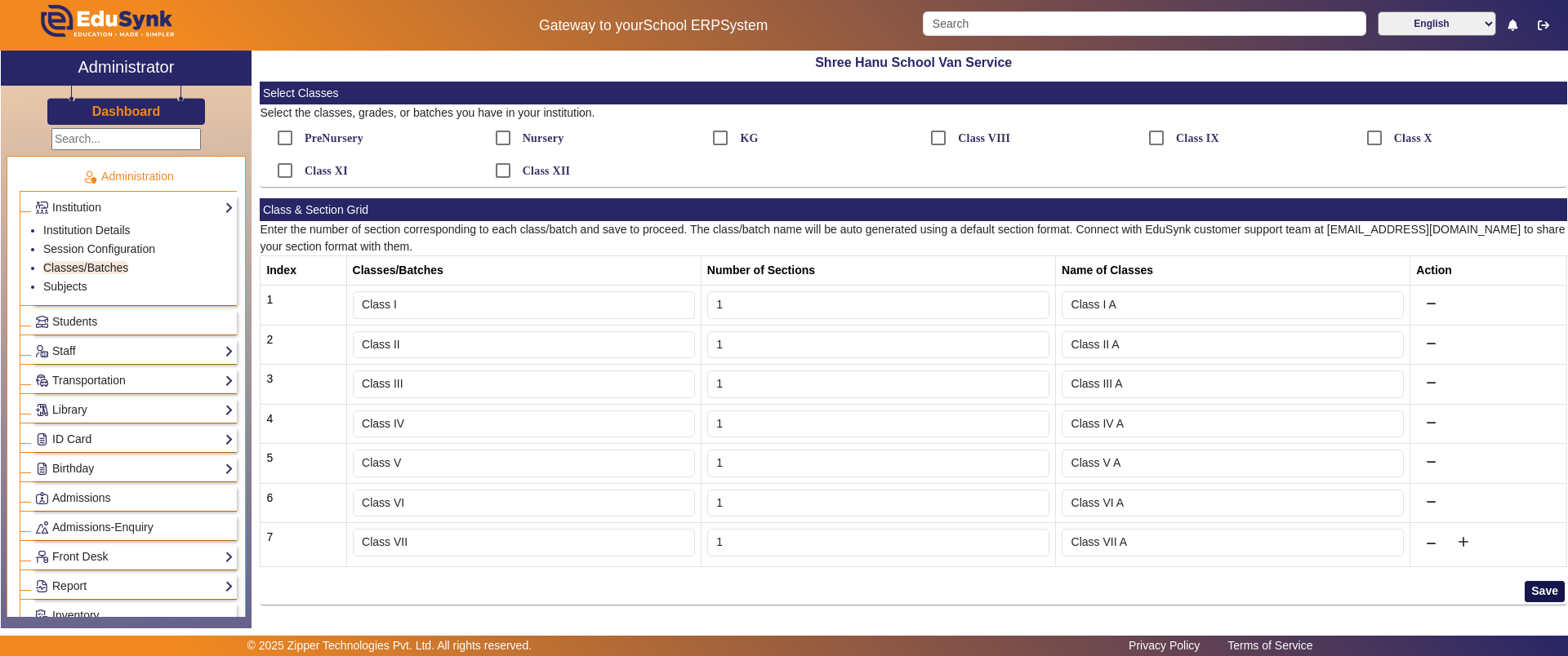
click at [1534, 586] on button "Save" at bounding box center [1545, 592] width 40 height 22
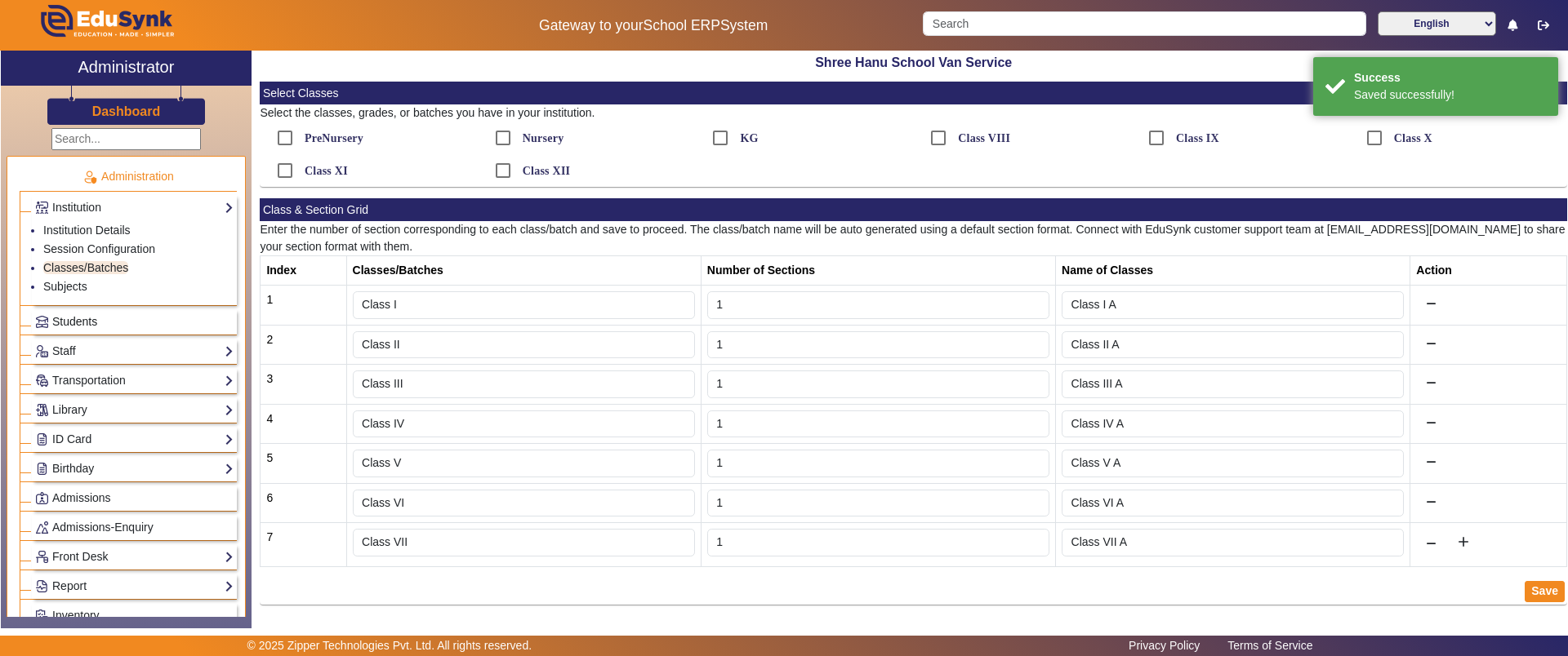
click at [92, 315] on span "Students" at bounding box center [75, 322] width 45 height 13
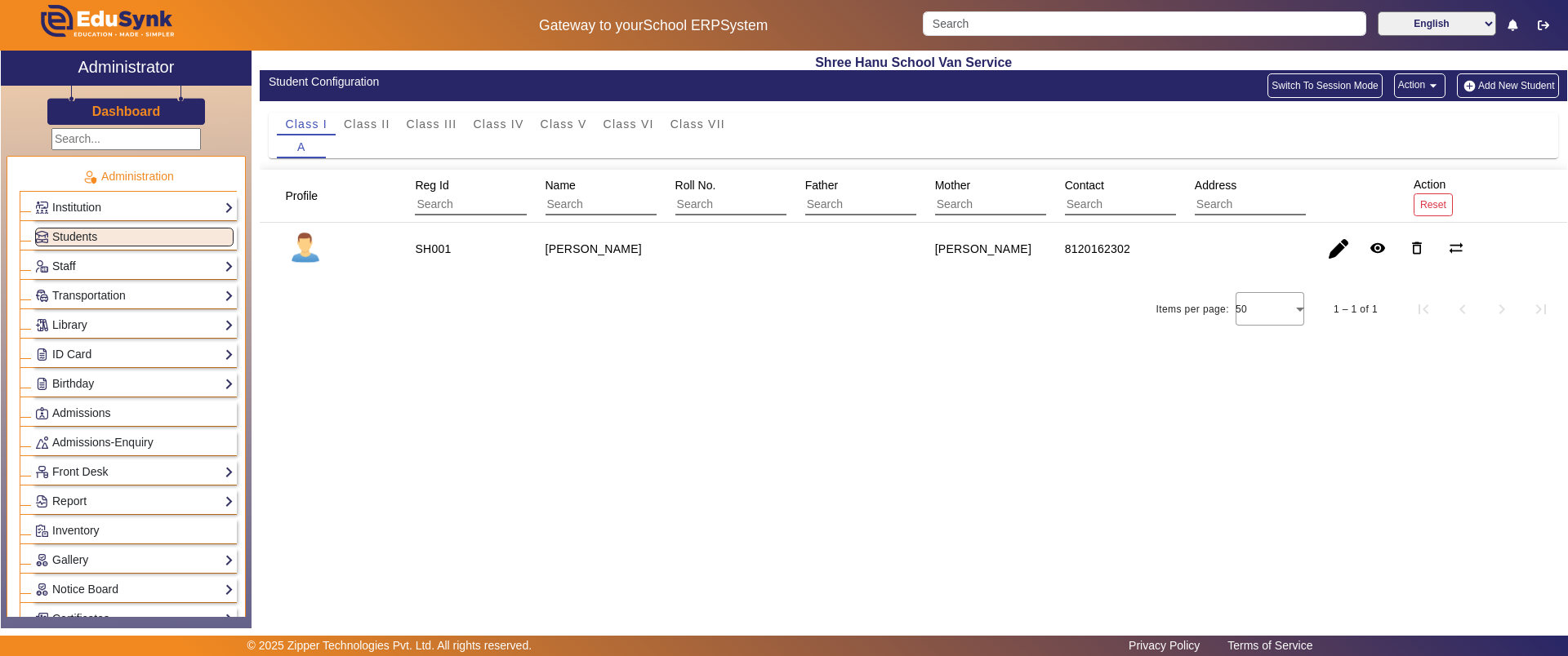
click at [85, 269] on link "Staff" at bounding box center [134, 266] width 199 height 19
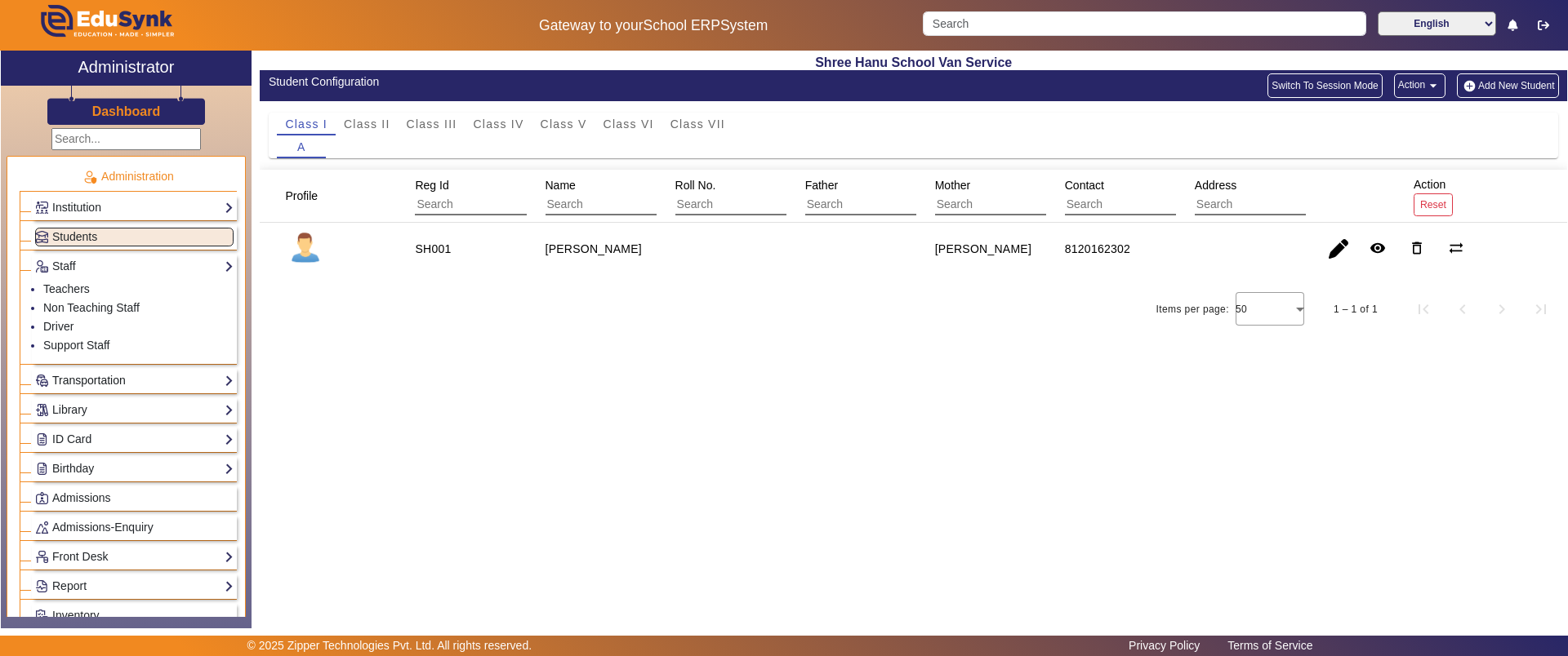
click at [84, 386] on link "Transportation" at bounding box center [134, 381] width 199 height 19
click at [87, 332] on link "Vehicle Directory" at bounding box center [86, 338] width 86 height 13
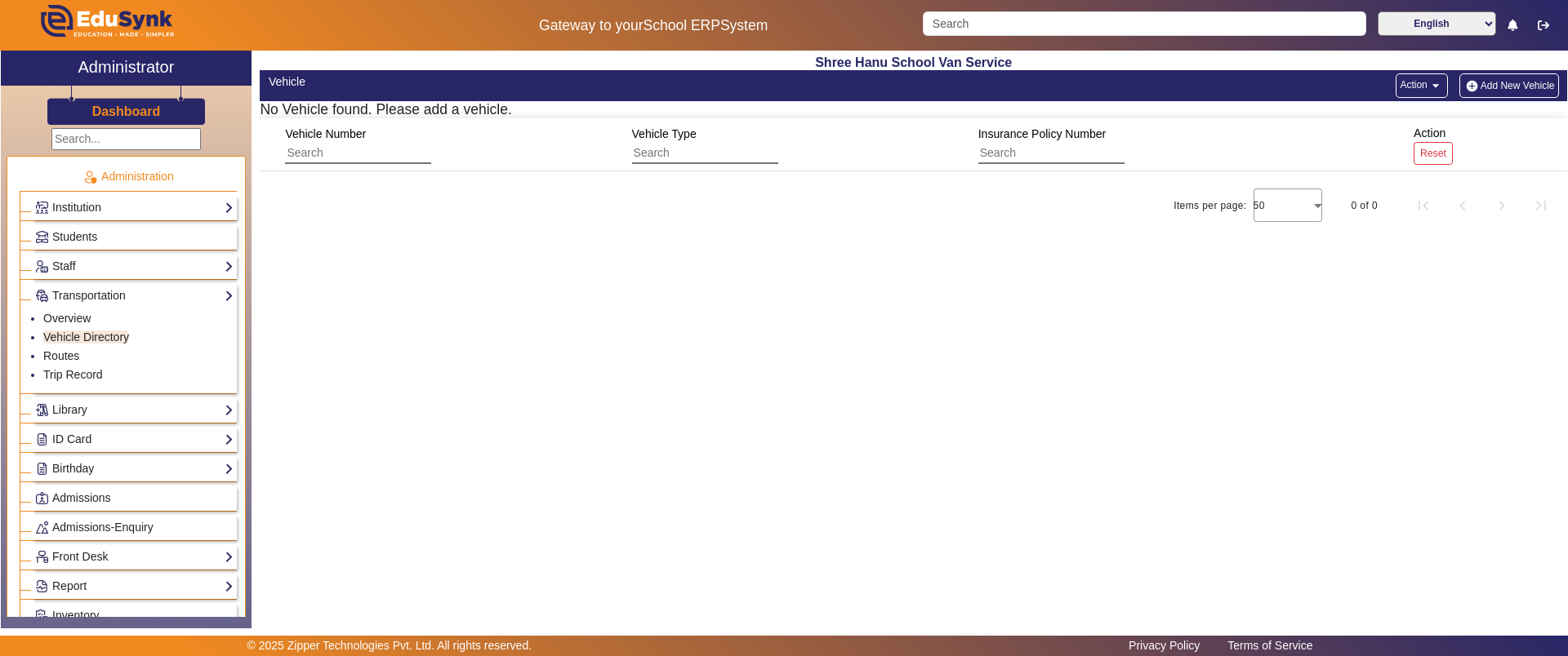
click at [1491, 79] on button "Add New Vehicle" at bounding box center [1509, 85] width 100 height 24
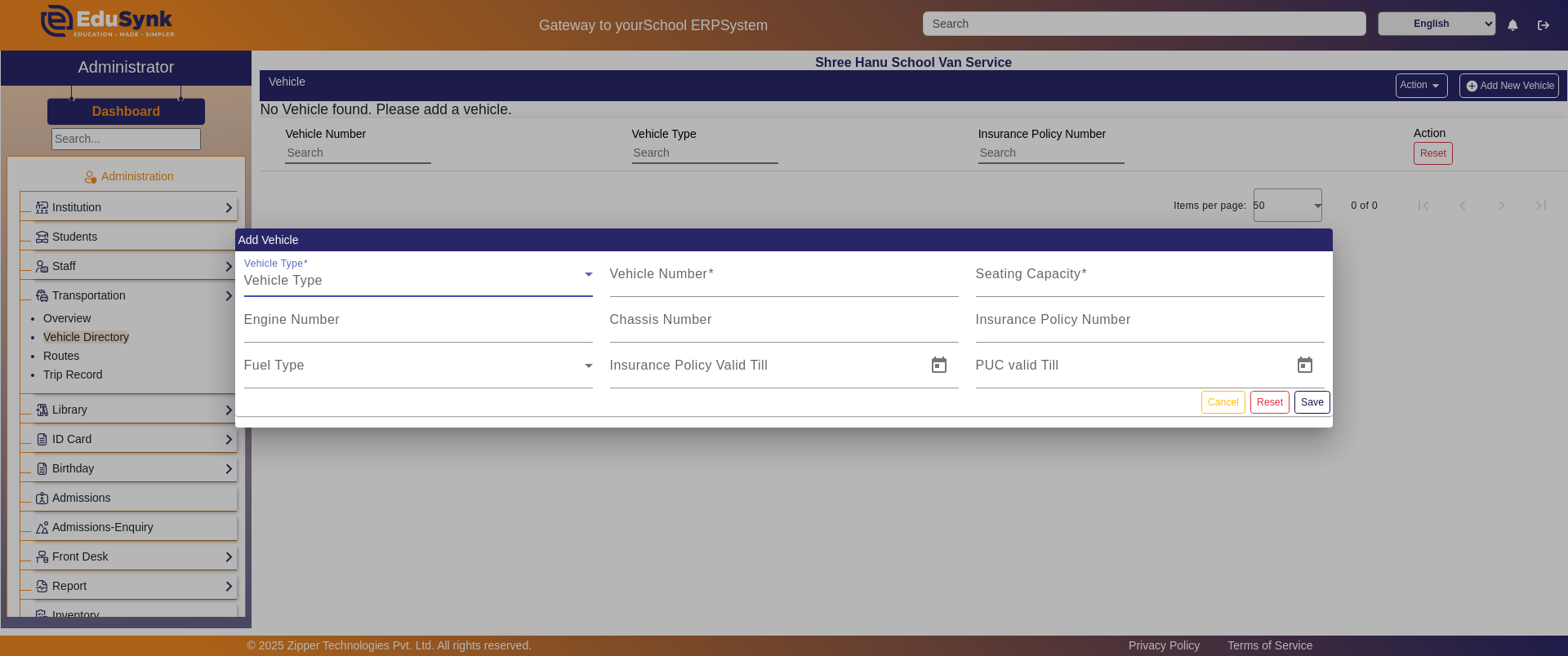
click at [435, 279] on div "Vehicle Type" at bounding box center [414, 281] width 340 height 20
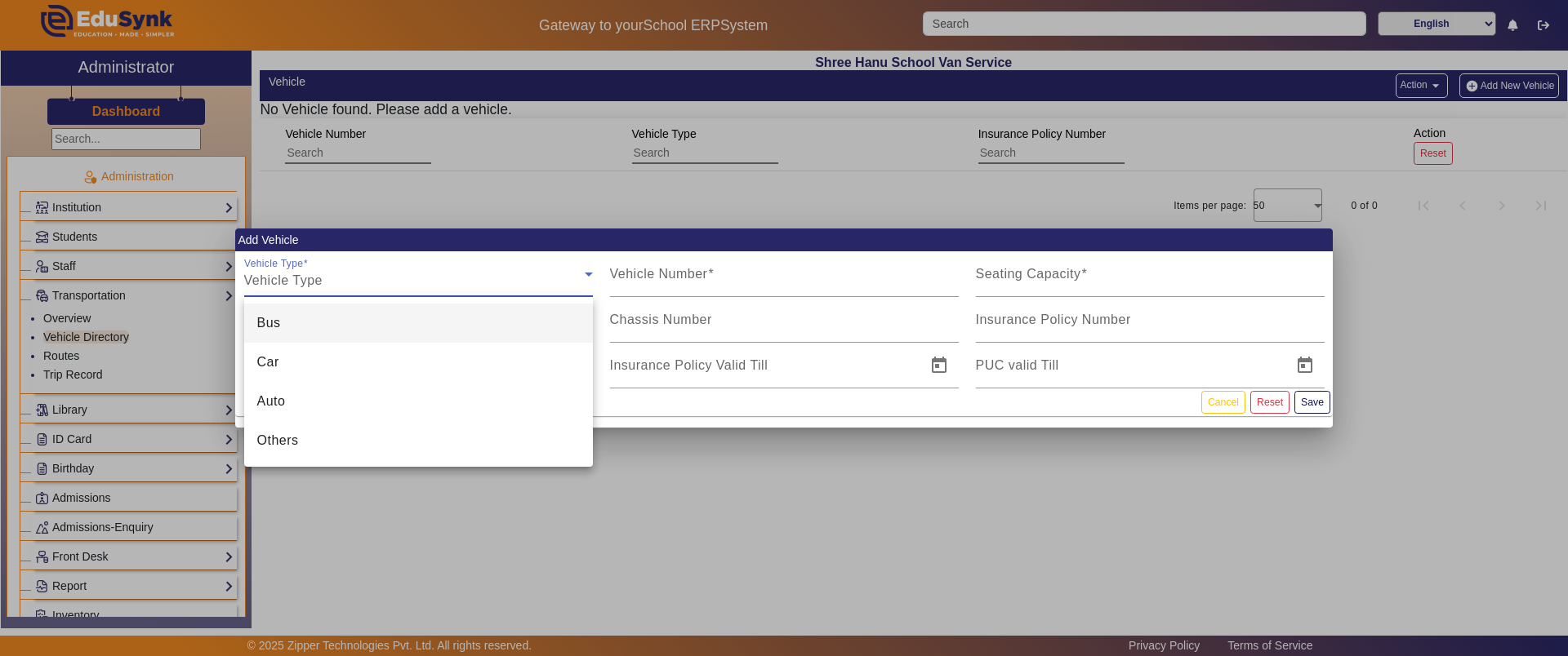
click at [674, 281] on div at bounding box center [784, 328] width 1568 height 656
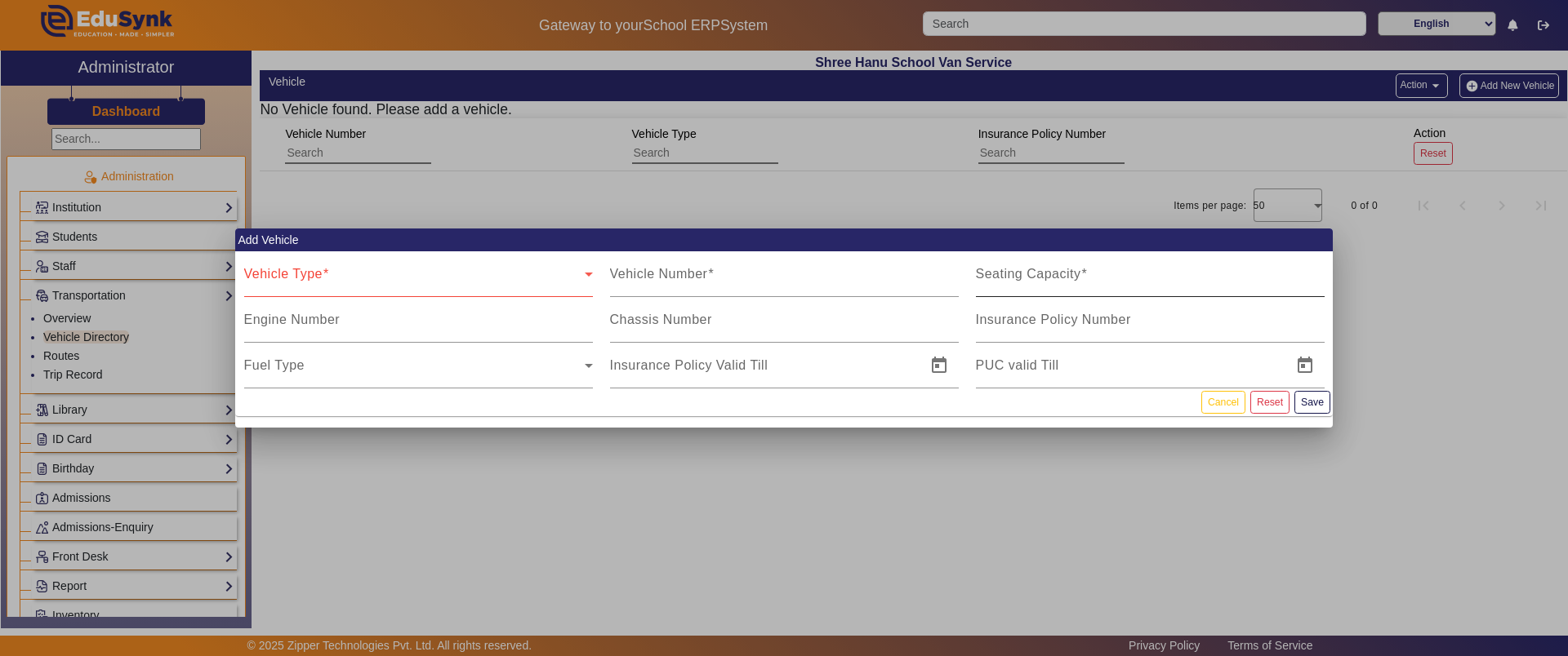
click at [1105, 269] on div "Seating Capacity" at bounding box center [1150, 274] width 349 height 46
click at [1223, 404] on button "Cancel" at bounding box center [1223, 402] width 44 height 22
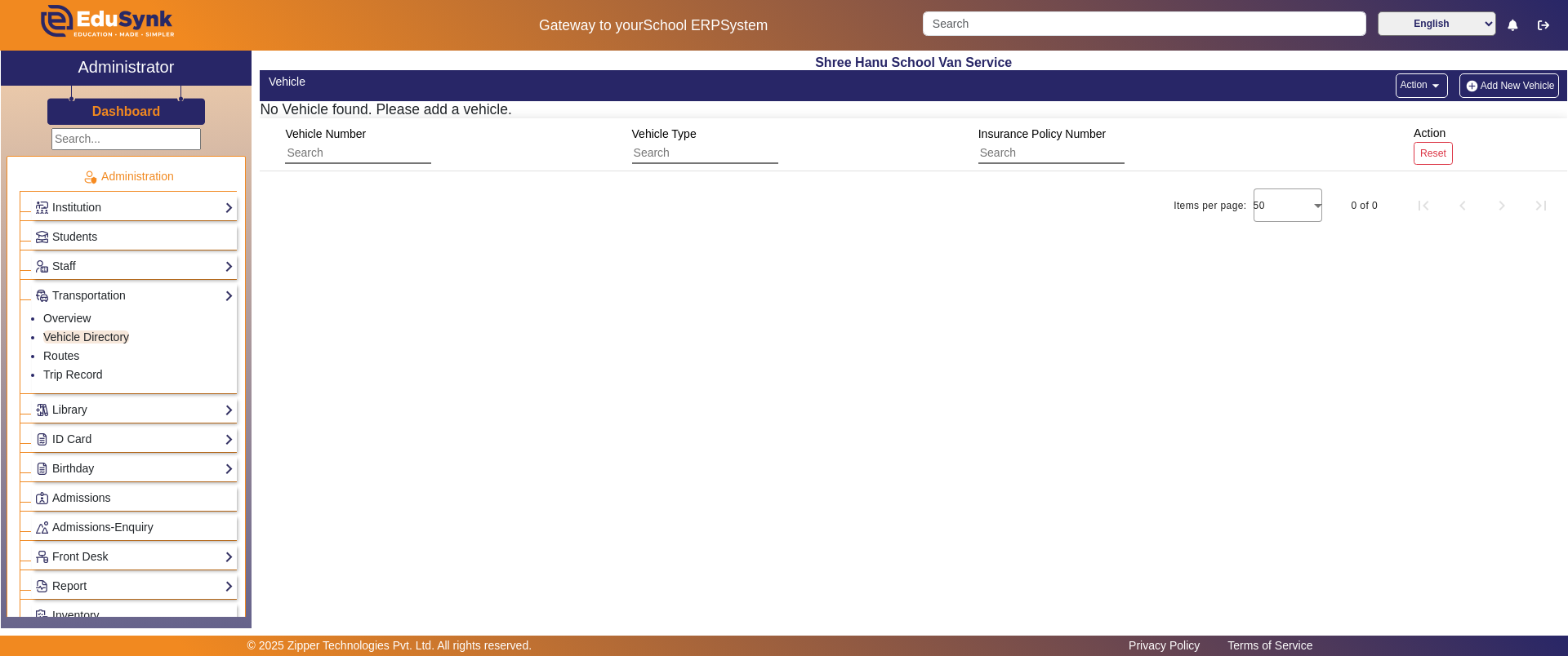
click at [76, 255] on div "Staff Teachers Non Teaching Staff Driver Support Staff" at bounding box center [134, 266] width 205 height 25
click at [65, 331] on link "Driver" at bounding box center [58, 327] width 30 height 13
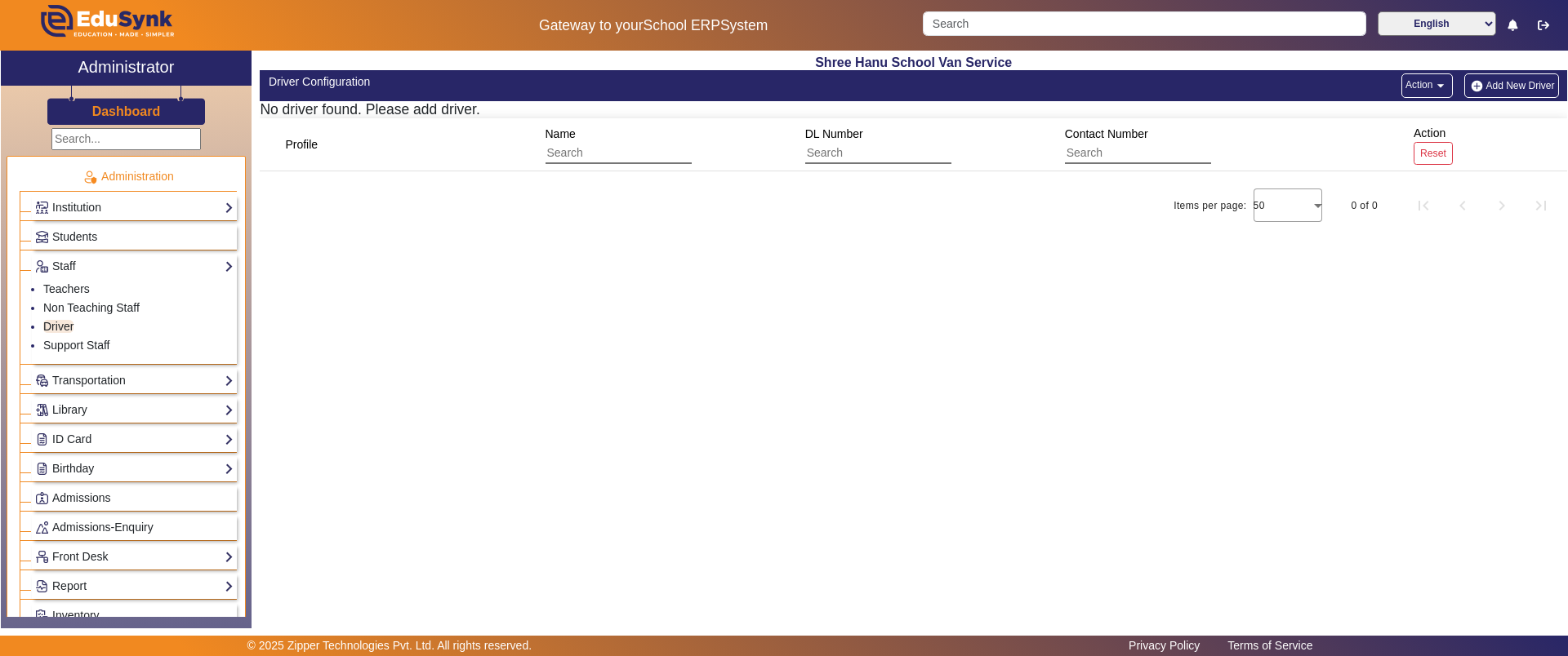
click at [1516, 93] on button "Add New Driver" at bounding box center [1511, 85] width 94 height 24
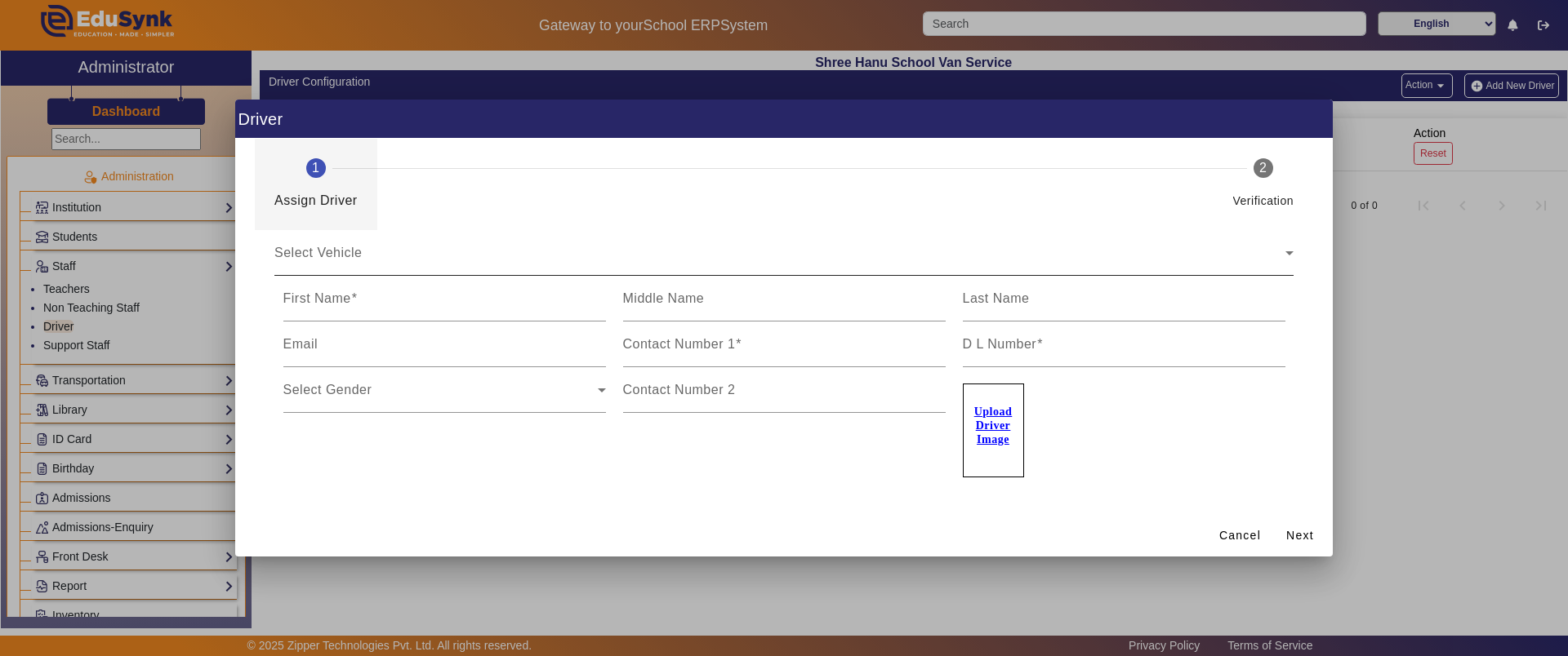
click at [458, 254] on div "Select Vehicle" at bounding box center [779, 259] width 1011 height 20
click at [337, 262] on span "Select Vehicle" at bounding box center [319, 259] width 88 height 14
click at [1218, 530] on span at bounding box center [1240, 535] width 55 height 39
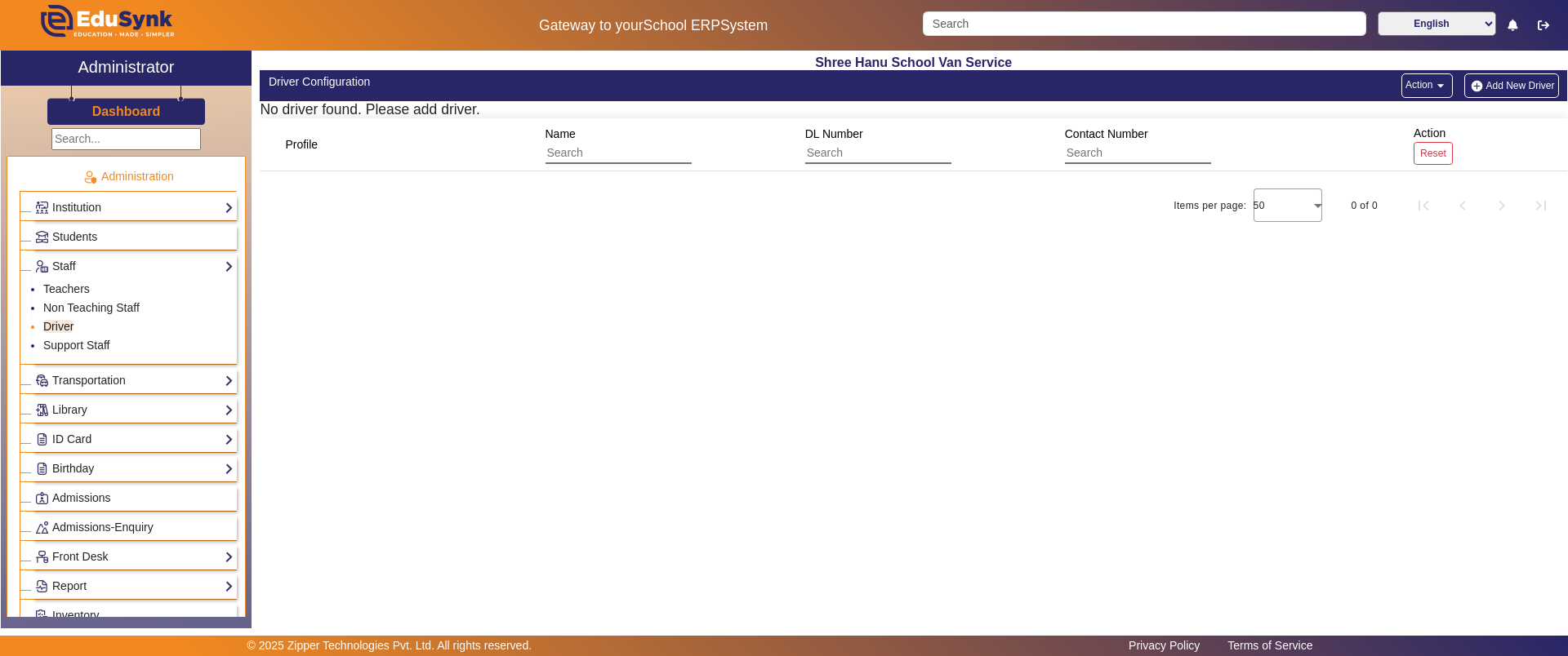
click at [62, 321] on link "Driver" at bounding box center [58, 327] width 30 height 13
click at [1506, 84] on button "Add New Driver" at bounding box center [1511, 85] width 94 height 24
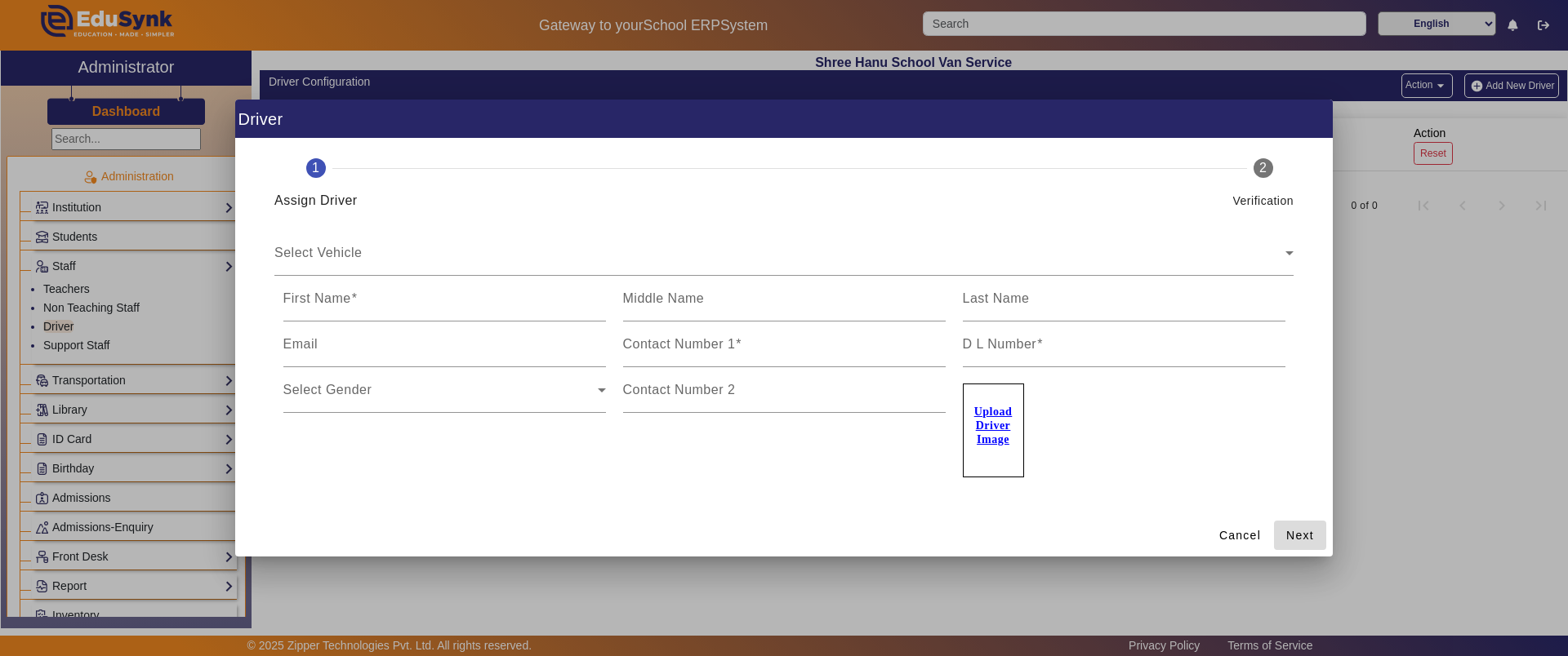
click at [1302, 536] on span "Next" at bounding box center [1299, 535] width 27 height 17
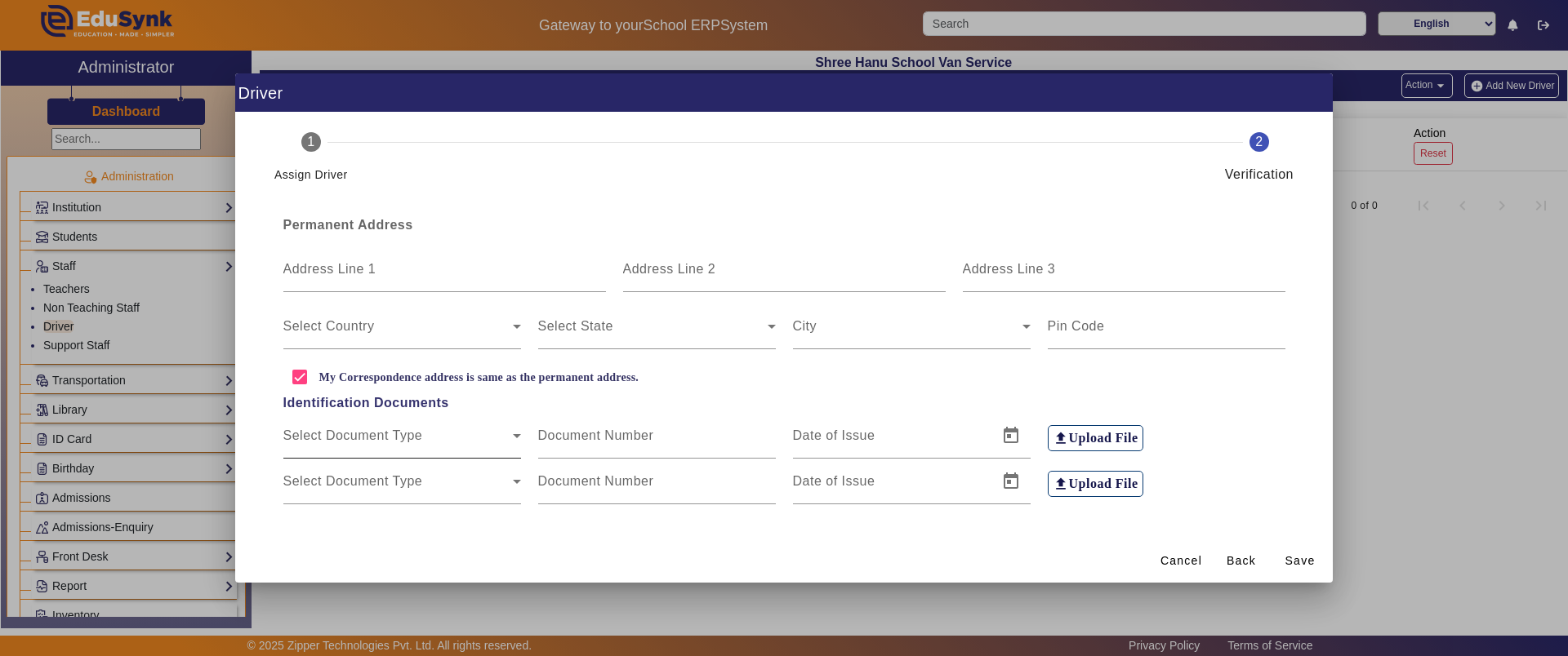
click at [339, 434] on span "Select Document Type" at bounding box center [398, 442] width 230 height 20
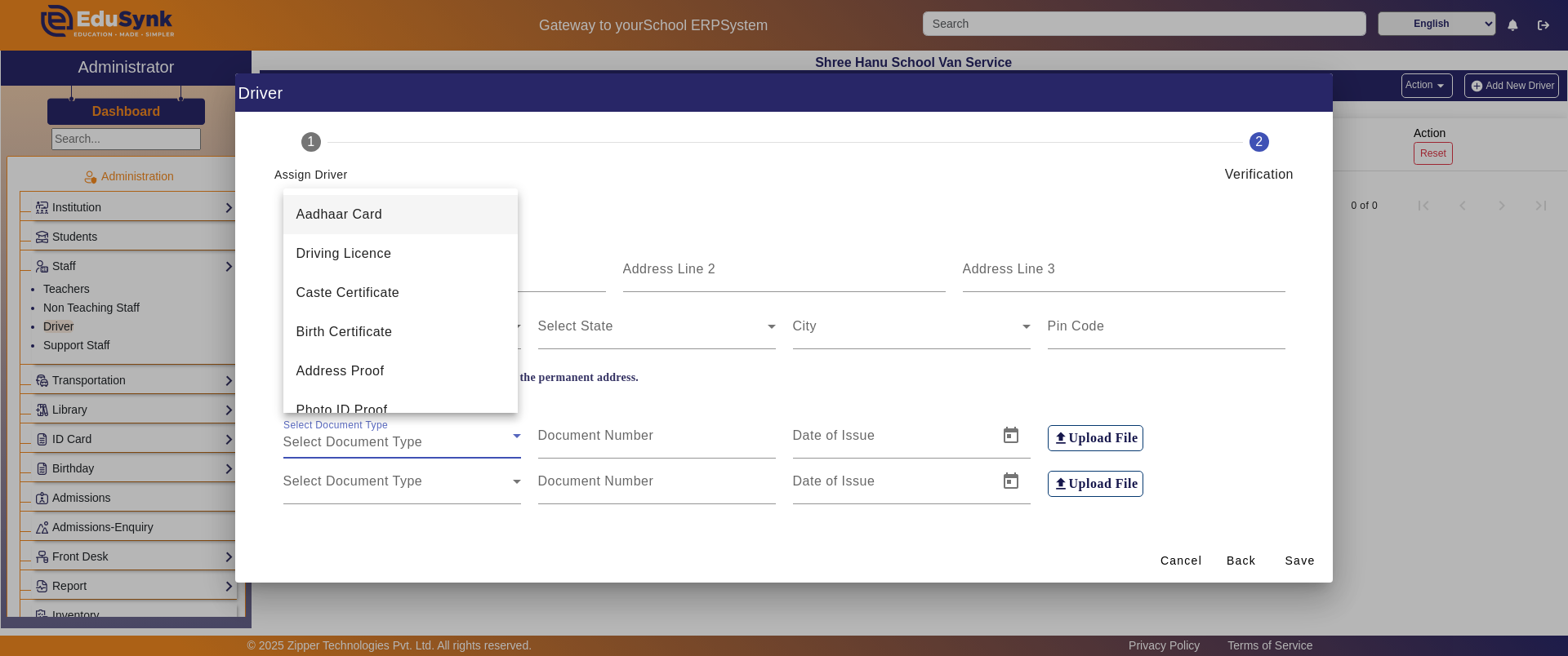
click at [1190, 555] on div at bounding box center [784, 328] width 1568 height 656
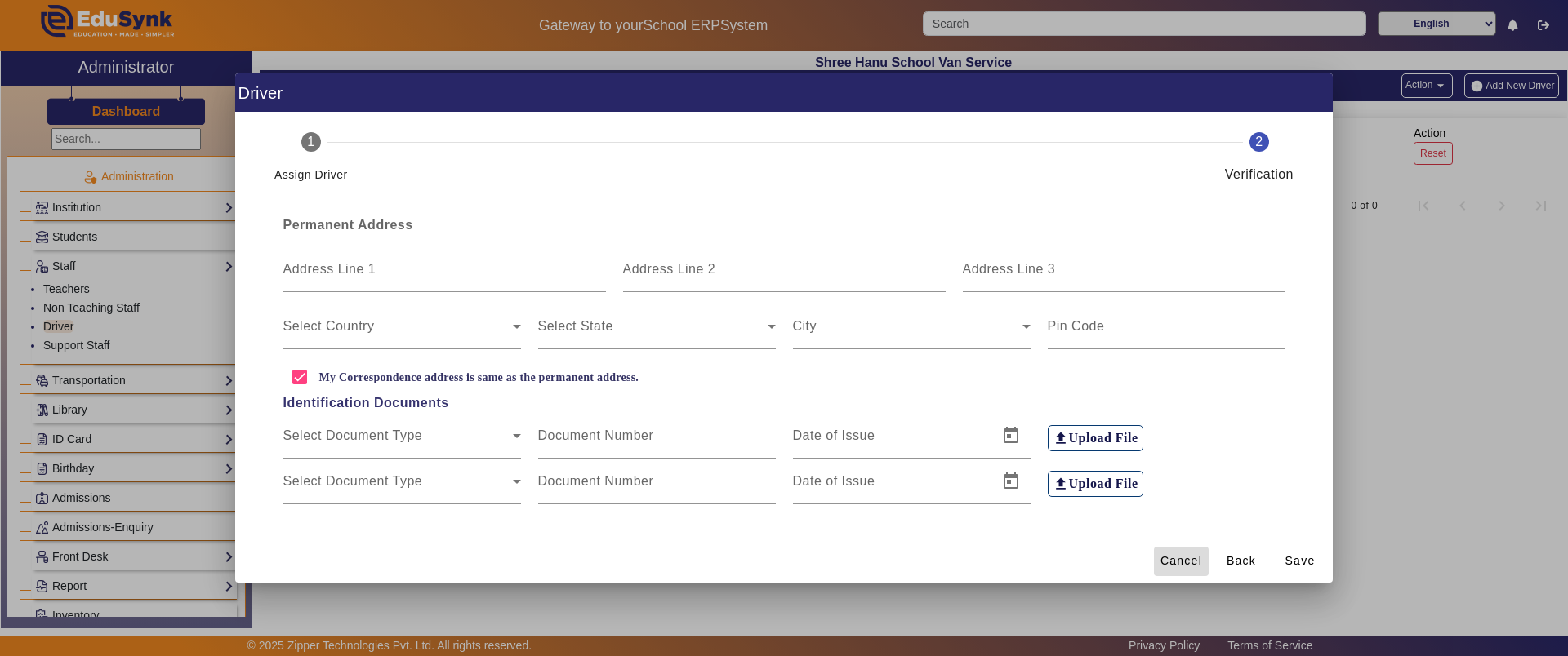
click at [1188, 558] on span "Cancel" at bounding box center [1181, 561] width 42 height 17
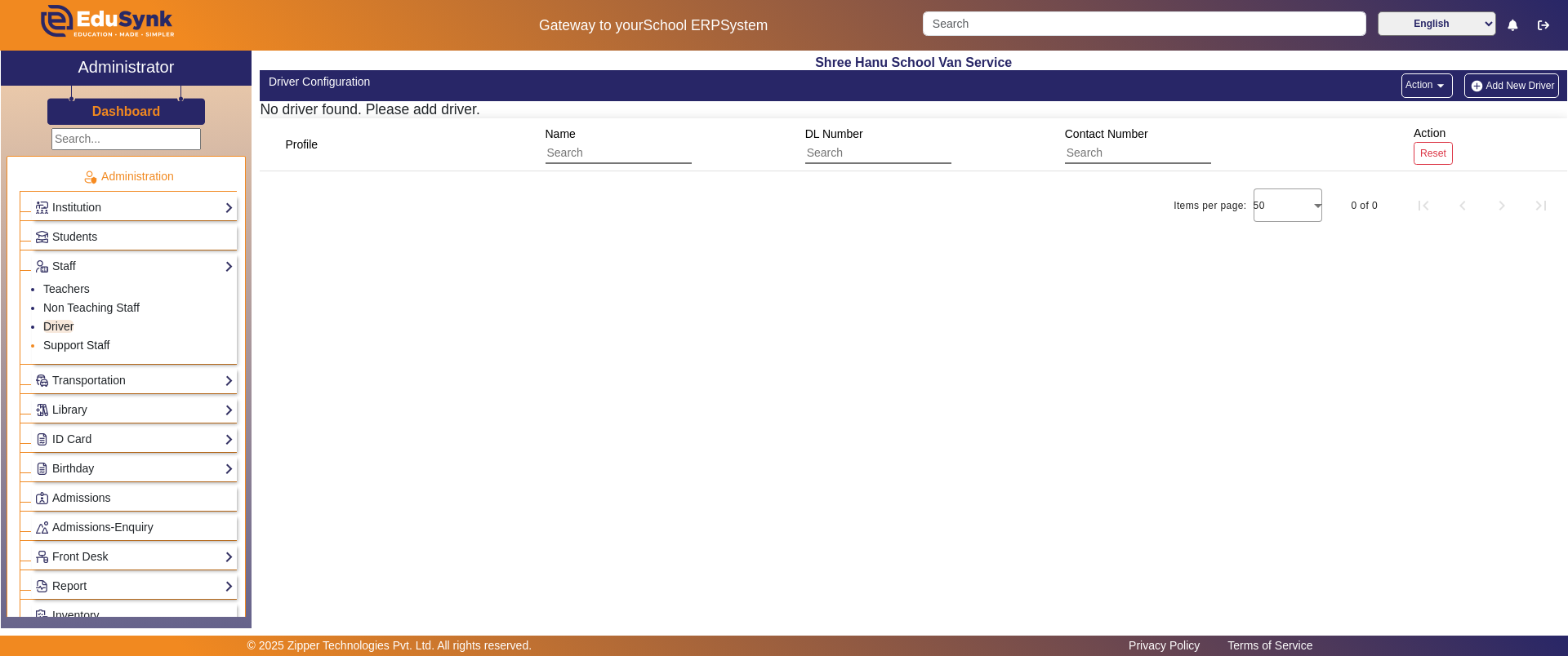
click at [107, 345] on link "Support Staff" at bounding box center [77, 345] width 67 height 13
click at [1477, 82] on button "Add New Support Staff" at bounding box center [1496, 85] width 125 height 24
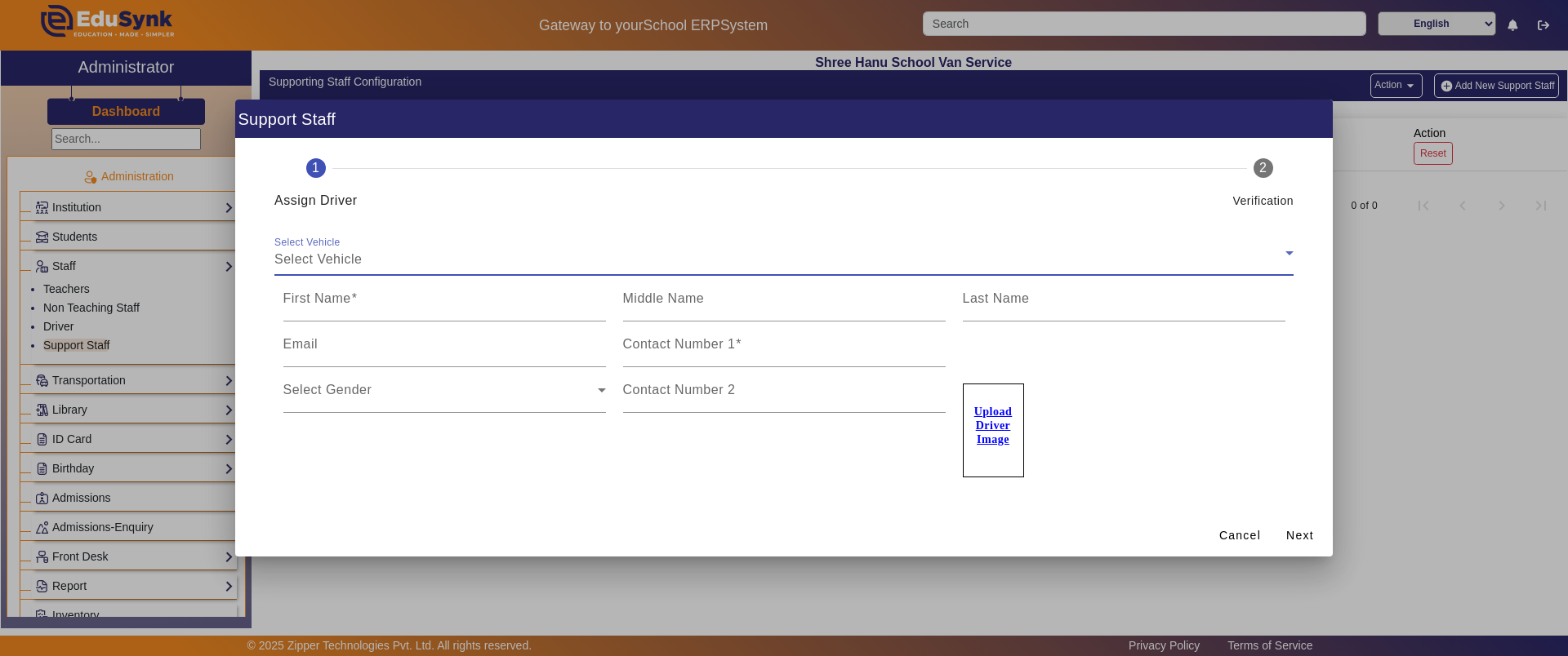
click at [648, 254] on div "Select Vehicle" at bounding box center [779, 259] width 1011 height 20
click at [645, 254] on div "Select Vehicle" at bounding box center [779, 259] width 1011 height 20
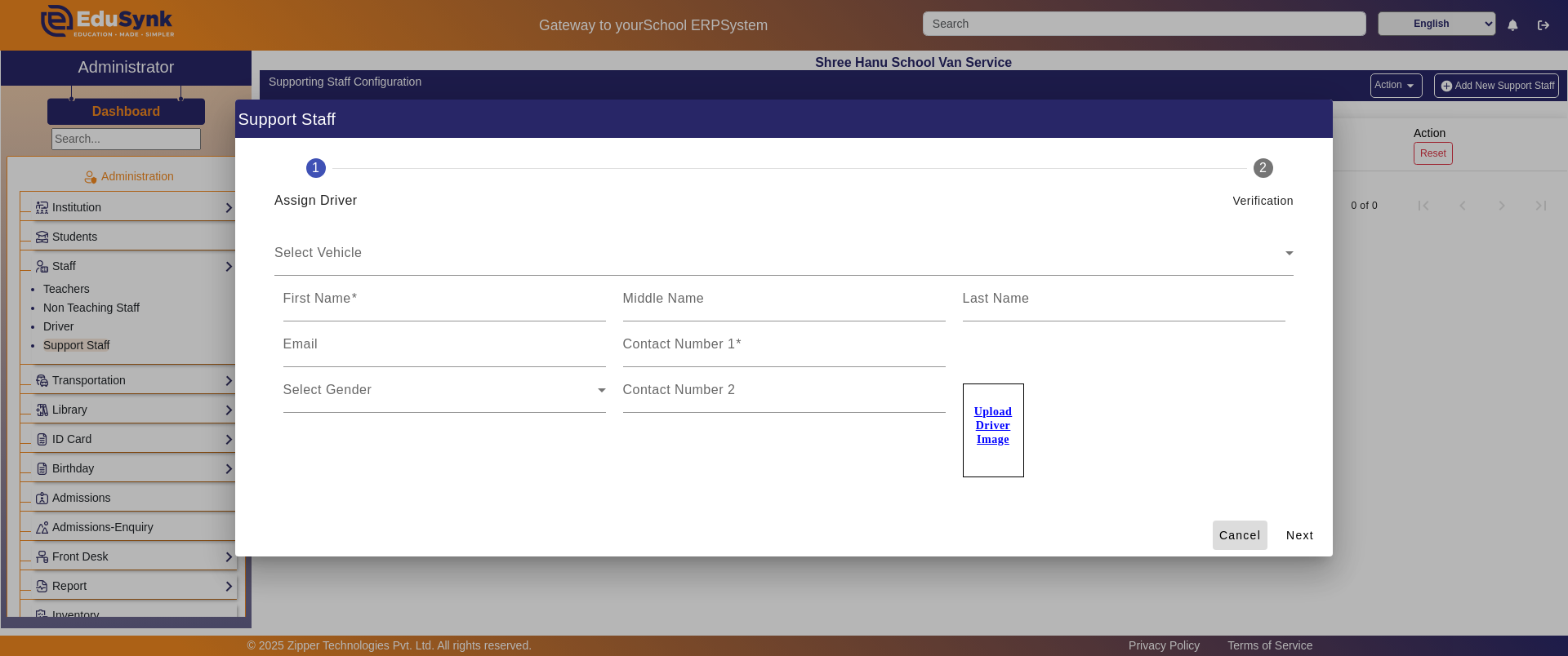
click at [1224, 539] on span "Cancel" at bounding box center [1240, 535] width 42 height 17
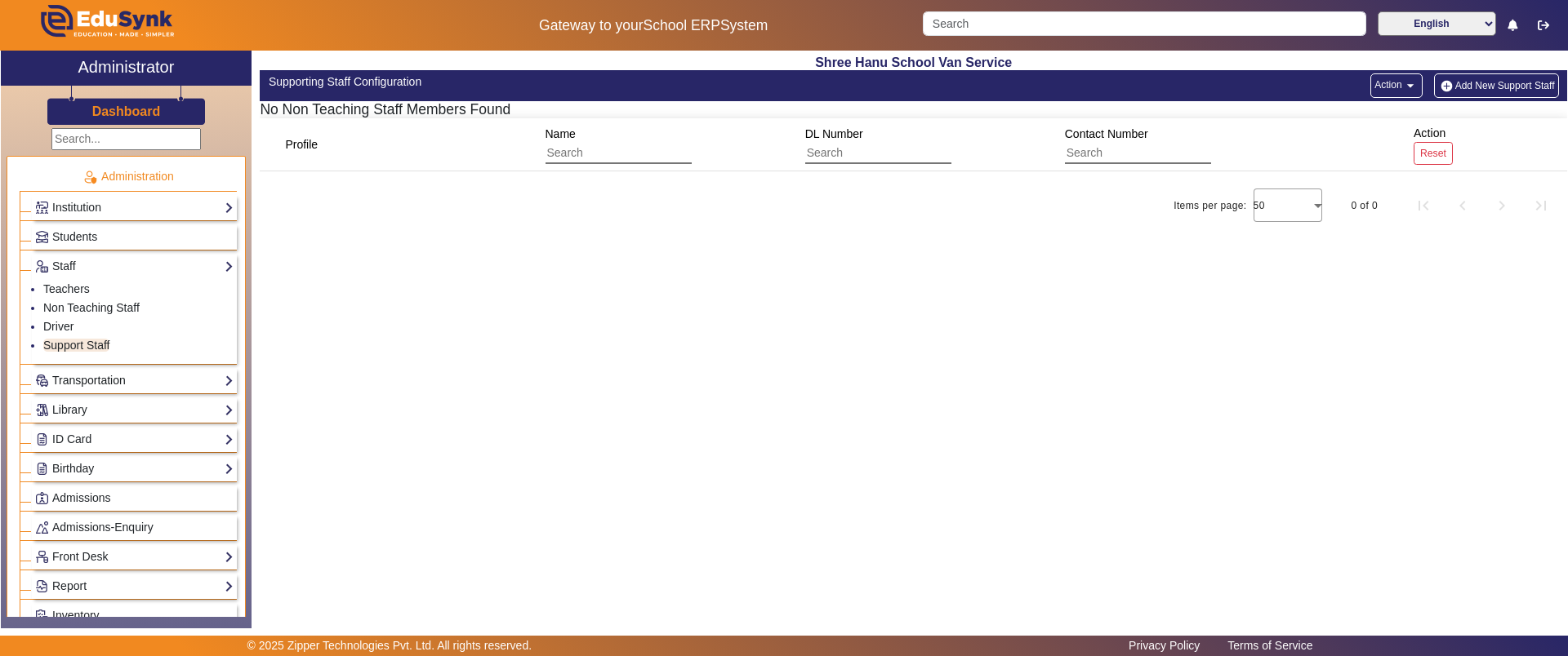
click at [154, 377] on link "Transportation" at bounding box center [134, 381] width 199 height 19
click at [95, 341] on link "Vehicle Directory" at bounding box center [86, 338] width 86 height 13
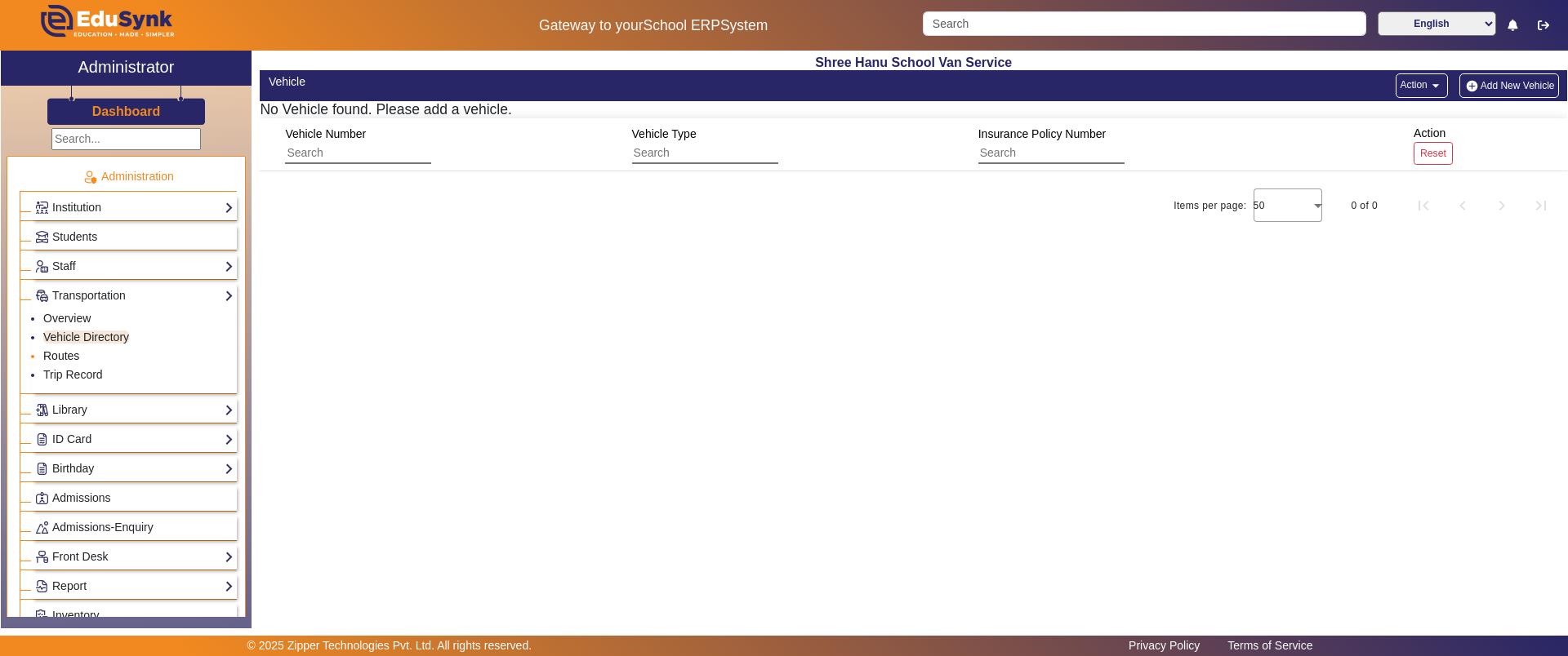
click at [70, 351] on link "Routes" at bounding box center [61, 356] width 36 height 13
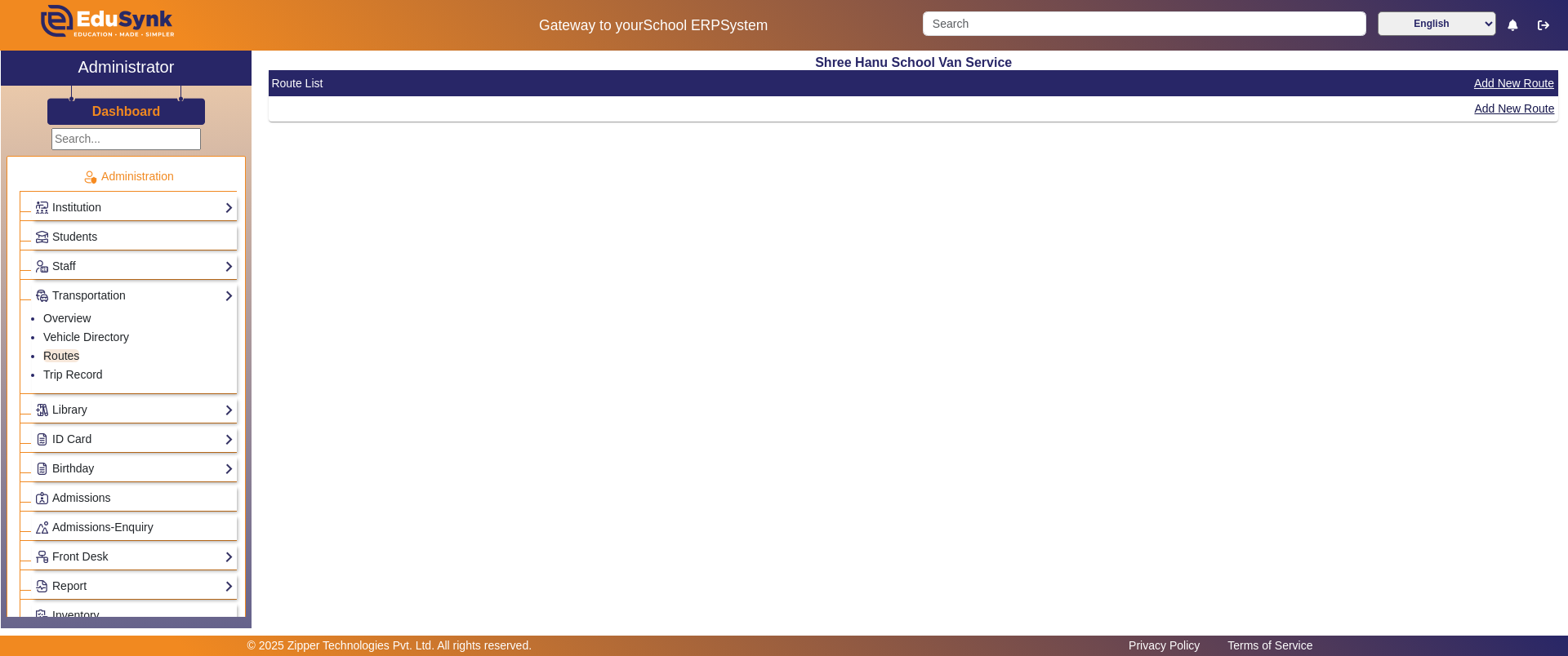
click at [1491, 81] on button "Add New Route" at bounding box center [1514, 83] width 83 height 21
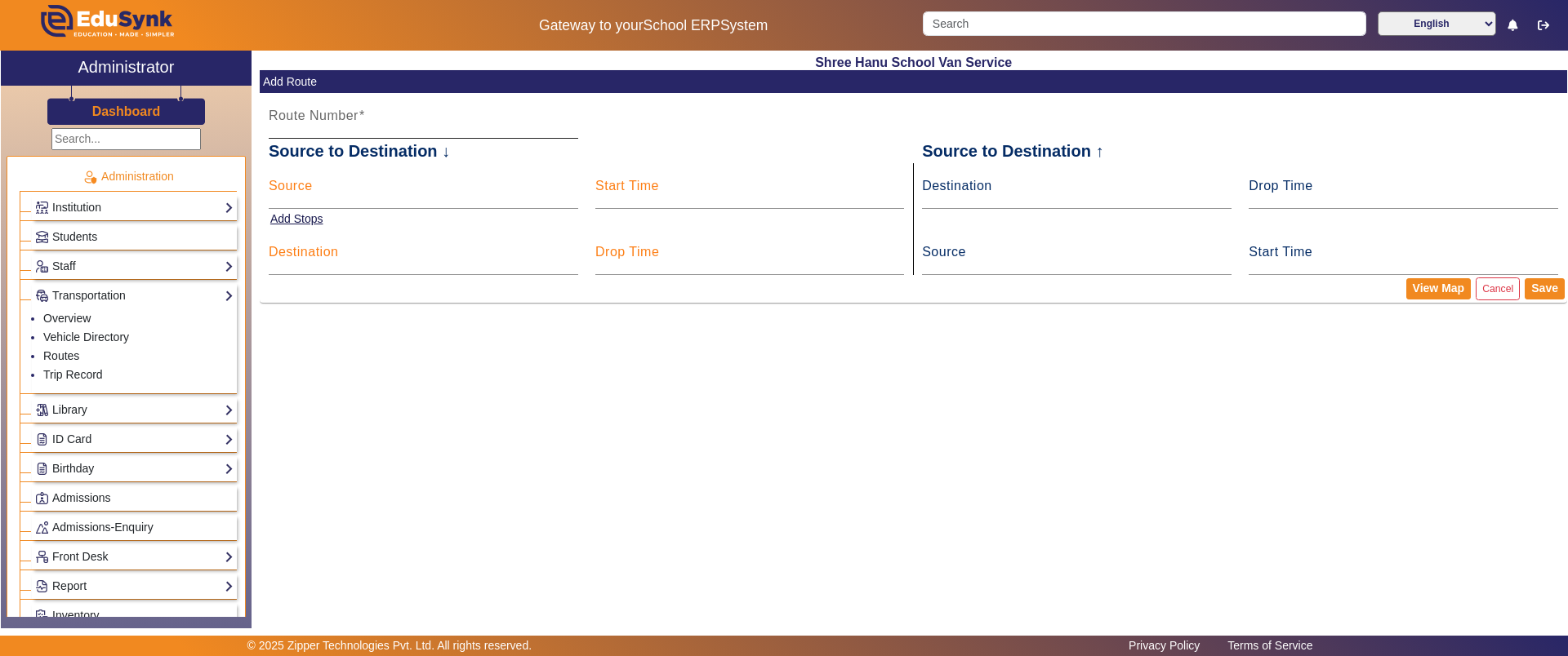
click at [451, 116] on input "Route Number" at bounding box center [423, 122] width 309 height 20
click at [404, 185] on input "Source" at bounding box center [423, 193] width 309 height 20
click at [1508, 284] on button "Cancel" at bounding box center [1497, 289] width 44 height 22
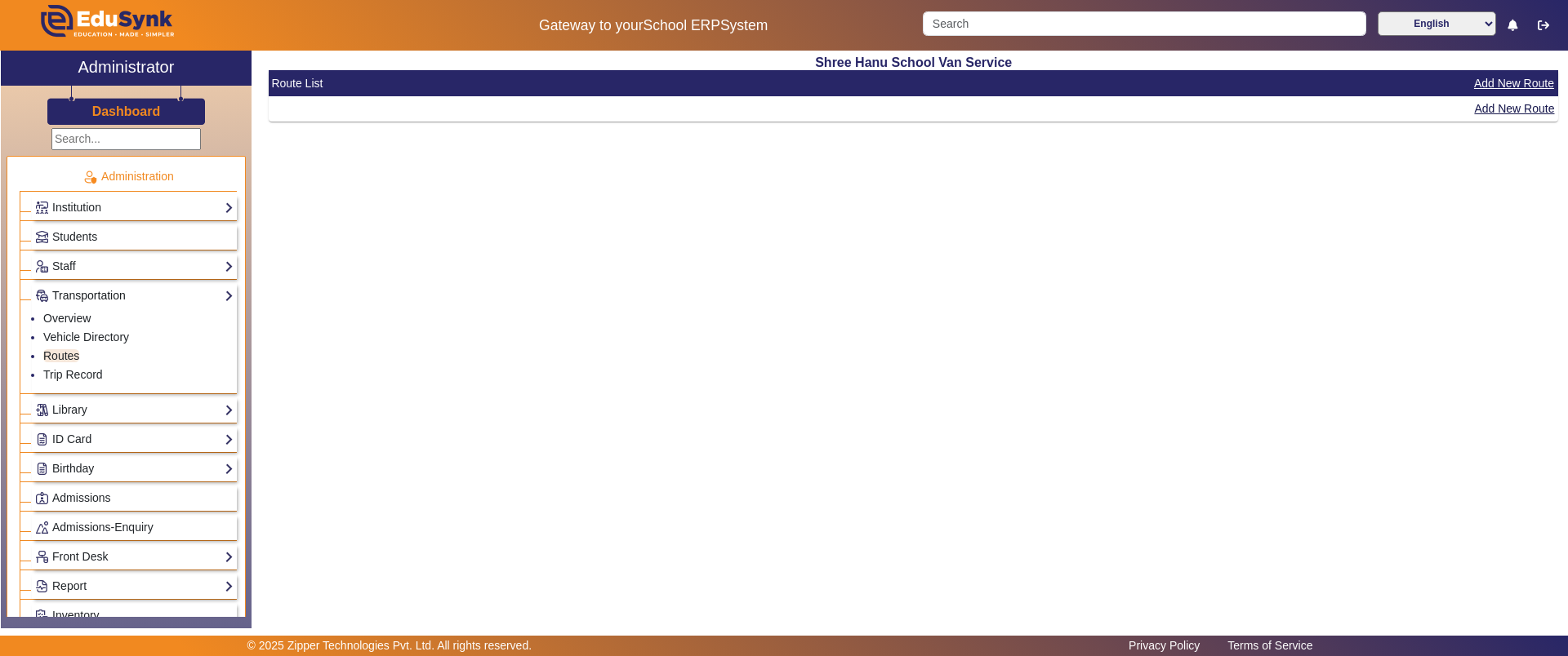
click at [126, 293] on link "Transportation" at bounding box center [134, 296] width 199 height 19
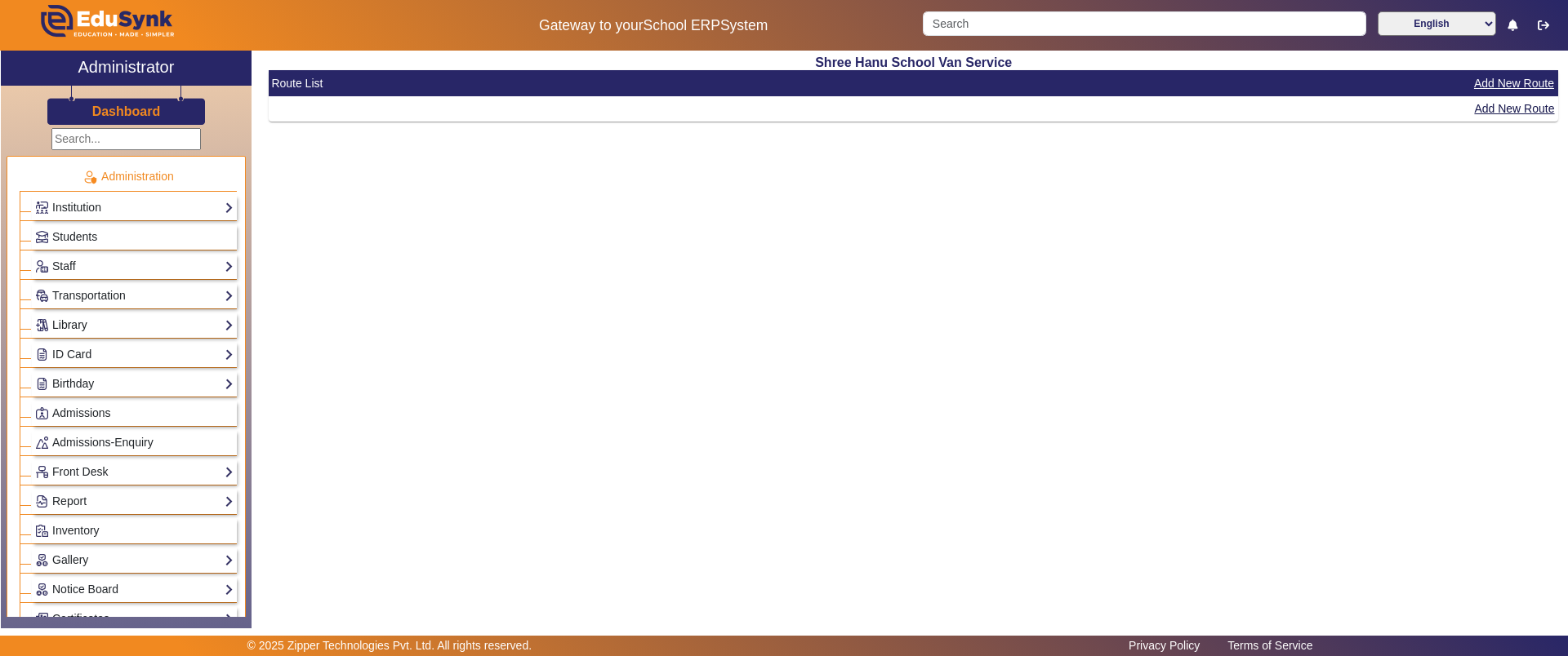
click at [92, 332] on link "Library" at bounding box center [134, 325] width 199 height 19
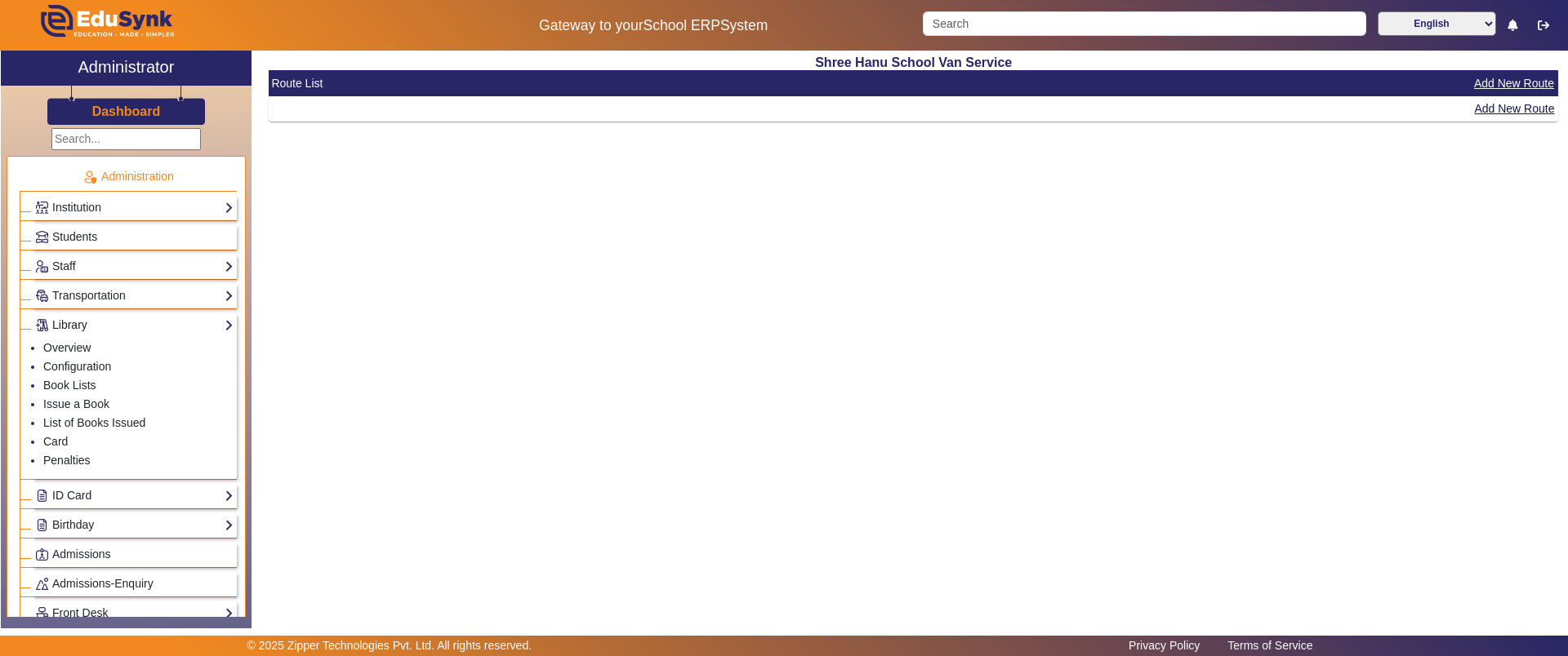
click at [92, 332] on link "Library" at bounding box center [134, 325] width 199 height 19
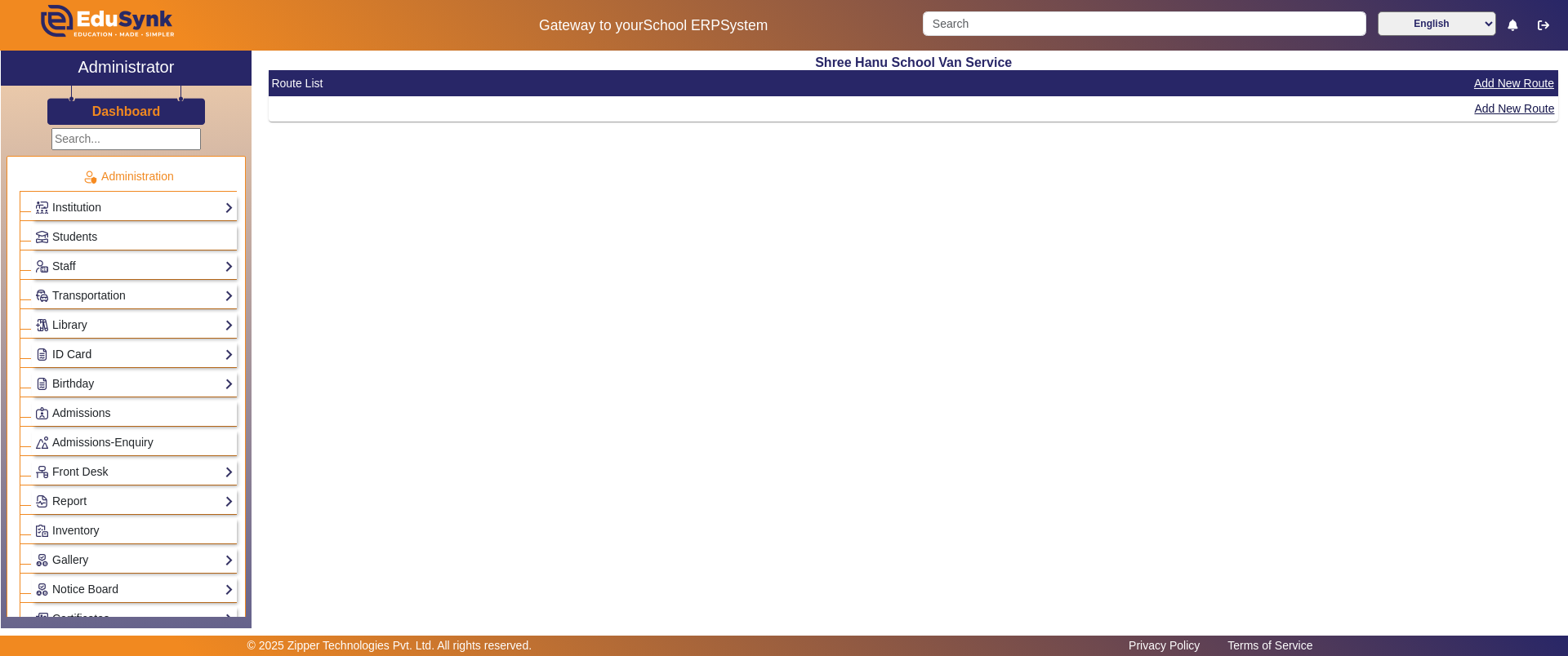
click at [82, 345] on link "ID Card" at bounding box center [134, 354] width 199 height 19
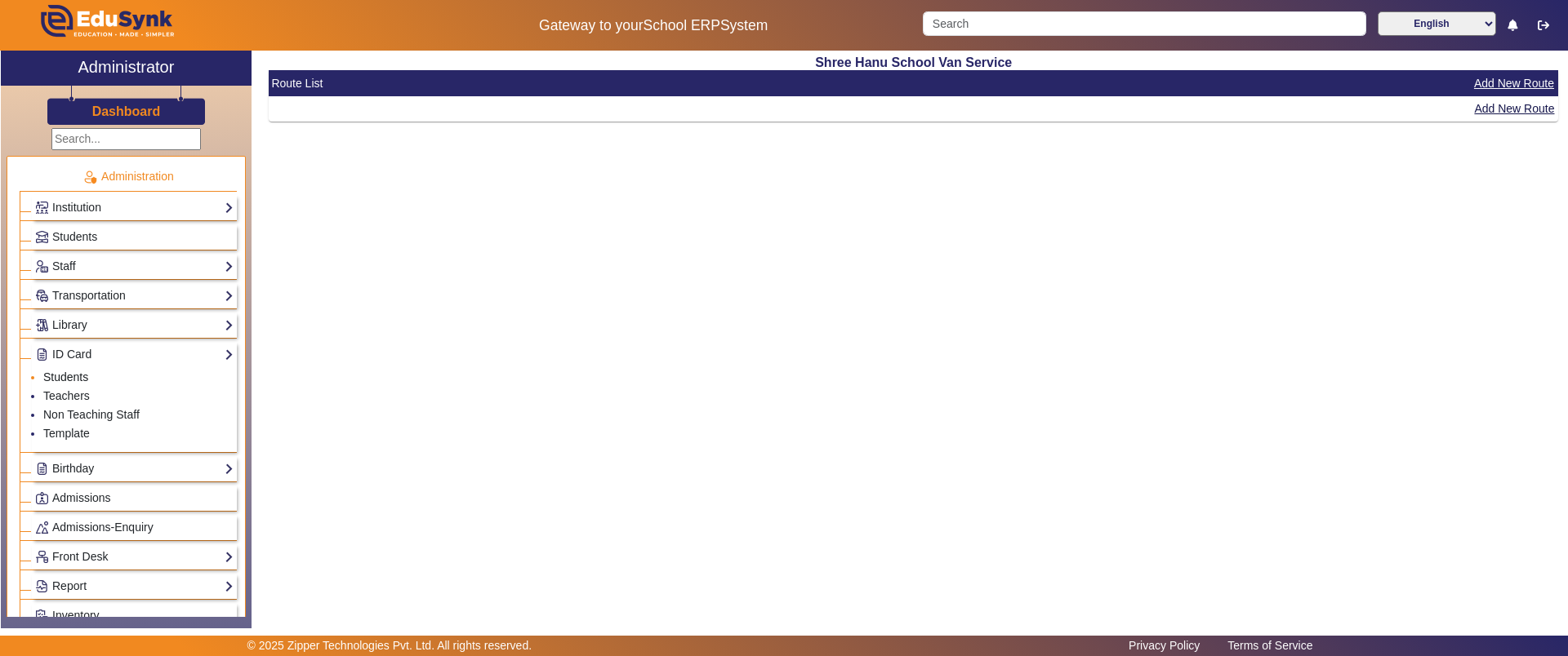
click at [69, 373] on link "Students" at bounding box center [66, 377] width 45 height 13
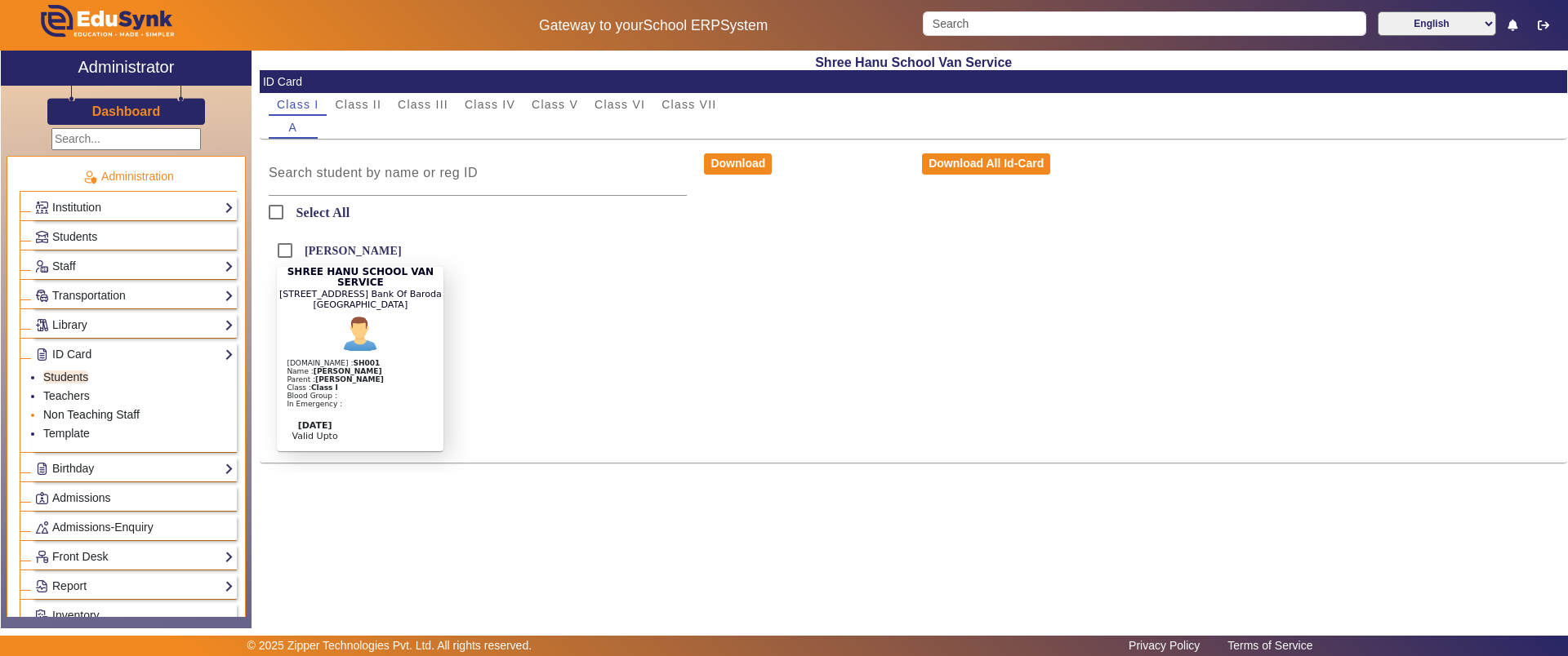
click at [79, 415] on link "Non Teaching Staff" at bounding box center [92, 415] width 96 height 13
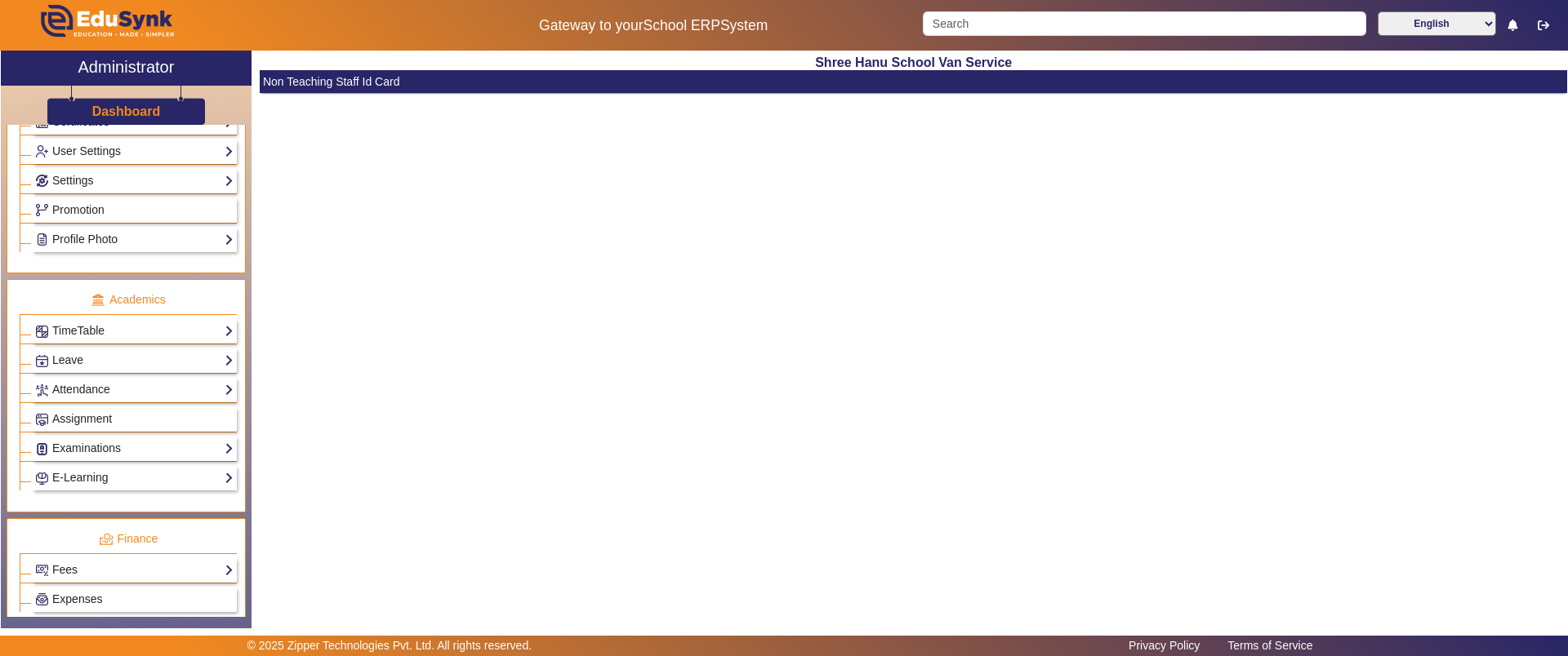
scroll to position [583, 0]
click at [87, 388] on link "Attendance" at bounding box center [134, 388] width 199 height 19
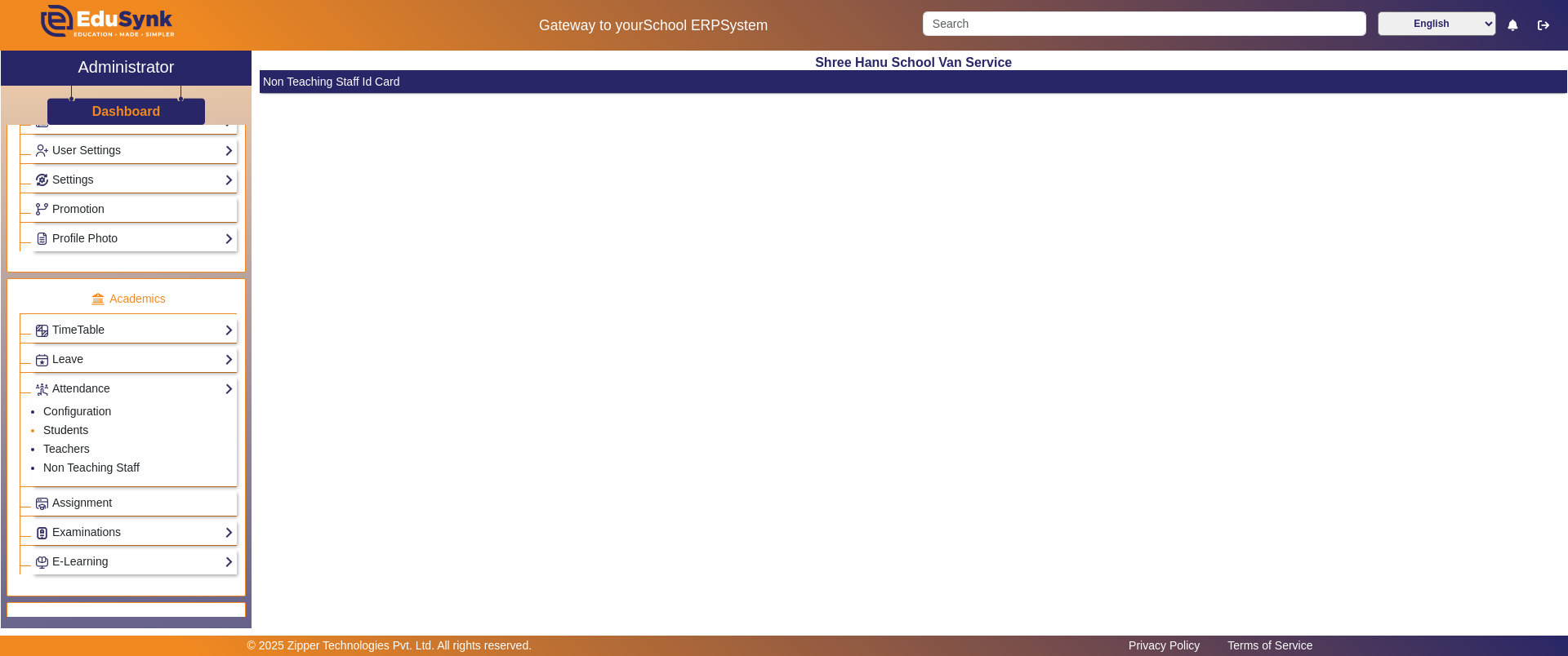
click at [73, 428] on link "Students" at bounding box center [66, 431] width 45 height 13
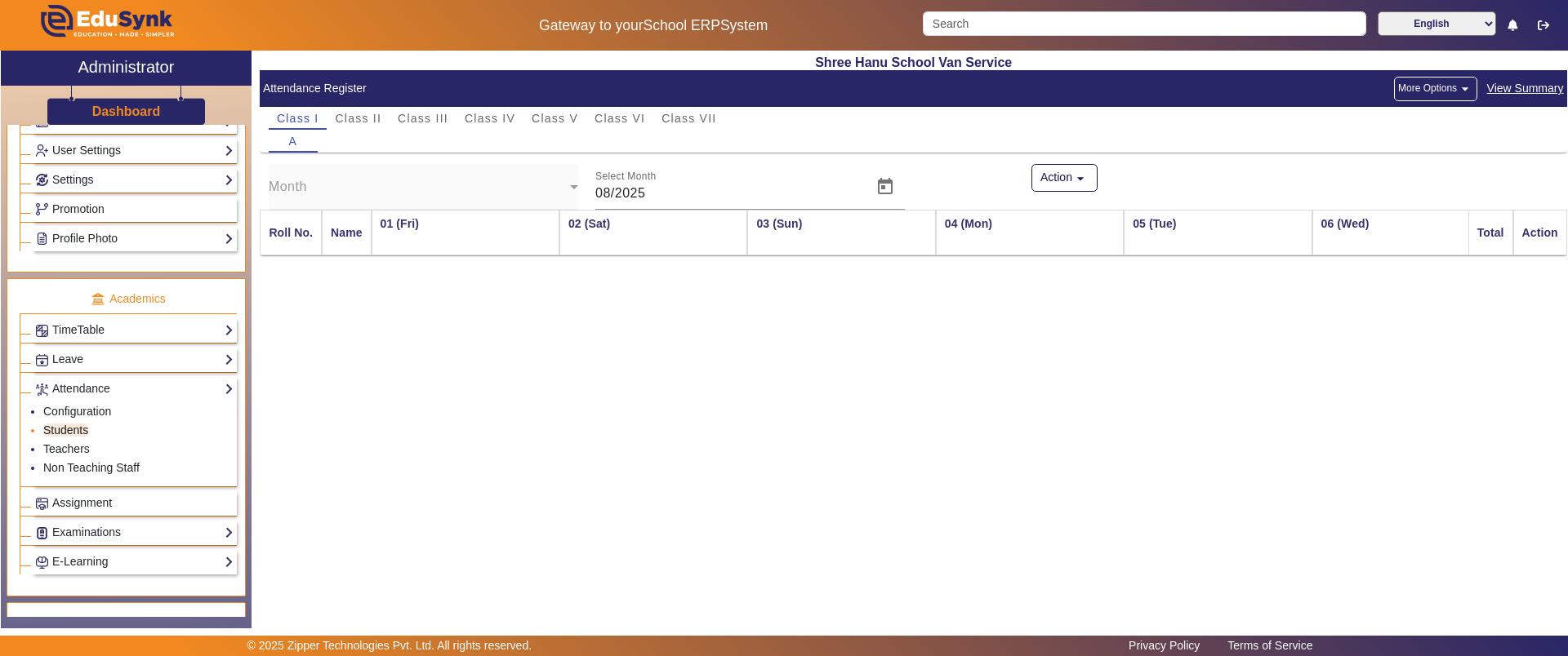
scroll to position [0, 817]
click at [1481, 269] on button "Mark [DATE] Attendance" at bounding box center [1491, 269] width 128 height 21
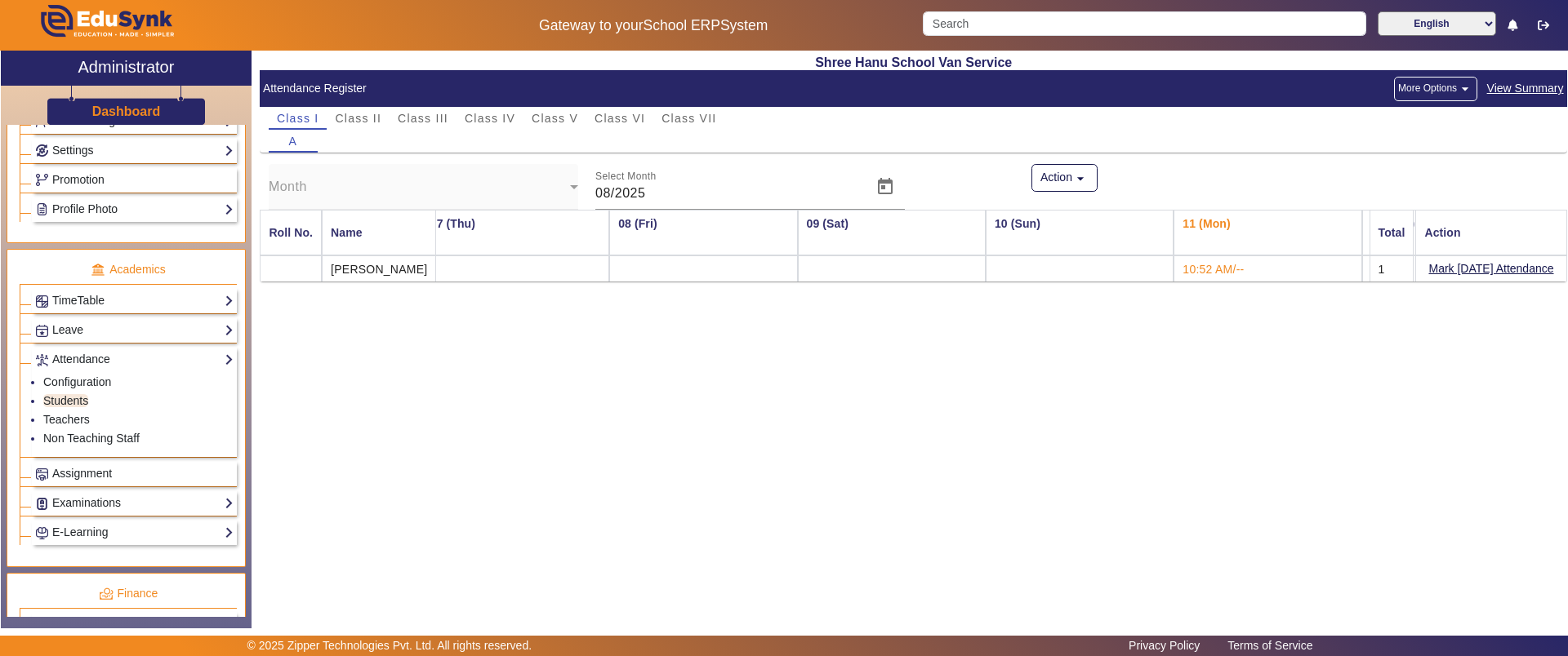
scroll to position [526, 0]
click at [156, 268] on p "Academics" at bounding box center [128, 270] width 217 height 17
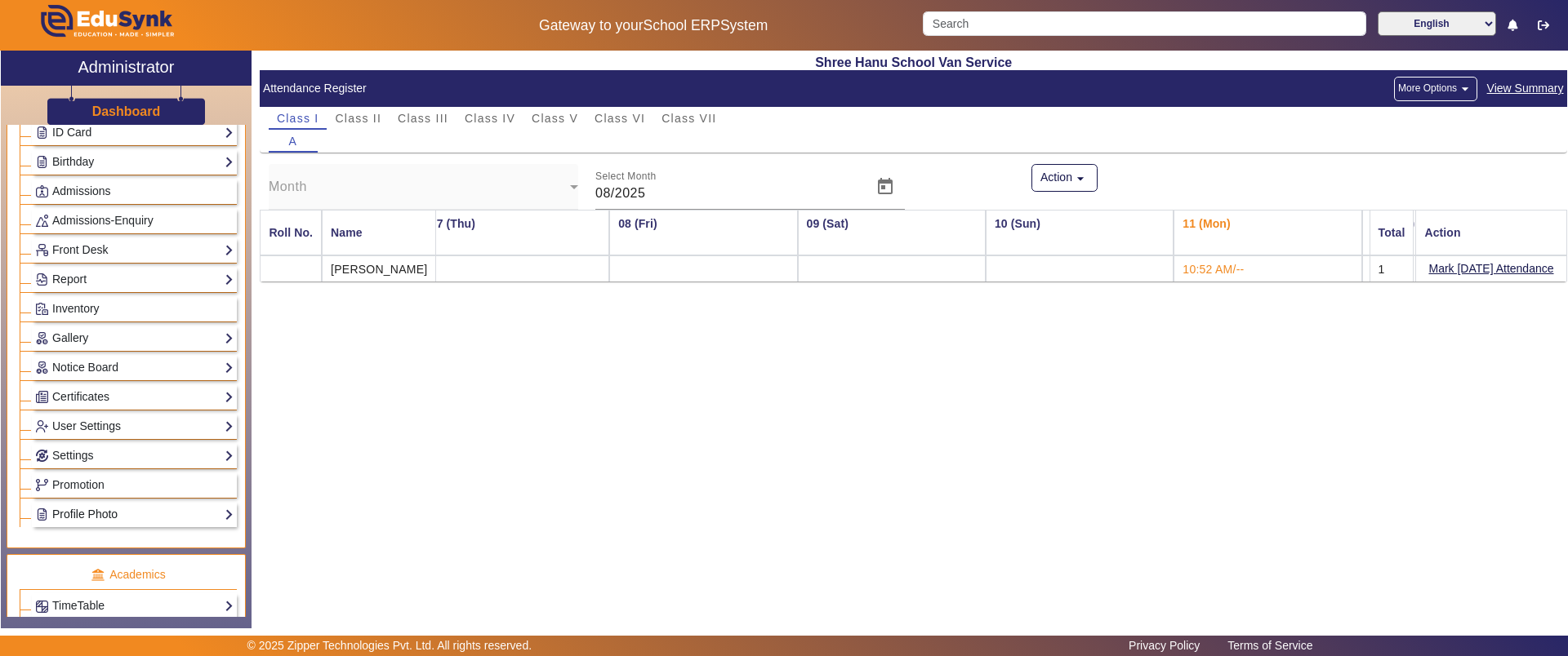
scroll to position [0, 0]
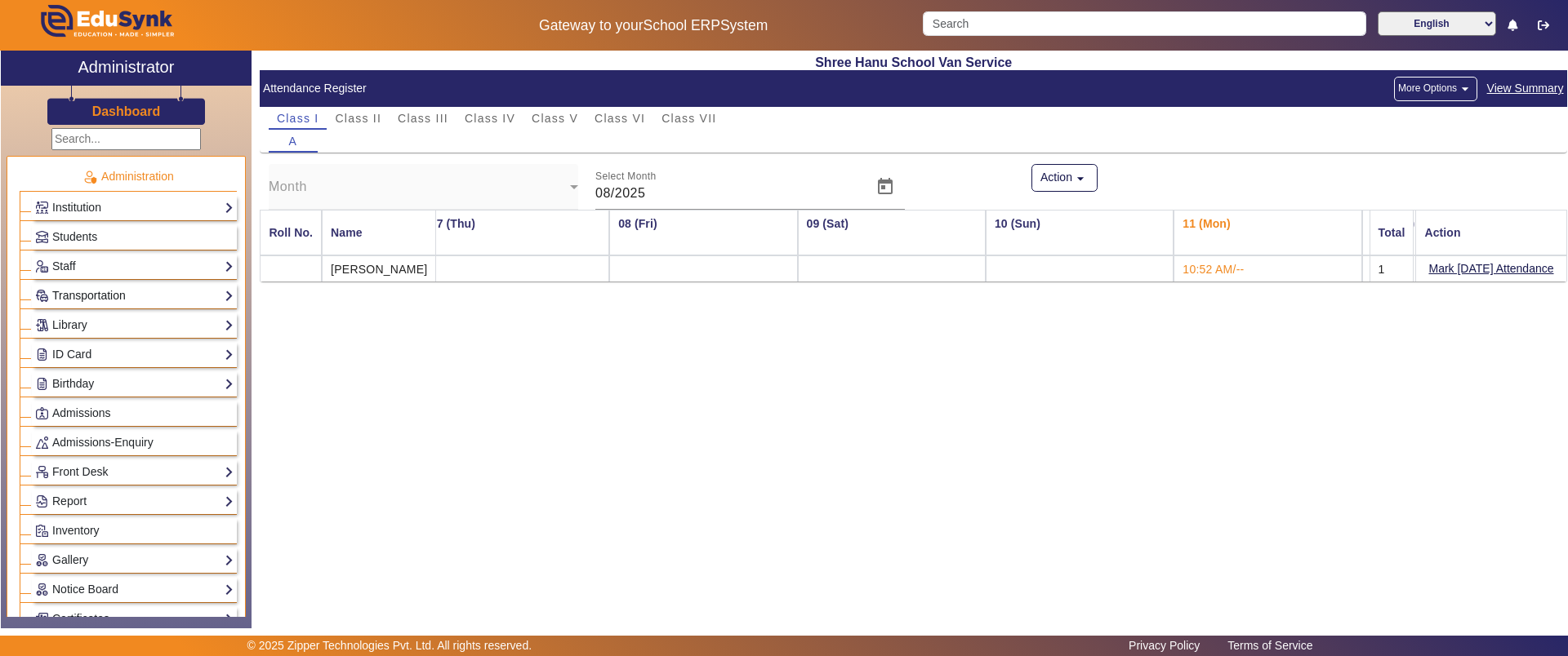
click at [117, 293] on link "Transportation" at bounding box center [134, 296] width 199 height 19
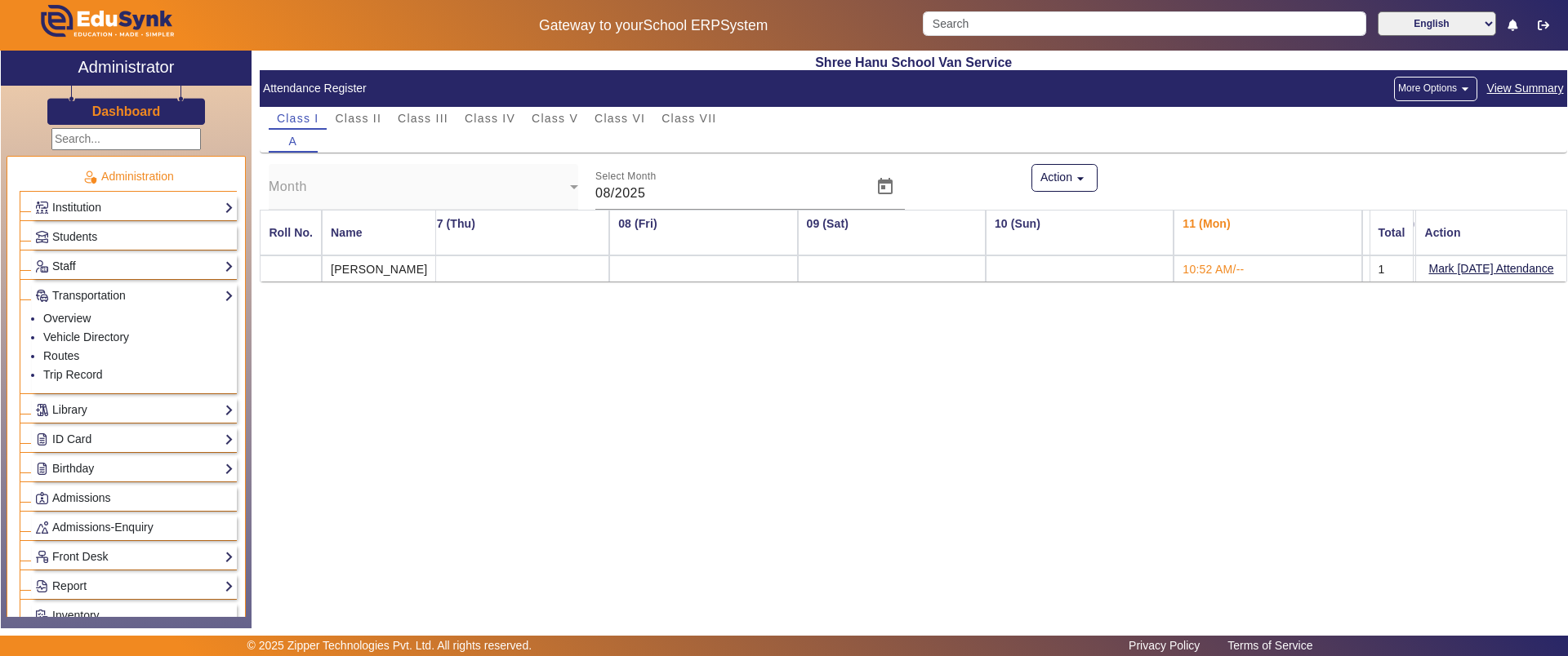
click at [105, 271] on link "Staff" at bounding box center [134, 266] width 199 height 19
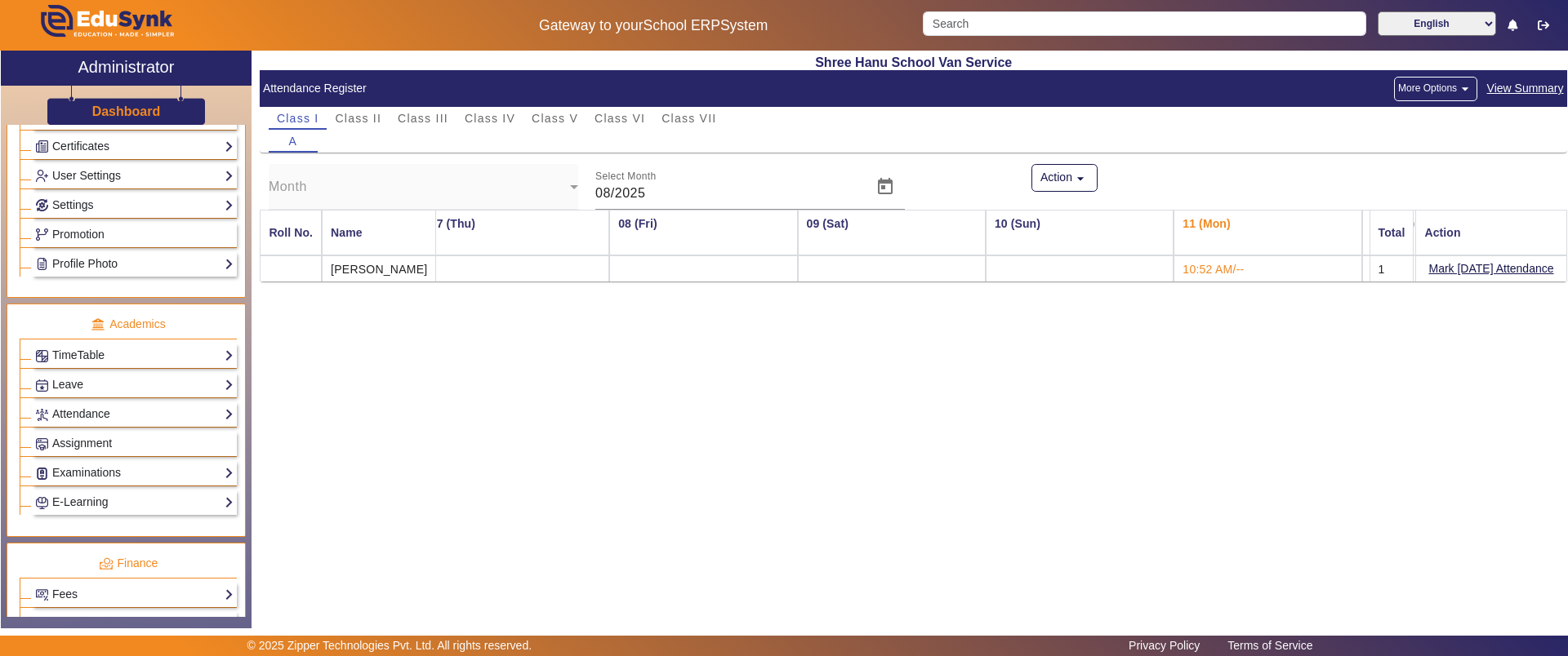
scroll to position [606, 0]
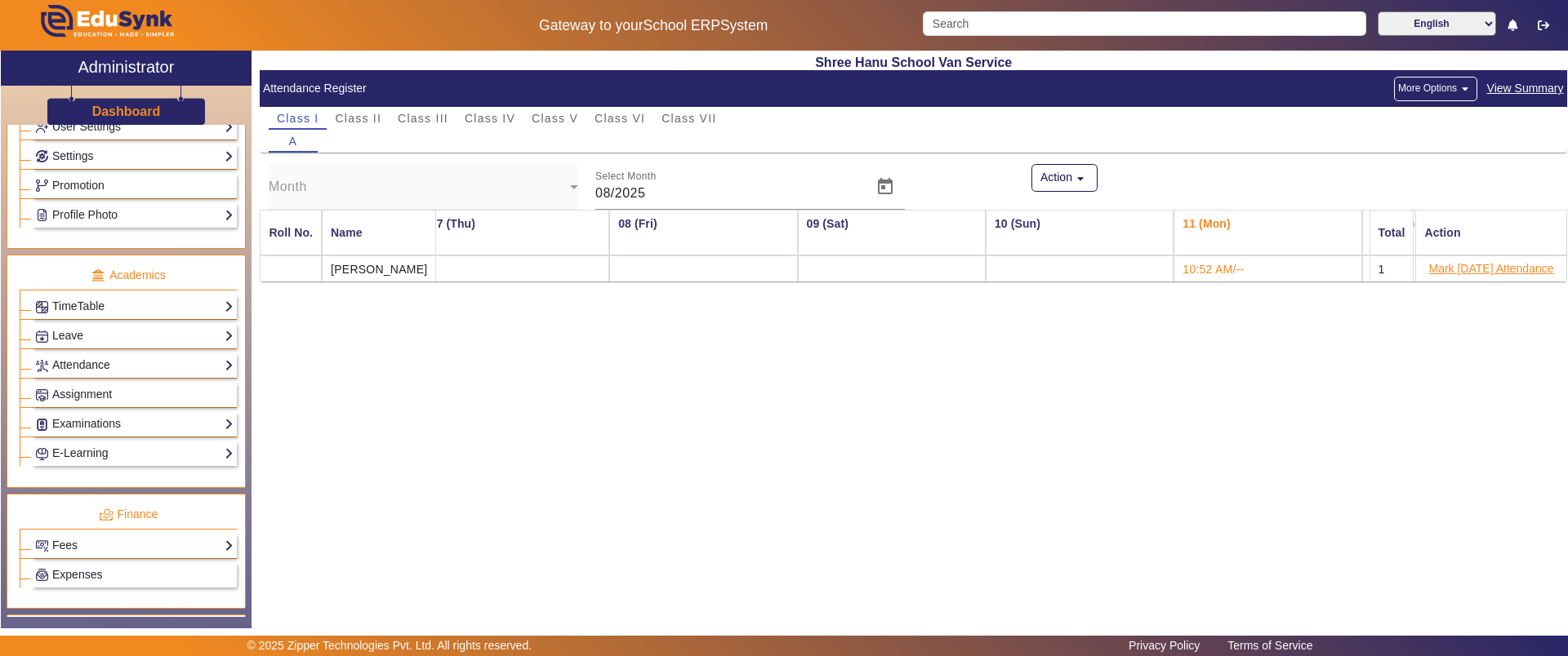
click at [1462, 264] on button "Mark [DATE] Attendance" at bounding box center [1491, 269] width 128 height 21
click at [101, 369] on link "Attendance" at bounding box center [134, 365] width 199 height 19
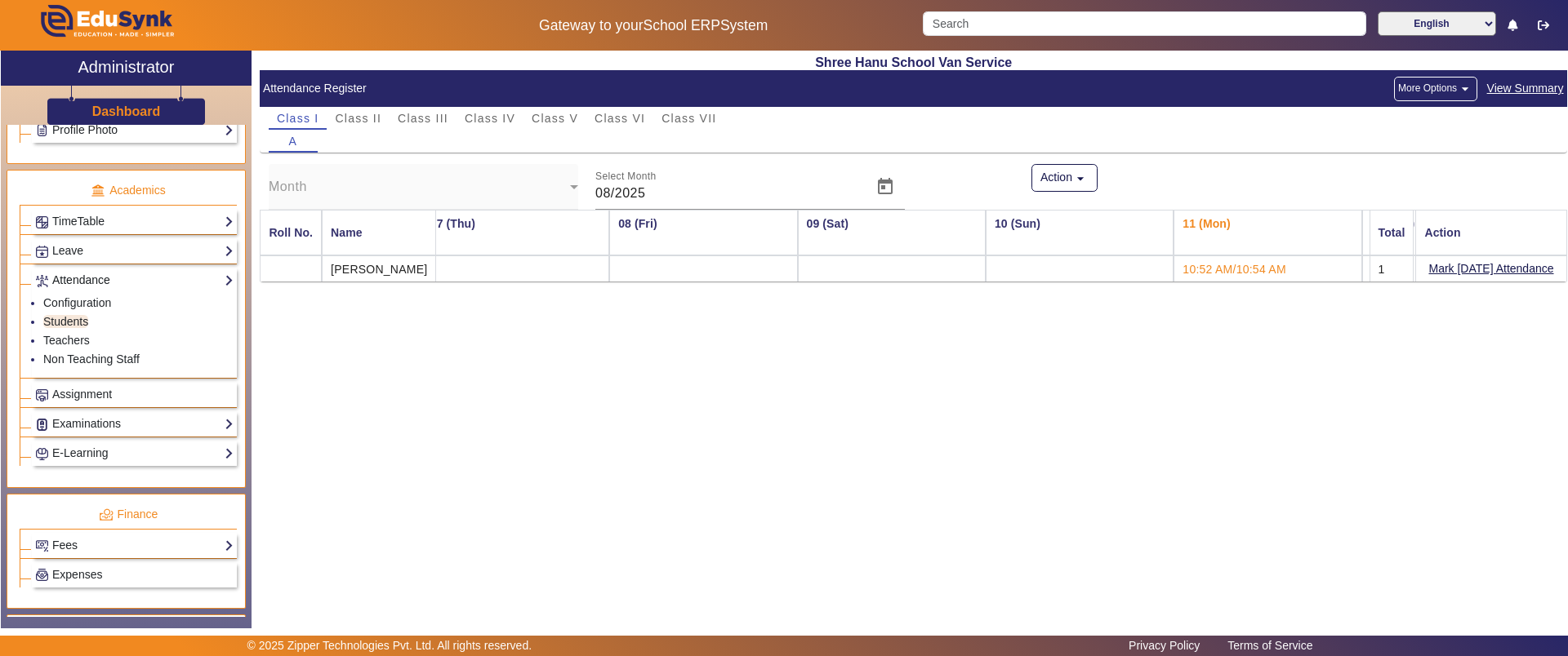
scroll to position [521, 0]
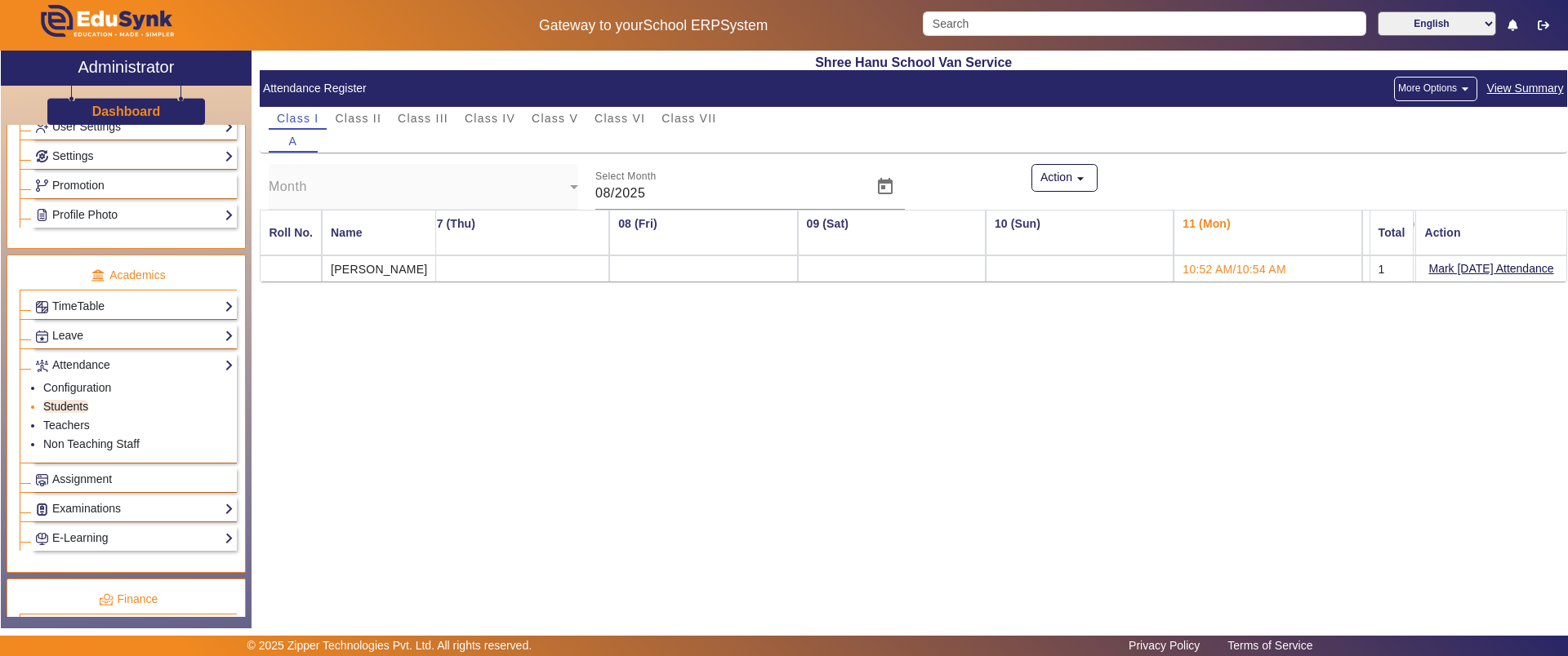
click at [67, 406] on link "Students" at bounding box center [66, 407] width 45 height 13
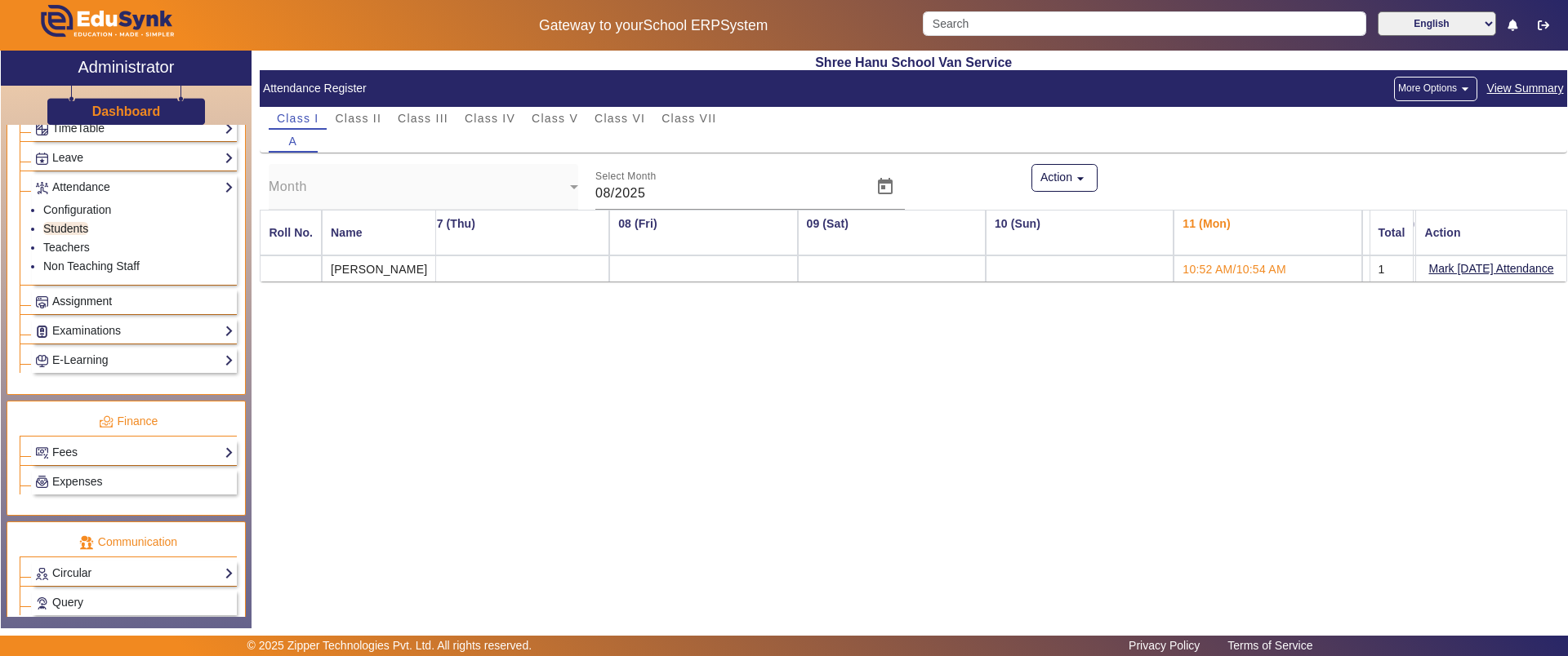
scroll to position [716, 0]
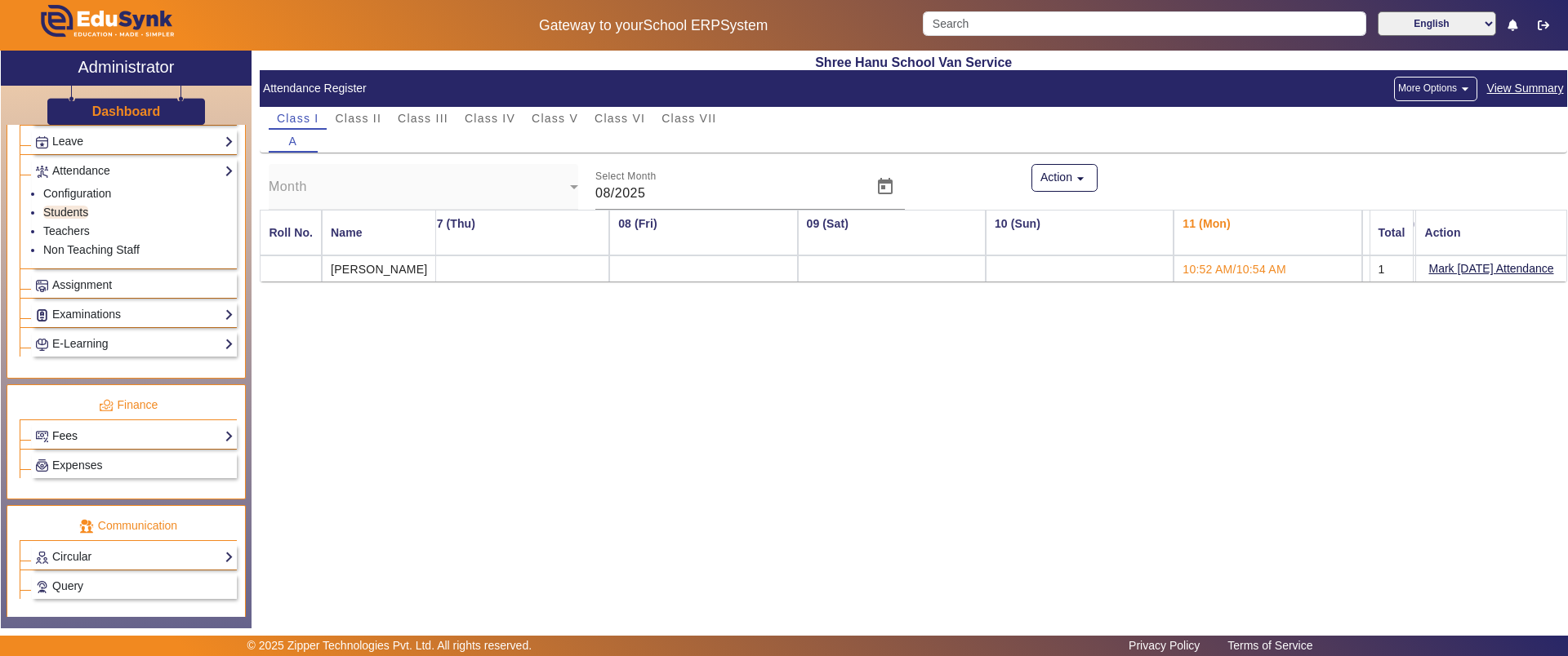
click at [62, 427] on link "Fees" at bounding box center [134, 436] width 199 height 19
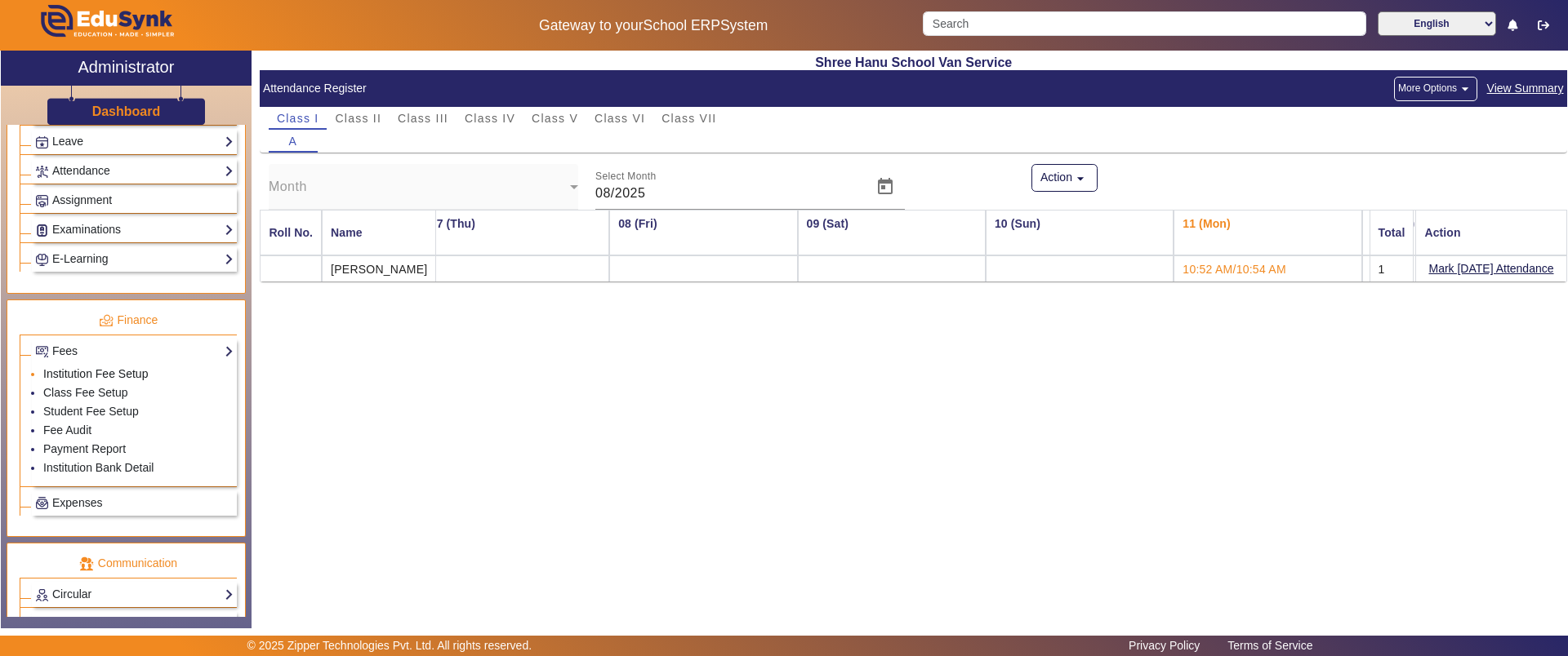
click at [82, 371] on link "Institution Fee Setup" at bounding box center [96, 374] width 105 height 13
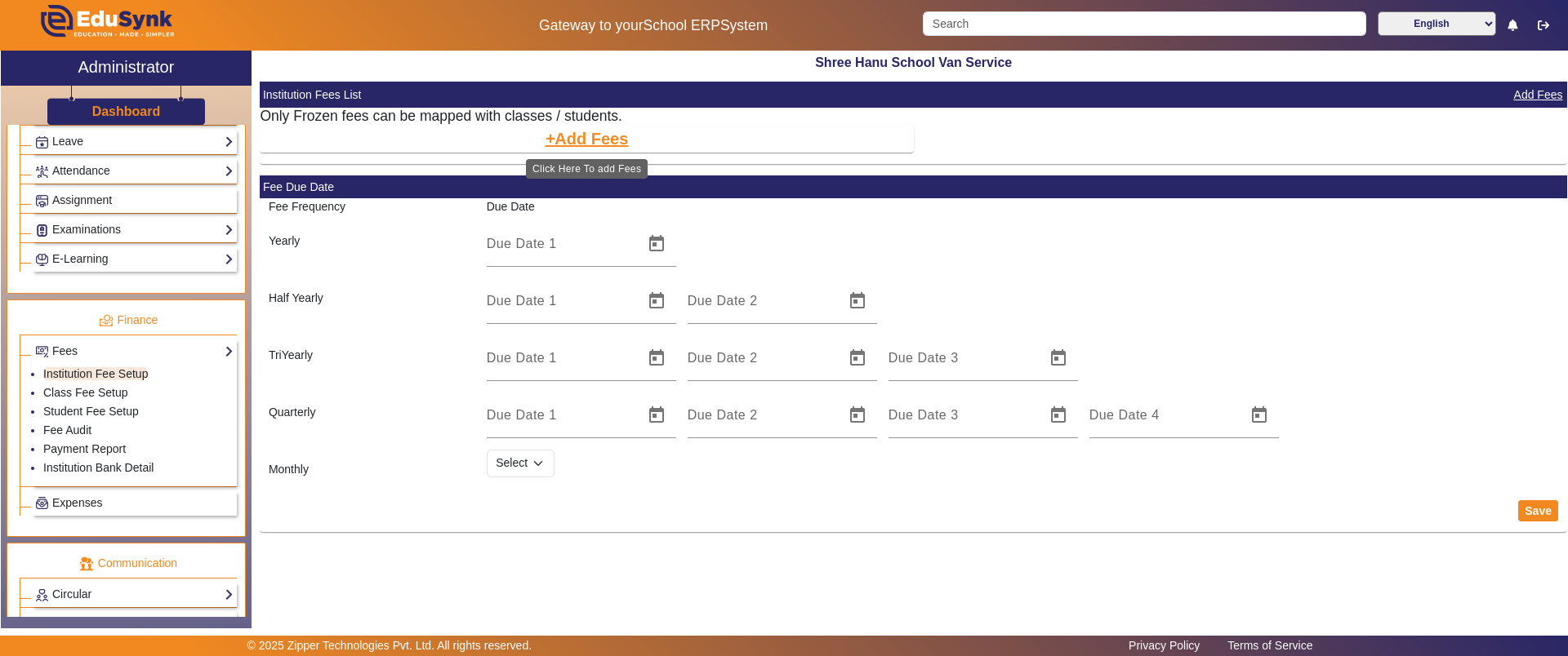
click at [592, 149] on button "Add Fees" at bounding box center [587, 138] width 87 height 27
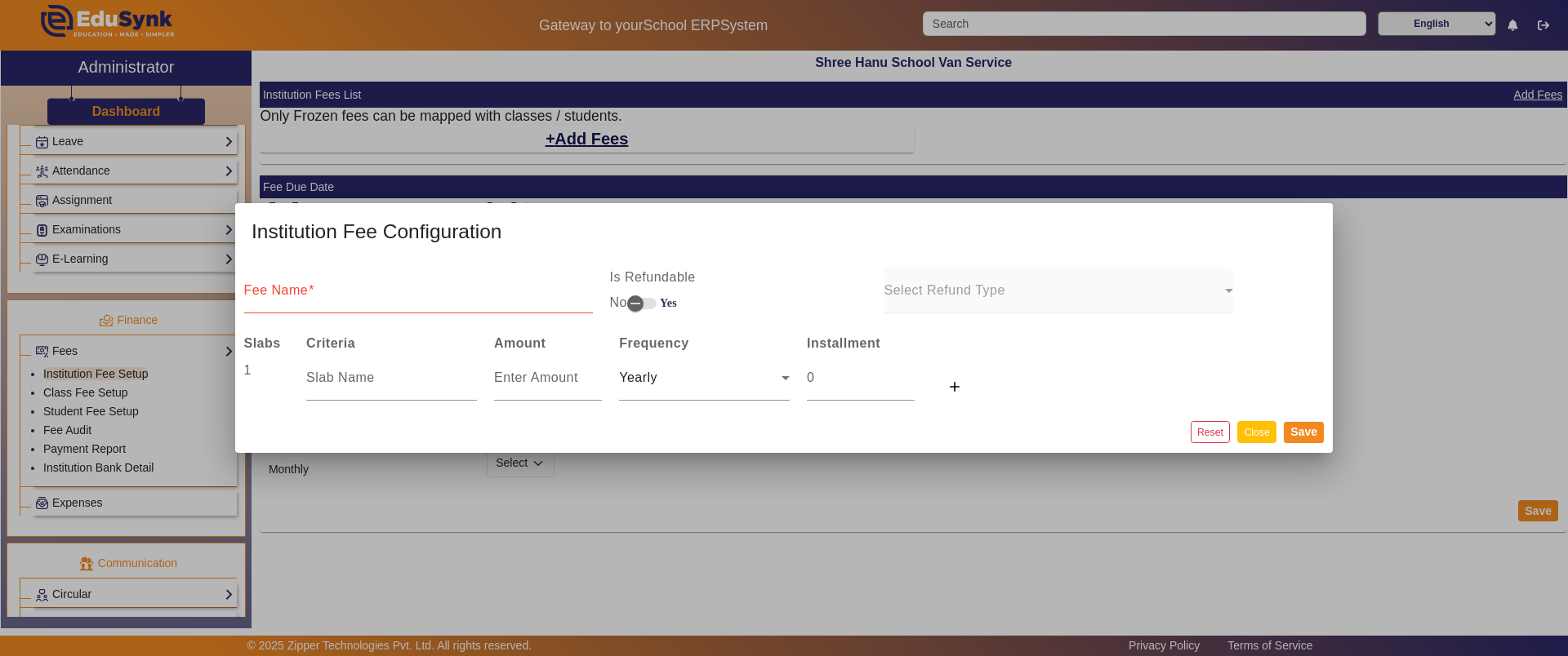
click at [1253, 436] on button "Close" at bounding box center [1256, 432] width 38 height 22
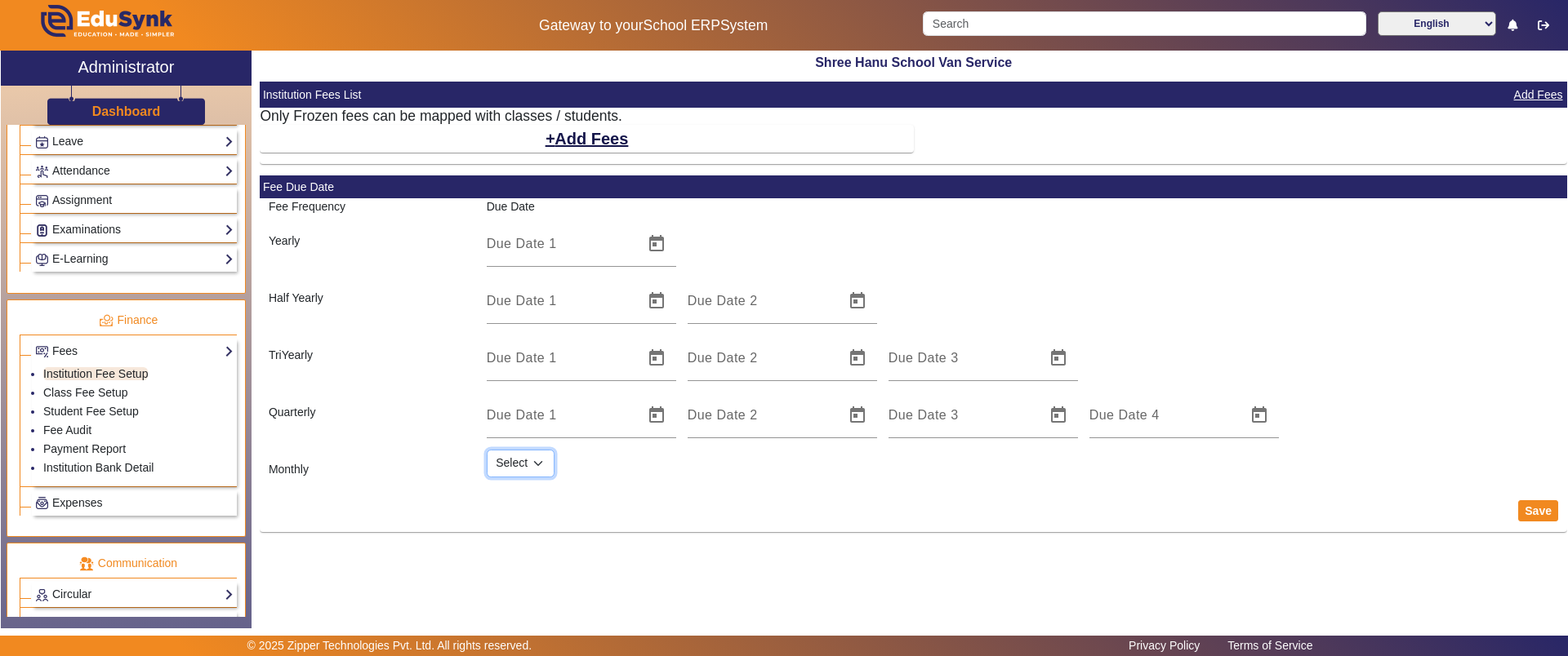
click at [540, 461] on select "Select 1 2 3 4 5 6 7 8 9 10 11 12 13 14 15 16 17 18 19 20 21 22 23 24 25 26 27 …" at bounding box center [520, 463] width 67 height 27
select select "5"
click at [487, 450] on select "Select 1 2 3 4 5 6 7 8 9 10 11 12 13 14 15 16 17 18 19 20 21 22 23 24 25 26 27 …" at bounding box center [520, 463] width 67 height 27
click at [1541, 507] on button "Save" at bounding box center [1538, 511] width 40 height 22
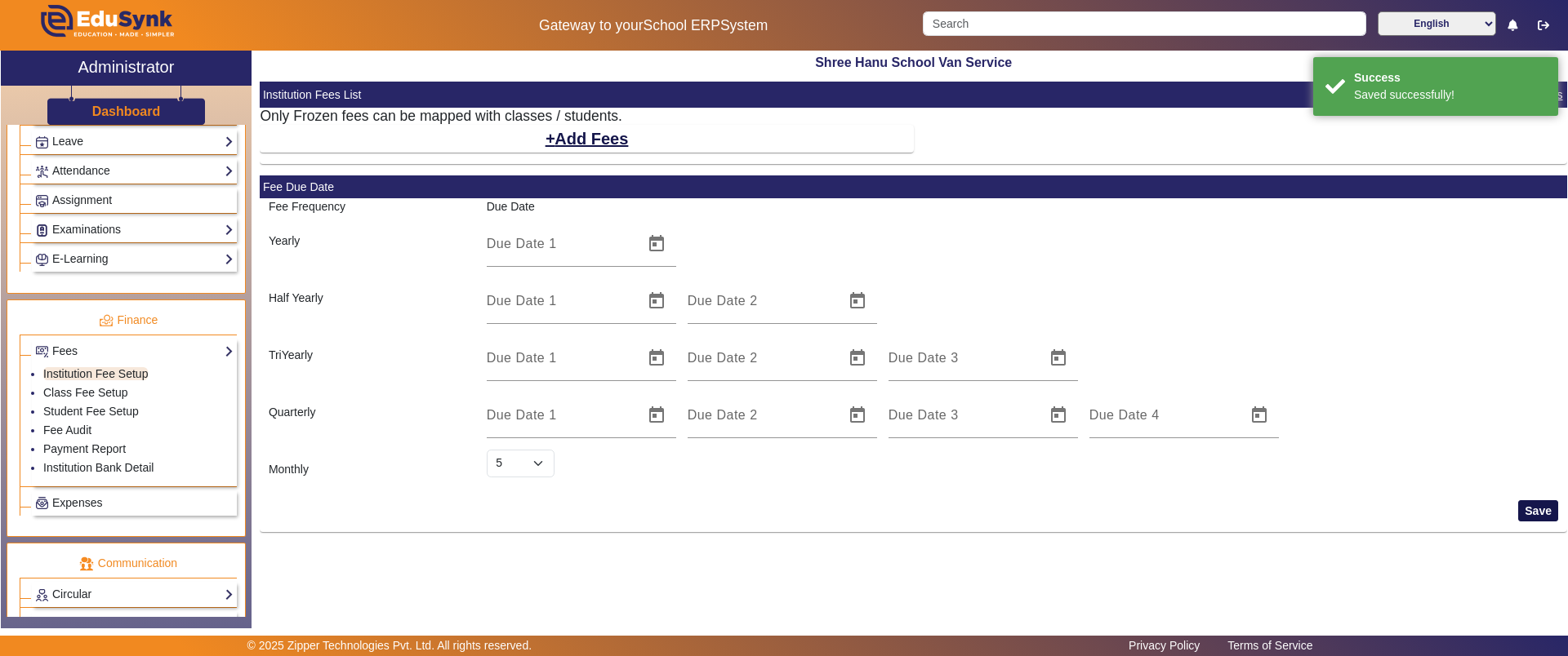
select select "5"
click at [582, 137] on button "Add Fees" at bounding box center [587, 138] width 87 height 27
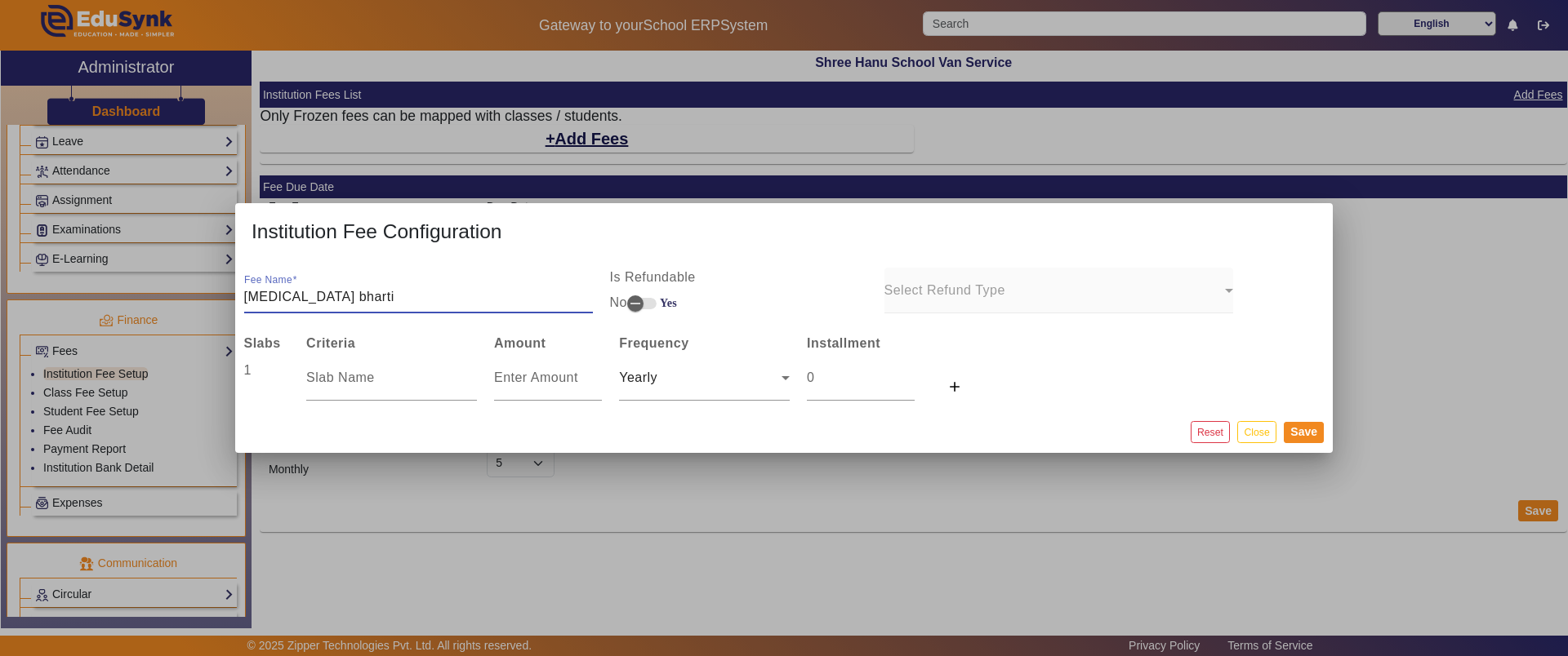
click at [263, 292] on input "[MEDICAL_DATA] bharti" at bounding box center [418, 298] width 349 height 20
click at [329, 304] on input "[MEDICAL_DATA] bharti" at bounding box center [418, 298] width 349 height 20
type input "[MEDICAL_DATA] bharti, bhopal"
click at [651, 303] on span "button" at bounding box center [635, 303] width 32 height 32
click at [640, 301] on span "button" at bounding box center [648, 303] width 32 height 32
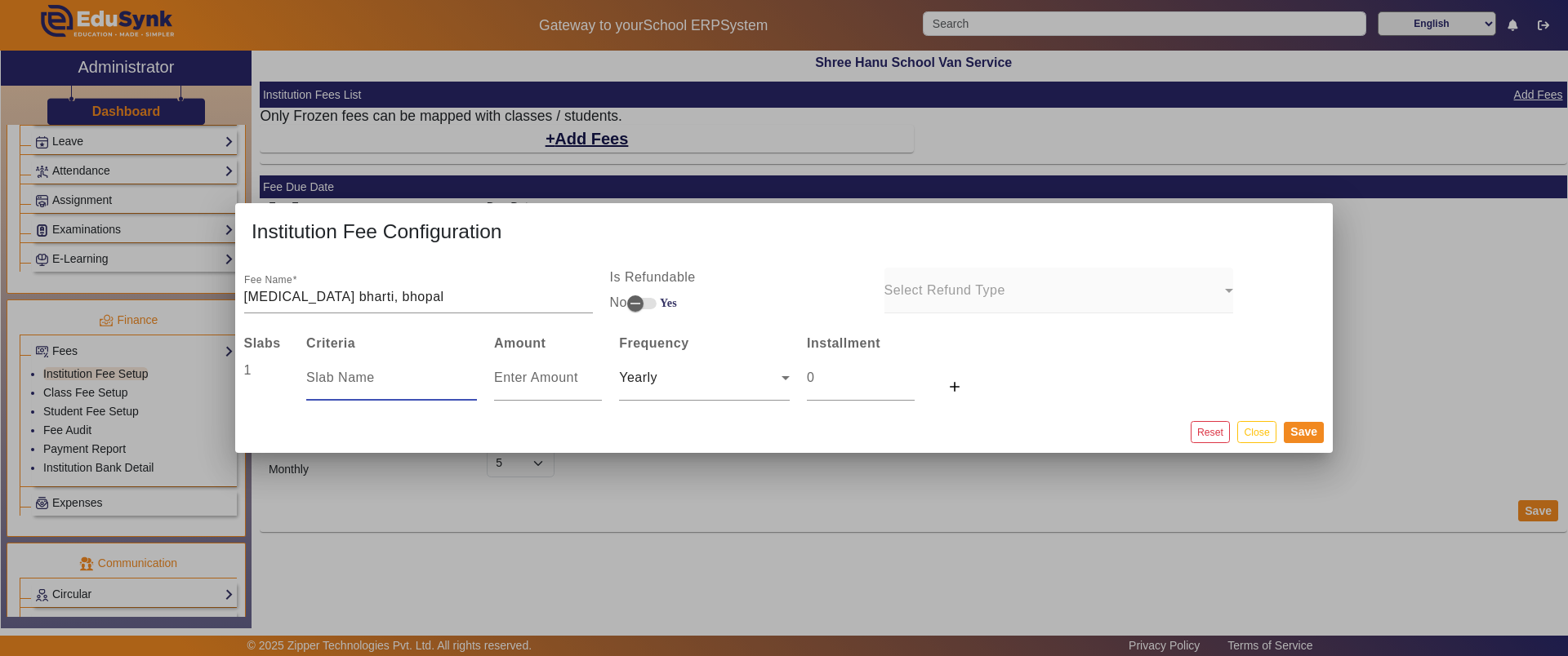
click at [392, 380] on input "text" at bounding box center [391, 378] width 171 height 20
type input "1-3 km"
click at [529, 379] on input "number" at bounding box center [548, 378] width 108 height 20
type input "1"
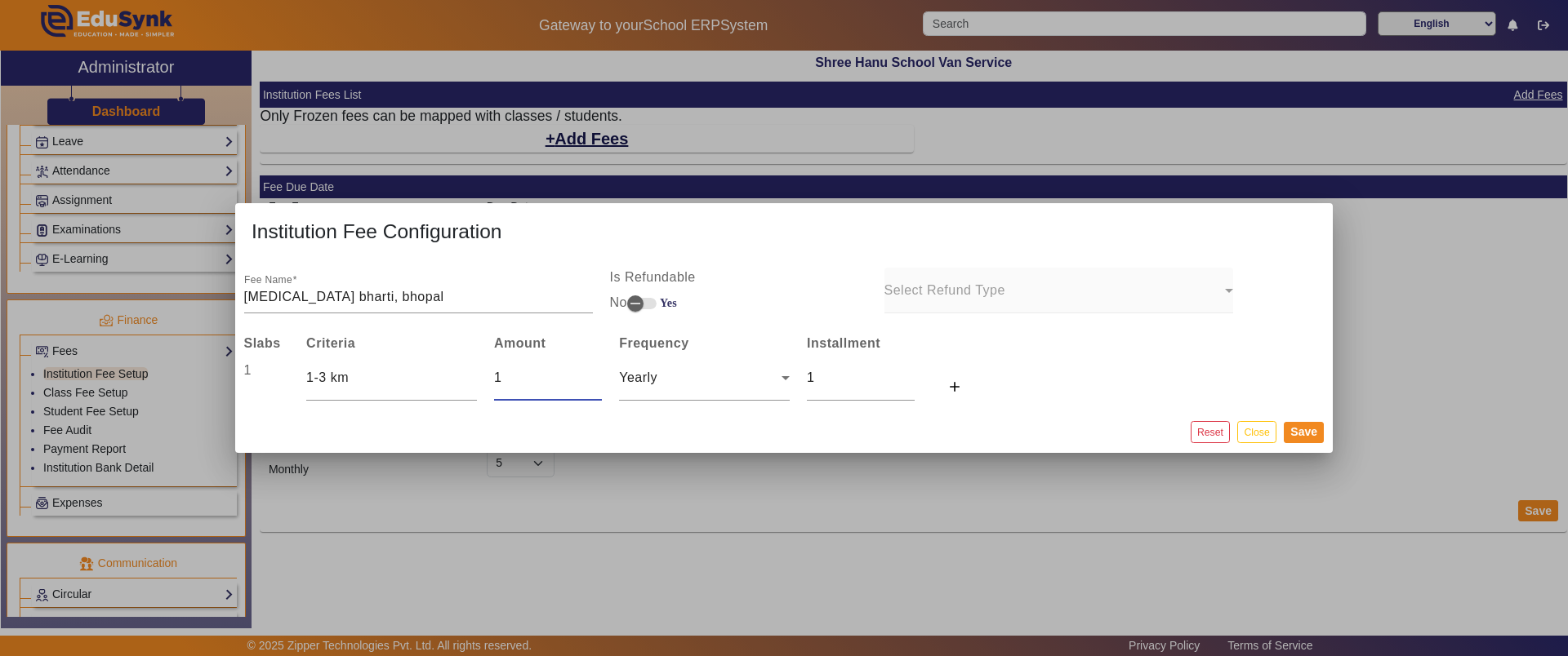
type input "10"
type input "100"
type input "1000"
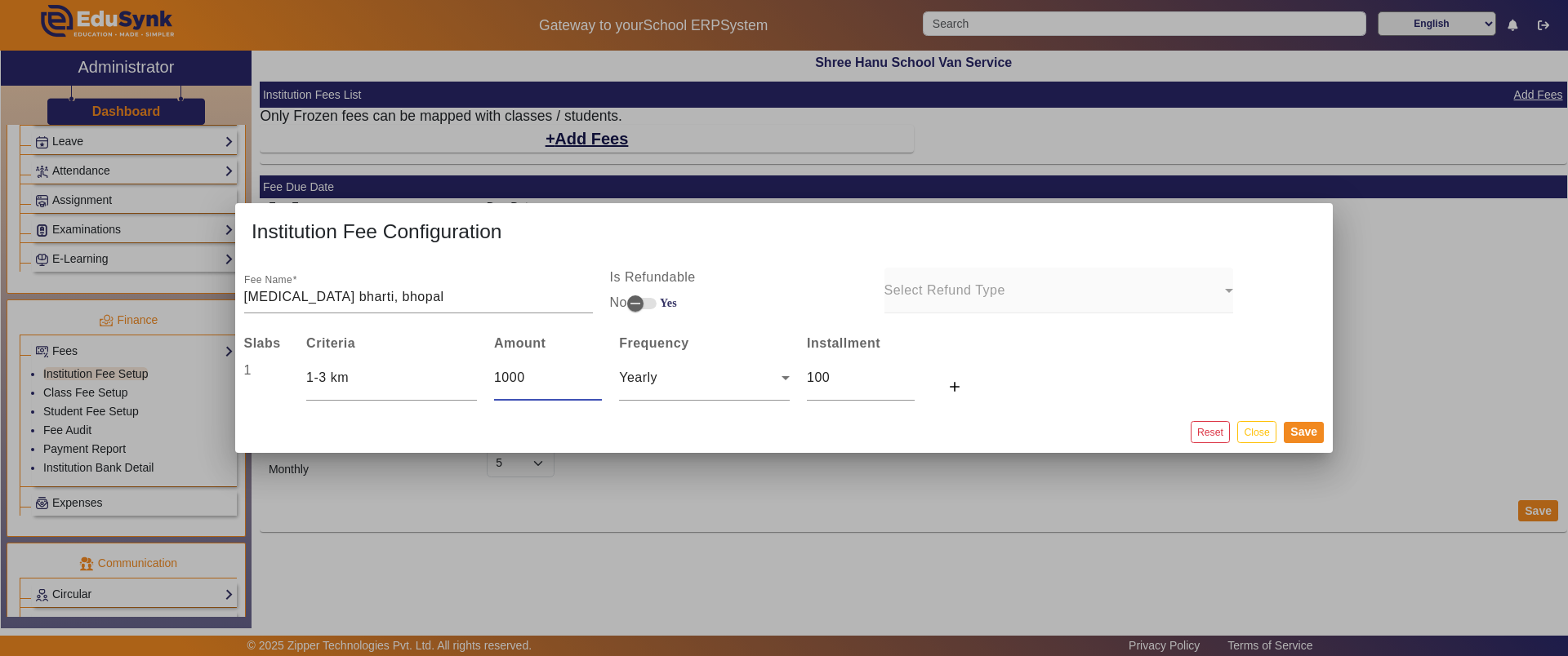
type input "1000"
click at [639, 379] on span "Yearly" at bounding box center [638, 377] width 38 height 14
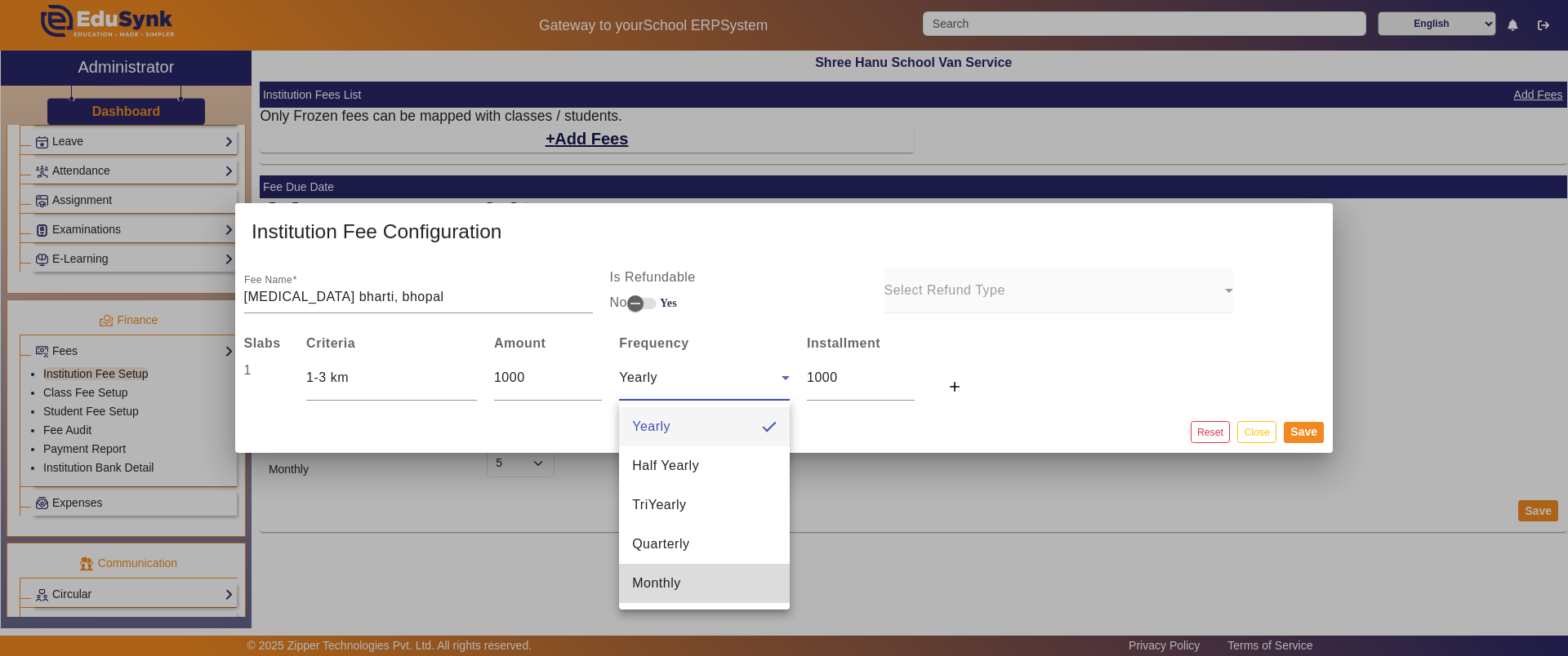
click at [675, 589] on span "Monthly" at bounding box center [656, 584] width 49 height 20
type input "83.33333333333333"
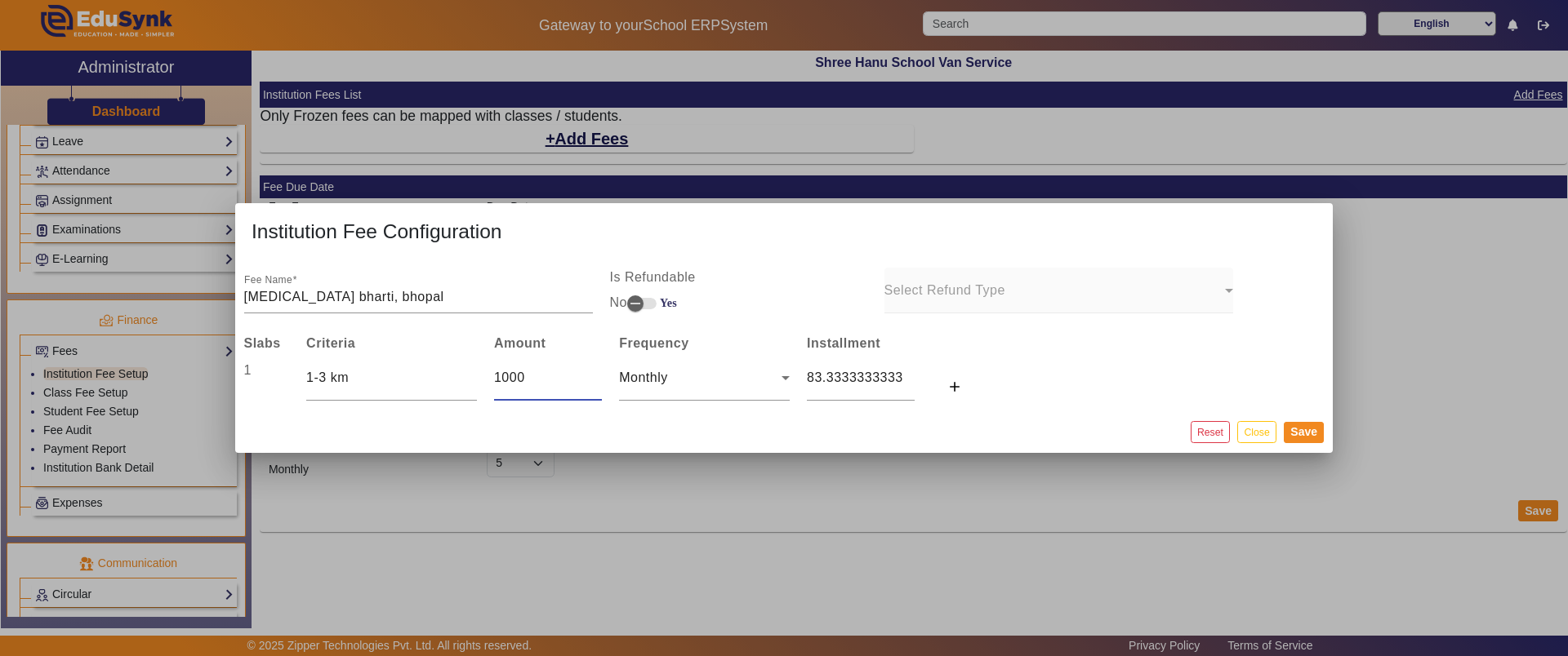
drag, startPoint x: 534, startPoint y: 379, endPoint x: 487, endPoint y: 379, distance: 47.0
click at [487, 379] on td "1000" at bounding box center [547, 378] width 125 height 48
type input "8"
type input "0.6666666666666666"
type input "84"
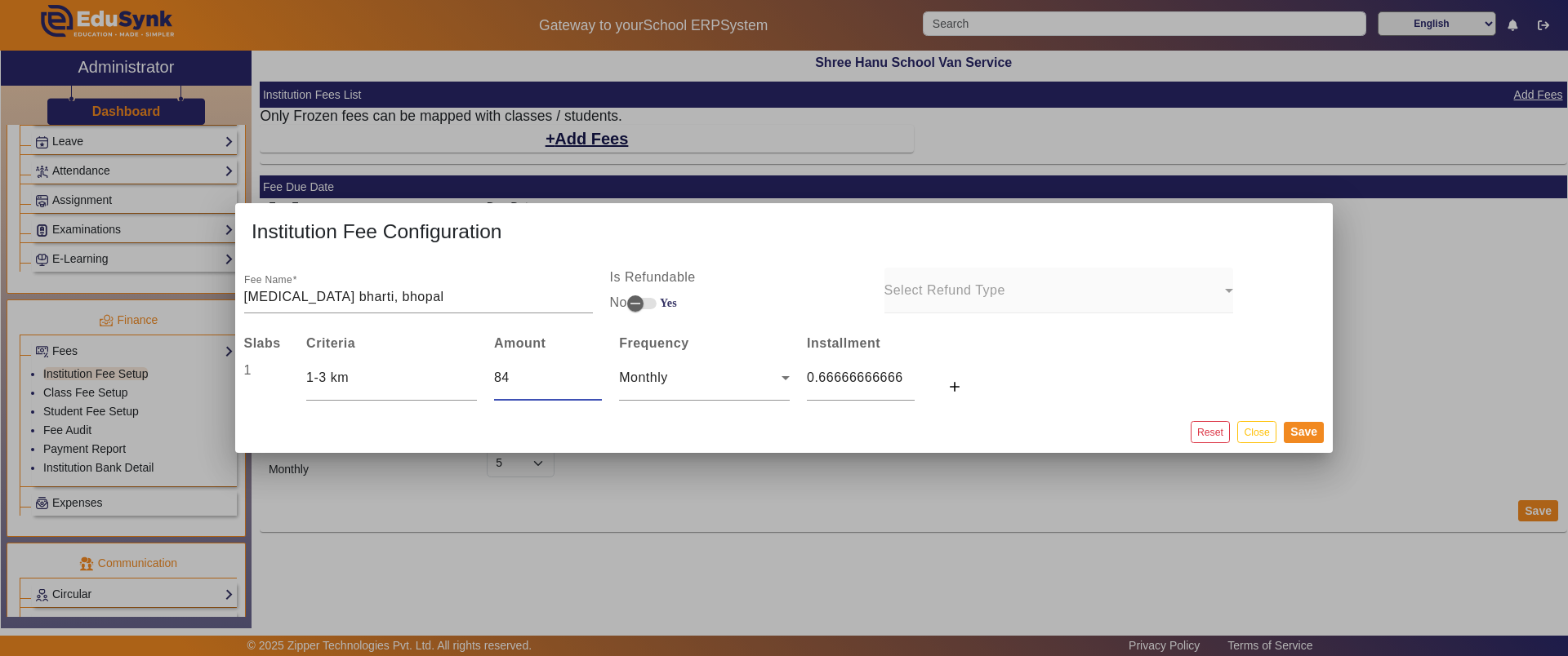
type input "7"
type input "840"
type input "70"
type input "8400"
type input "700"
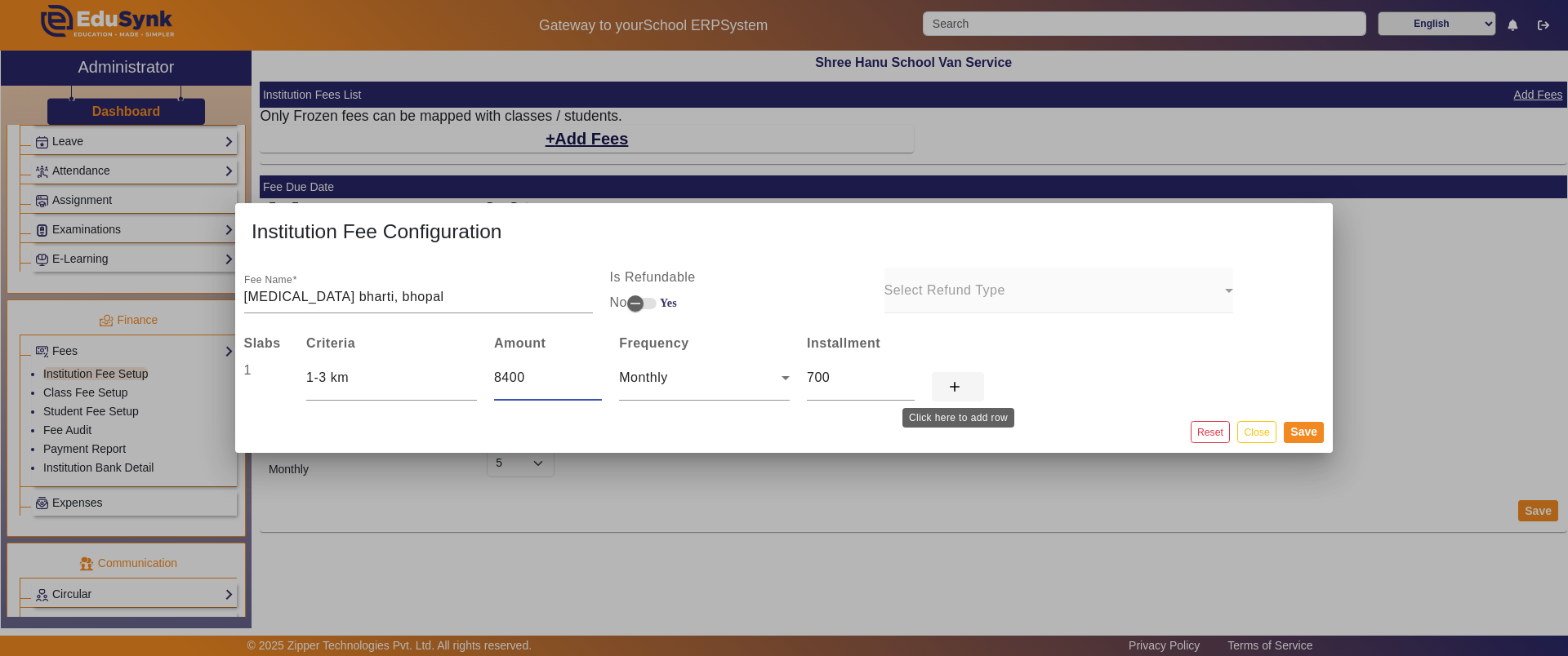
type input "8400"
click at [948, 396] on span at bounding box center [957, 387] width 52 height 39
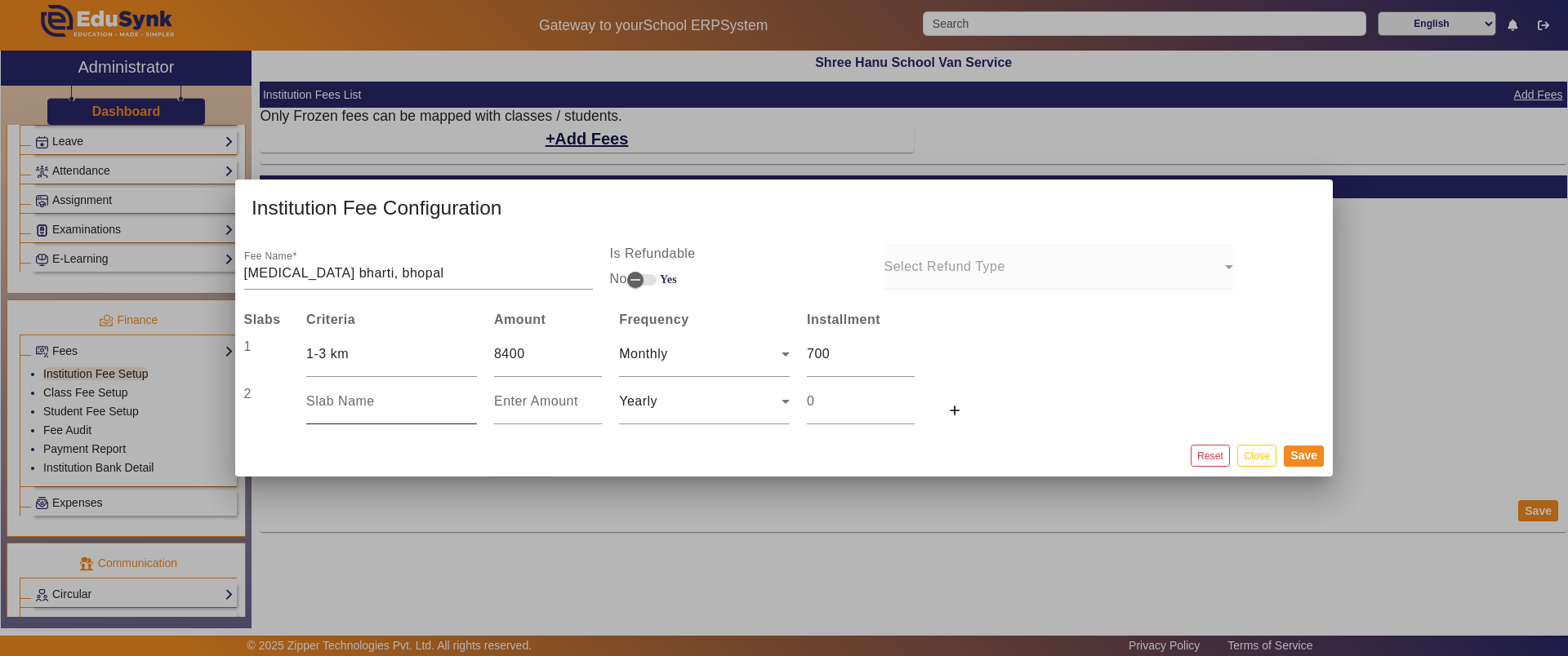
click at [391, 387] on div at bounding box center [391, 402] width 171 height 46
type input "3-5 km"
type input "0"
drag, startPoint x: 550, startPoint y: 355, endPoint x: 485, endPoint y: 357, distance: 65.0
click at [485, 357] on td "8400" at bounding box center [547, 354] width 125 height 47
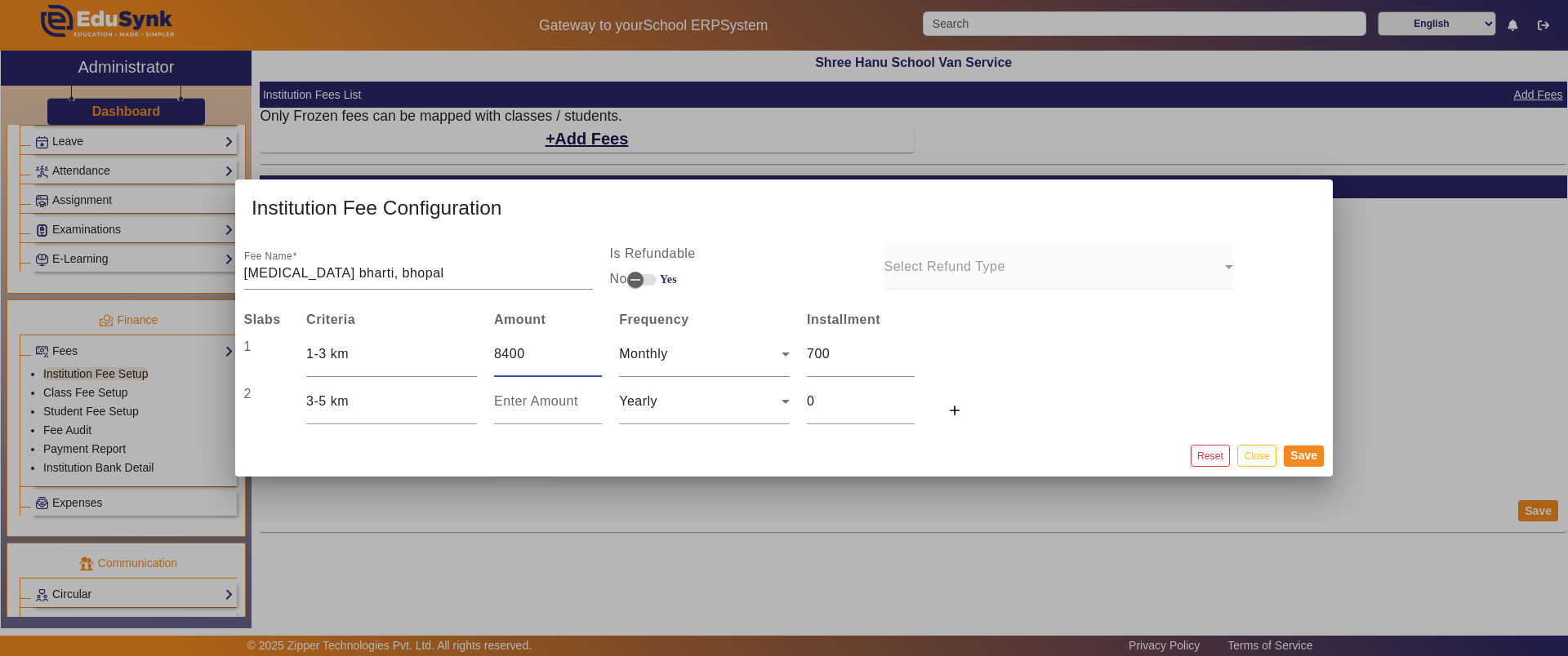
type input "7"
type input "0.5833333333333334"
type input "70"
type input "5.833333333333333"
type input "700"
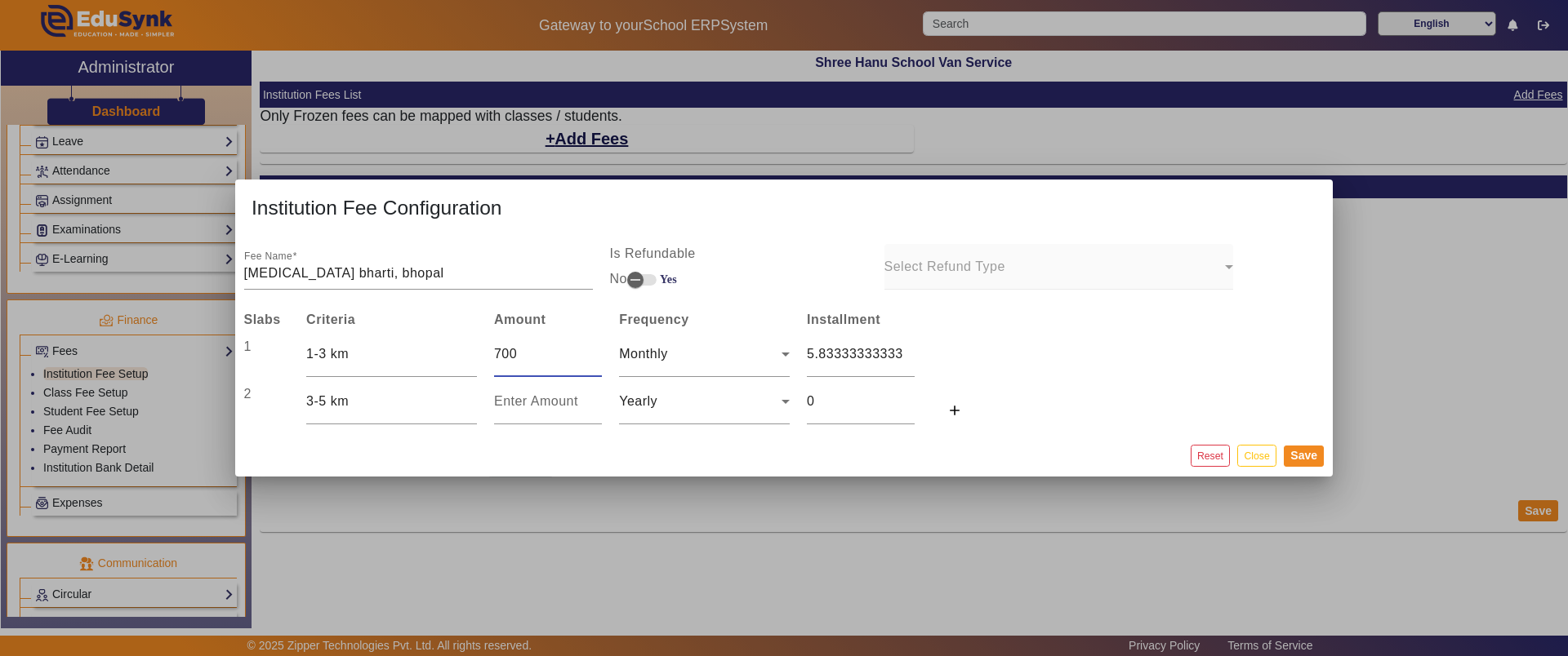
type input "58.333333333333336"
type input "7000"
type input "583.3333333333334"
drag, startPoint x: 545, startPoint y: 363, endPoint x: 458, endPoint y: 352, distance: 87.7
click at [458, 352] on tr "1 1-3 km 7000 Monthly 583.3333333333334" at bounding box center [611, 354] width 750 height 47
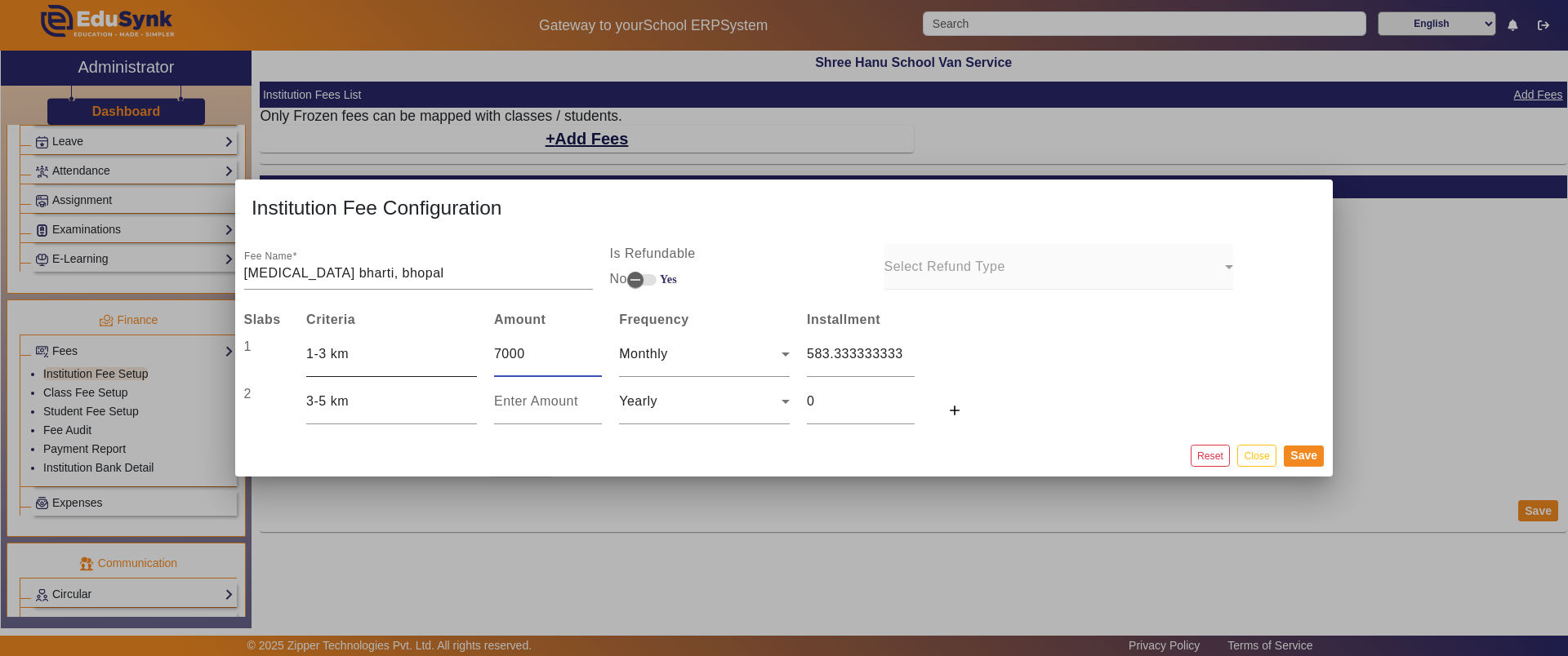
type input "8"
type input "0.6666666666666666"
type input "84"
type input "7"
type input "840"
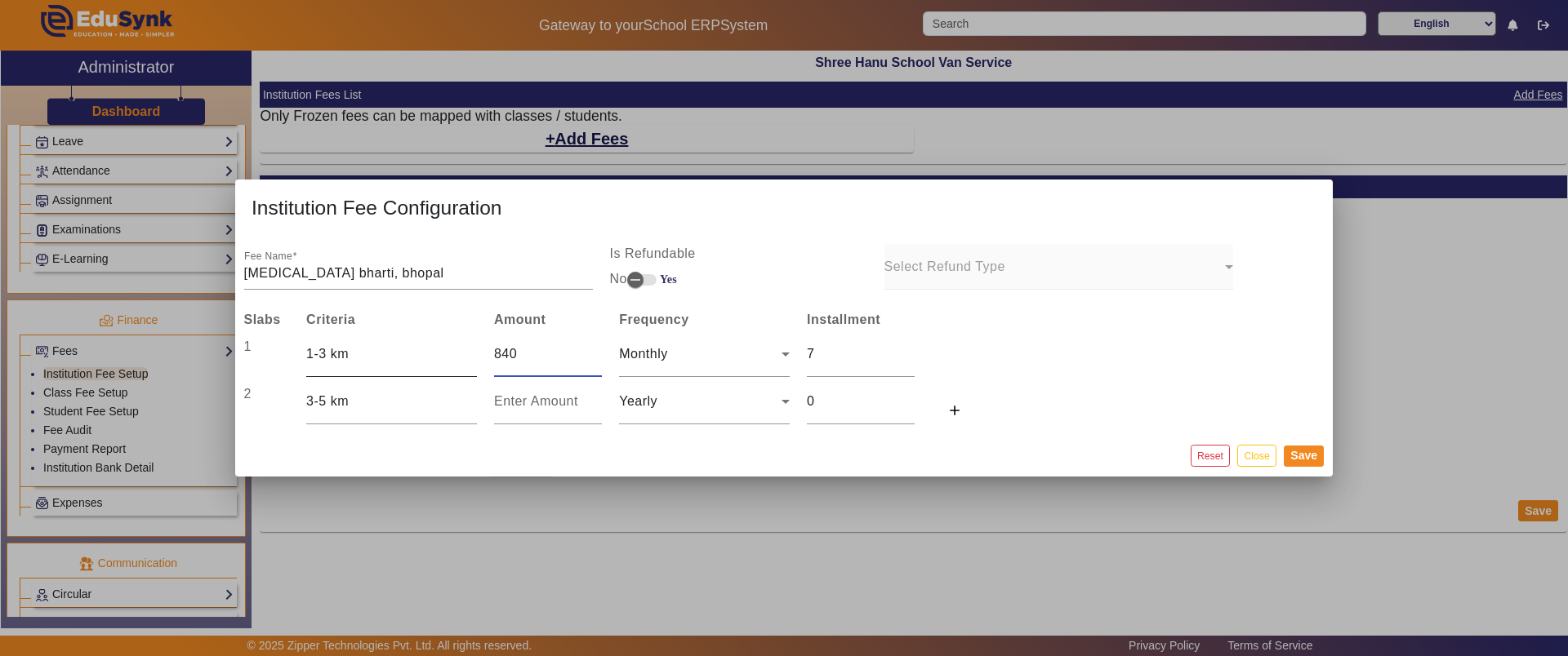
type input "70"
type input "8400"
type input "700"
type input "84000"
type input "7000"
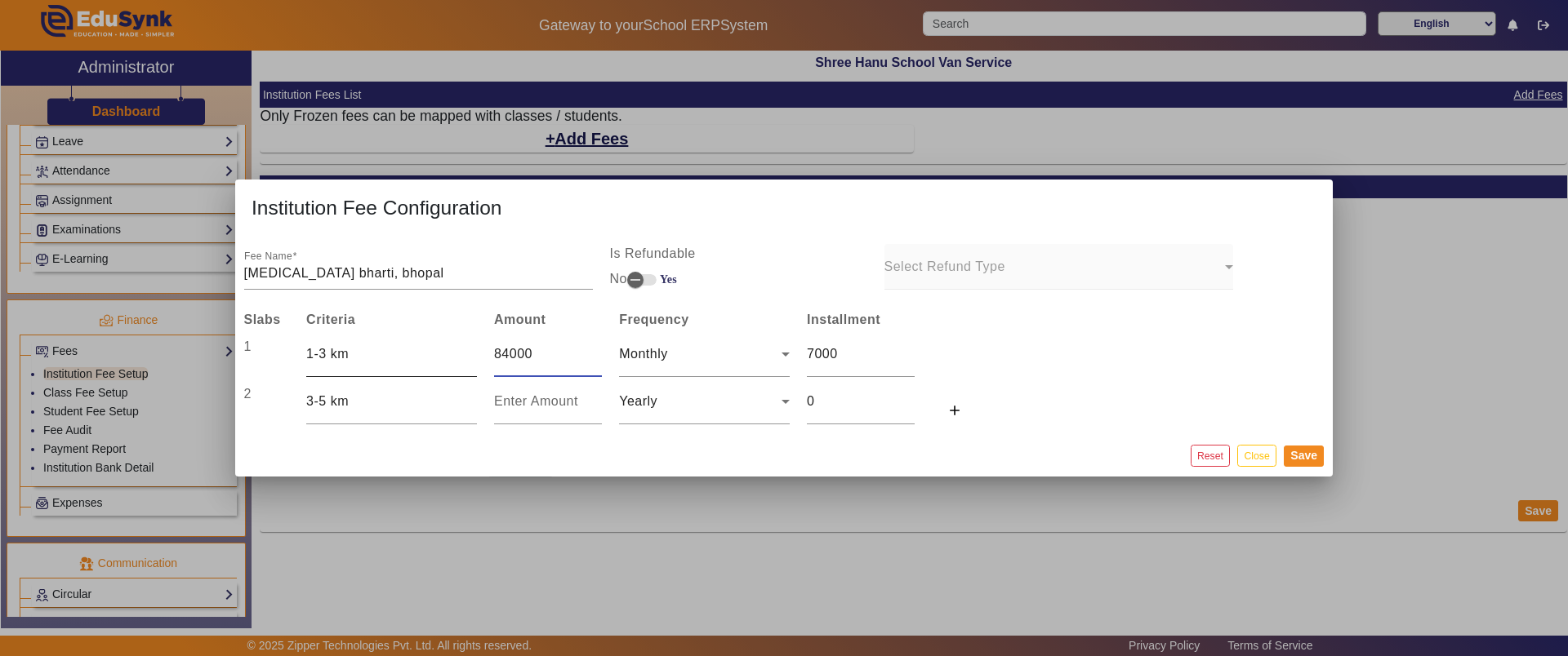
type input "8400"
type input "700"
click at [512, 397] on input "number" at bounding box center [548, 402] width 108 height 20
type input "9"
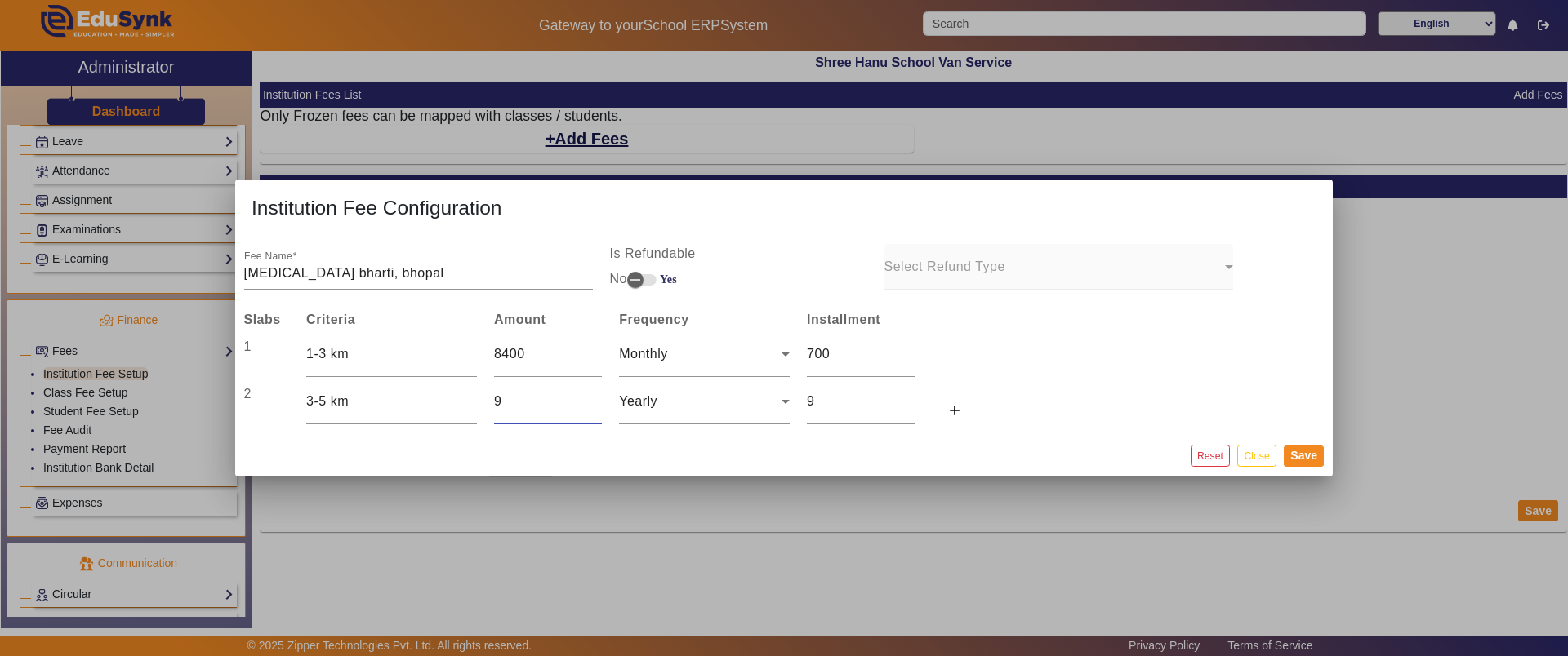
type input "95"
type input "950"
type input "9500"
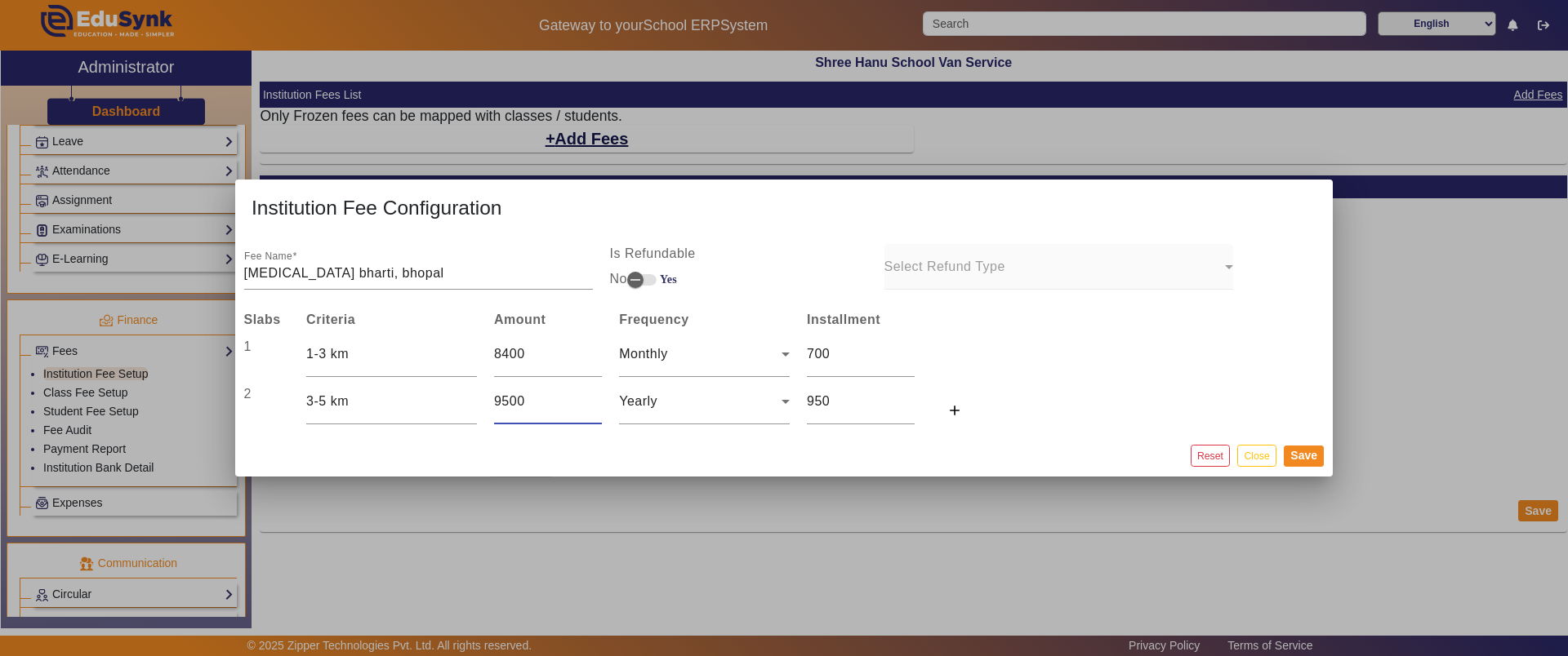
type input "9500"
click at [650, 398] on span "Yearly" at bounding box center [638, 401] width 38 height 14
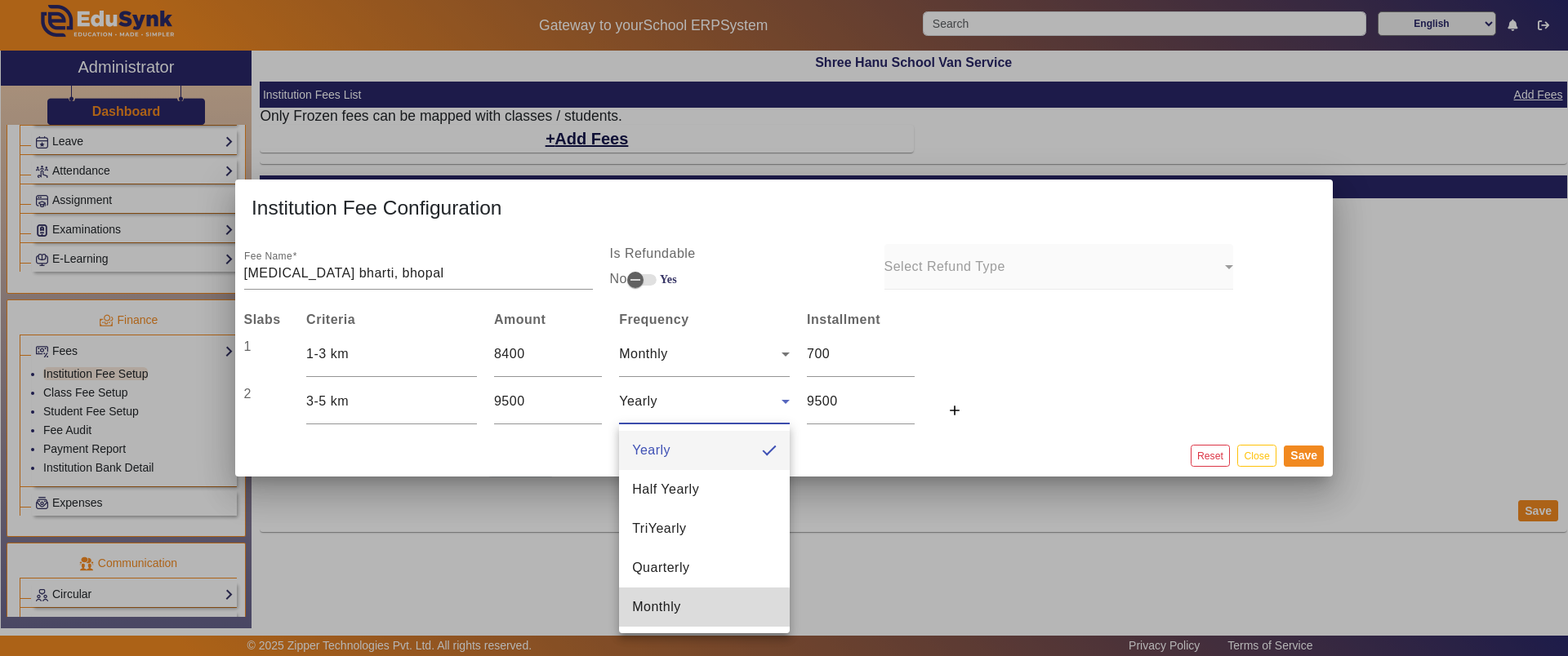
click at [667, 609] on span "Monthly" at bounding box center [656, 608] width 49 height 20
type input "791.6666666666666"
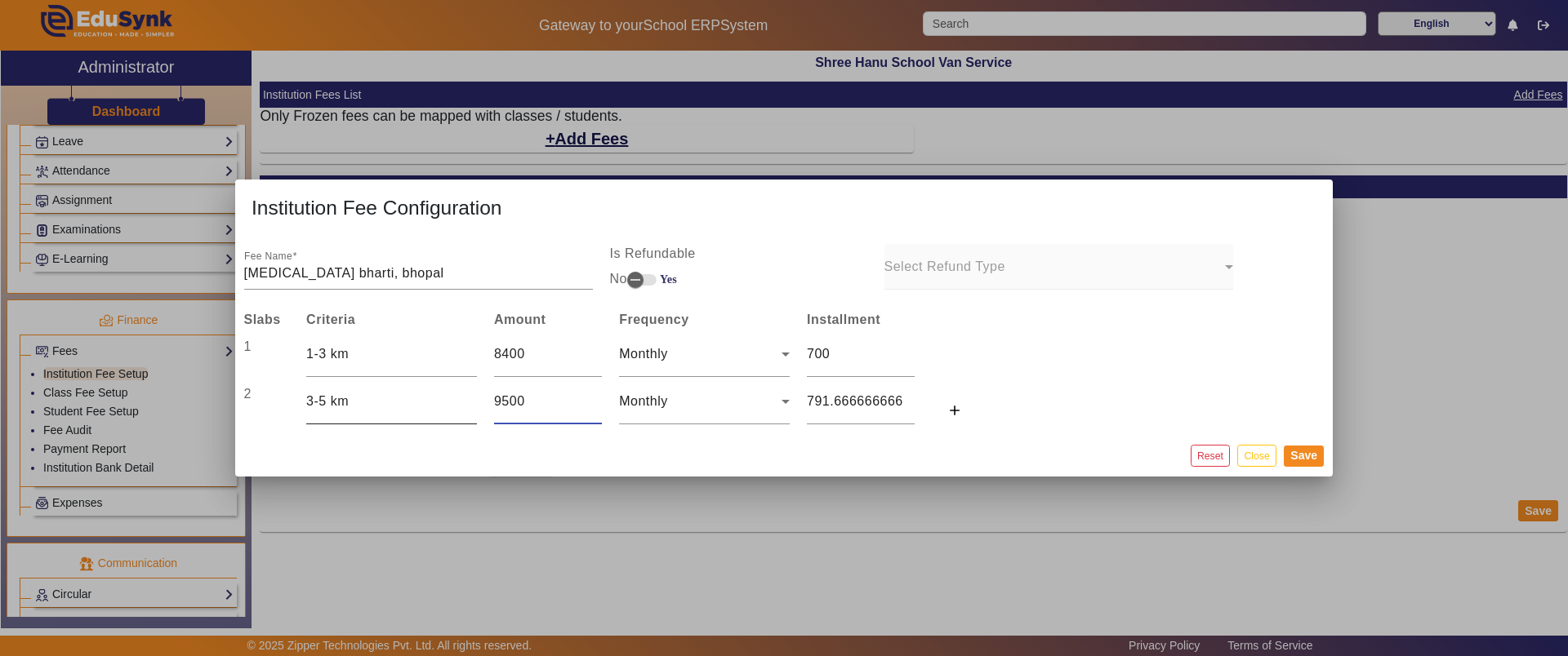
drag, startPoint x: 538, startPoint y: 397, endPoint x: 447, endPoint y: 403, distance: 91.2
click at [447, 403] on tr "2 3-5 km 9500 Monthly 791.6666666666666 add" at bounding box center [611, 402] width 750 height 48
type input "1"
type input "0.08333333333333333"
type input "12"
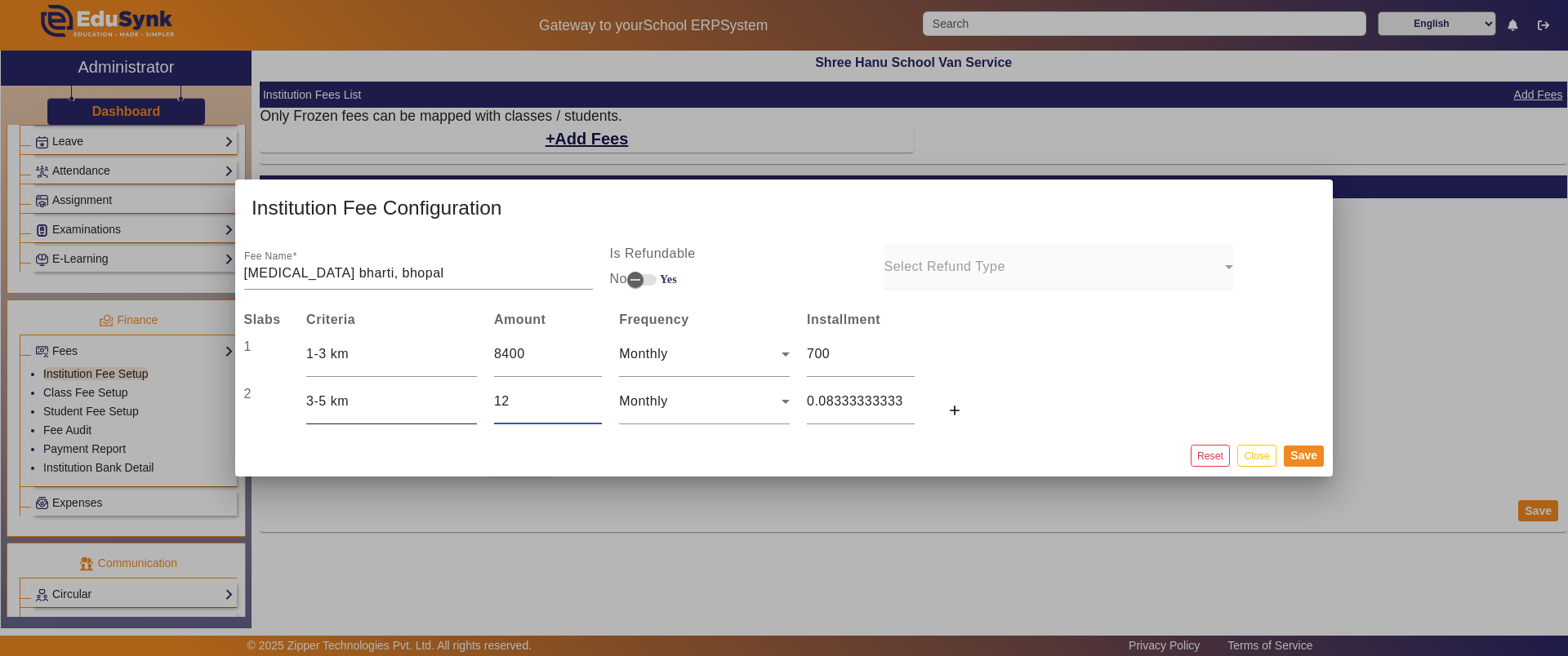
type input "1"
type input "120"
type input "10"
type input "1200"
type input "100"
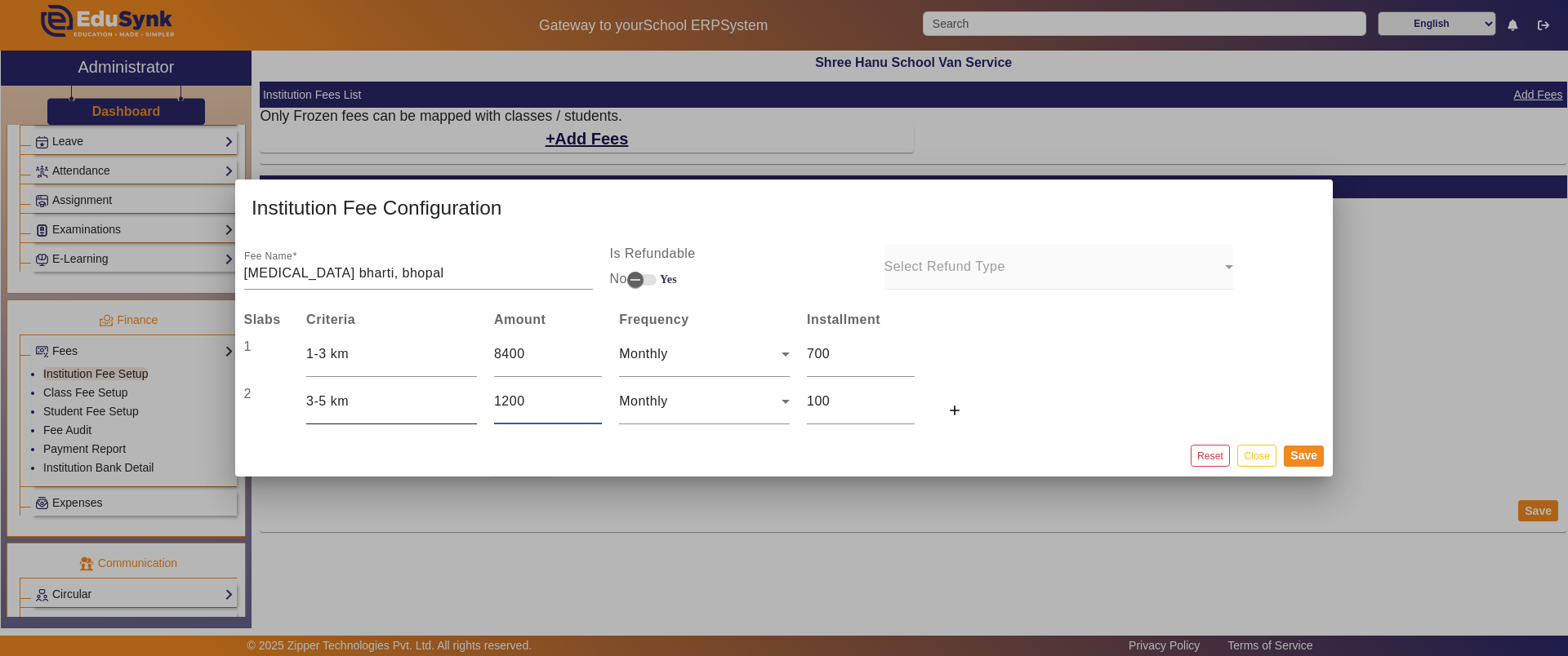
type input "12000"
type input "1000"
type input "12000"
click at [1289, 449] on button "Save" at bounding box center [1303, 456] width 40 height 22
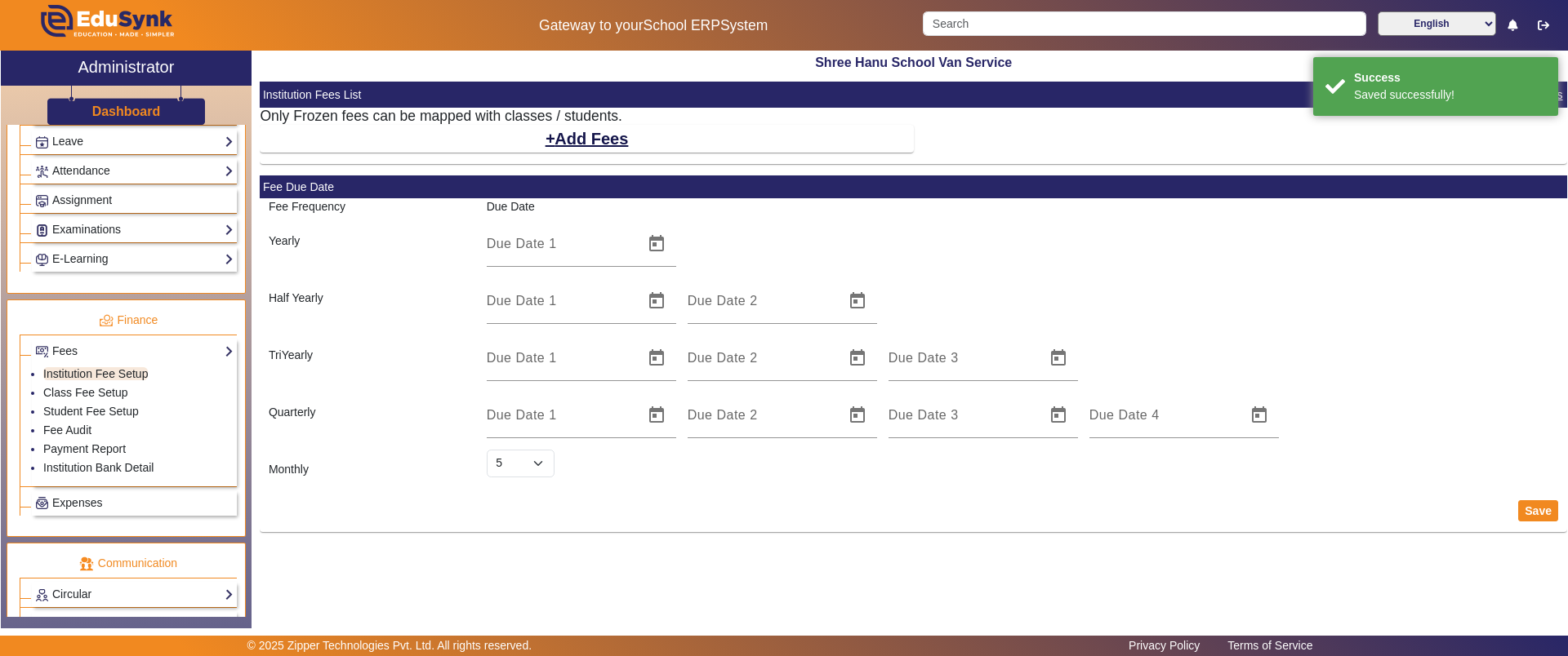
select select "5"
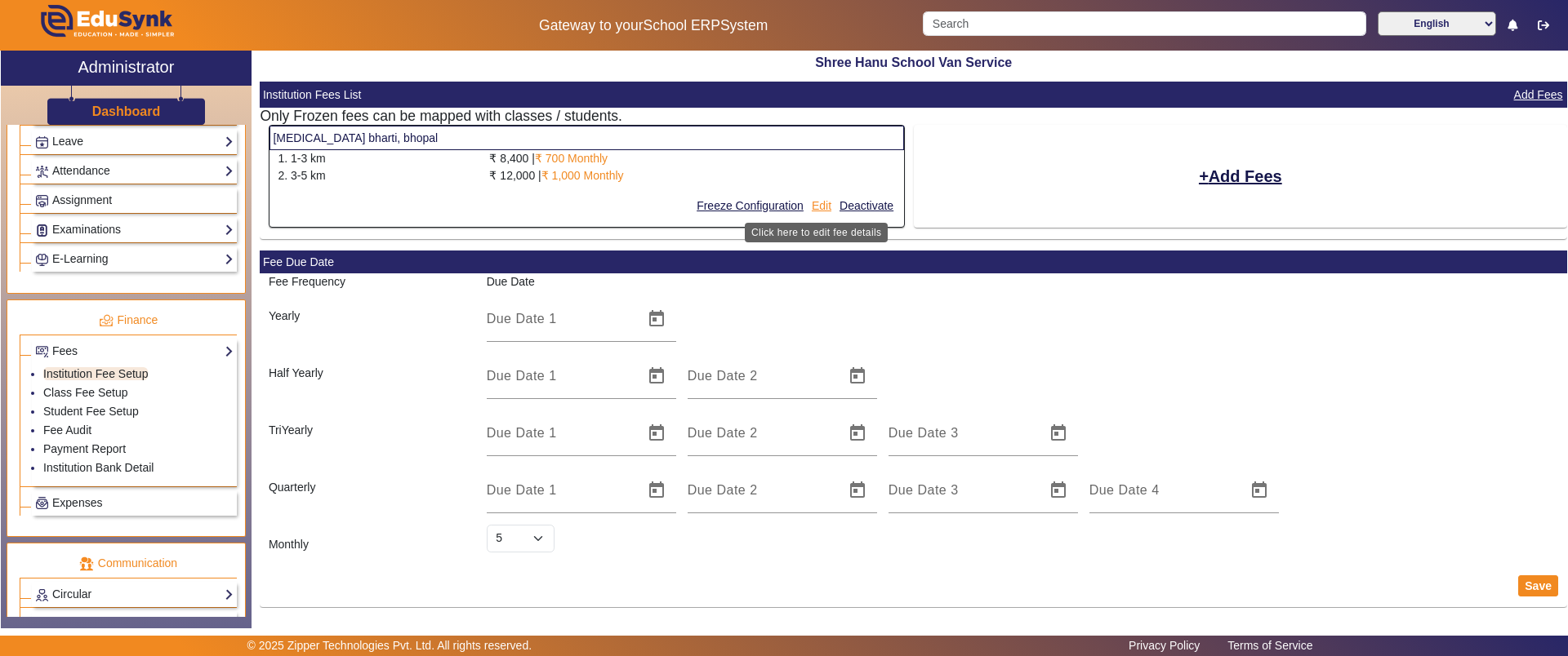
click at [811, 204] on button "Edit" at bounding box center [821, 206] width 22 height 21
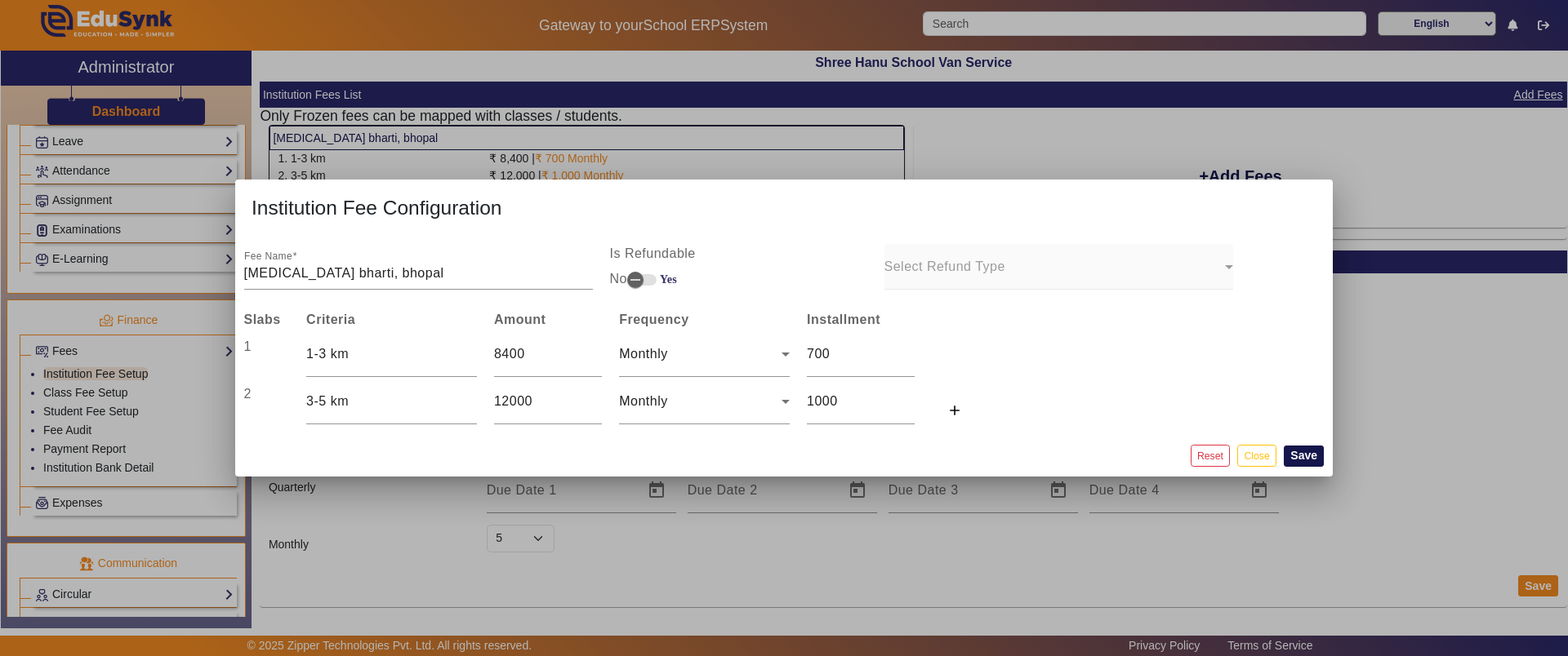
click at [1303, 466] on button "Save" at bounding box center [1303, 456] width 40 height 22
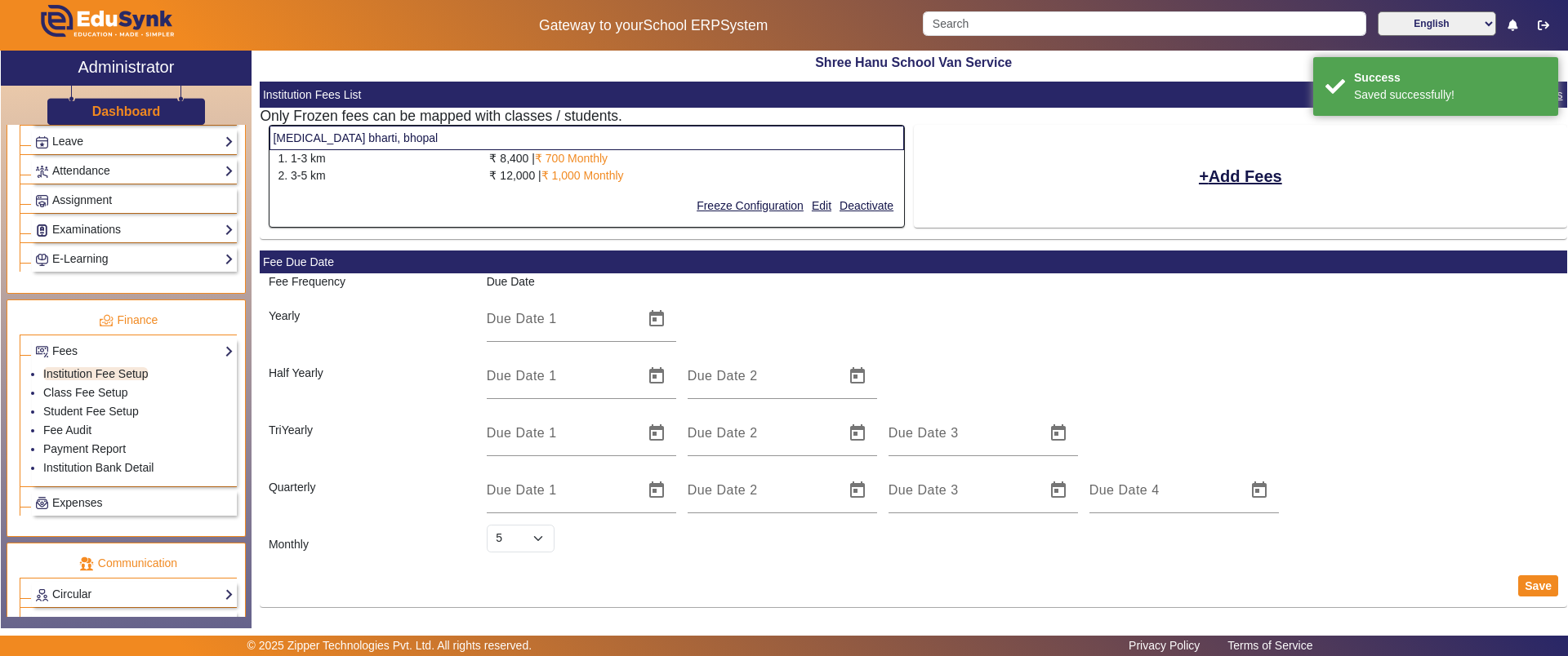
select select "5"
click at [1259, 176] on button "Add Fees" at bounding box center [1240, 175] width 87 height 27
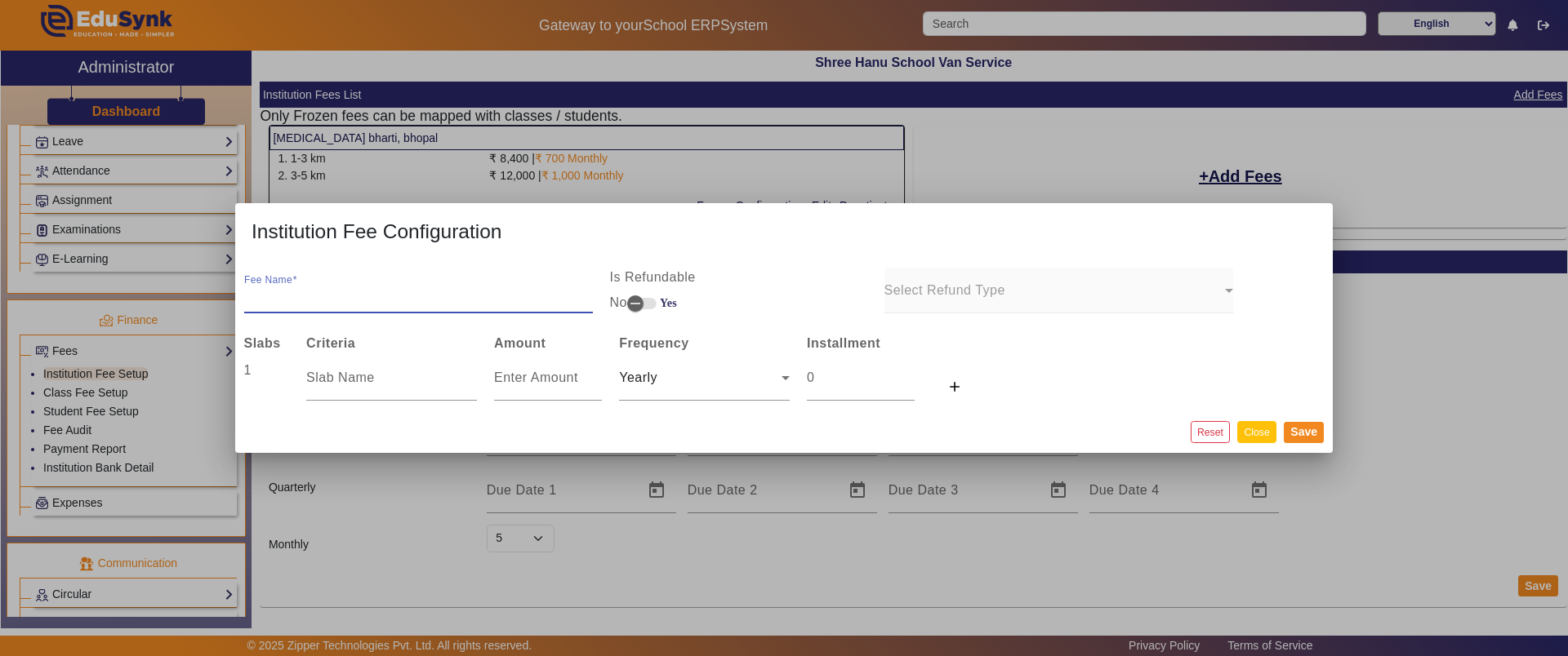
click at [1262, 424] on button "Close" at bounding box center [1256, 432] width 38 height 22
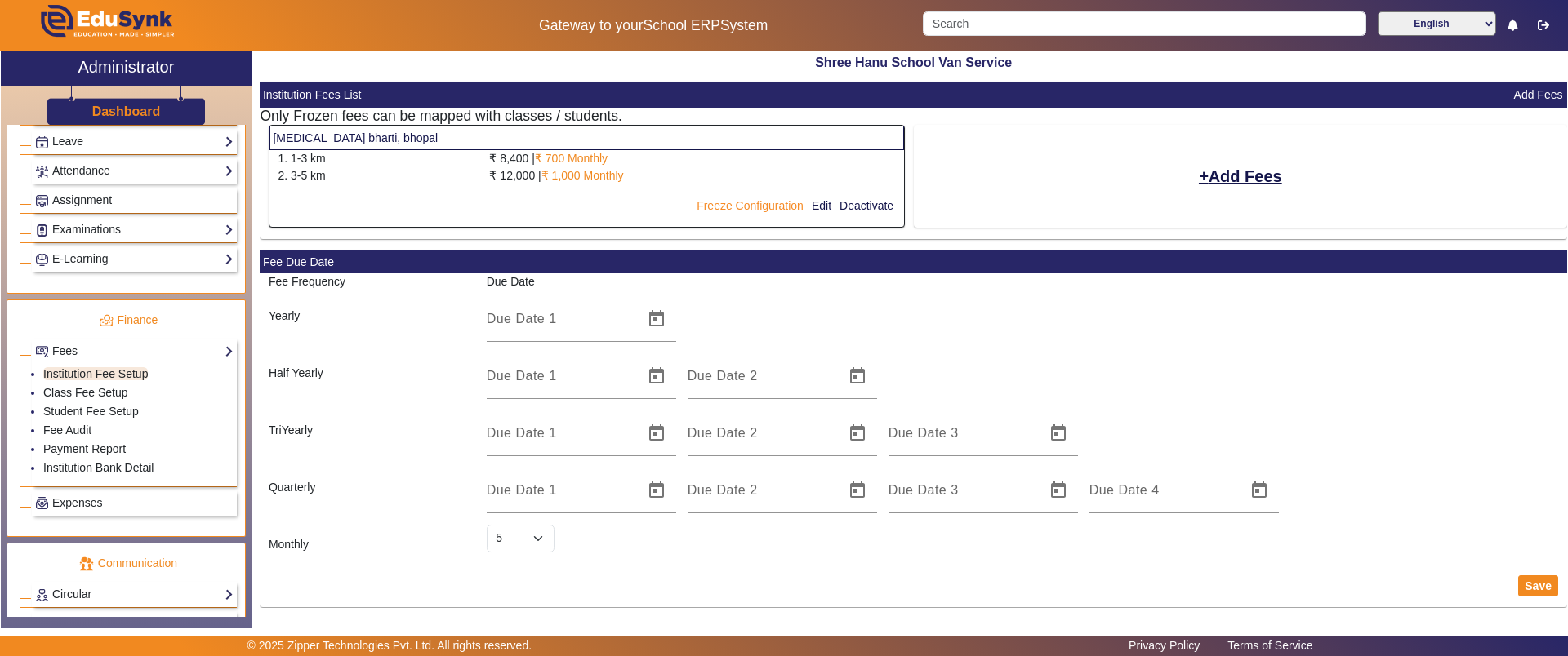
click at [725, 203] on button "Freeze Configuration" at bounding box center [749, 206] width 111 height 21
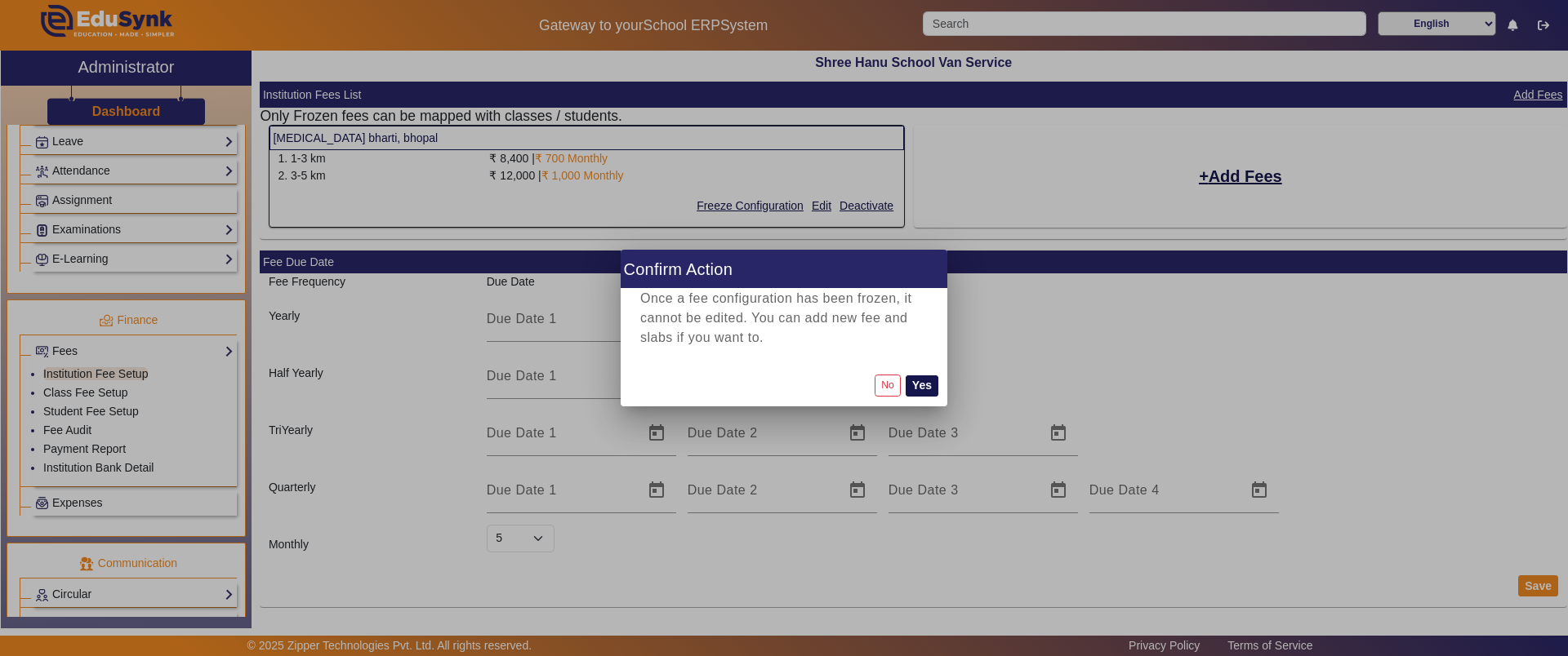
click at [924, 386] on button "Yes" at bounding box center [922, 387] width 32 height 22
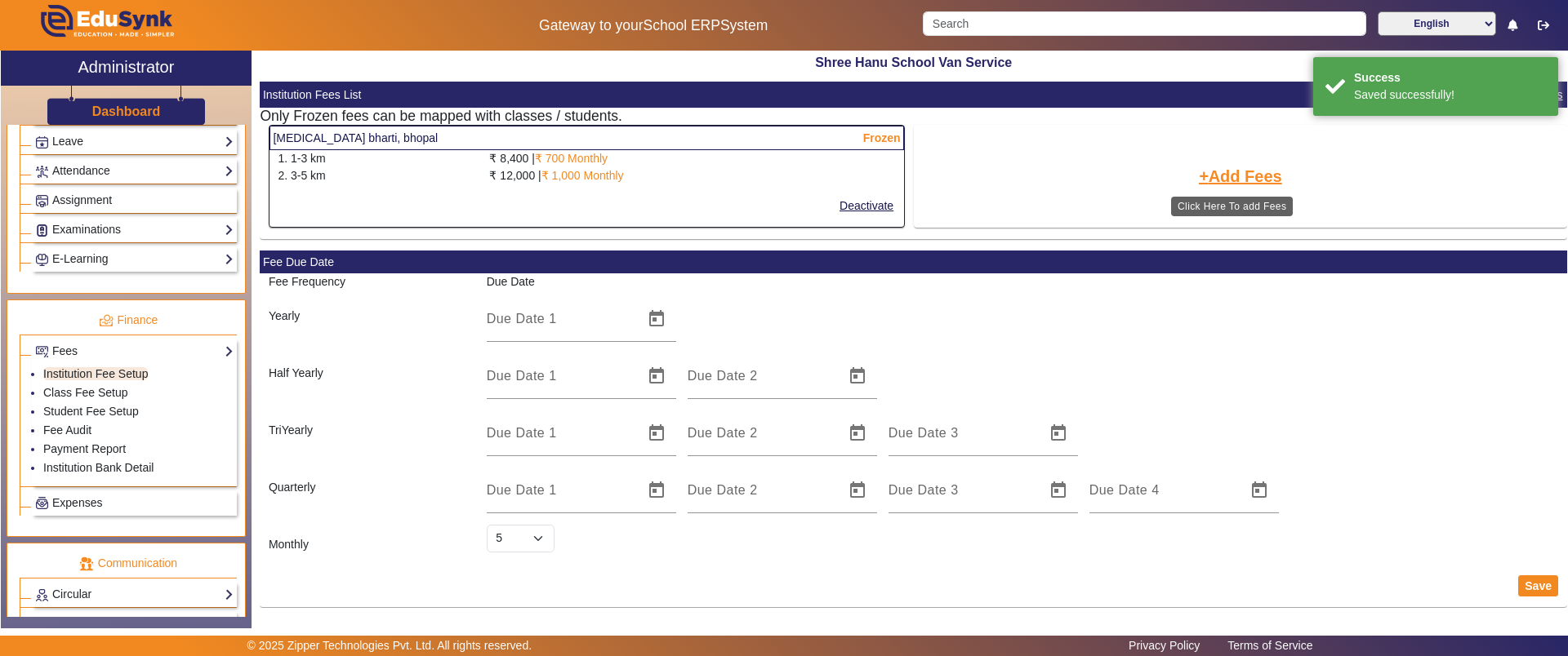
click at [1219, 175] on button "Add Fees" at bounding box center [1240, 175] width 87 height 27
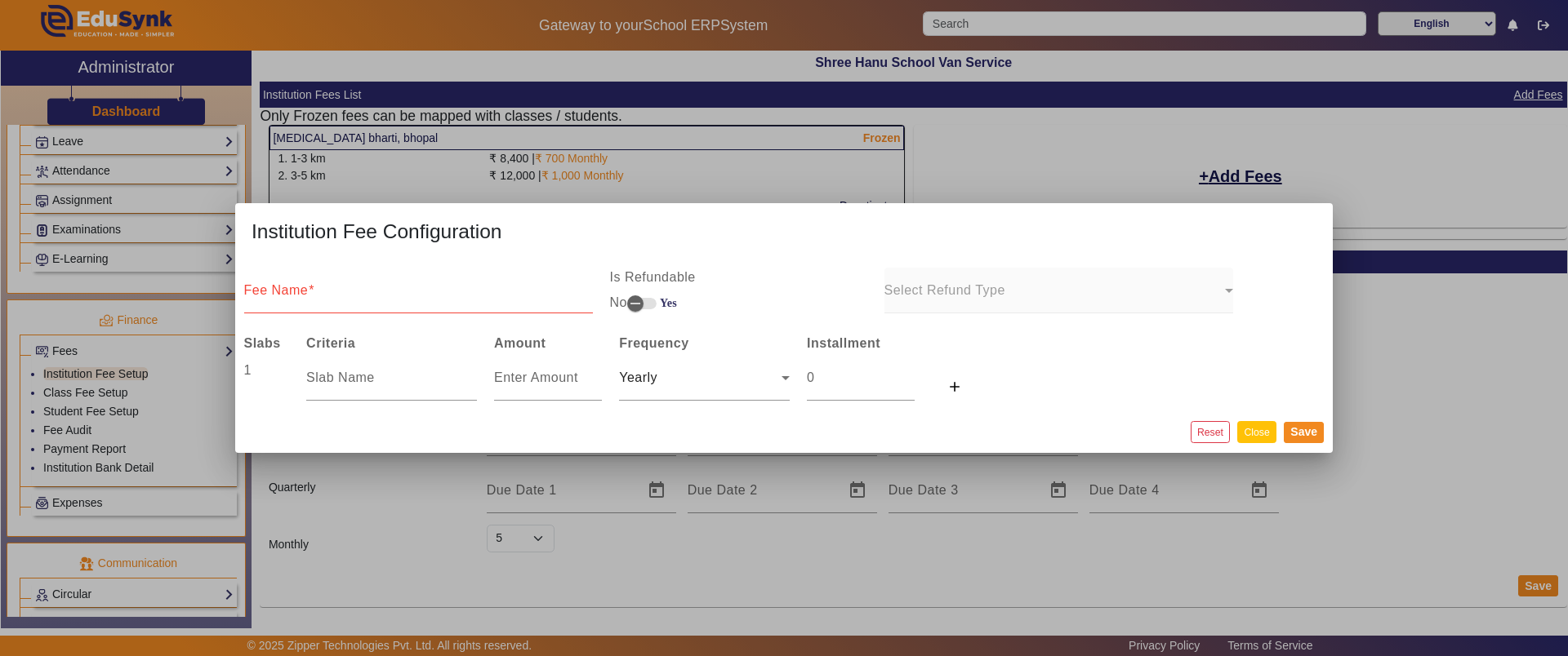
click at [1261, 422] on button "Close" at bounding box center [1256, 432] width 38 height 22
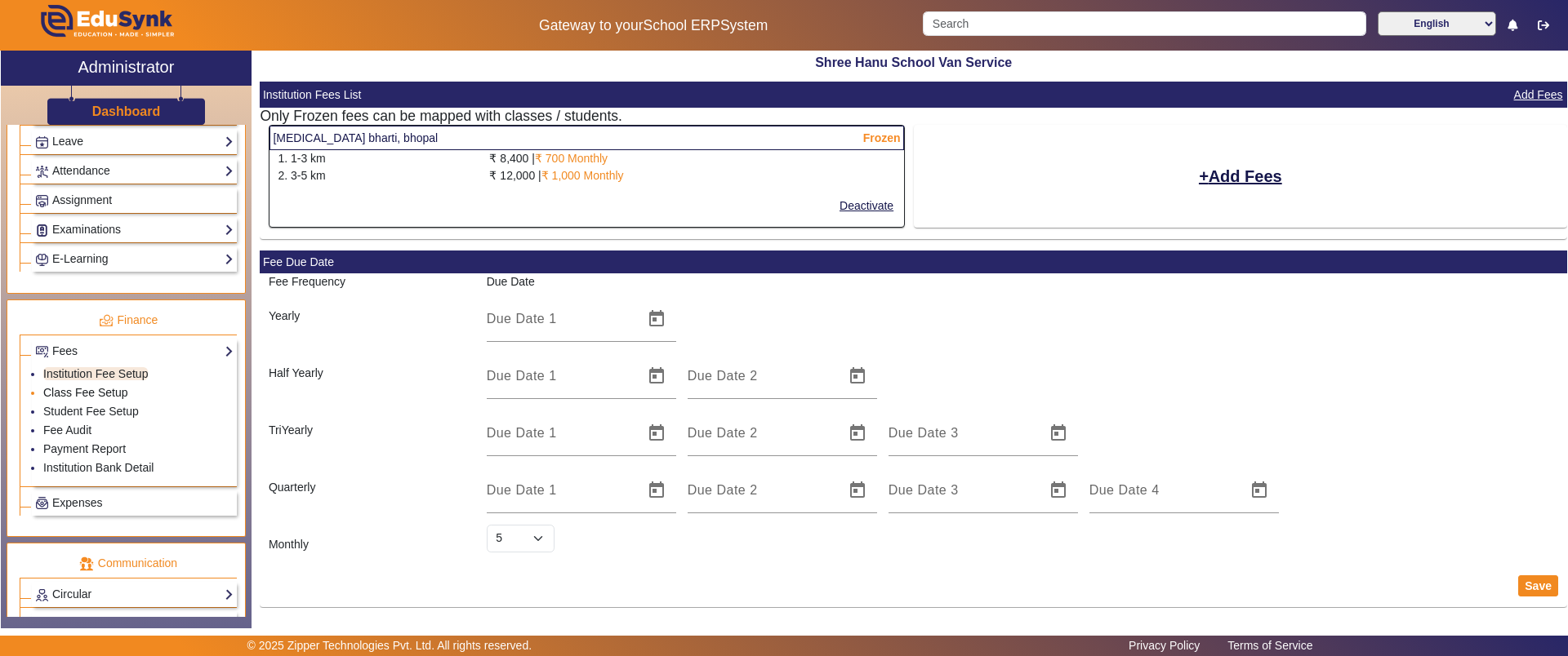
click at [92, 388] on link "Class Fee Setup" at bounding box center [86, 392] width 85 height 13
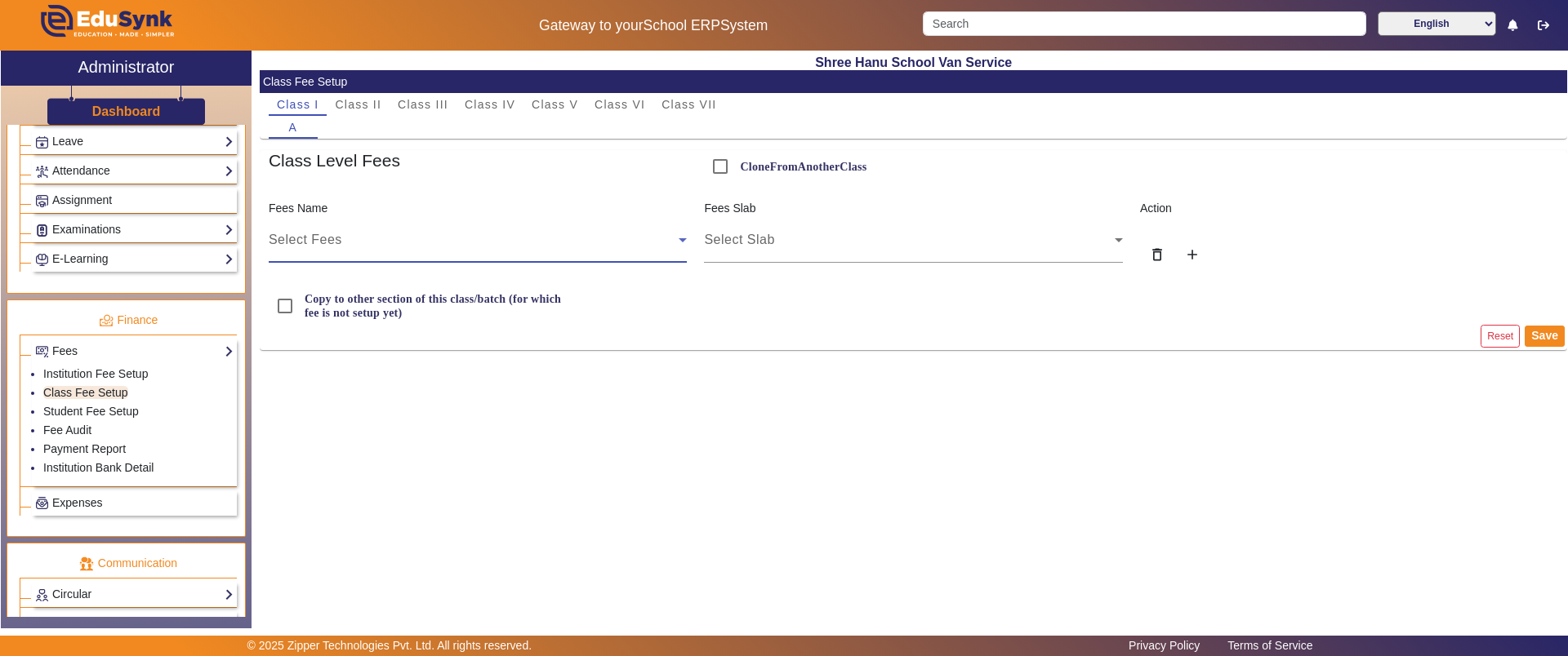
click at [324, 237] on span "Select Fees" at bounding box center [305, 239] width 73 height 14
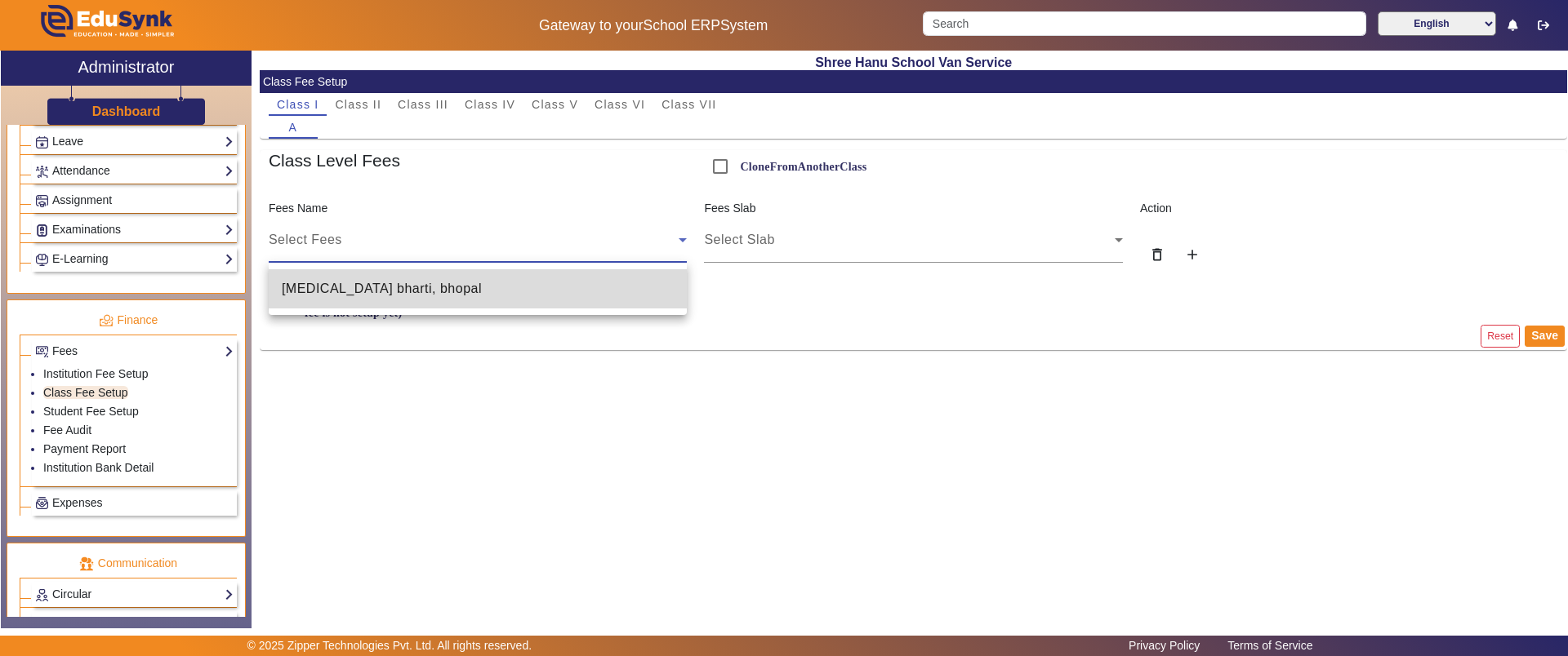
click at [323, 279] on span "[MEDICAL_DATA] bharti, bhopal" at bounding box center [382, 289] width 200 height 20
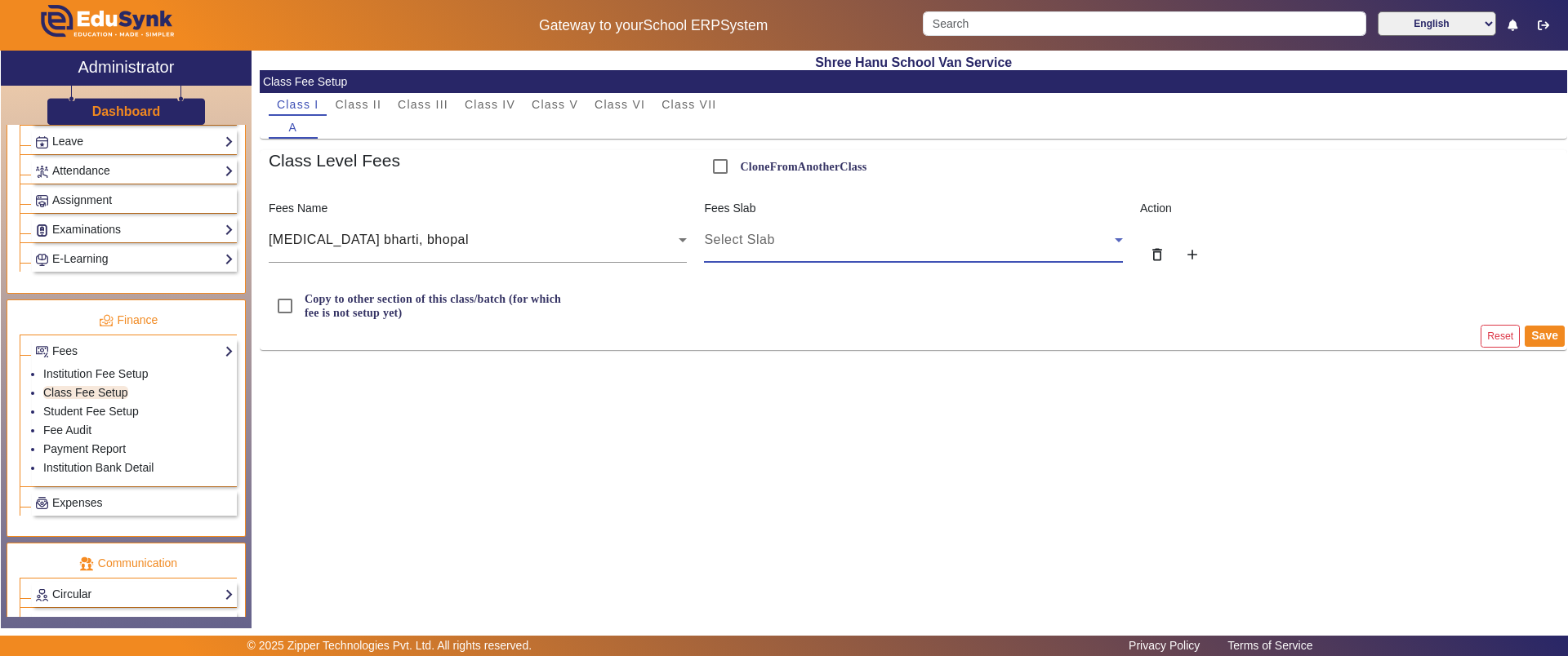
click at [803, 235] on div "Select Slab" at bounding box center [909, 240] width 411 height 20
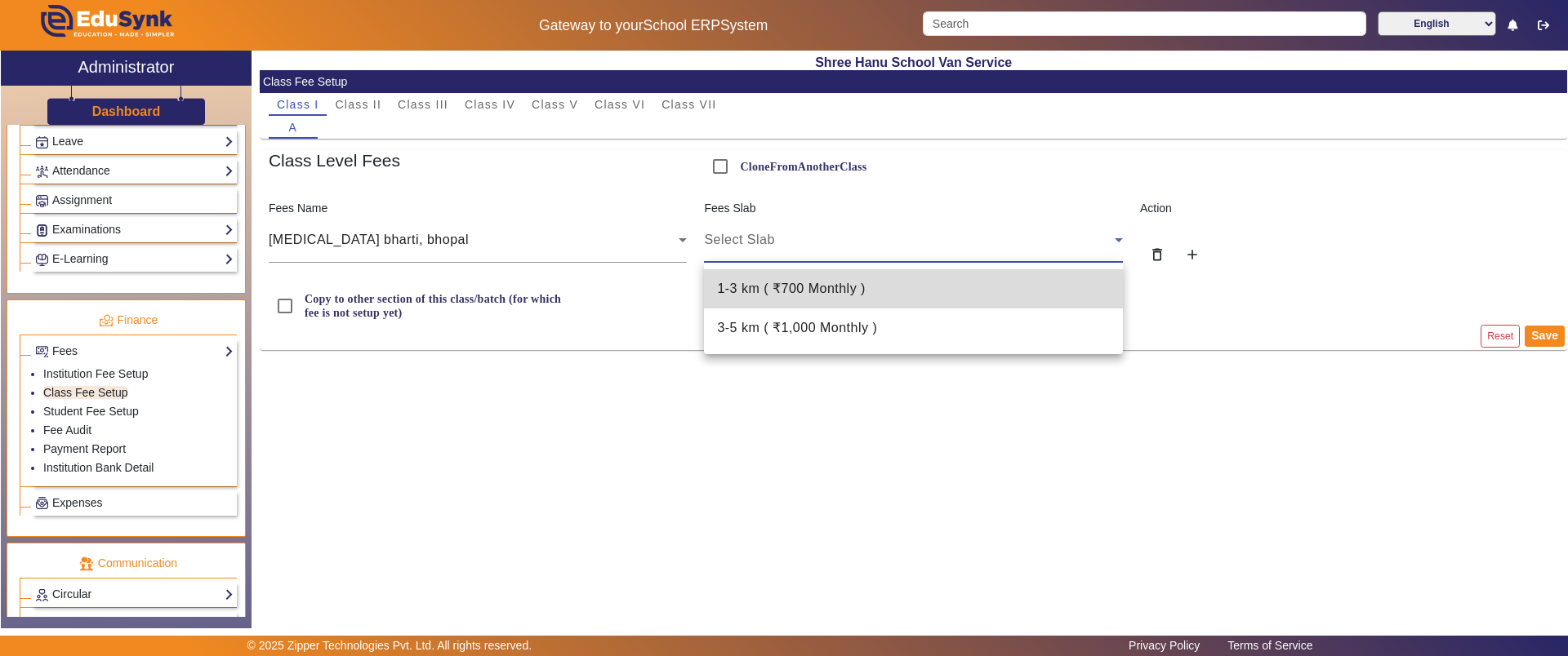
click at [799, 298] on mat-option "1-3 km ( ₹700 Monthly )" at bounding box center [913, 289] width 419 height 39
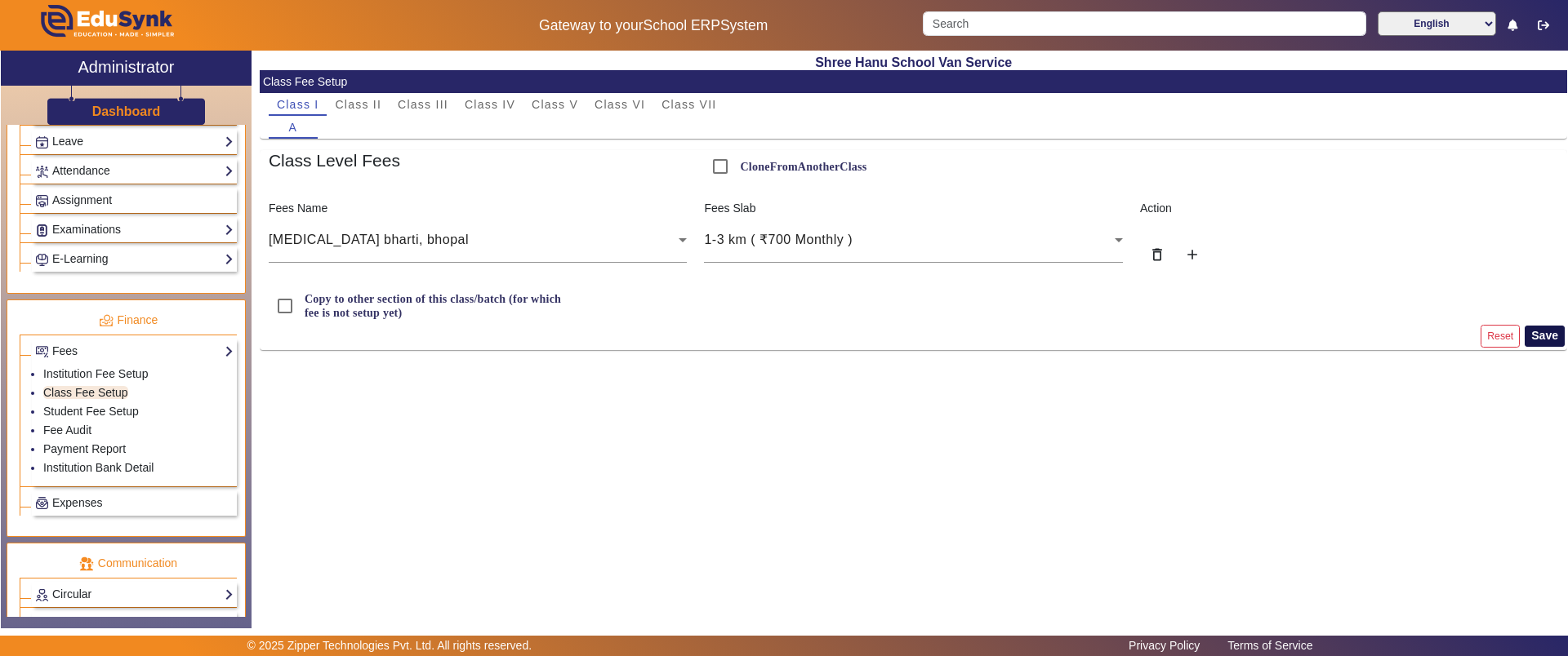
click at [1543, 338] on button "Save" at bounding box center [1545, 337] width 40 height 22
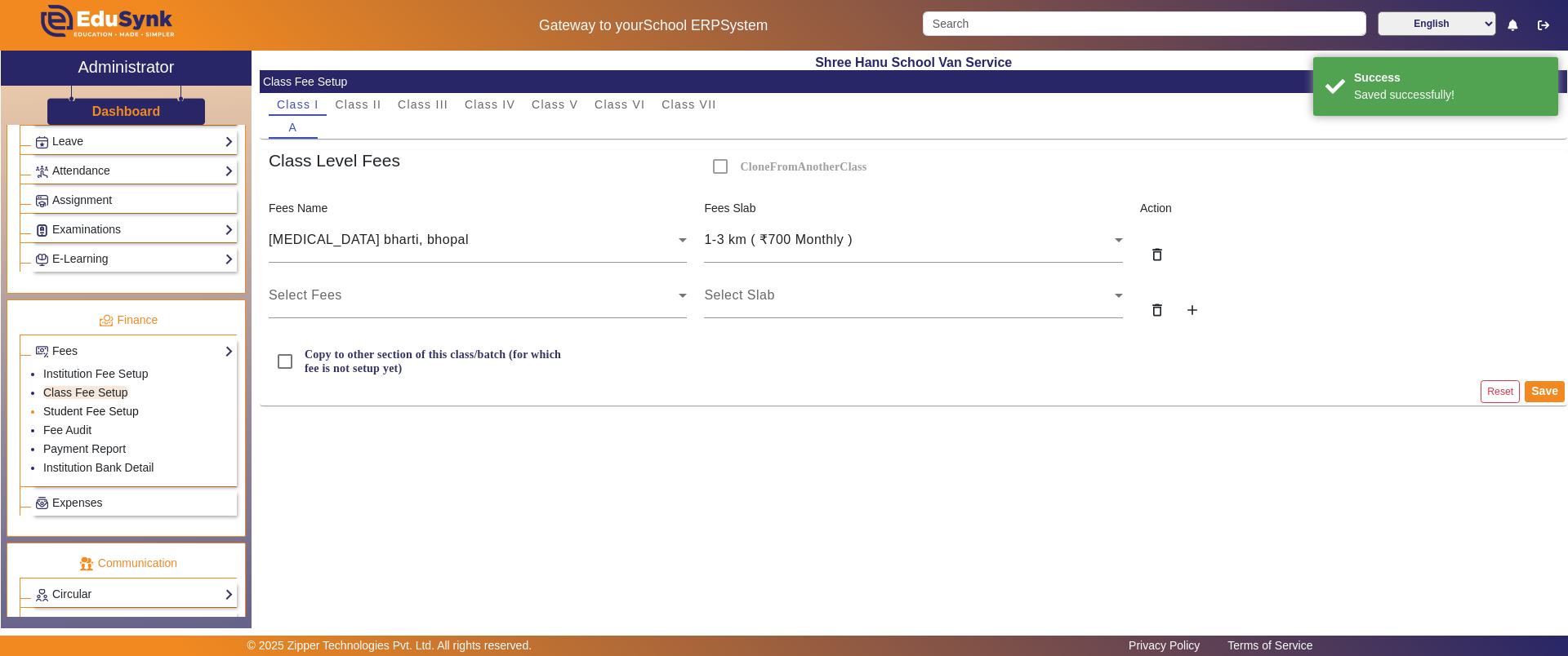
click at [87, 406] on link "Student Fee Setup" at bounding box center [91, 412] width 96 height 13
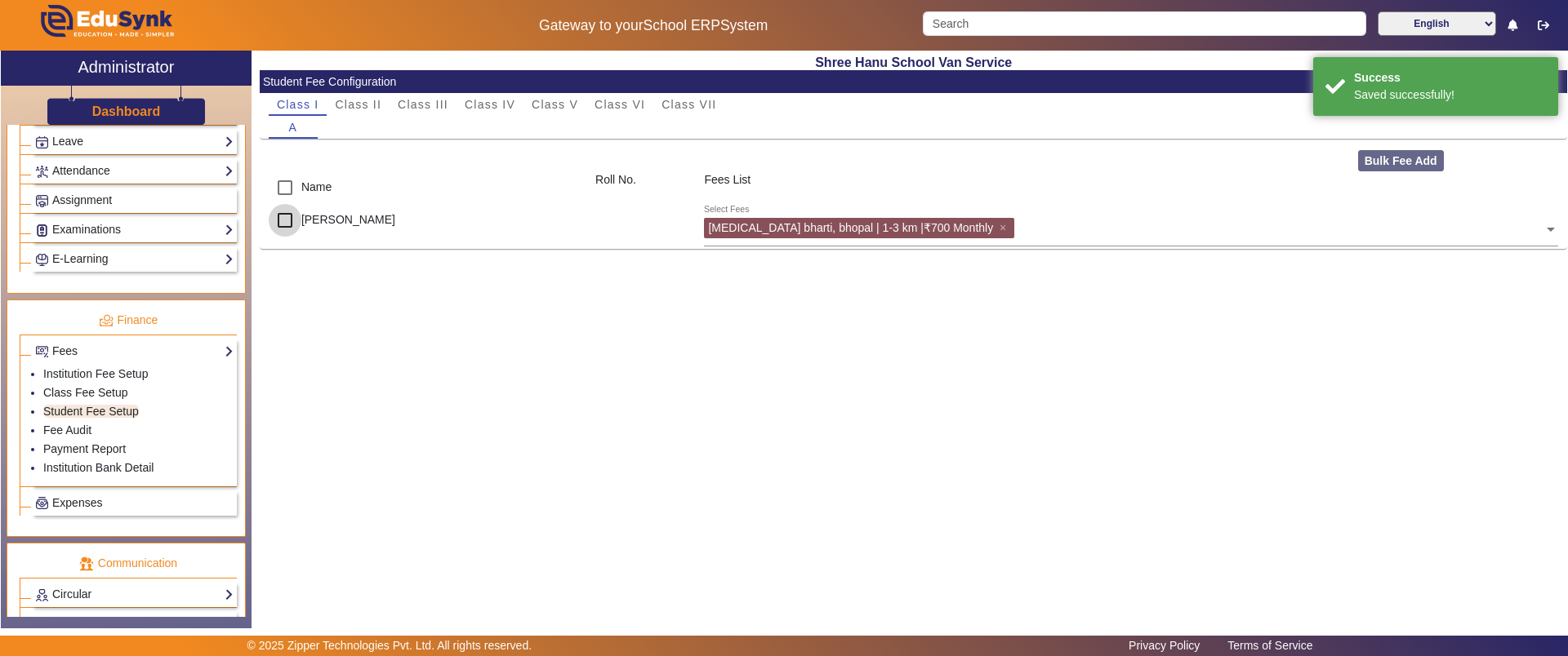
click at [283, 219] on input "checkbox" at bounding box center [284, 219] width 32 height 32
checkbox input "true"
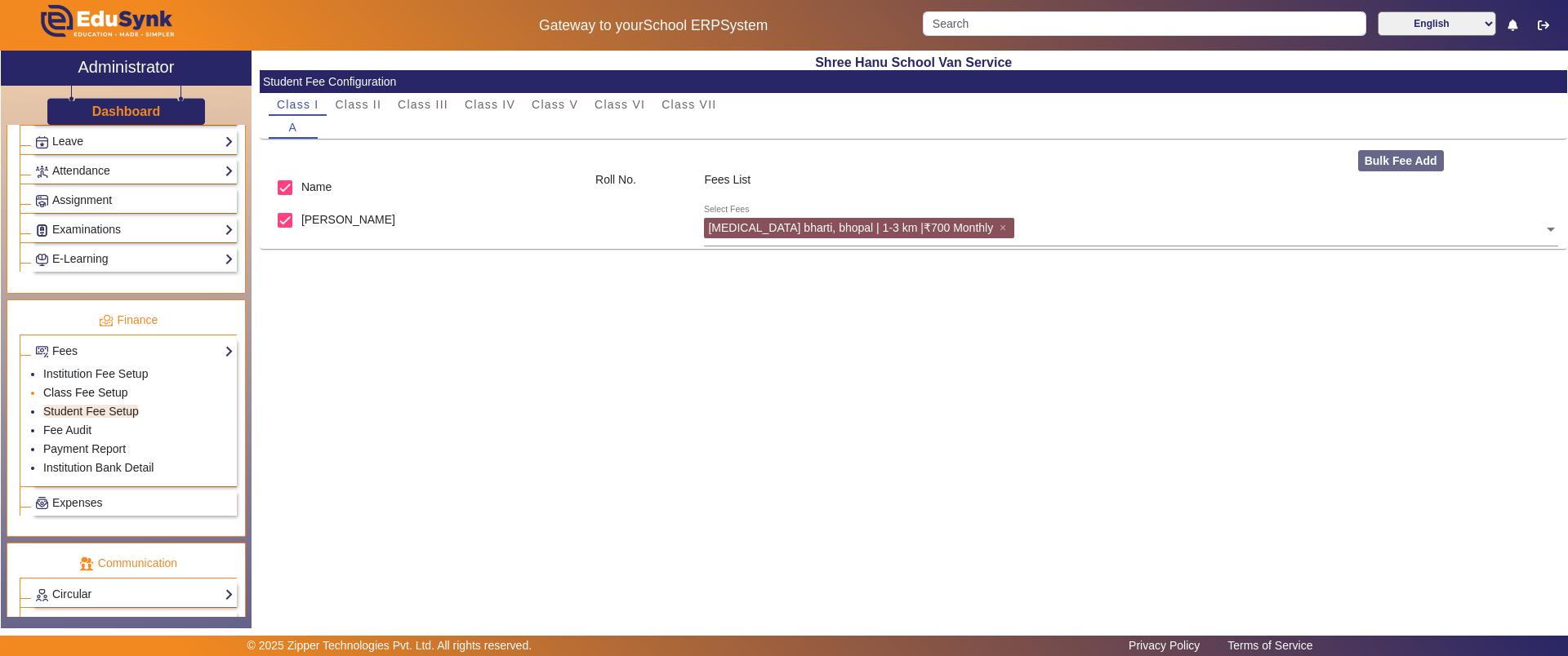
click at [97, 392] on link "Class Fee Setup" at bounding box center [86, 392] width 85 height 13
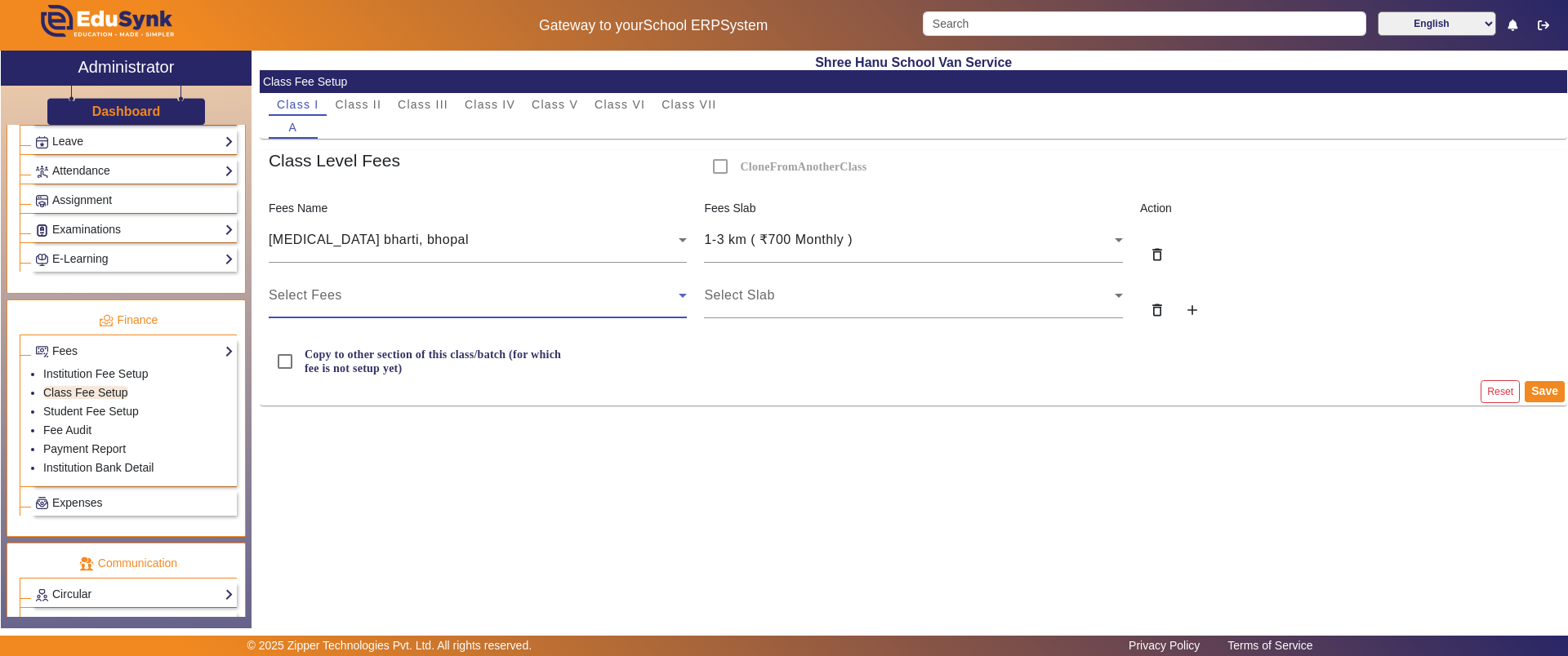
click at [338, 292] on span "Select Fees" at bounding box center [305, 295] width 73 height 14
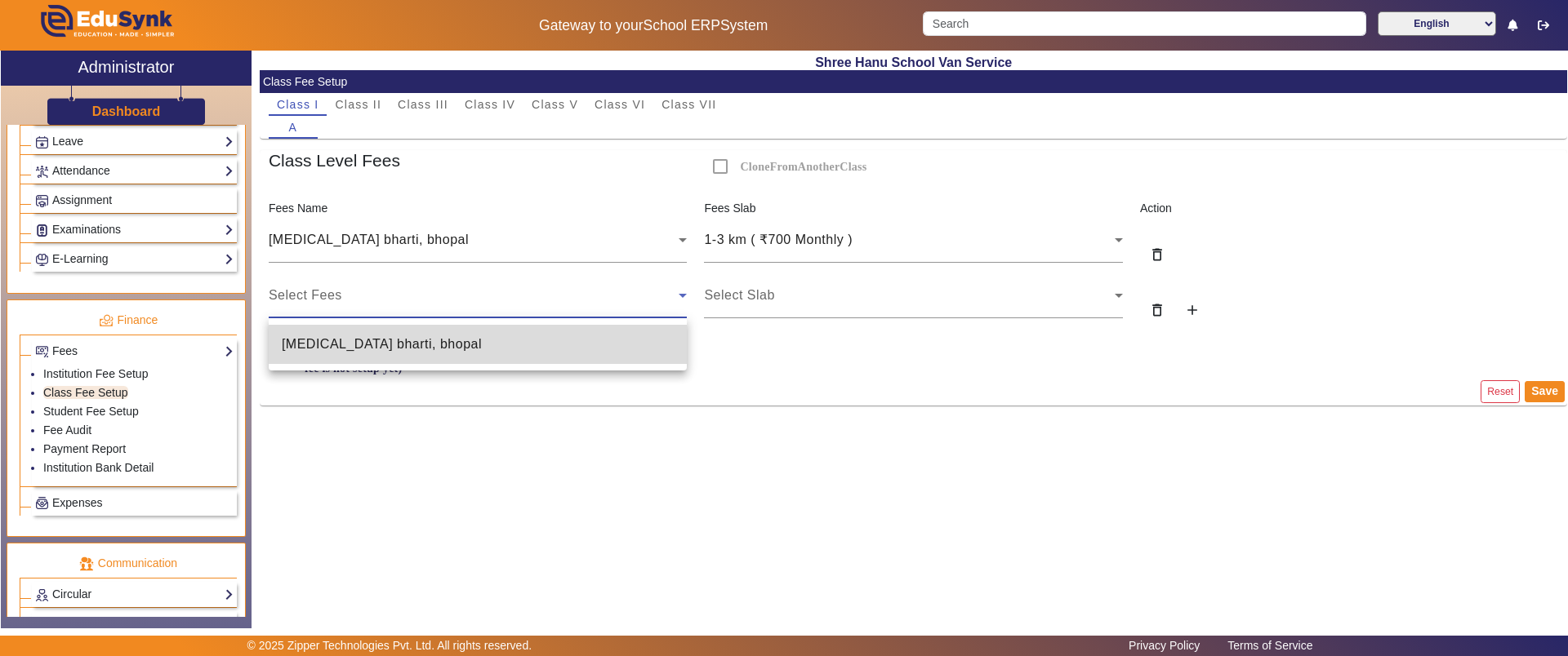
click at [324, 352] on span "[MEDICAL_DATA] bharti, bhopal" at bounding box center [382, 344] width 200 height 20
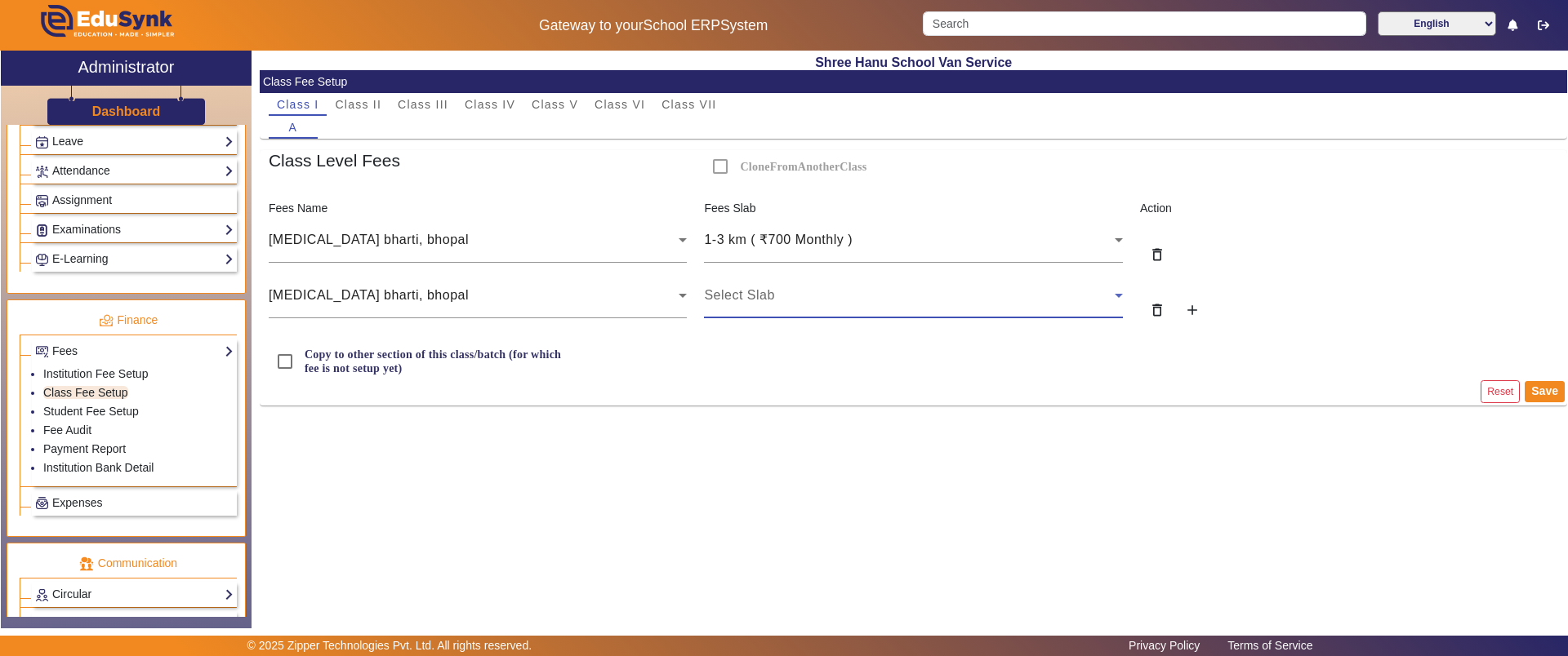
click at [739, 290] on span "Select Slab" at bounding box center [739, 295] width 70 height 14
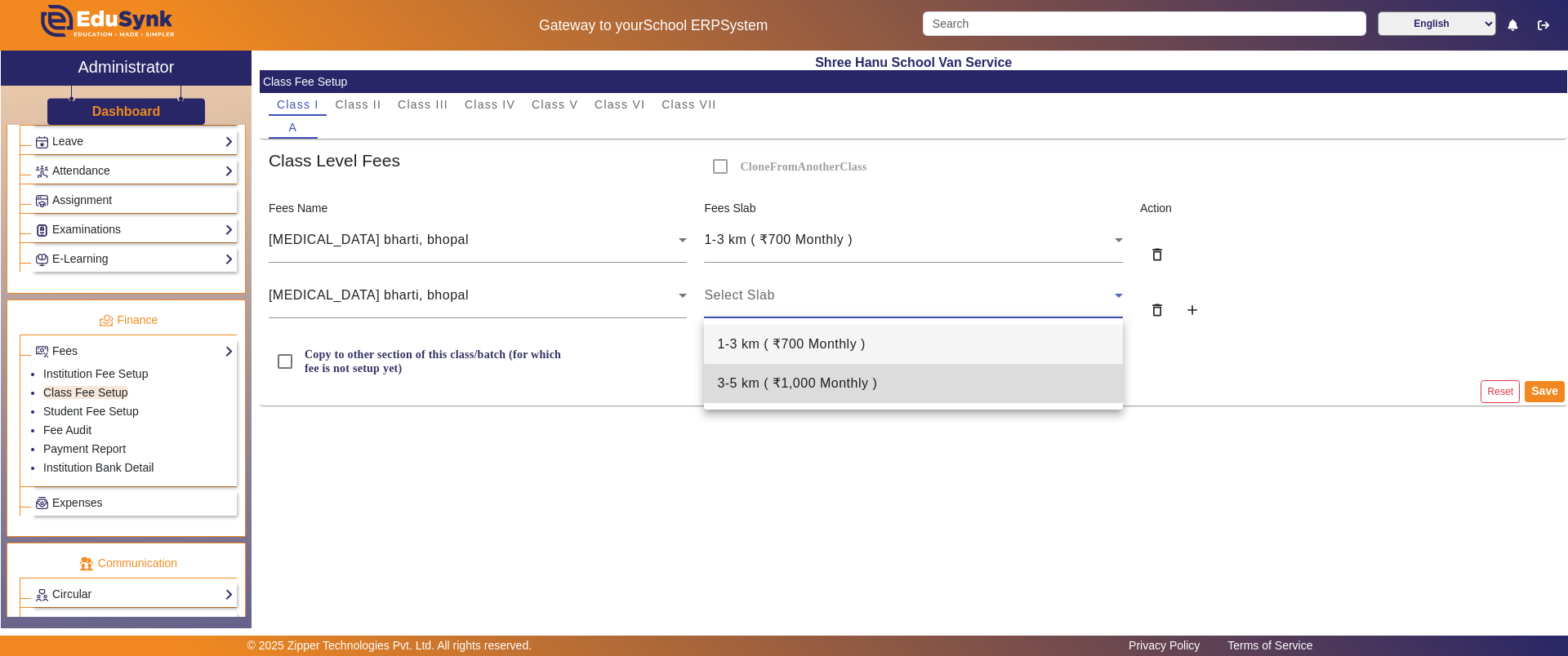
click at [741, 374] on span "3-5 km ( ₹1,000 Monthly )" at bounding box center [797, 384] width 160 height 20
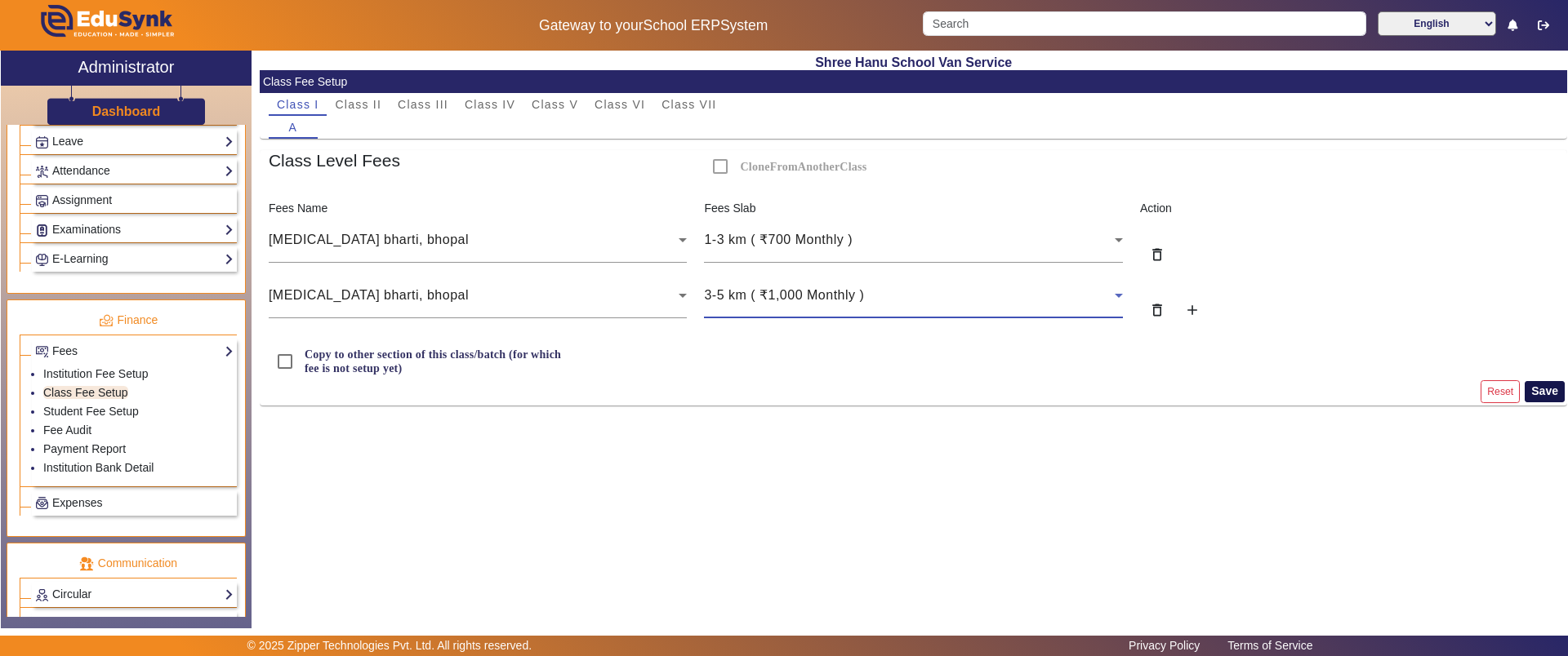
click at [1539, 386] on button "Save" at bounding box center [1545, 392] width 40 height 22
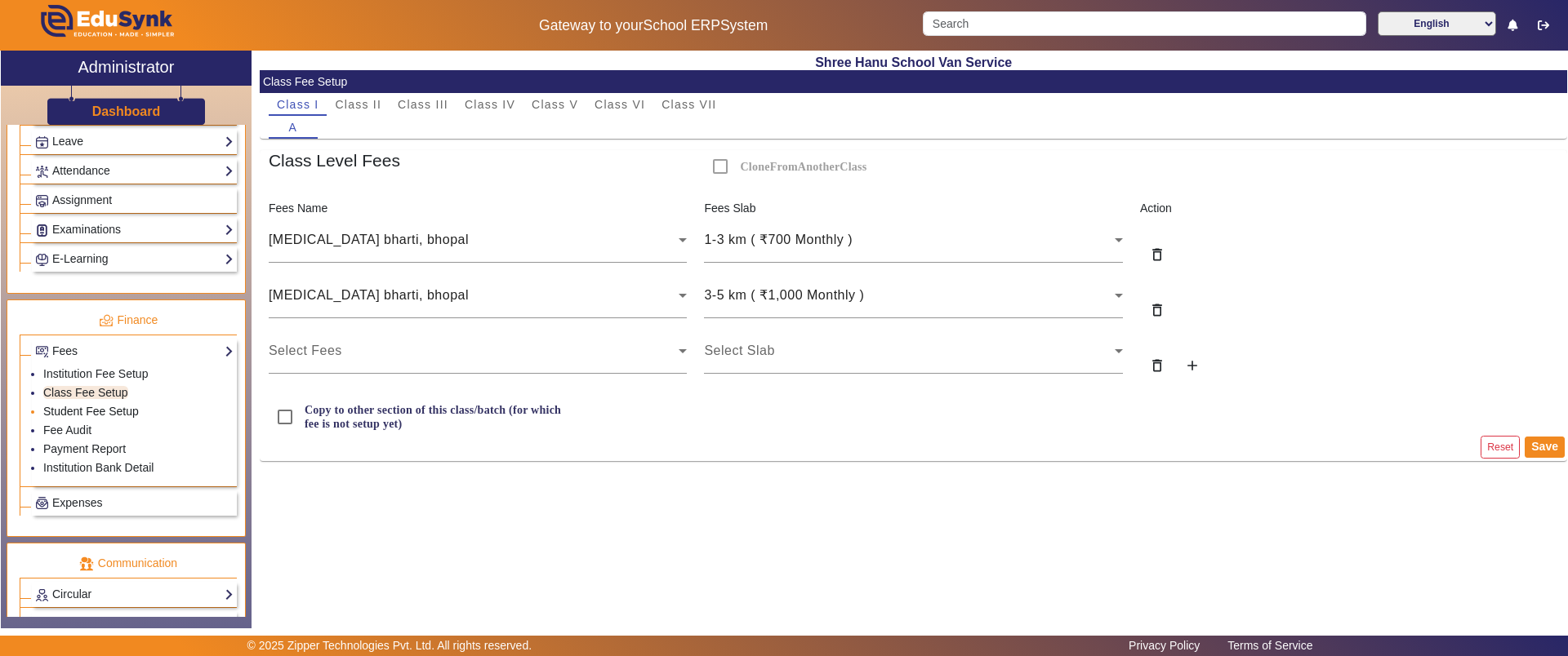
click at [69, 408] on link "Student Fee Setup" at bounding box center [91, 412] width 96 height 13
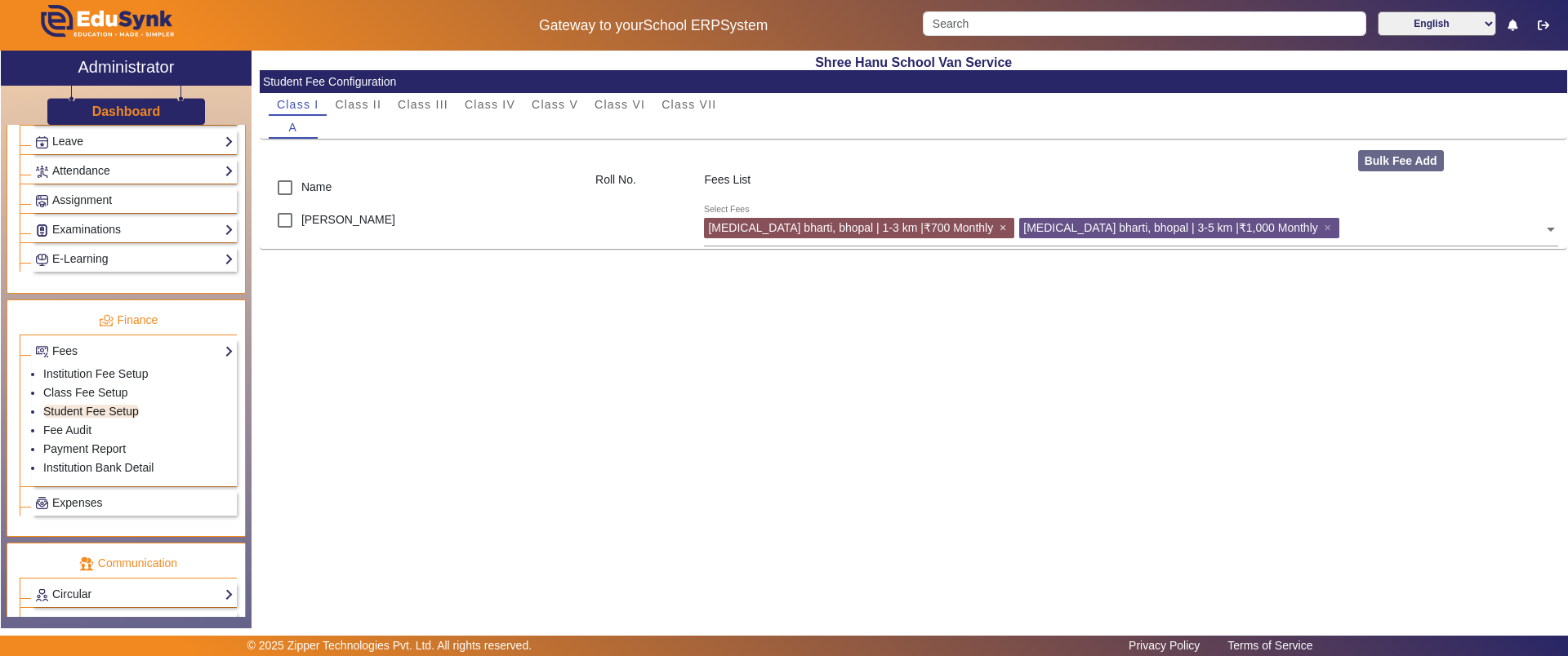
click at [1000, 227] on span "×" at bounding box center [1005, 228] width 11 height 13
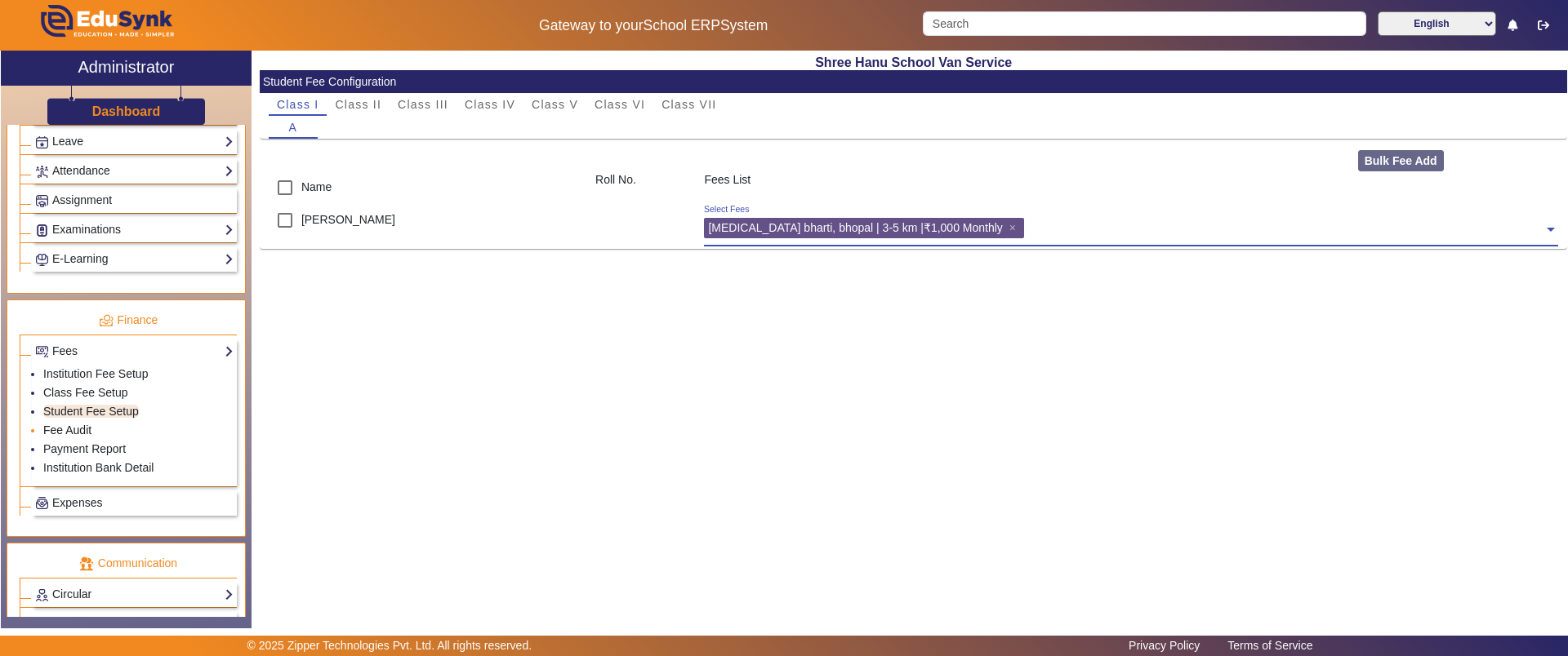
click at [79, 432] on link "Fee Audit" at bounding box center [67, 431] width 48 height 13
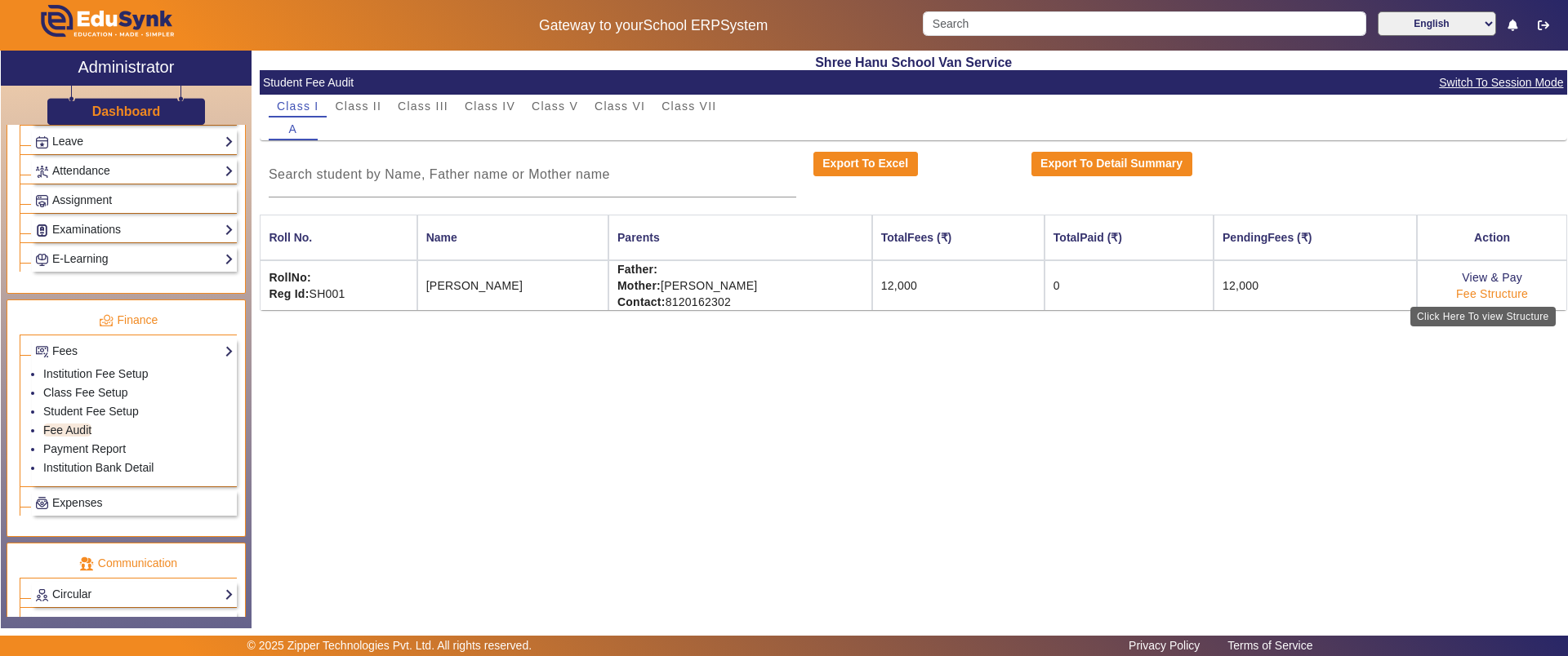
click at [1495, 295] on link "Fee Structure" at bounding box center [1491, 294] width 72 height 13
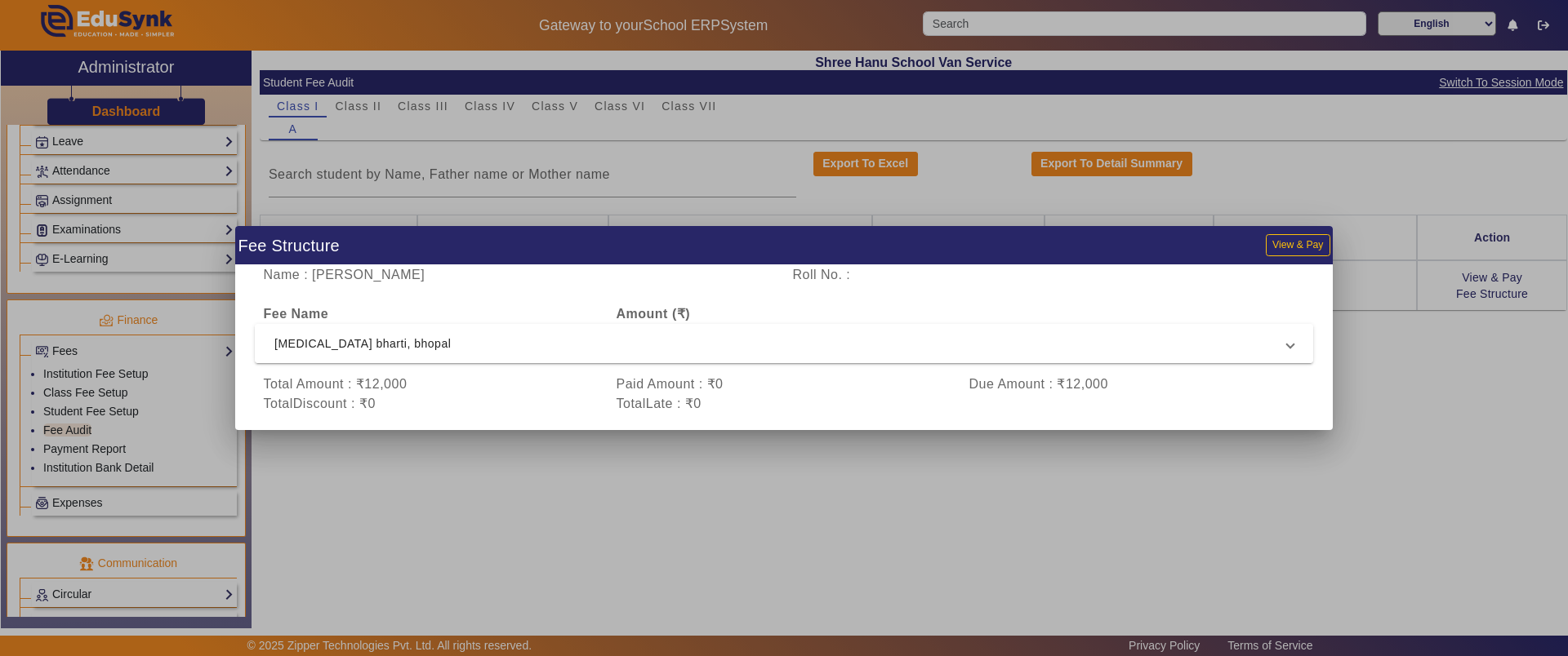
click at [747, 343] on span "[MEDICAL_DATA] bharti, bhopal" at bounding box center [780, 344] width 1012 height 20
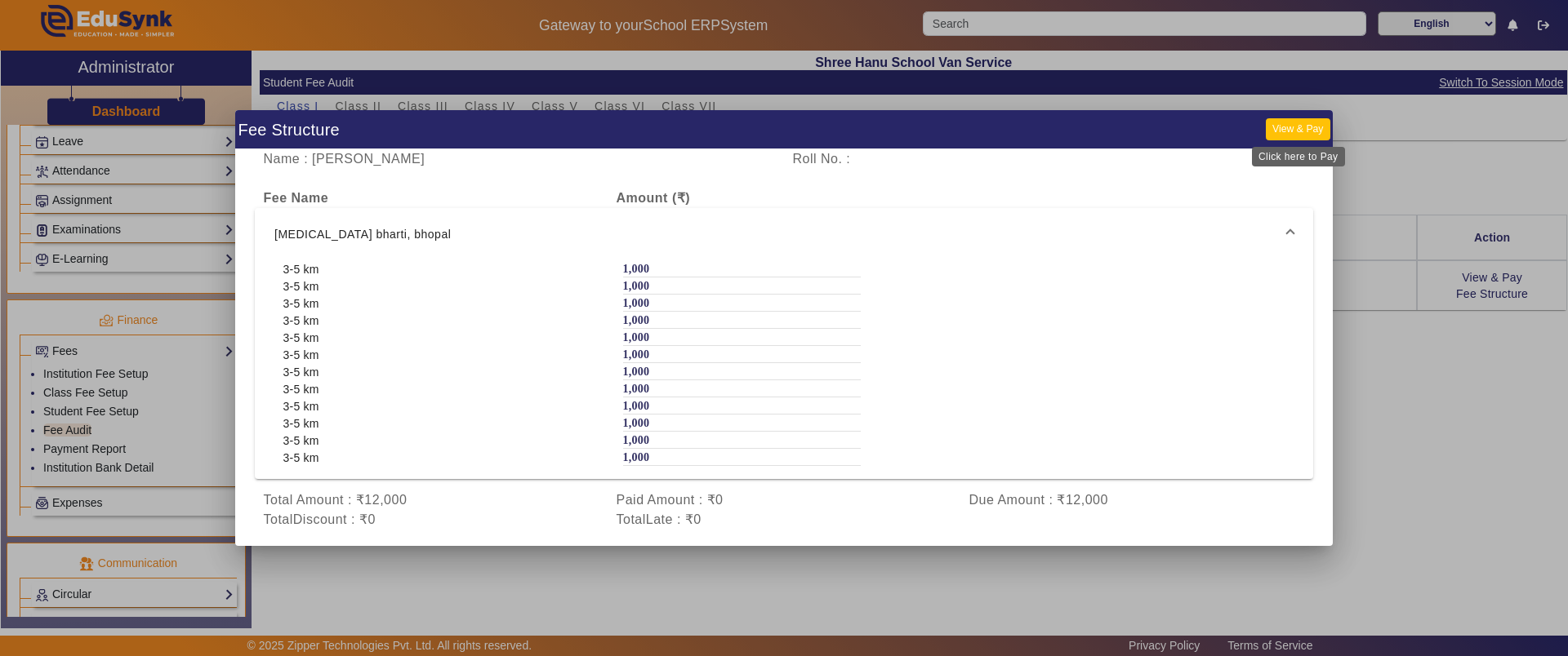
click at [1312, 125] on button "View & Pay" at bounding box center [1298, 129] width 64 height 22
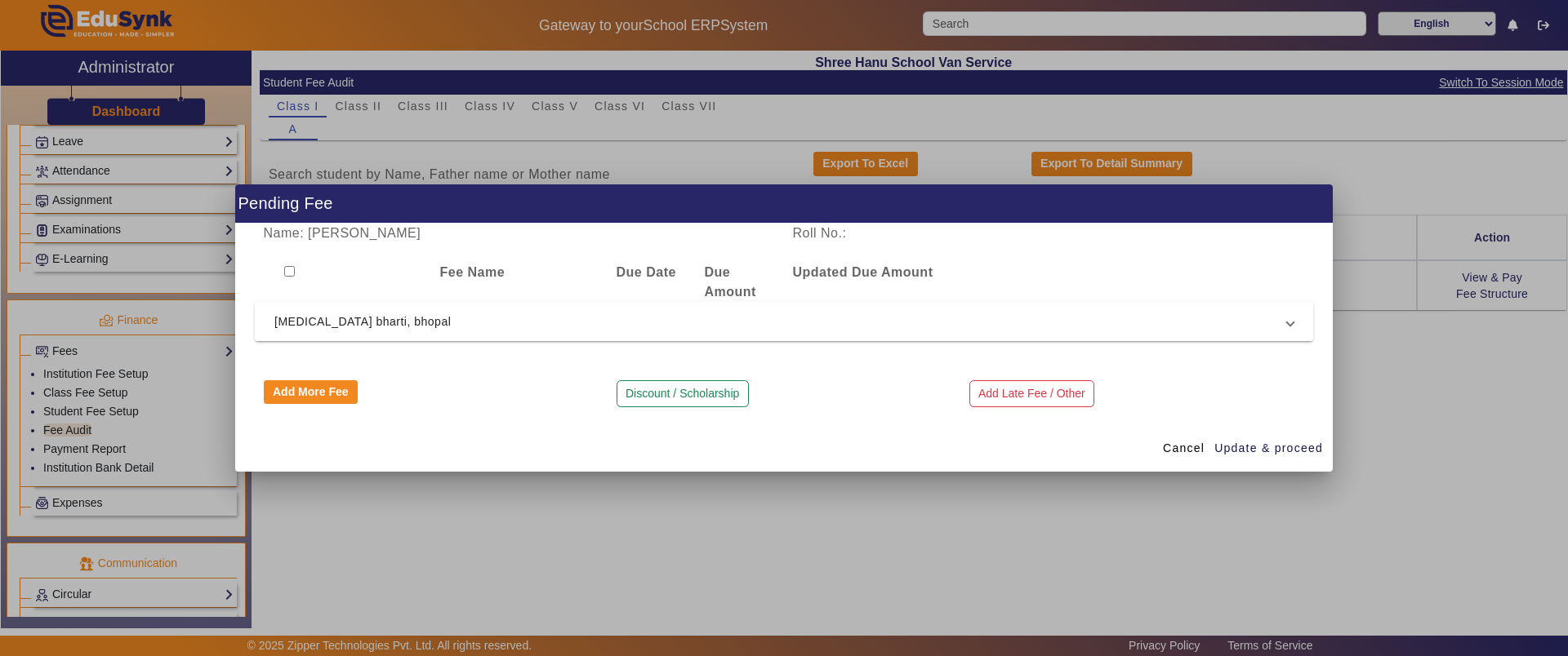
click at [448, 322] on span "[MEDICAL_DATA] bharti, bhopal" at bounding box center [780, 322] width 1012 height 20
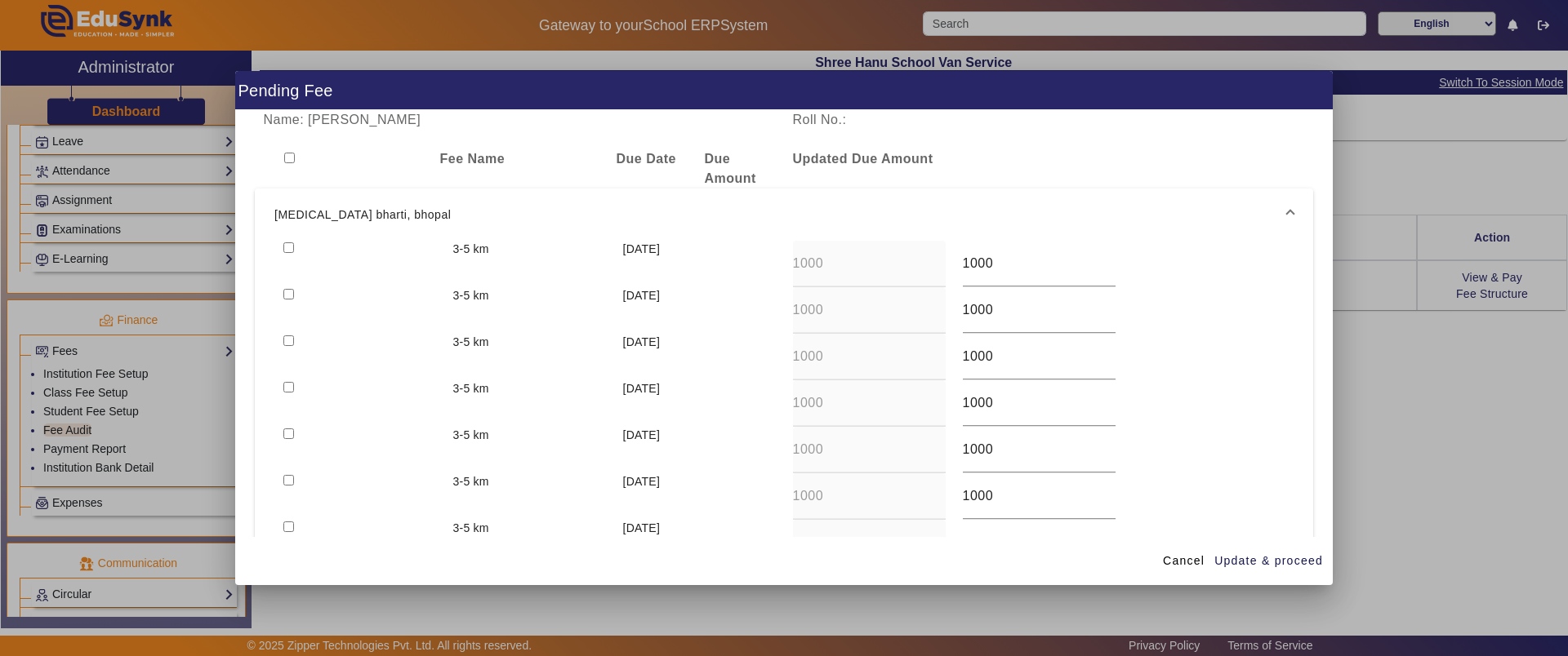
click at [287, 248] on input "checkbox" at bounding box center [289, 248] width 11 height 11
checkbox input "true"
click at [287, 290] on input "checkbox" at bounding box center [289, 294] width 11 height 11
checkbox input "true"
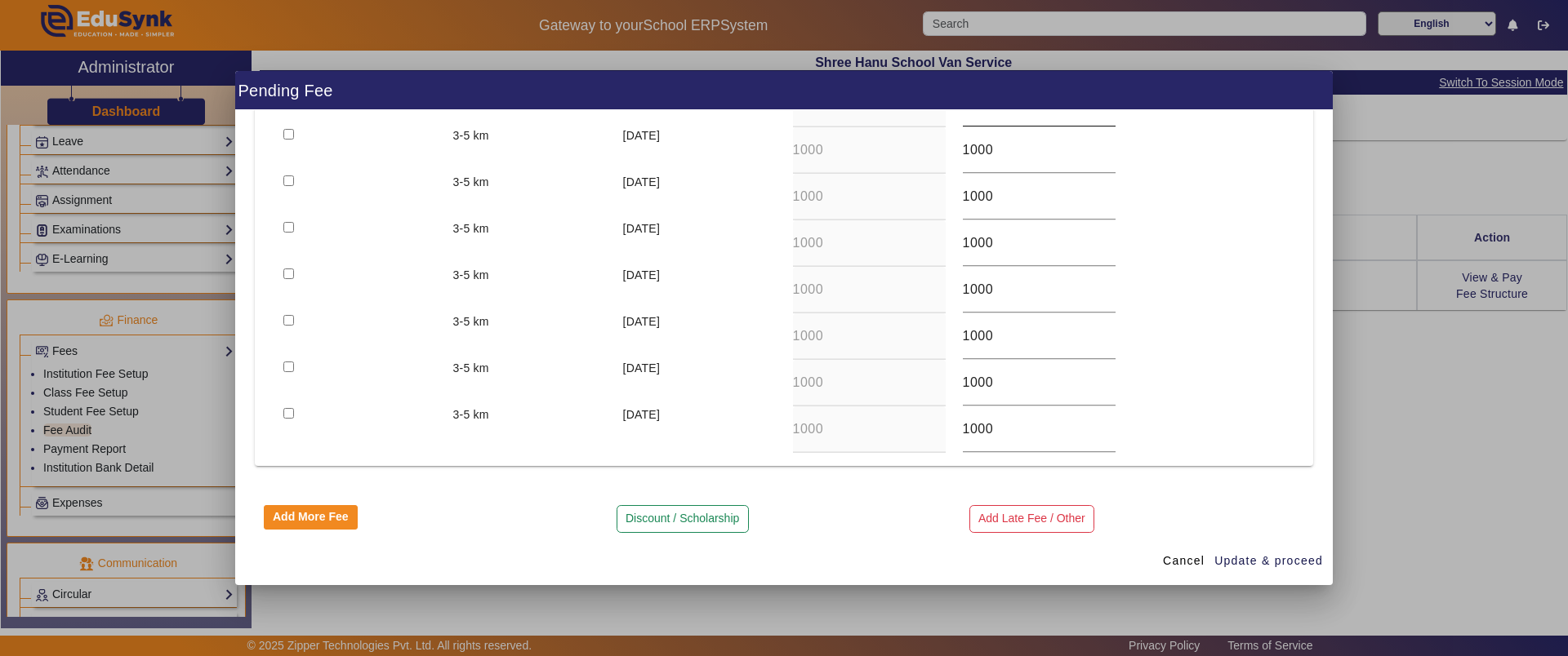
scroll to position [358, 0]
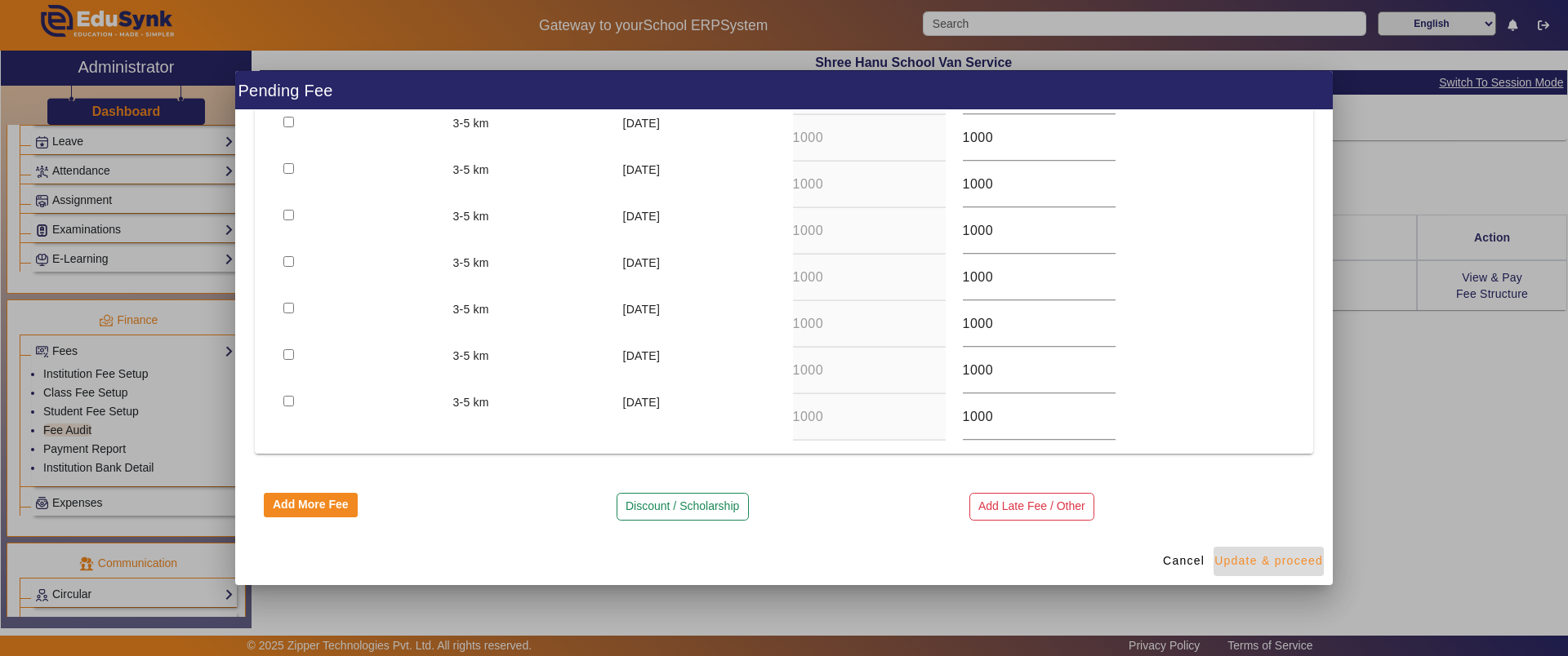
click at [1279, 560] on span "Update & proceed" at bounding box center [1269, 561] width 109 height 17
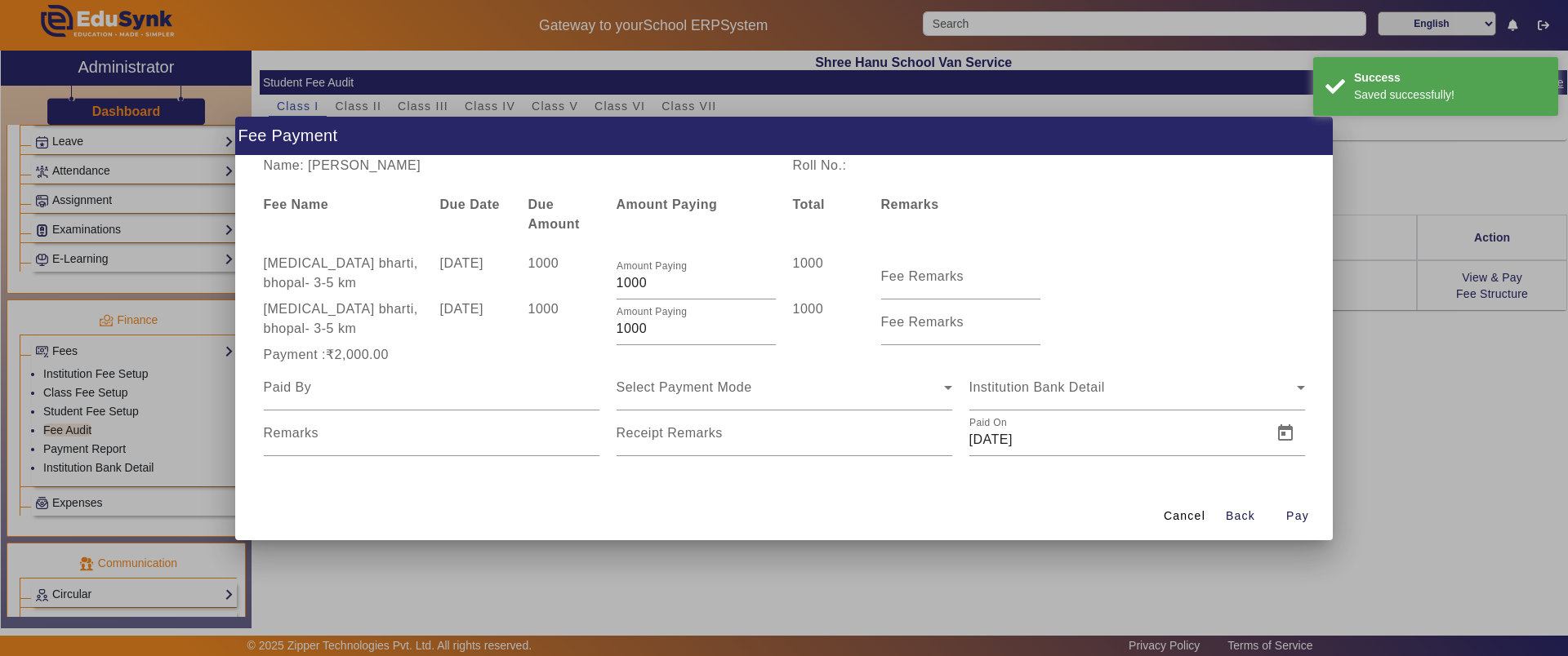
scroll to position [0, 0]
click at [404, 386] on input at bounding box center [431, 388] width 335 height 20
type input "father"
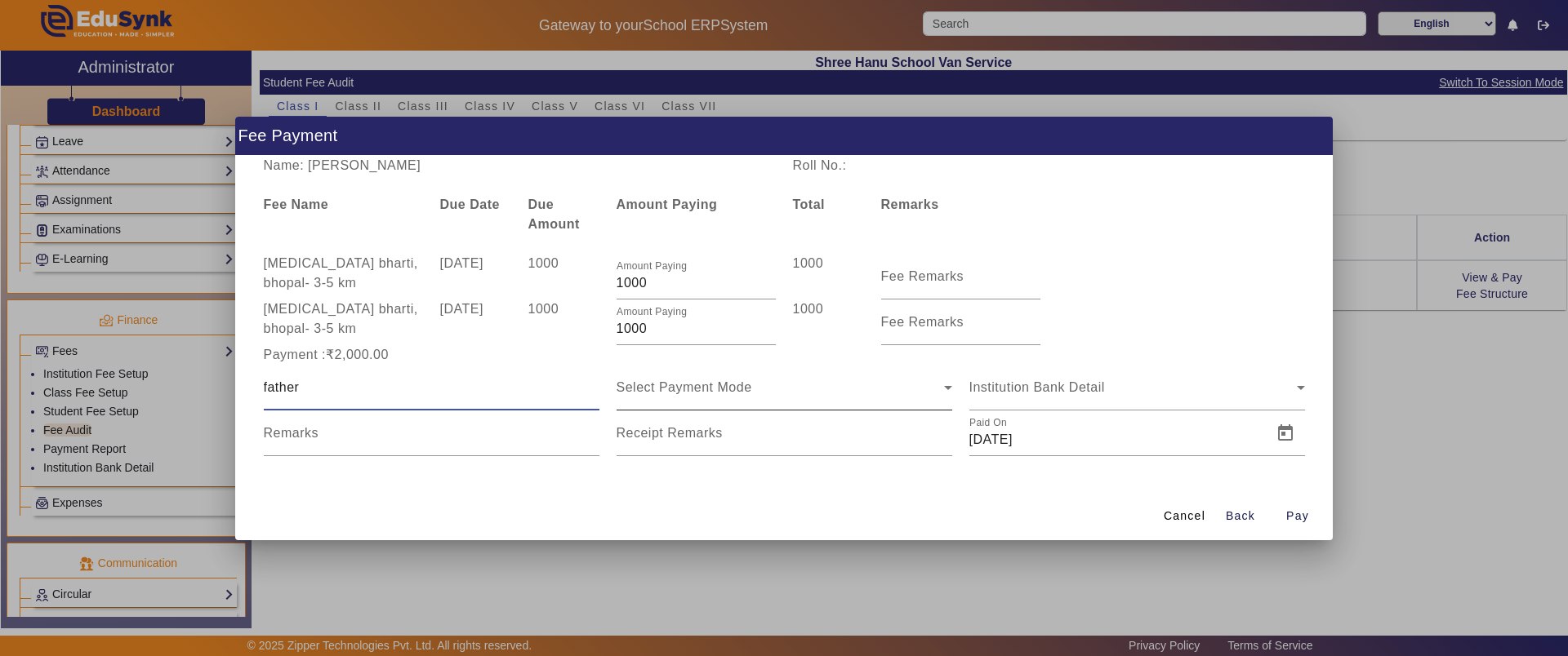
click at [669, 397] on div "Select Payment Mode" at bounding box center [784, 387] width 335 height 46
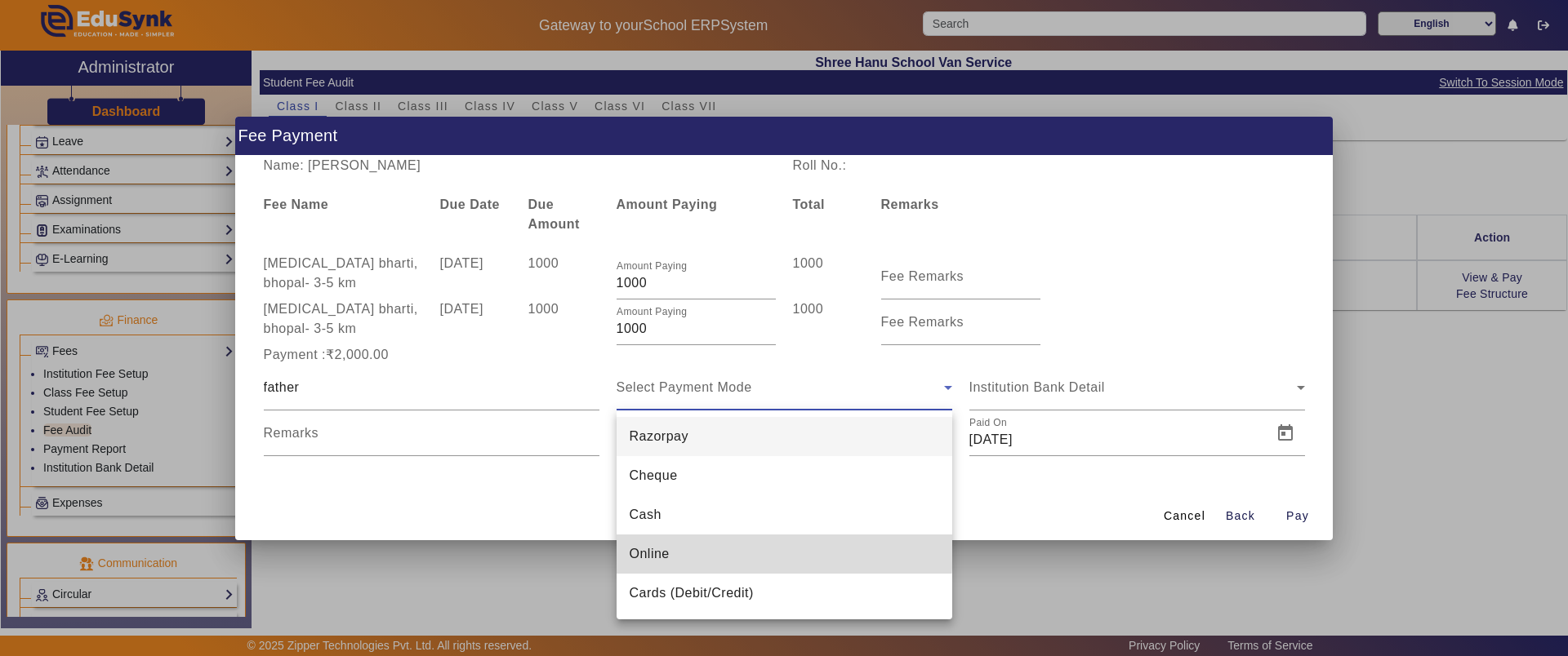
click at [697, 549] on mat-option "Online" at bounding box center [784, 554] width 335 height 39
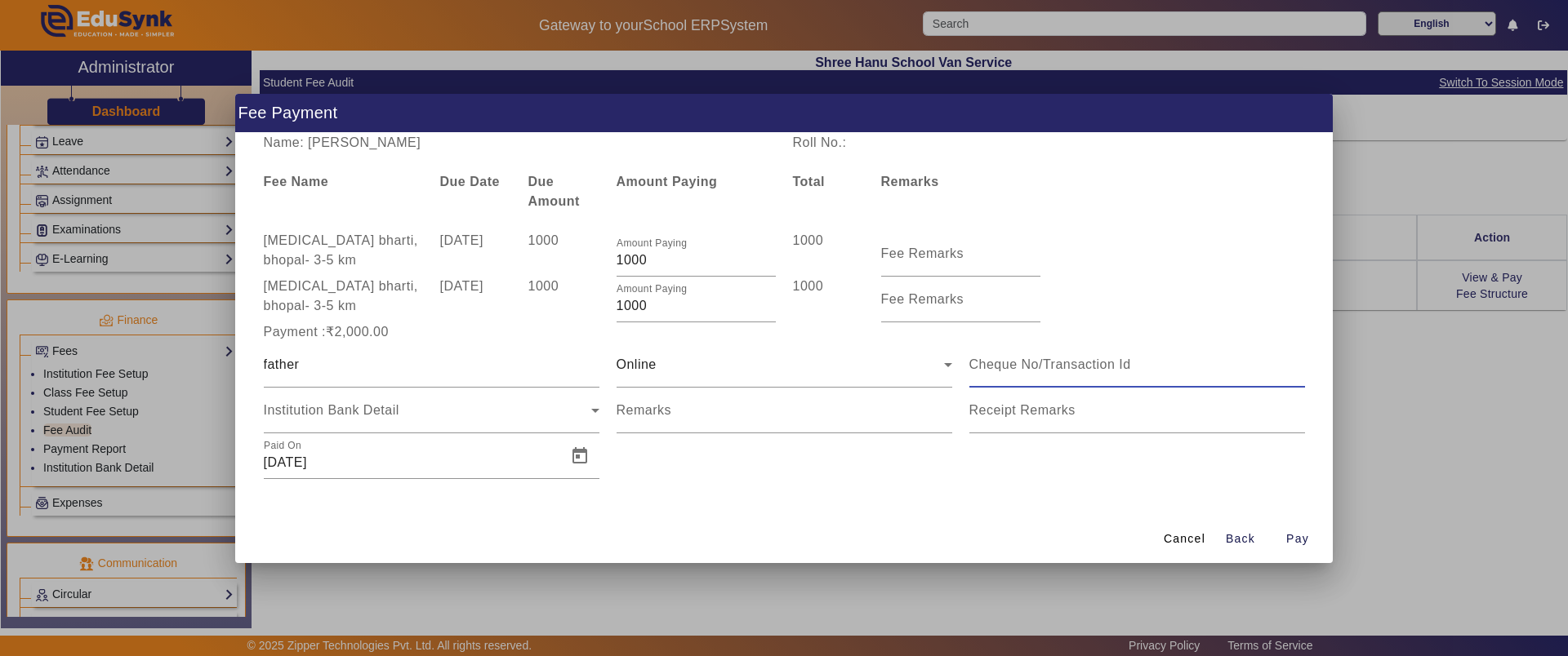
click at [1059, 370] on input at bounding box center [1136, 365] width 335 height 20
type input "989798687"
click at [547, 413] on div "Institution Bank Detail" at bounding box center [428, 411] width 328 height 20
click at [696, 424] on input "Remarks" at bounding box center [784, 417] width 335 height 20
click at [848, 506] on div "Name: [PERSON_NAME] Roll No.: Fee Name Due Date Due Amount Amount Paying Total …" at bounding box center [784, 323] width 1097 height 382
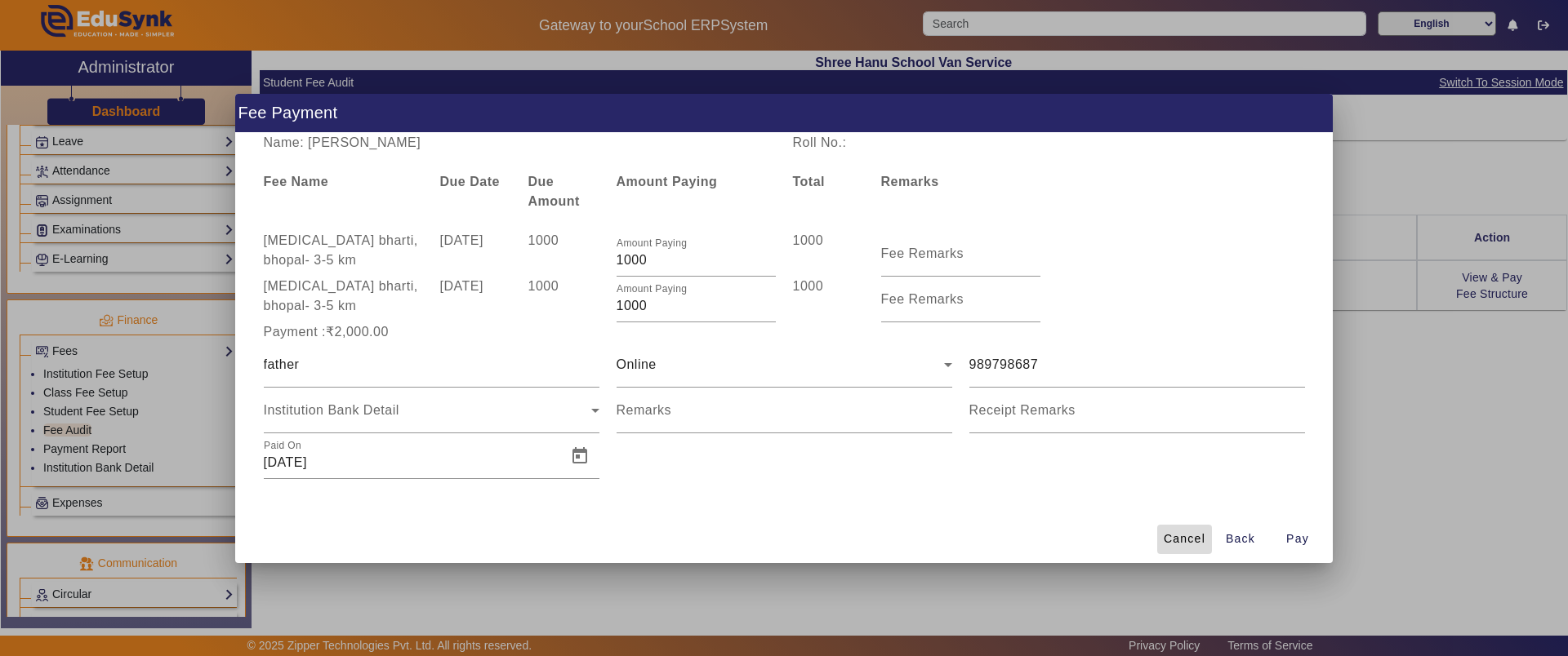
click at [1202, 545] on span "Cancel" at bounding box center [1185, 539] width 42 height 17
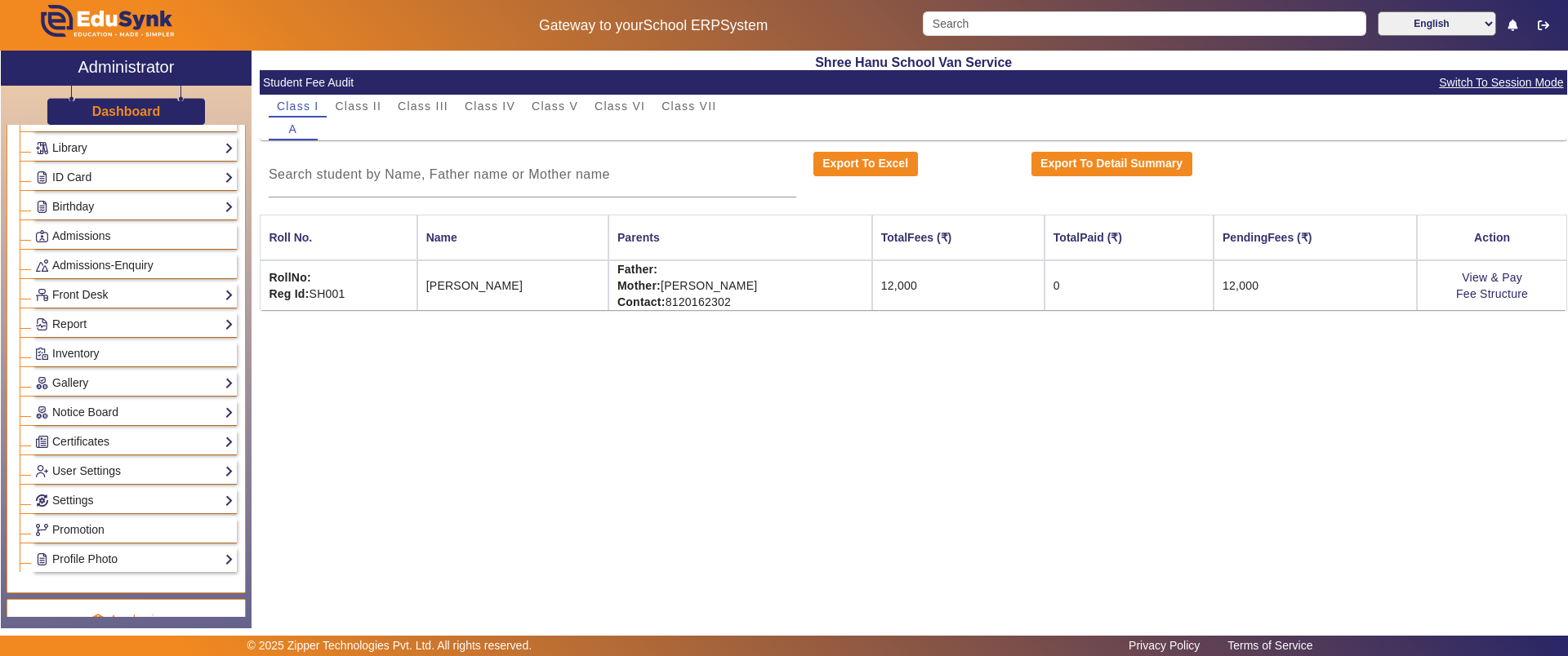
scroll to position [179, 0]
click at [116, 471] on link "User Settings" at bounding box center [134, 470] width 199 height 19
click at [107, 548] on link "Settings" at bounding box center [134, 546] width 199 height 19
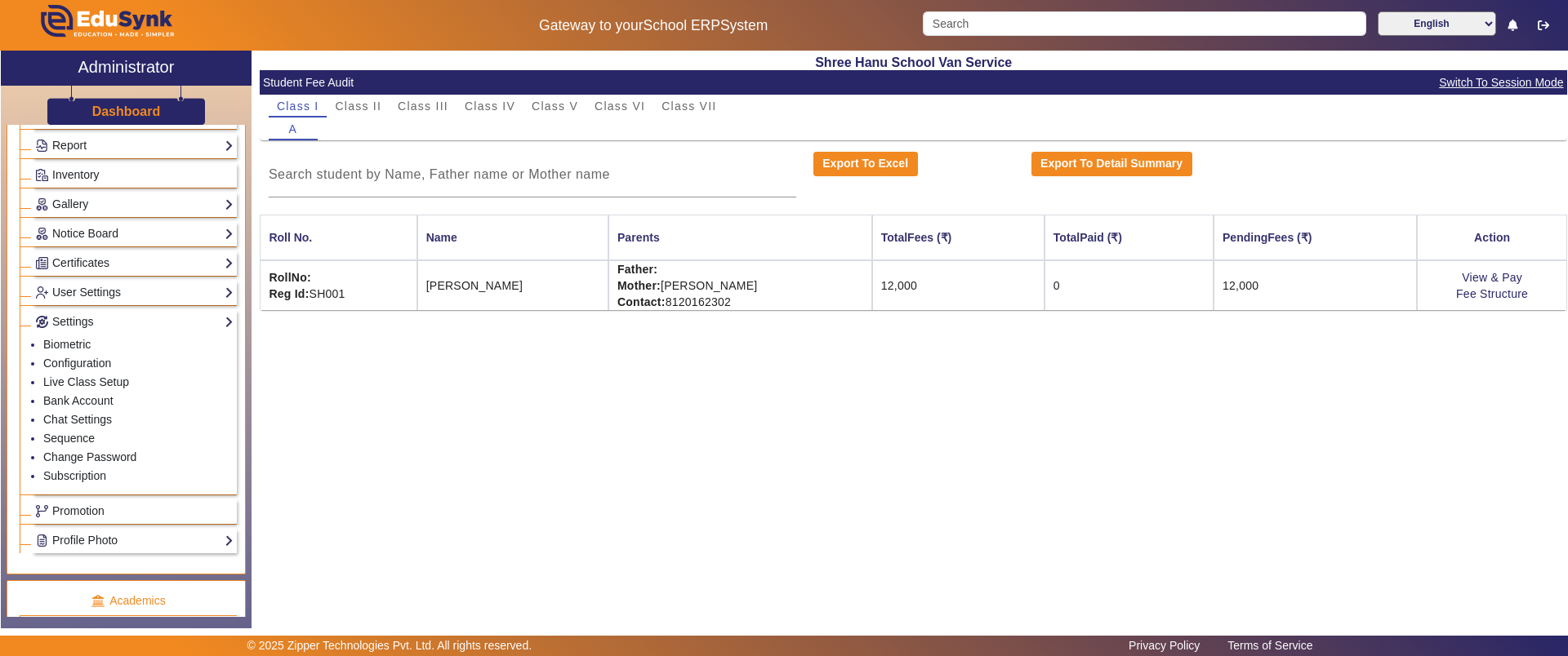
scroll to position [418, 0]
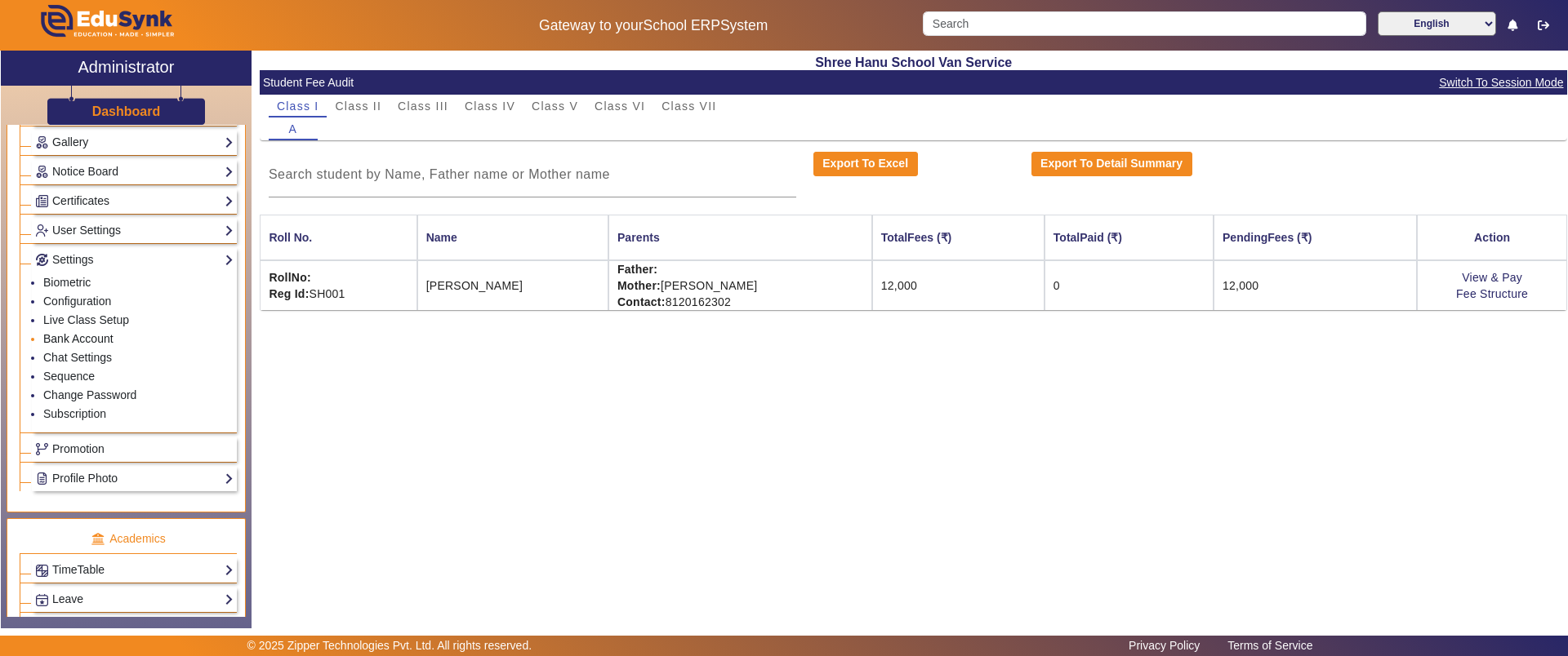
click at [93, 339] on link "Bank Account" at bounding box center [78, 339] width 70 height 13
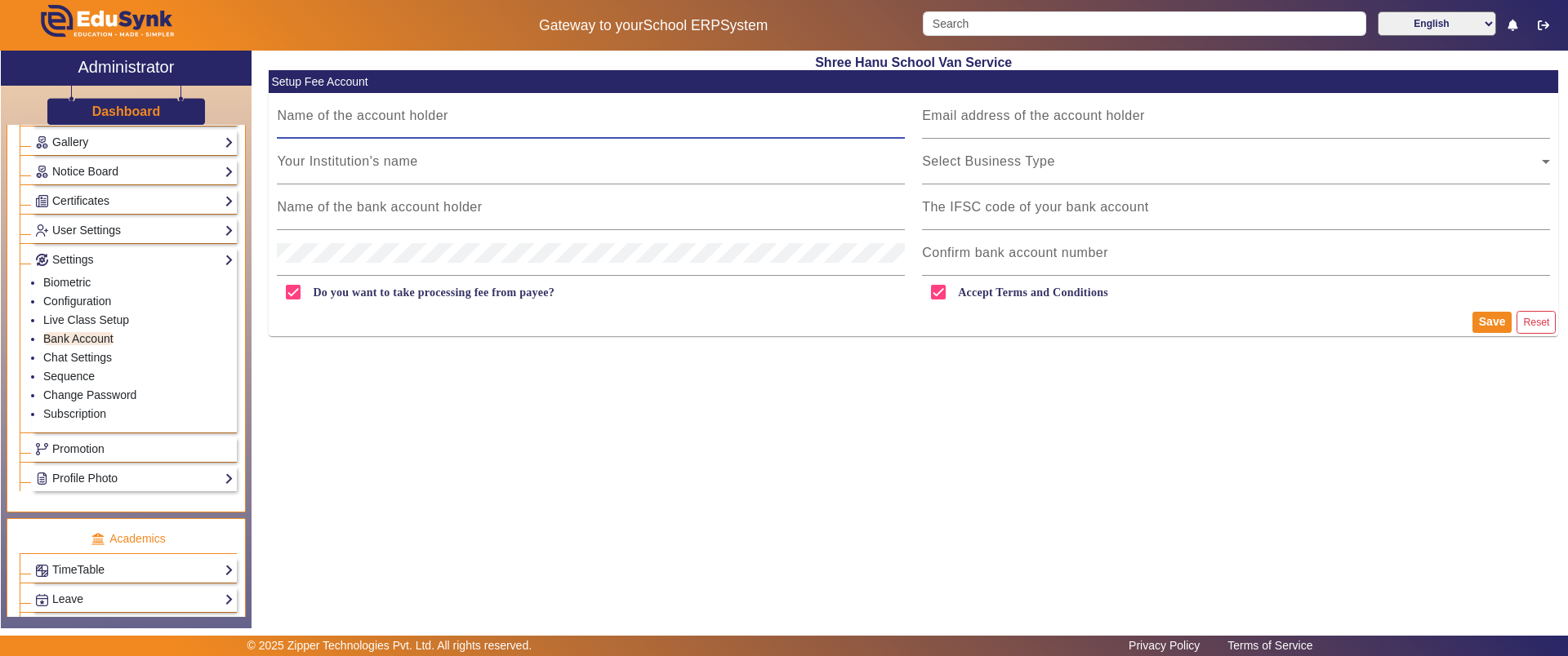
click at [377, 122] on input "text" at bounding box center [591, 116] width 628 height 20
click at [967, 117] on input "email" at bounding box center [1235, 116] width 628 height 20
click at [581, 181] on div at bounding box center [591, 161] width 628 height 46
click at [166, 113] on div "Dashboard" at bounding box center [126, 105] width 250 height 39
click at [149, 115] on h3 "Dashboard" at bounding box center [126, 111] width 68 height 16
